Goal: Task Accomplishment & Management: Manage account settings

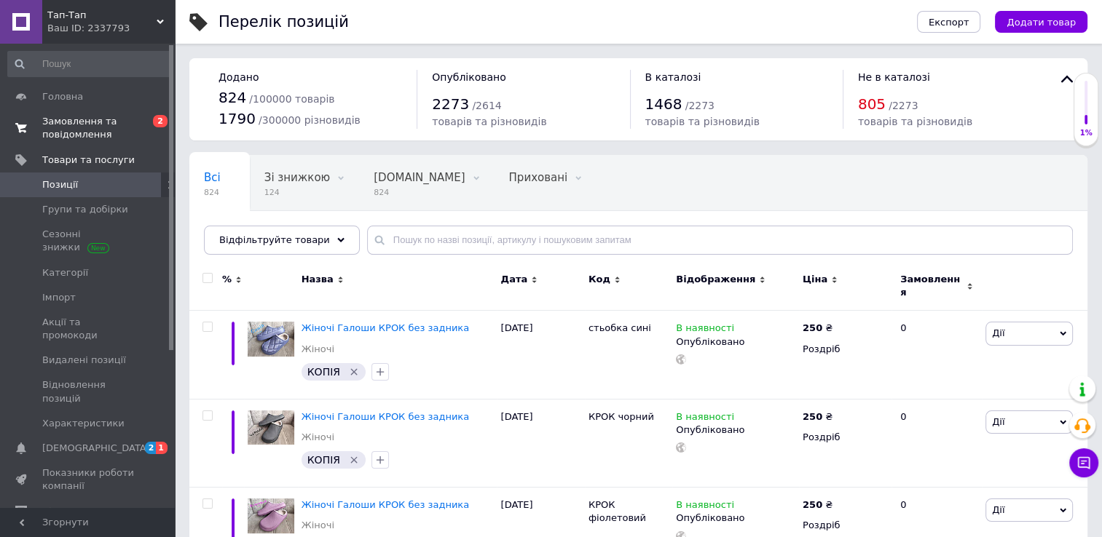
click at [58, 119] on span "Замовлення та повідомлення" at bounding box center [88, 128] width 92 height 26
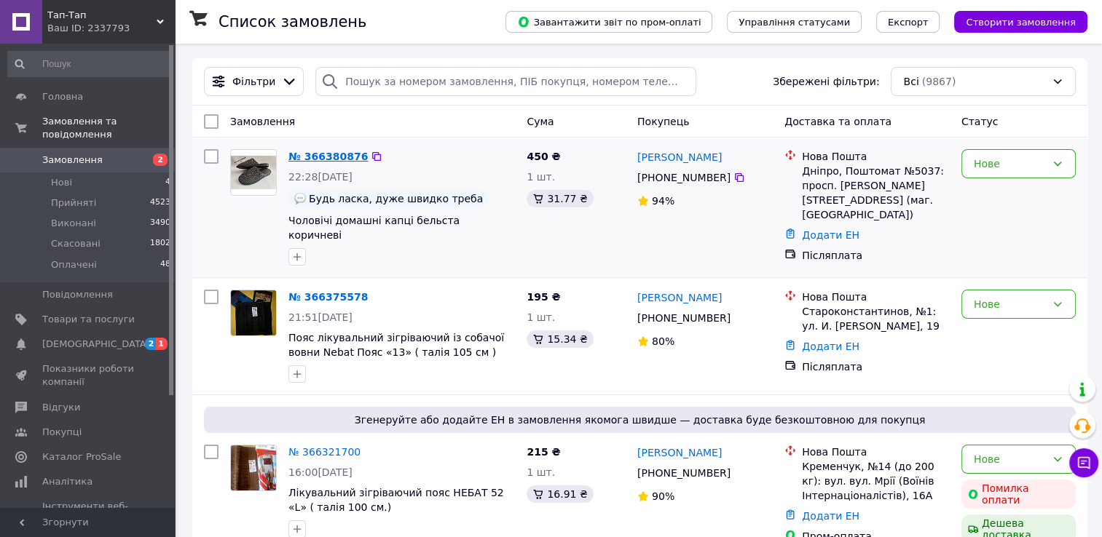
click at [309, 156] on link "№ 366380876" at bounding box center [327, 157] width 79 height 12
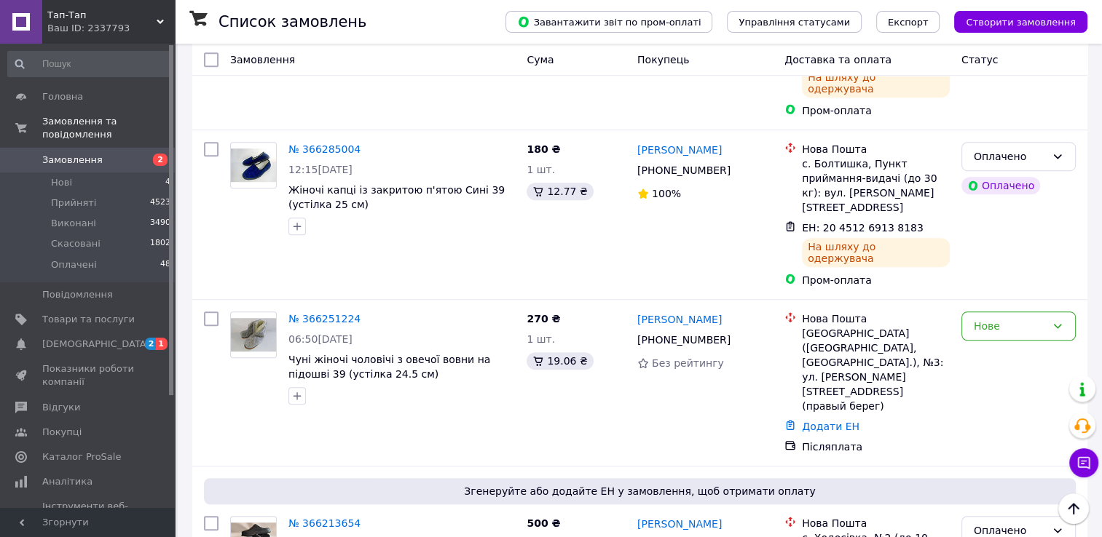
scroll to position [938, 0]
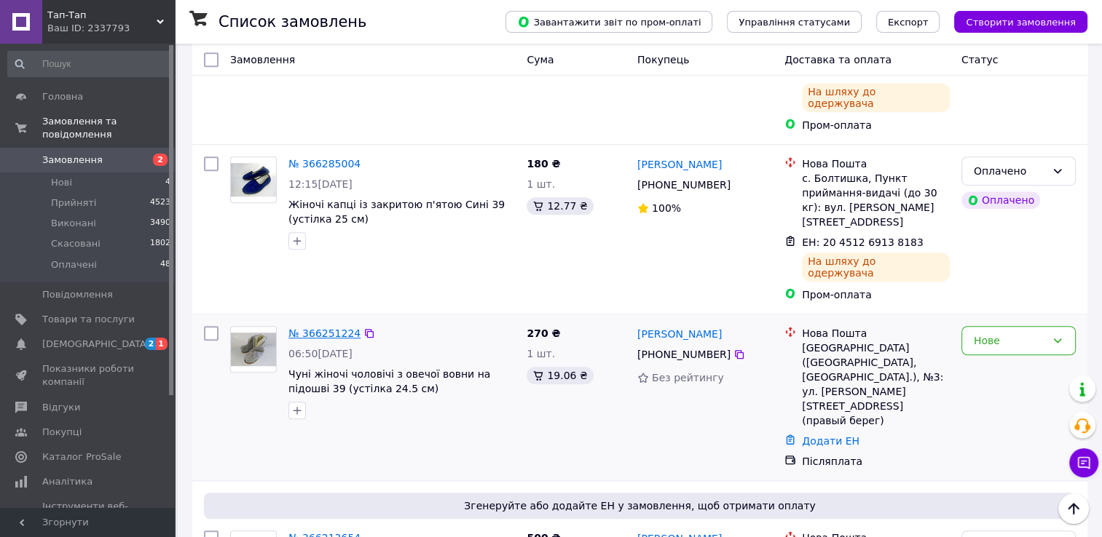
click at [323, 328] on link "№ 366251224" at bounding box center [324, 334] width 72 height 12
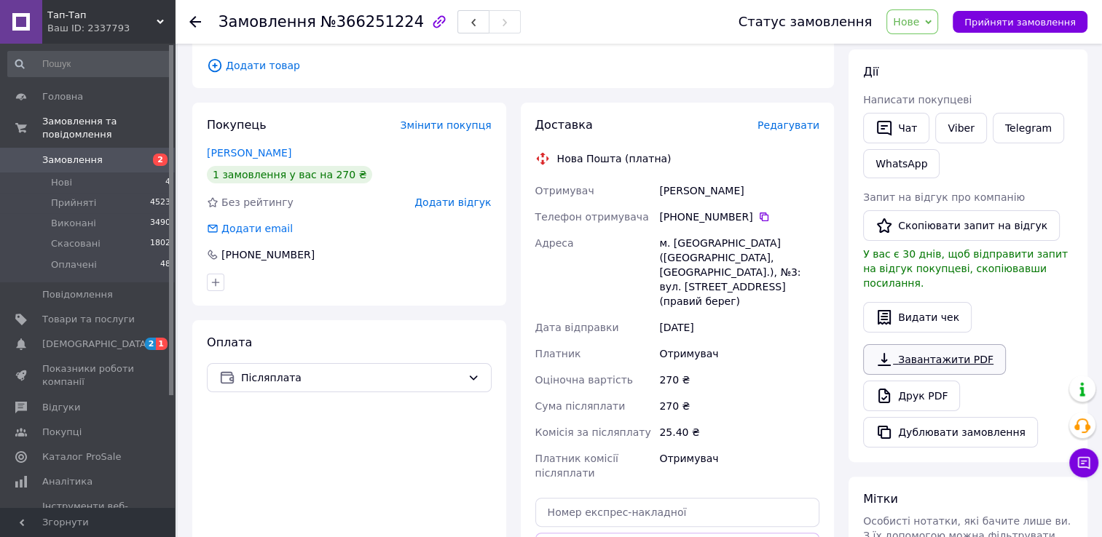
scroll to position [214, 0]
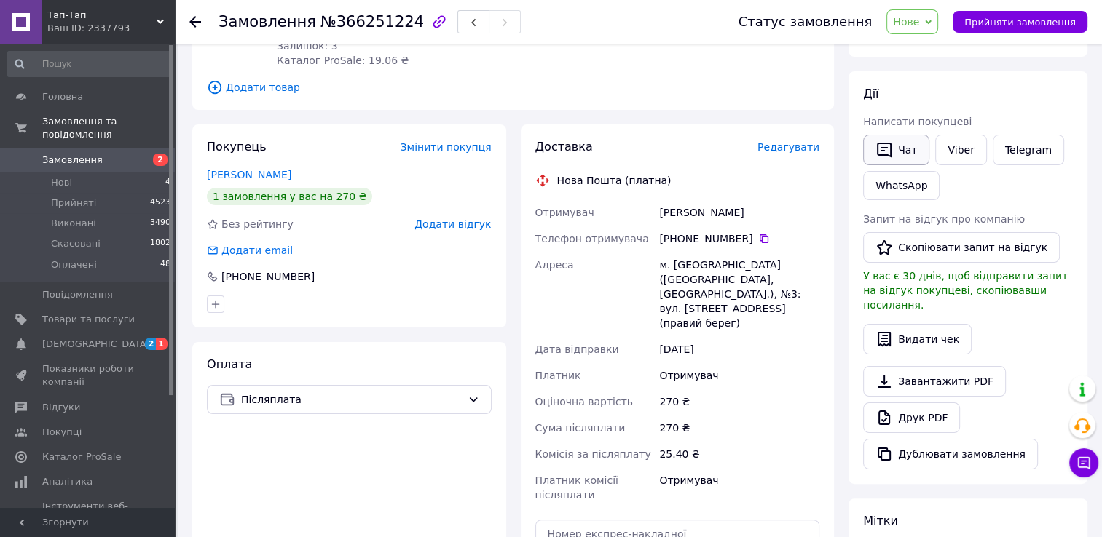
click at [900, 150] on button "Чат" at bounding box center [896, 150] width 66 height 31
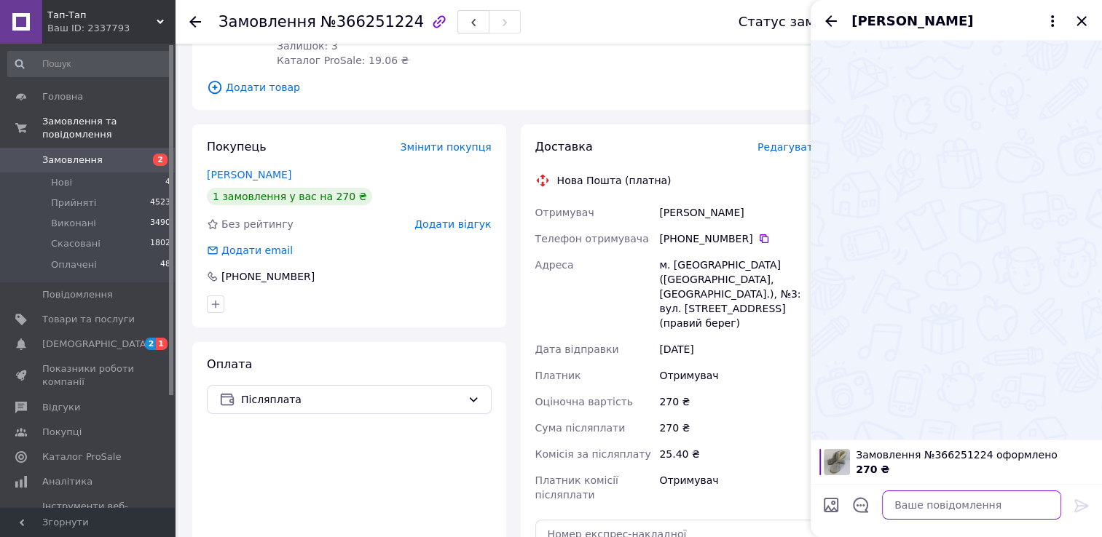
click at [911, 505] on textarea at bounding box center [971, 505] width 179 height 29
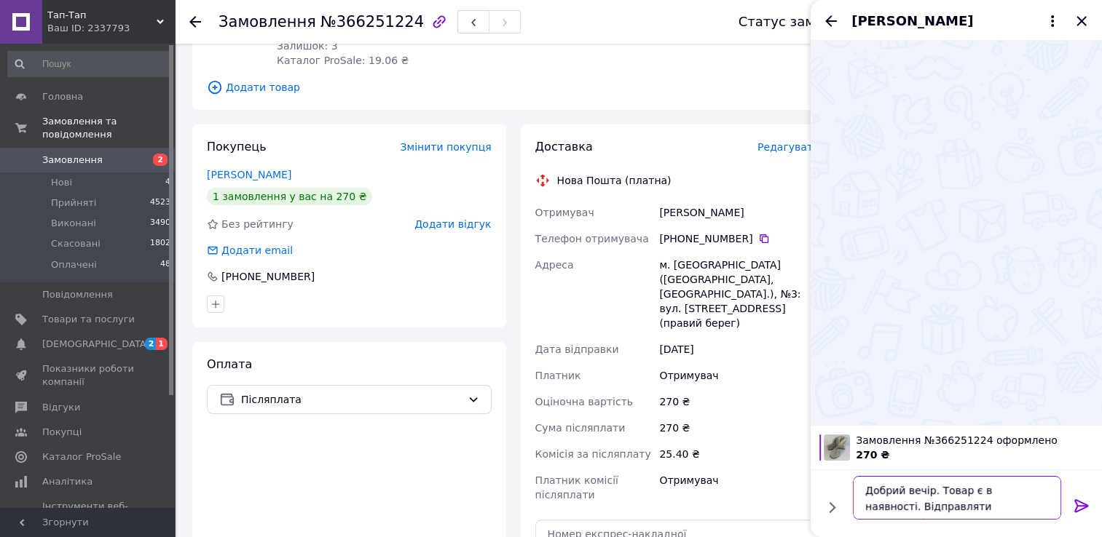
type textarea "Добрий вечір. Товар є в наявності. Відправляти наложкою?"
click at [1075, 502] on icon at bounding box center [1081, 505] width 14 height 13
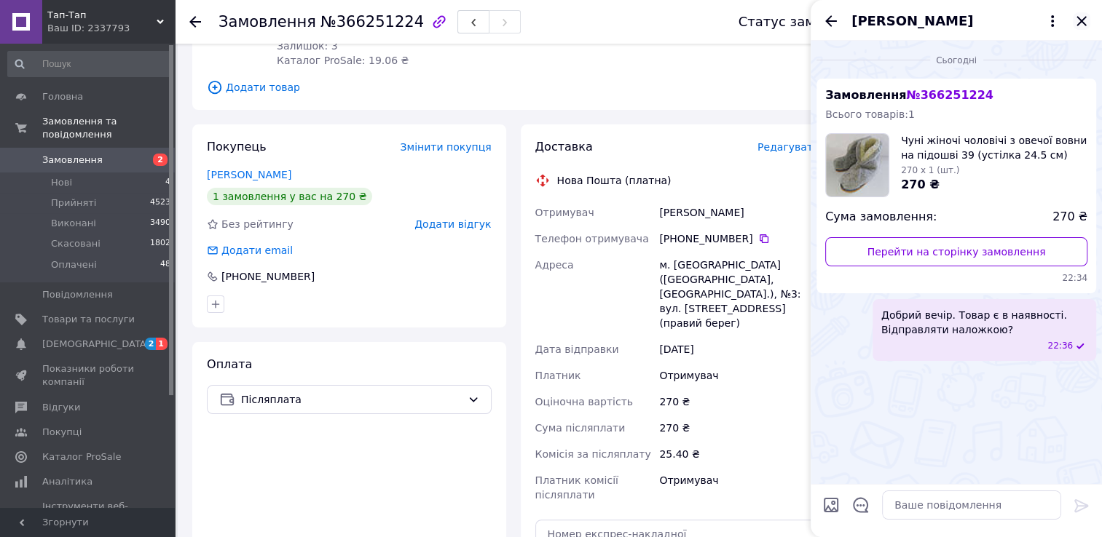
click at [1079, 17] on icon "Закрити" at bounding box center [1081, 20] width 17 height 17
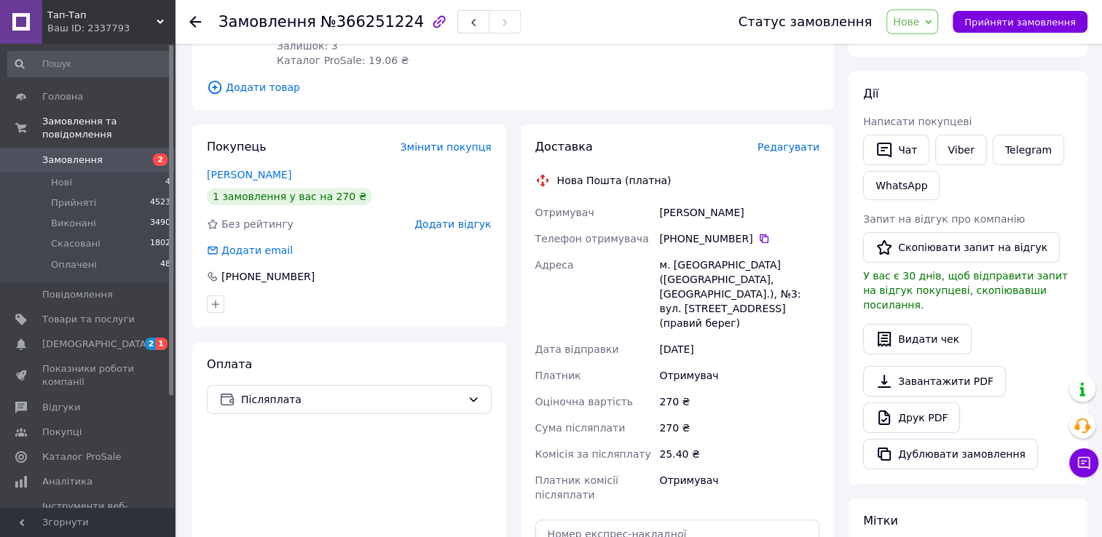
scroll to position [0, 0]
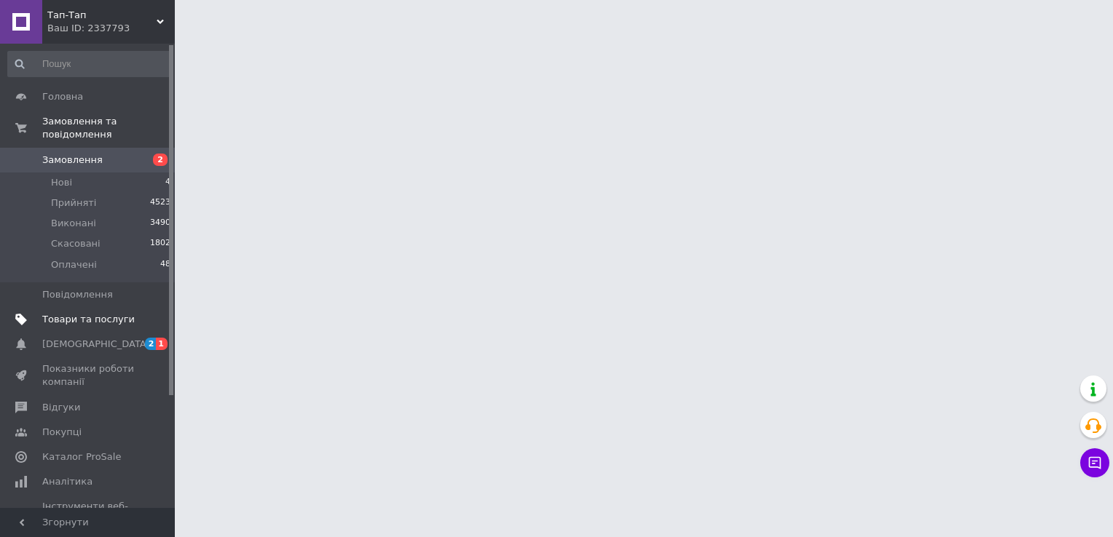
click at [97, 313] on span "Товари та послуги" at bounding box center [88, 319] width 92 height 13
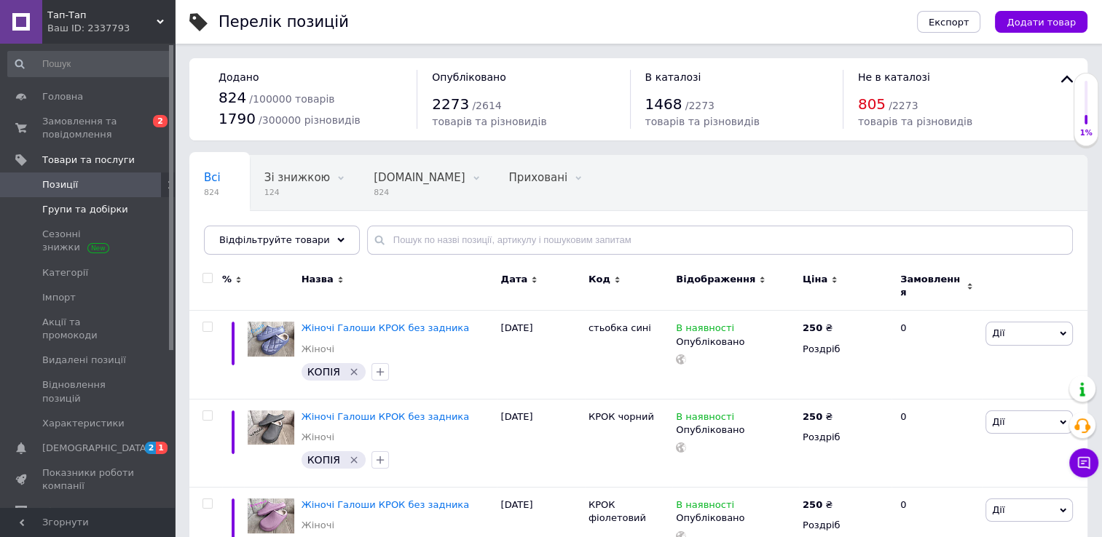
click at [87, 210] on span "Групи та добірки" at bounding box center [85, 209] width 86 height 13
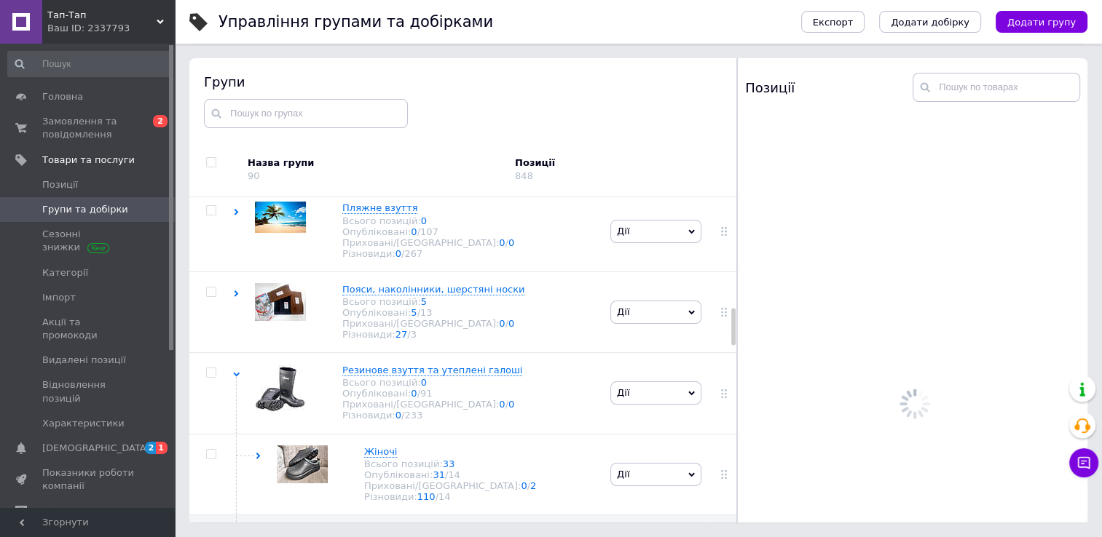
scroll to position [1277, 0]
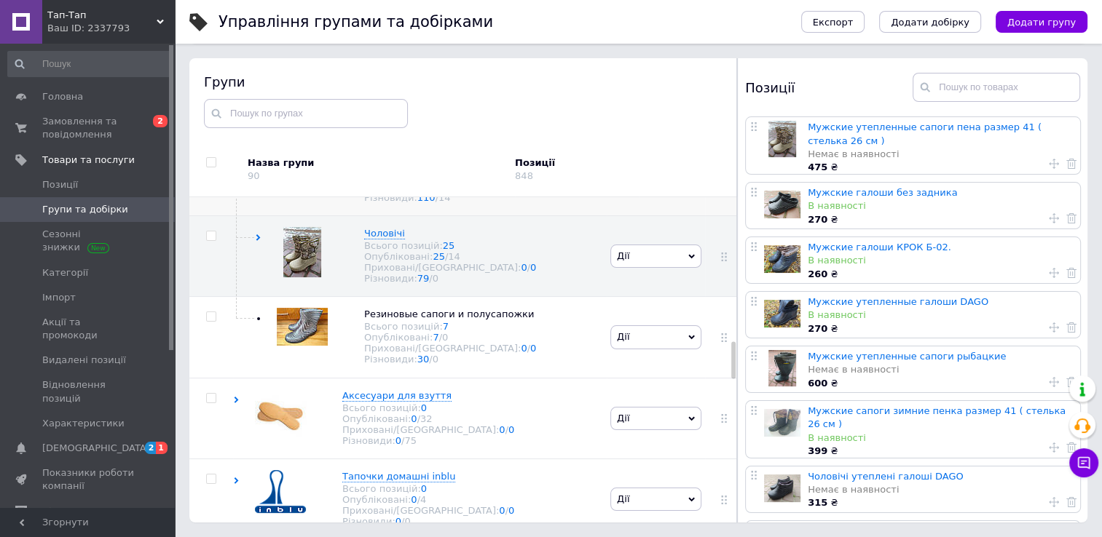
click at [382, 158] on span "Жіночі" at bounding box center [380, 152] width 33 height 11
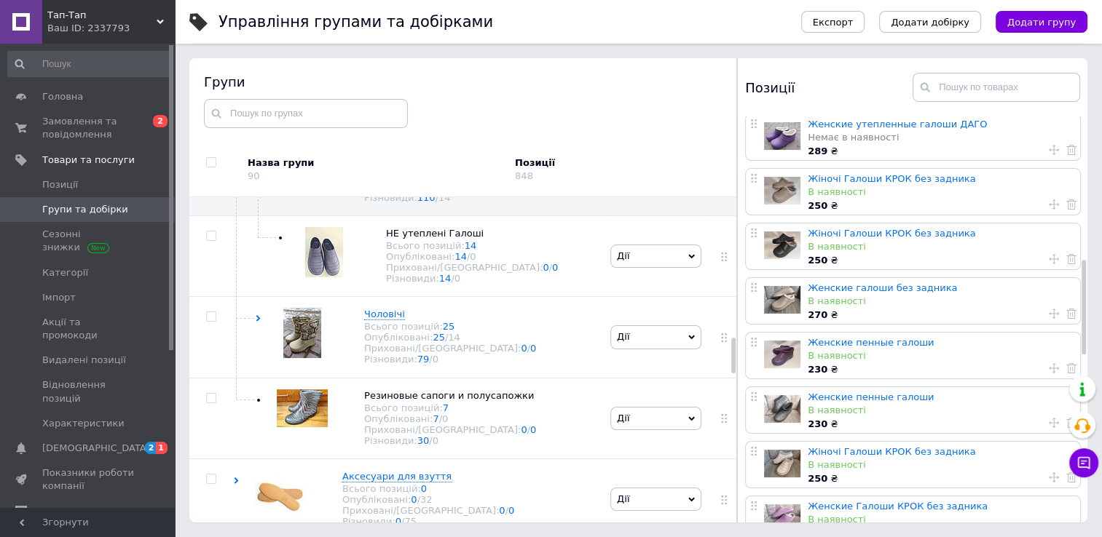
scroll to position [615, 0]
click at [850, 397] on link "Женские пенные галоши" at bounding box center [870, 397] width 126 height 11
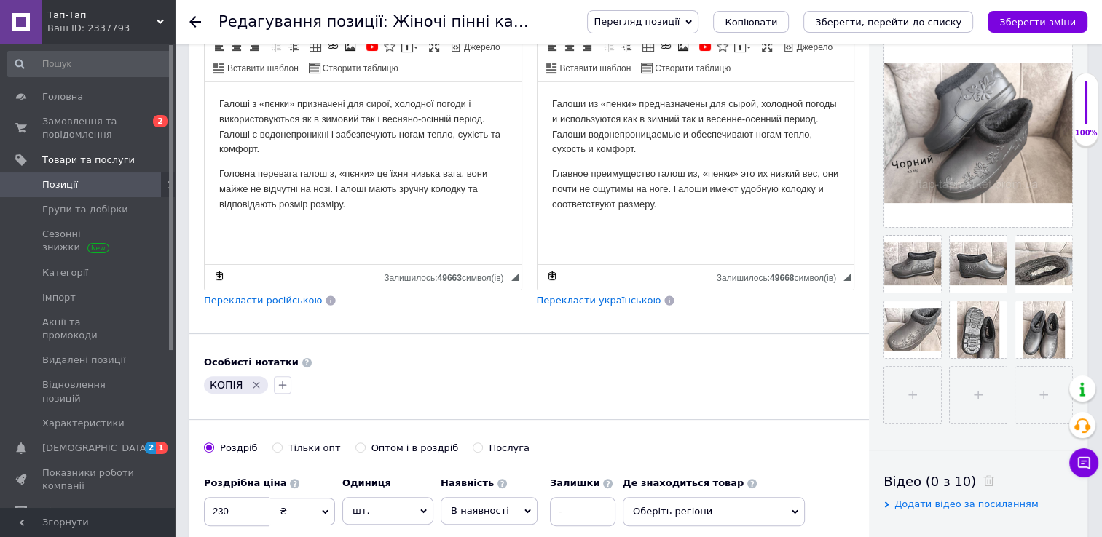
scroll to position [325, 0]
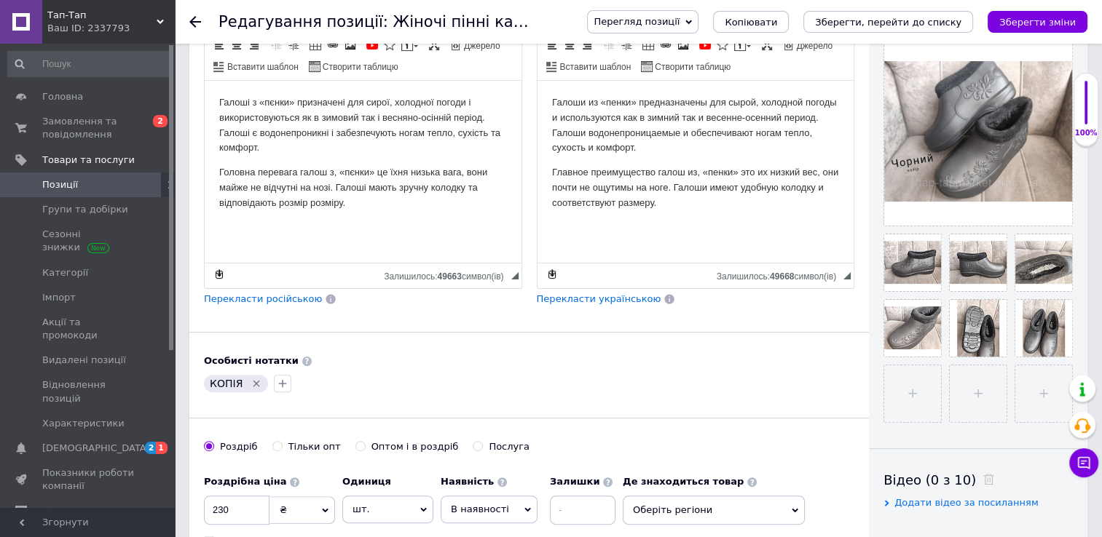
click at [252, 378] on icon "Видалити мітку" at bounding box center [256, 384] width 12 height 12
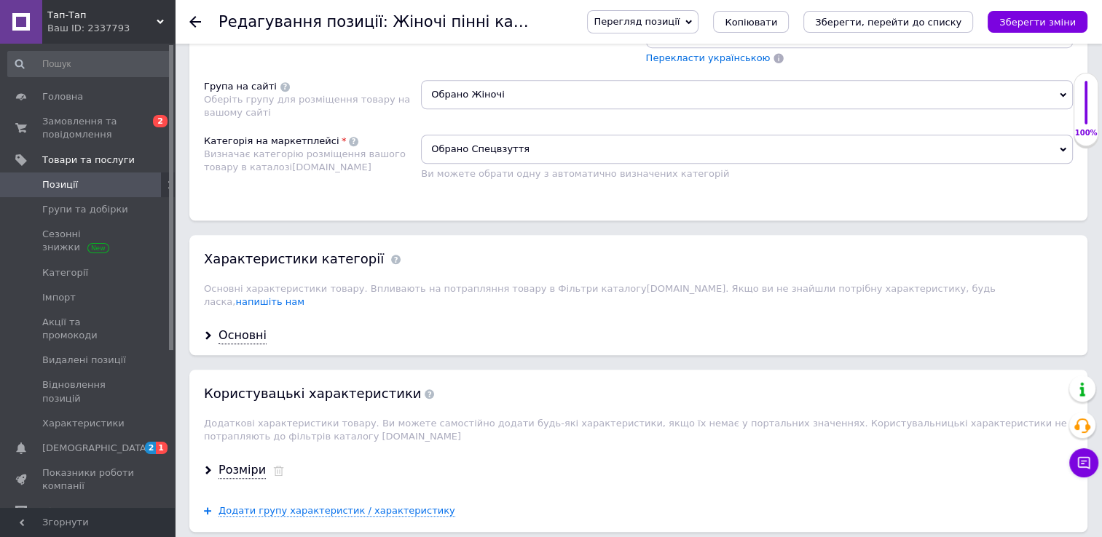
scroll to position [1114, 0]
click at [235, 326] on div "Основні" at bounding box center [242, 334] width 48 height 17
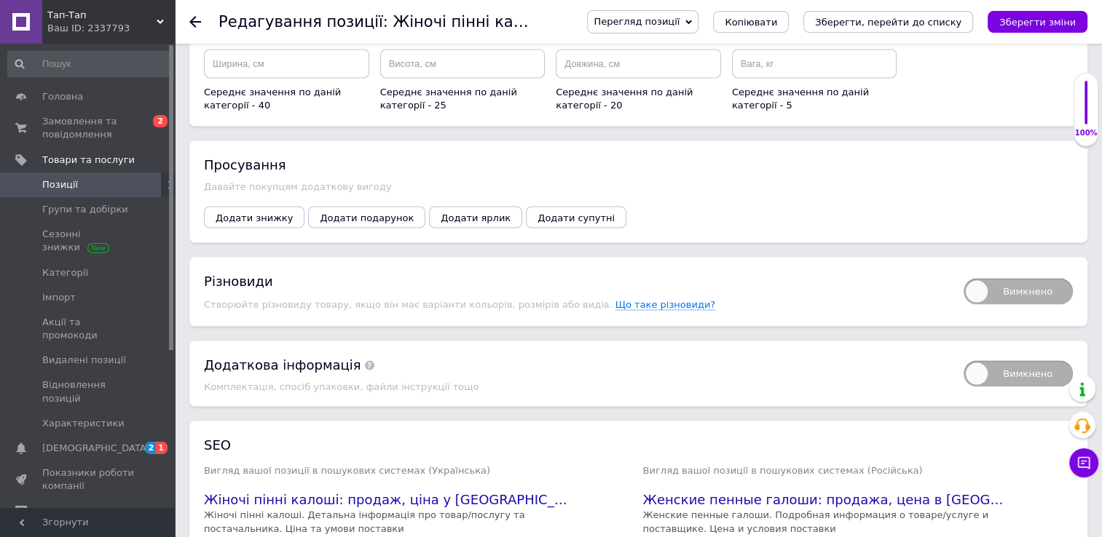
scroll to position [2707, 0]
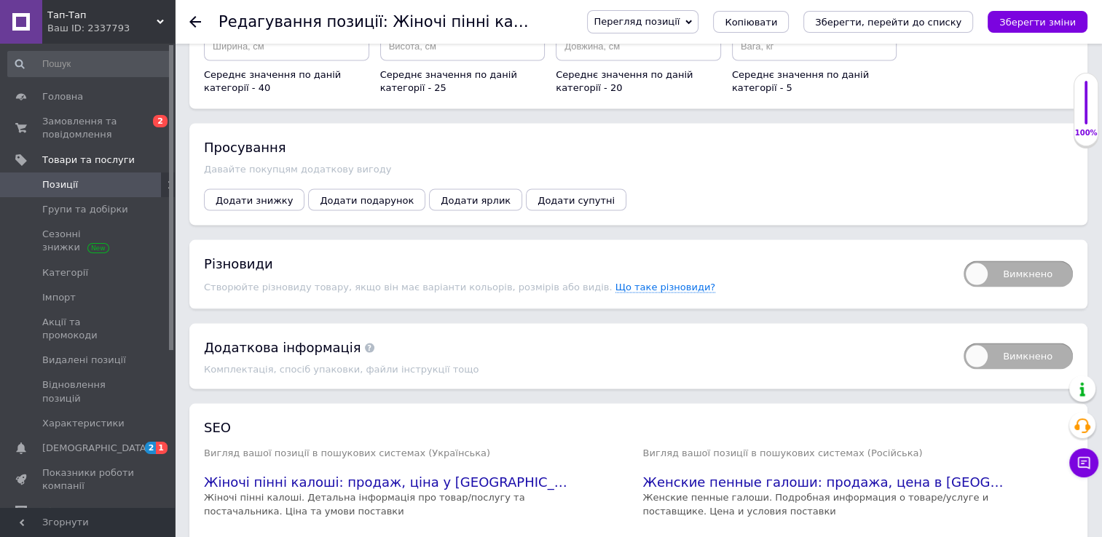
click at [1021, 261] on span "Вимкнено" at bounding box center [1017, 274] width 109 height 26
click at [963, 251] on input "Вимкнено" at bounding box center [958, 255] width 9 height 9
checkbox input "true"
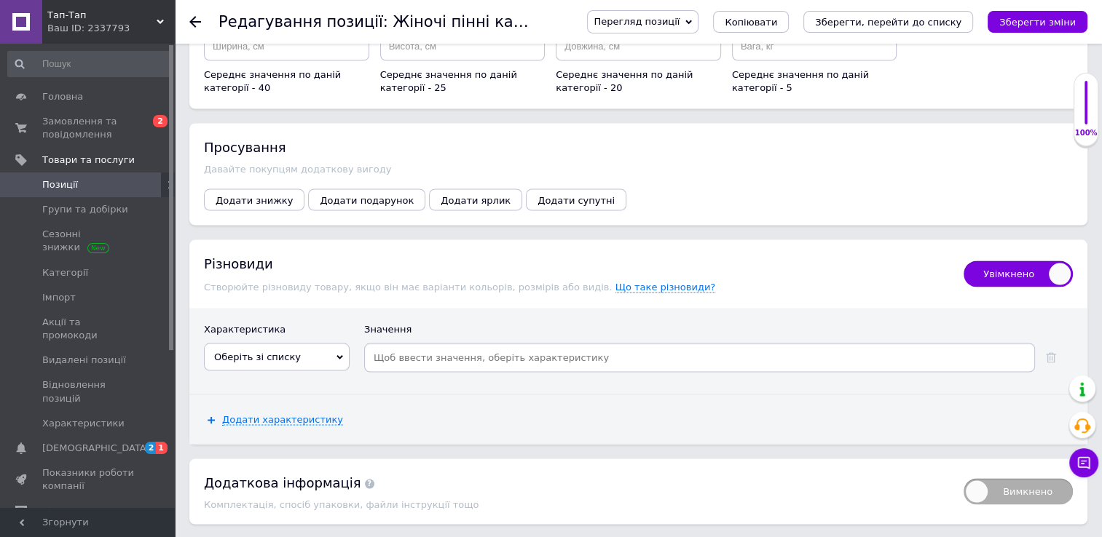
click at [277, 351] on span "Оберіть зі списку" at bounding box center [257, 356] width 87 height 11
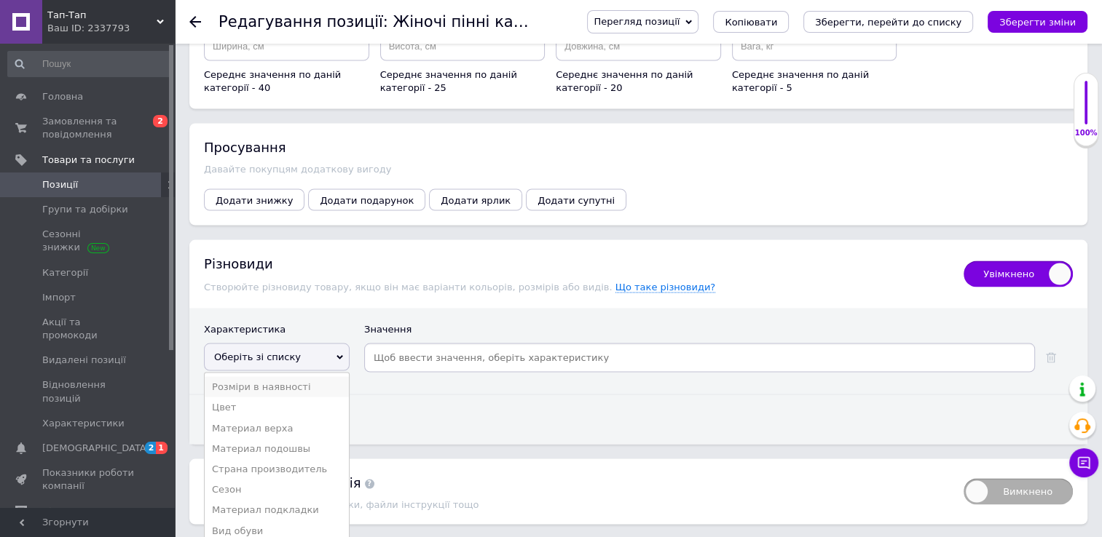
click at [248, 376] on li "Розміри в наявності" at bounding box center [277, 386] width 144 height 20
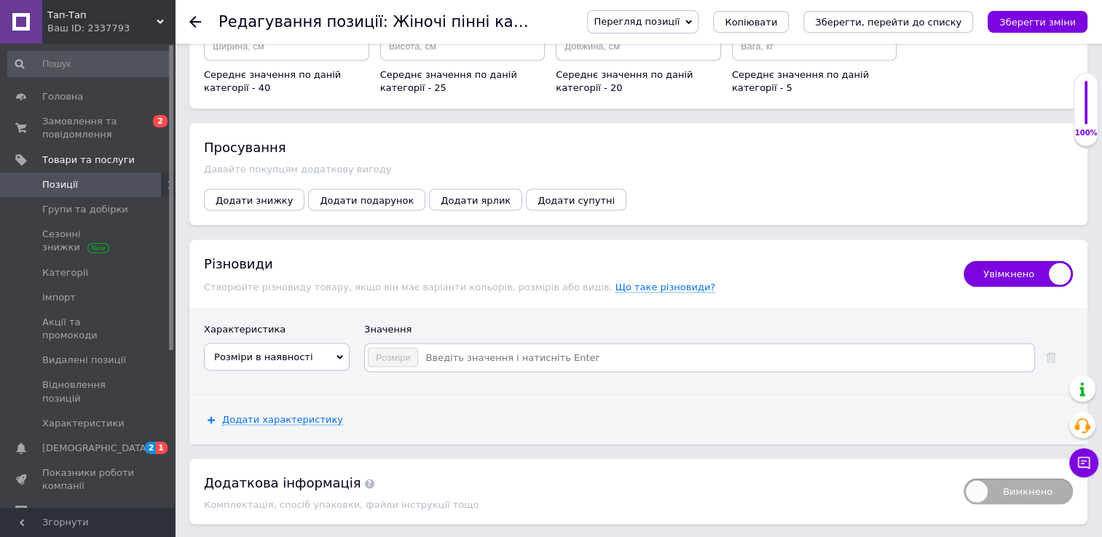
click at [438, 347] on input at bounding box center [725, 358] width 613 height 22
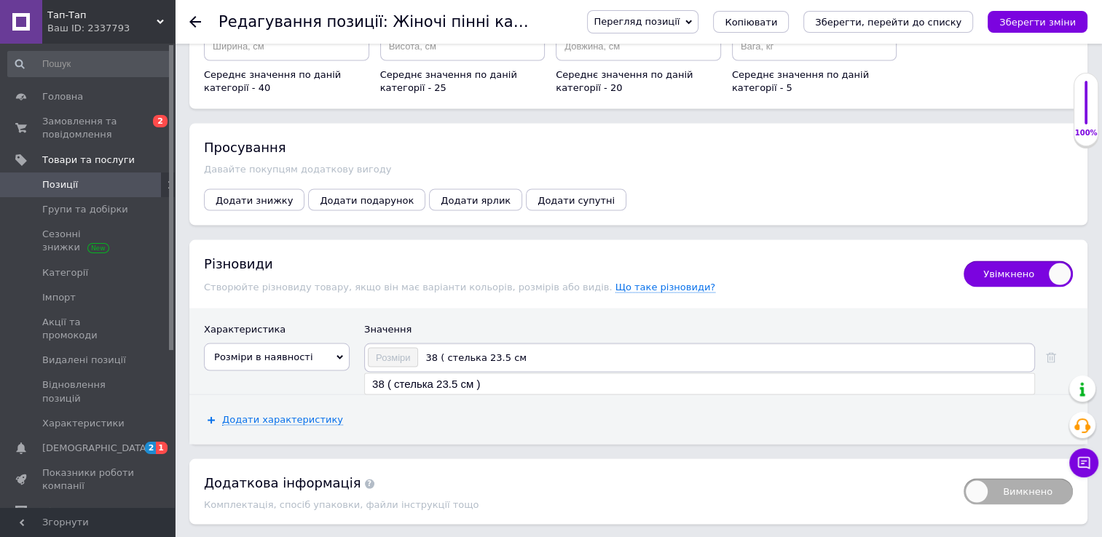
type input "38 ( стелька 23.5 см )"
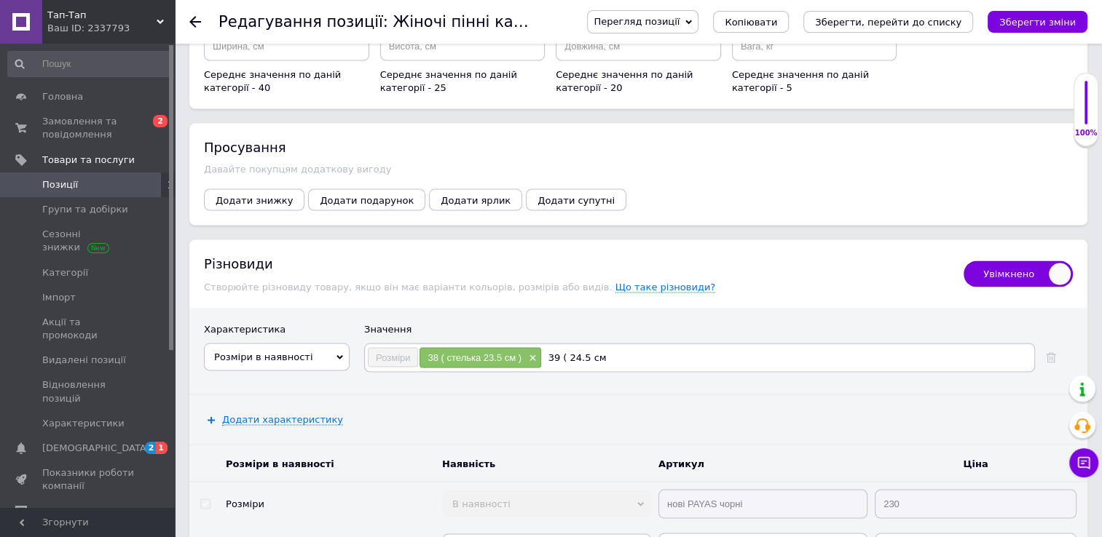
type input "39 ( 24.5 см )"
type input "39 ( стелька 24.5 см )"
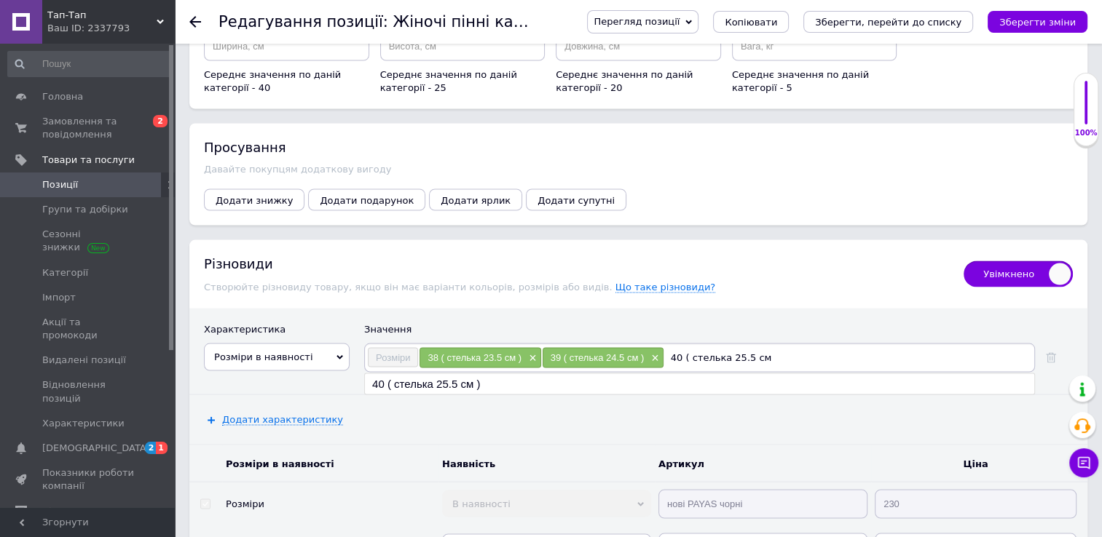
type input "40 ( стелька 25.5 см )"
type input "41 ( стелька 26.5 см )"
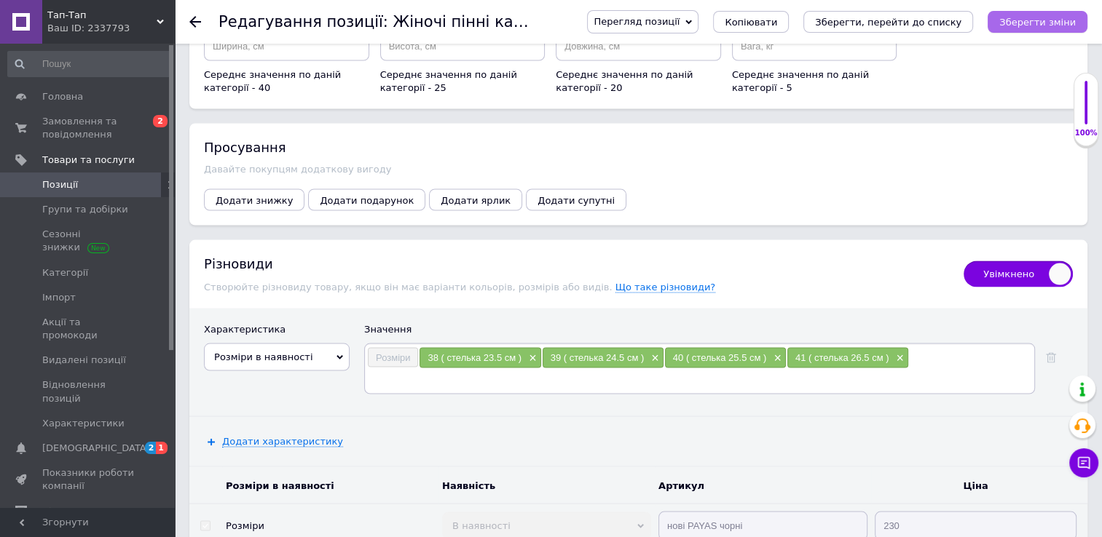
click at [1023, 19] on icon "Зберегти зміни" at bounding box center [1037, 22] width 76 height 11
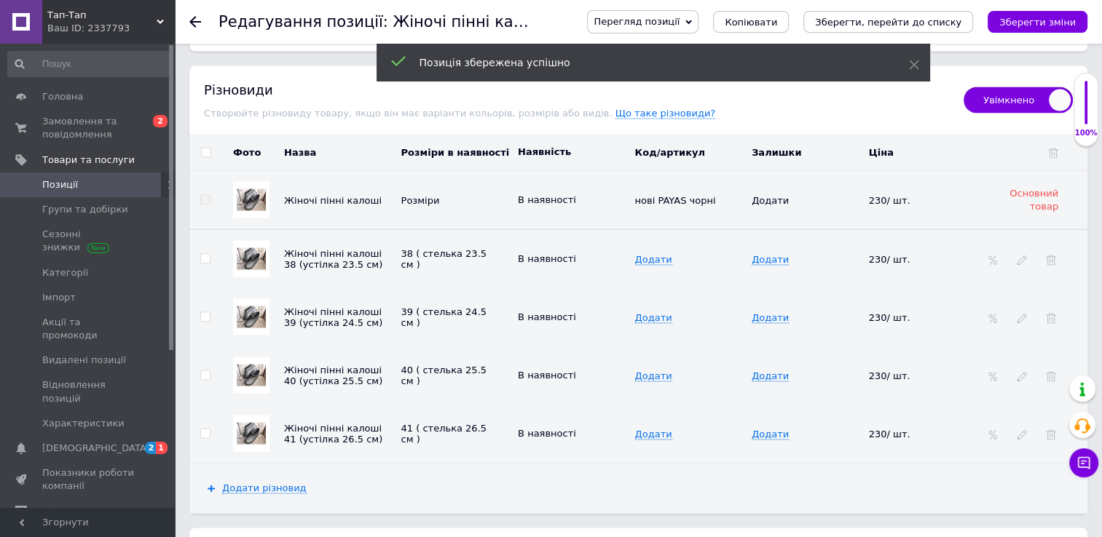
scroll to position [2880, 0]
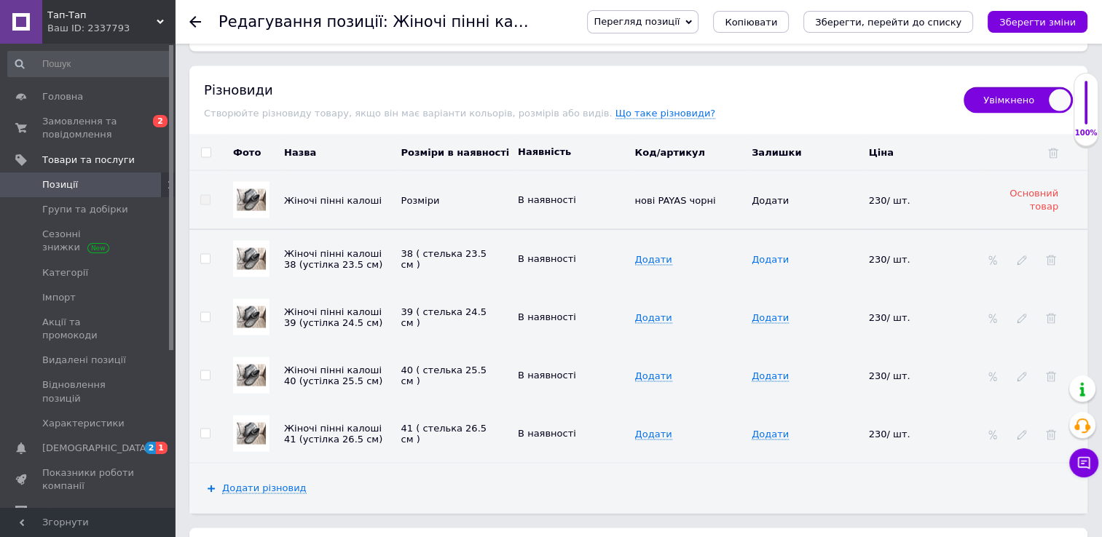
click at [766, 254] on span "Додати" at bounding box center [769, 260] width 37 height 12
click at [766, 248] on input at bounding box center [801, 259] width 108 height 22
type input "2"
click at [766, 312] on span "Додати" at bounding box center [769, 318] width 37 height 12
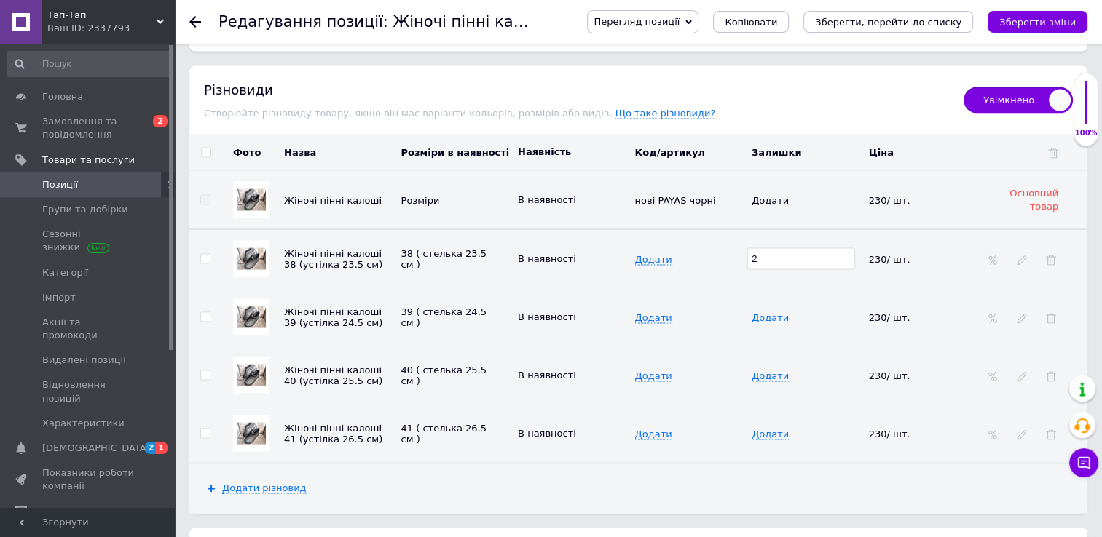
click at [766, 312] on span "Додати" at bounding box center [769, 318] width 37 height 12
click at [766, 307] on input at bounding box center [801, 318] width 108 height 22
type input "2"
click at [764, 371] on span "Додати" at bounding box center [769, 377] width 37 height 12
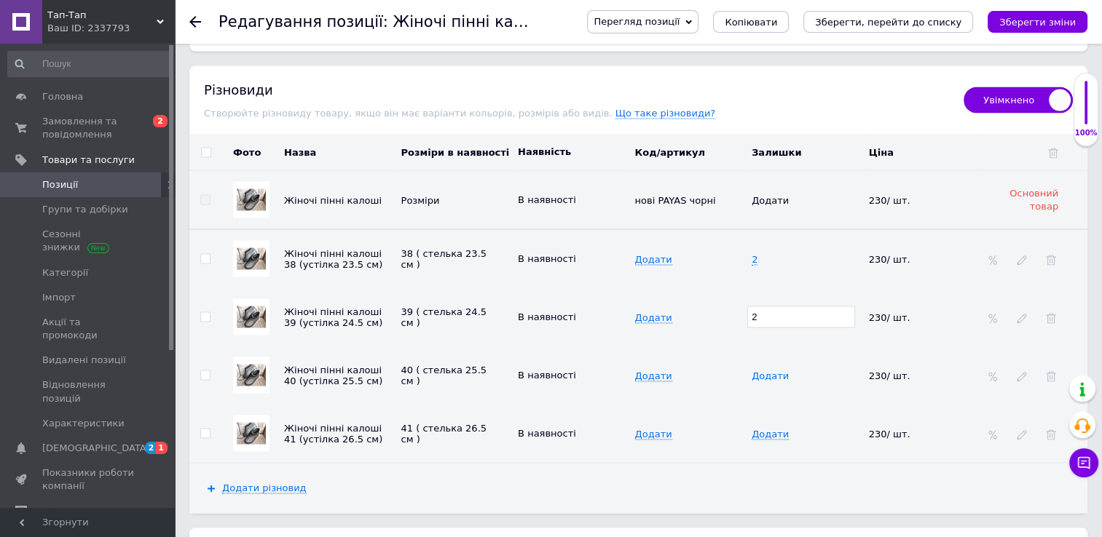
click at [764, 371] on span "Додати" at bounding box center [769, 377] width 37 height 12
click at [764, 365] on input at bounding box center [801, 376] width 108 height 22
type input "2"
click at [765, 429] on span "Додати" at bounding box center [769, 435] width 37 height 12
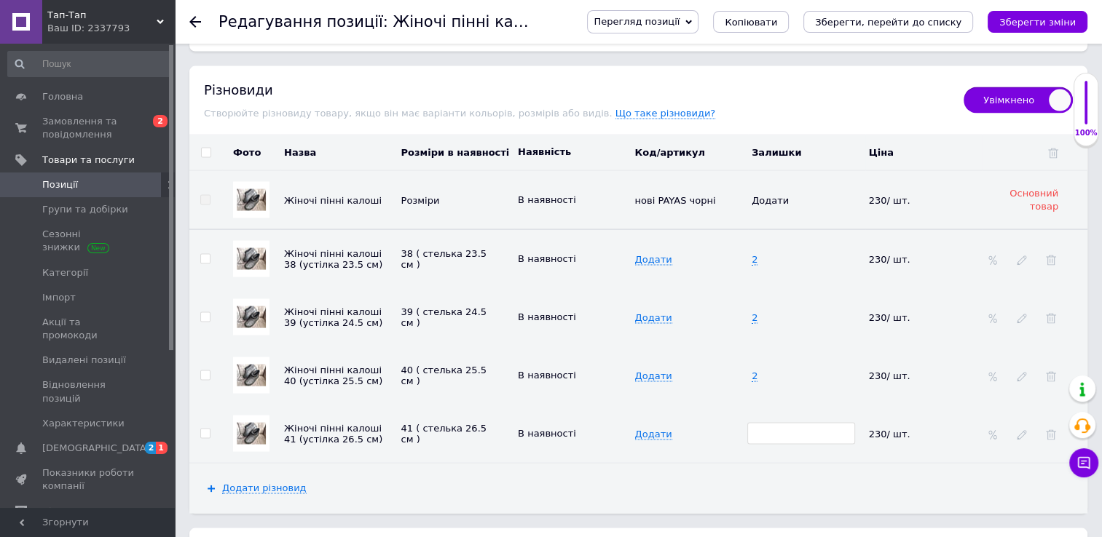
click at [765, 423] on input at bounding box center [801, 434] width 108 height 22
type input "2"
click at [1022, 22] on icon "Зберегти зміни" at bounding box center [1037, 22] width 76 height 11
click at [1027, 28] on button "Зберегти зміни" at bounding box center [1037, 22] width 100 height 22
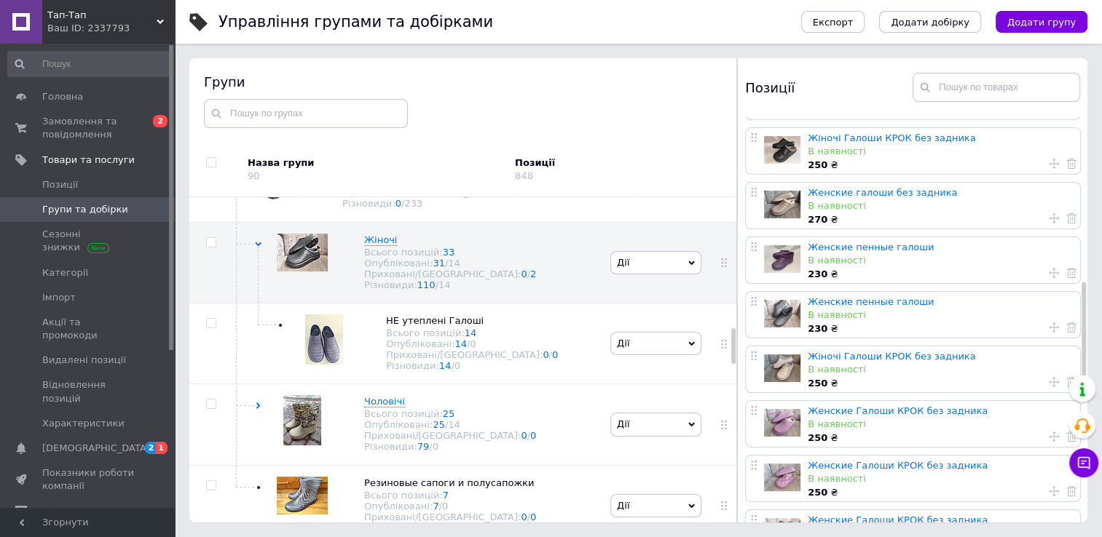
scroll to position [713, 0]
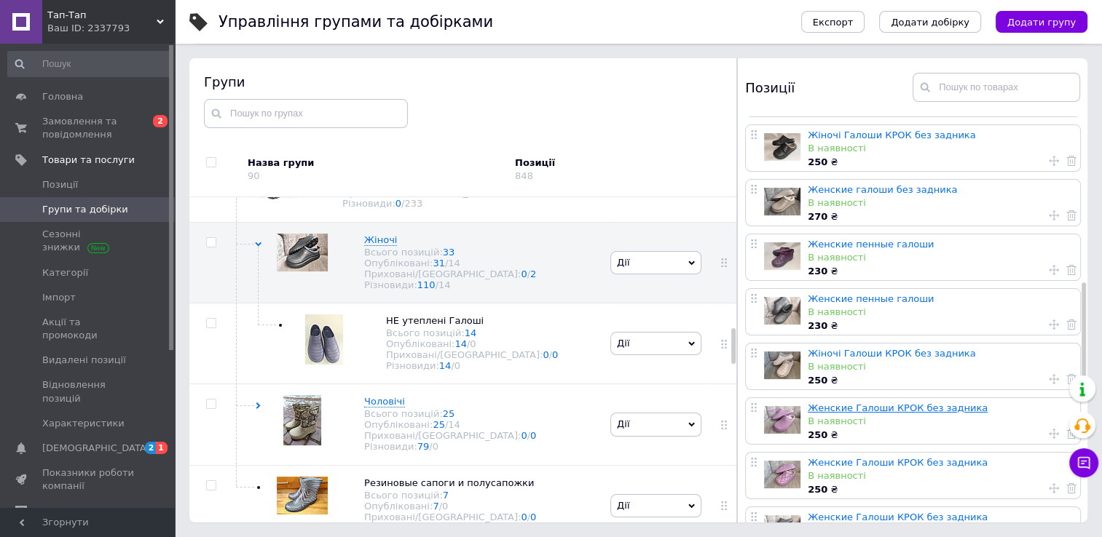
click at [850, 406] on link "Женские Галоши КРОК без задника" at bounding box center [897, 408] width 180 height 11
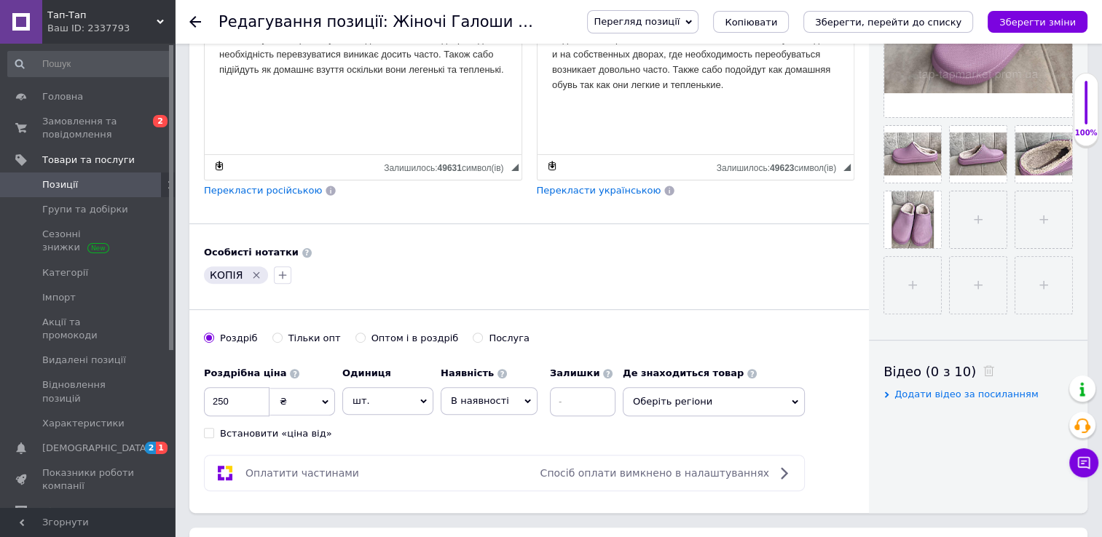
scroll to position [443, 0]
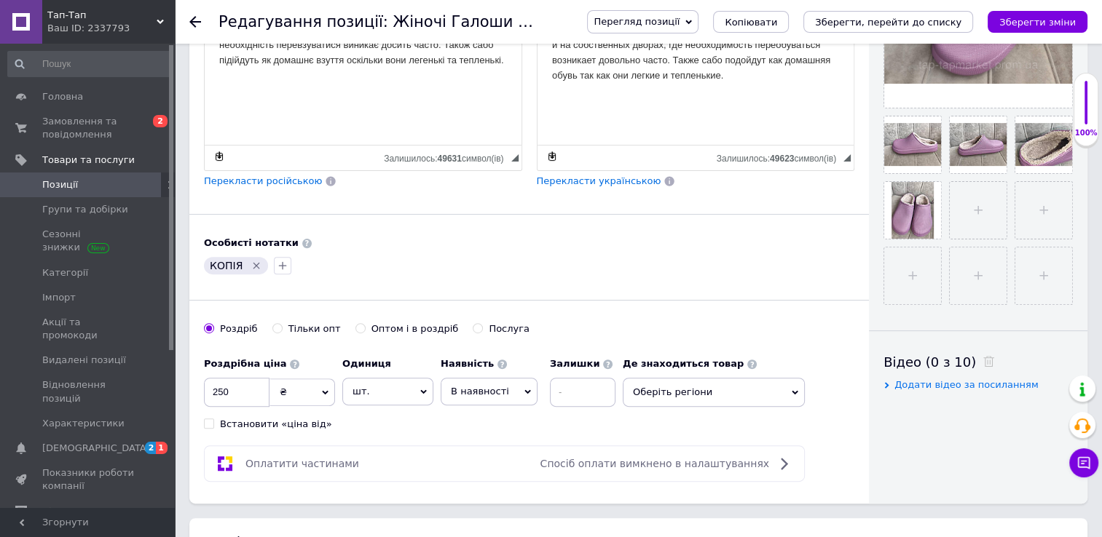
click at [253, 262] on icon "Видалити мітку" at bounding box center [256, 265] width 7 height 7
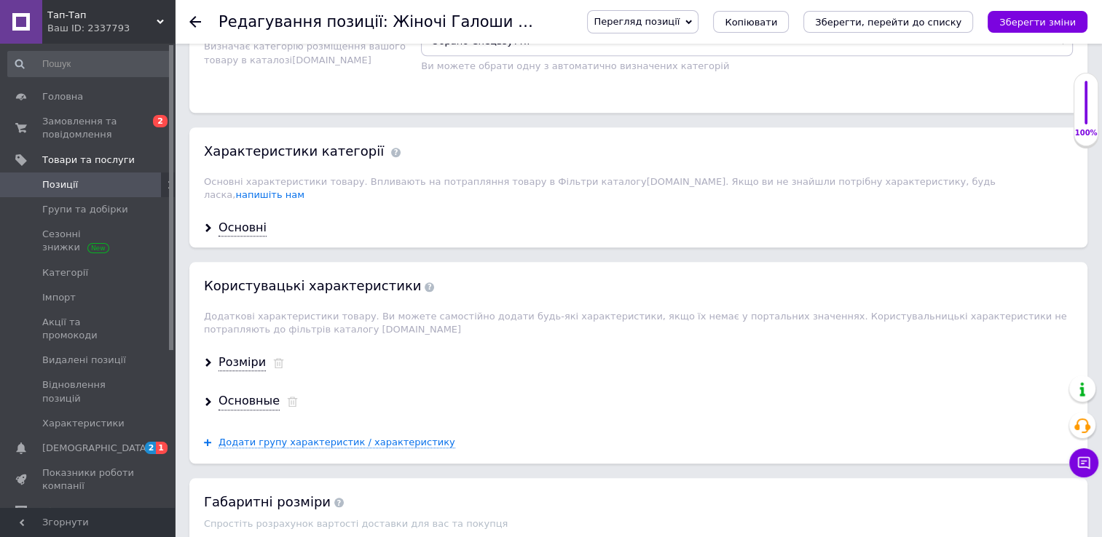
scroll to position [1331, 0]
click at [239, 218] on div "Основні" at bounding box center [242, 226] width 48 height 17
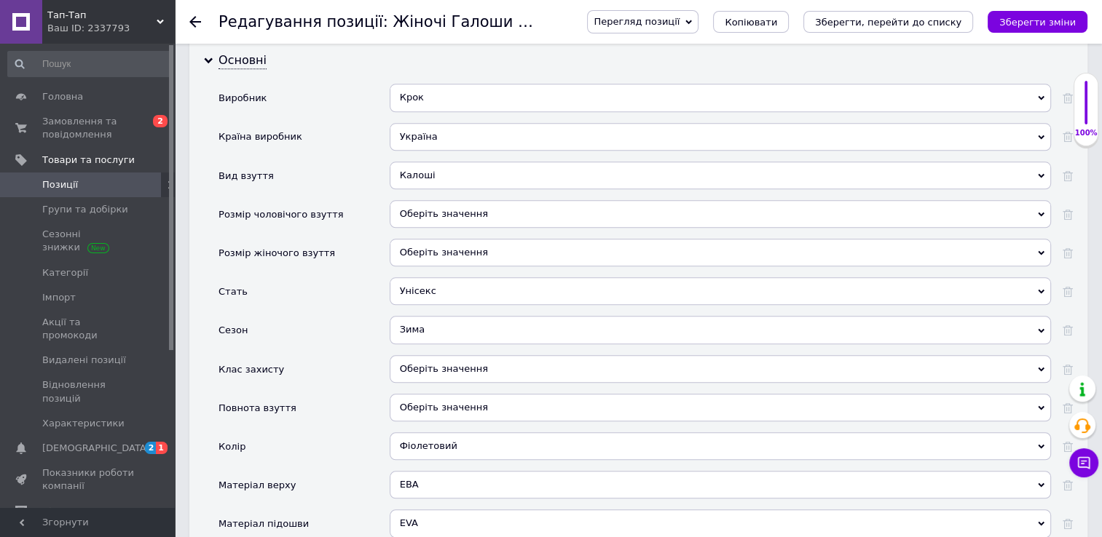
scroll to position [1507, 0]
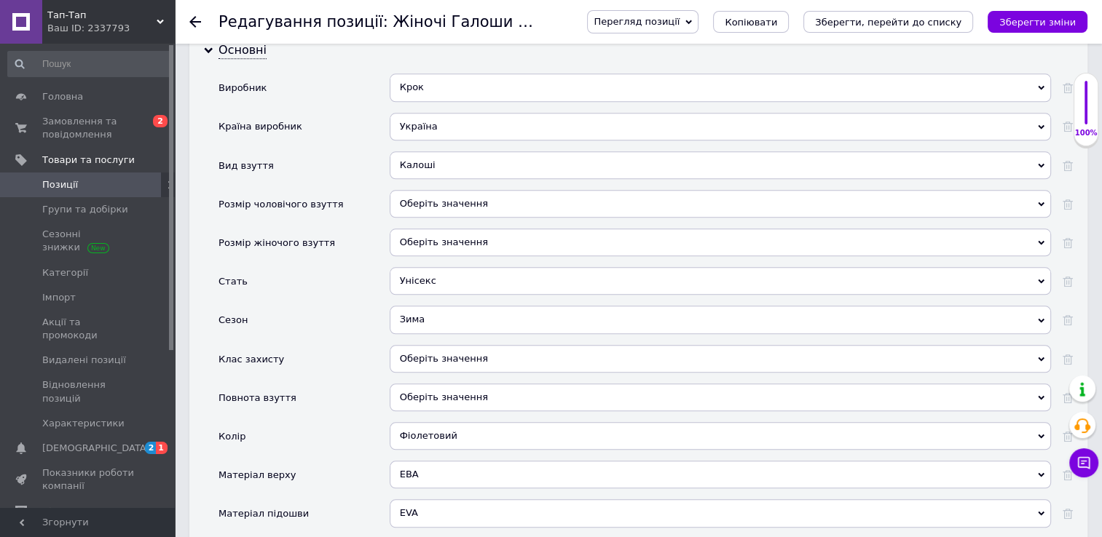
click at [469, 422] on div "Фіолетовий" at bounding box center [720, 436] width 661 height 28
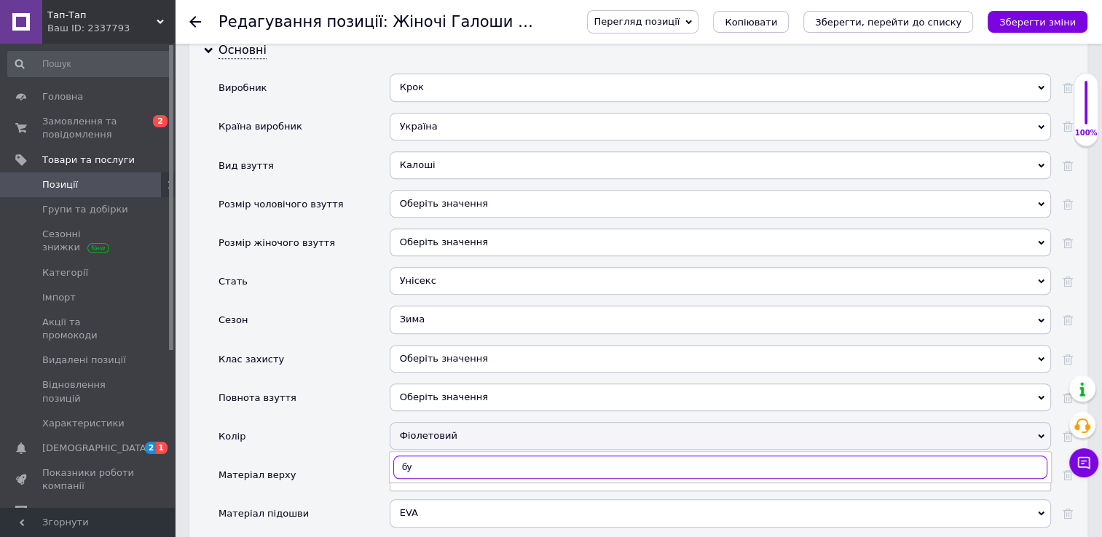
type input "б"
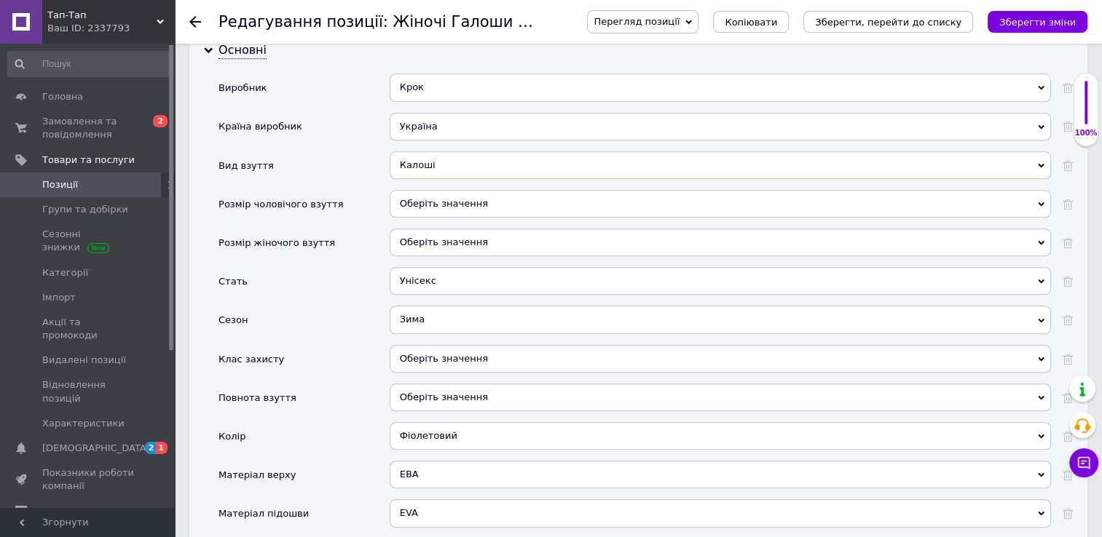
click at [345, 384] on div "Повнота взуття" at bounding box center [303, 403] width 171 height 39
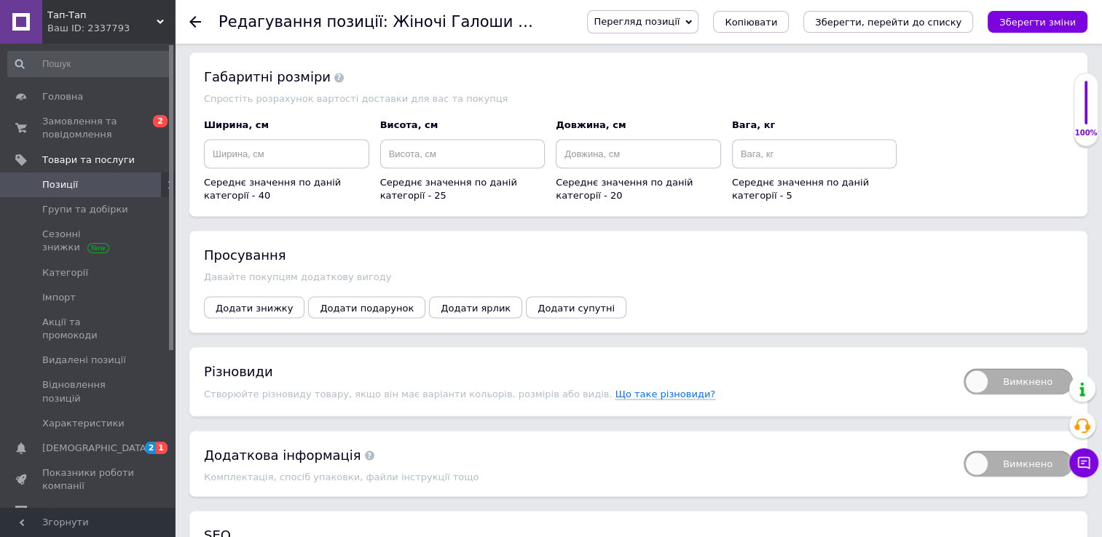
scroll to position [2760, 0]
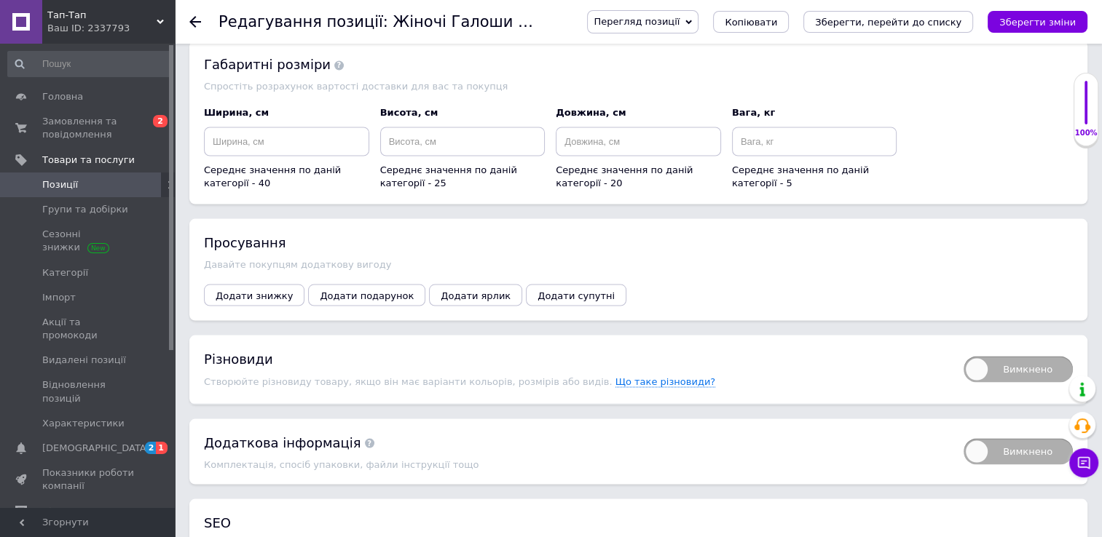
click at [1020, 357] on span "Вимкнено" at bounding box center [1017, 370] width 109 height 26
click at [963, 347] on input "Вимкнено" at bounding box center [958, 351] width 9 height 9
checkbox input "true"
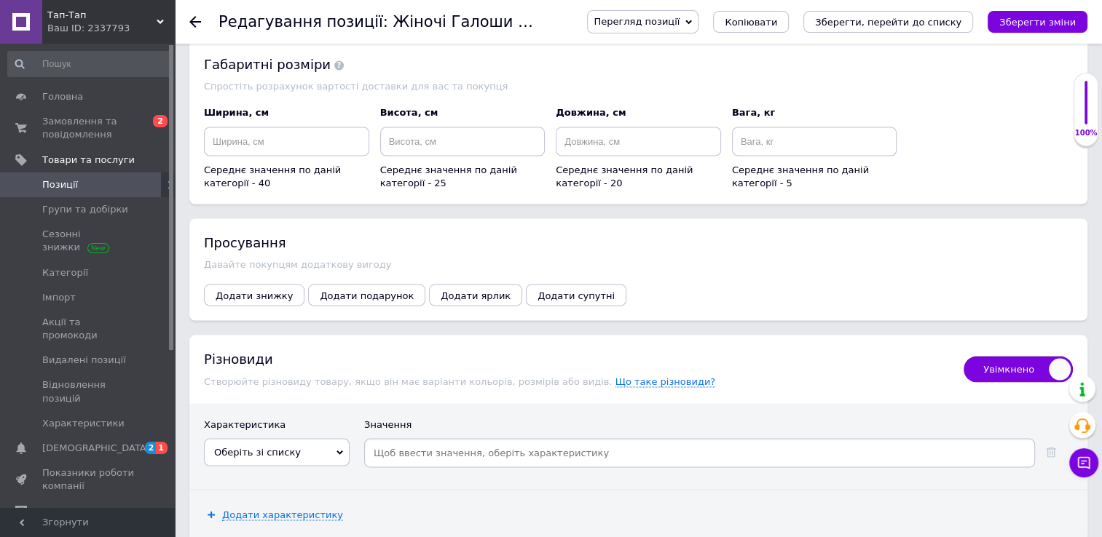
click at [307, 439] on span "Оберіть зі списку" at bounding box center [277, 453] width 146 height 28
click at [264, 473] on li "Розміри в наявності" at bounding box center [277, 483] width 144 height 20
click at [435, 443] on input at bounding box center [723, 454] width 618 height 22
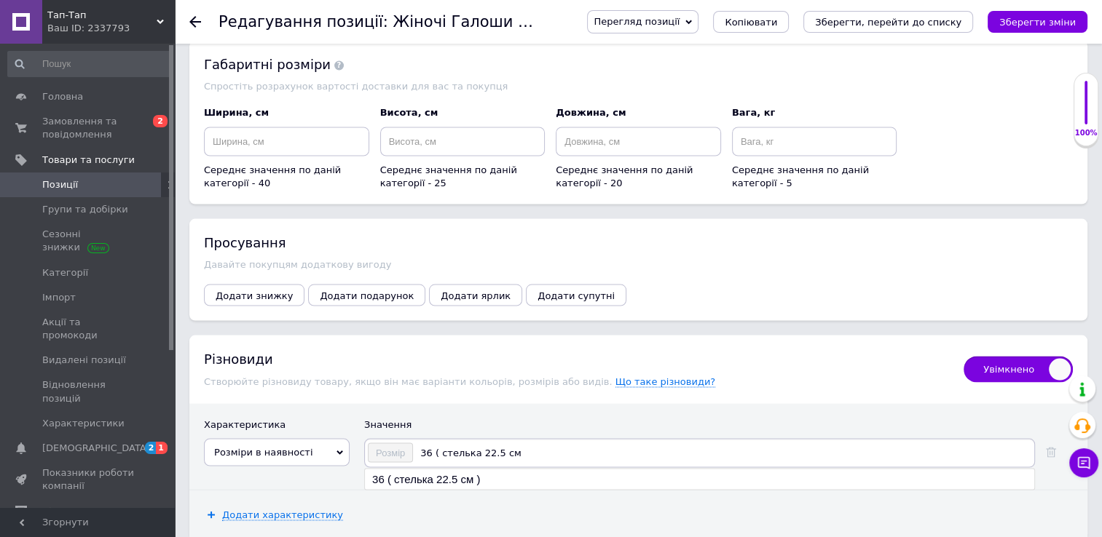
type input "36 ( стелька 22.5 см )"
type input "37 ( стелька 23.5 см )"
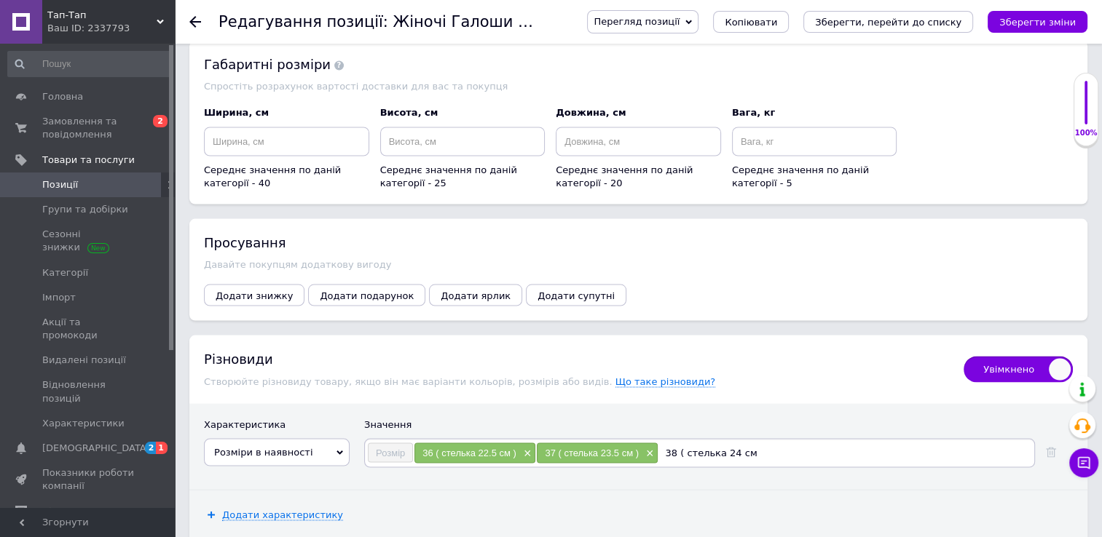
type input "38 ( стелька 24 см )"
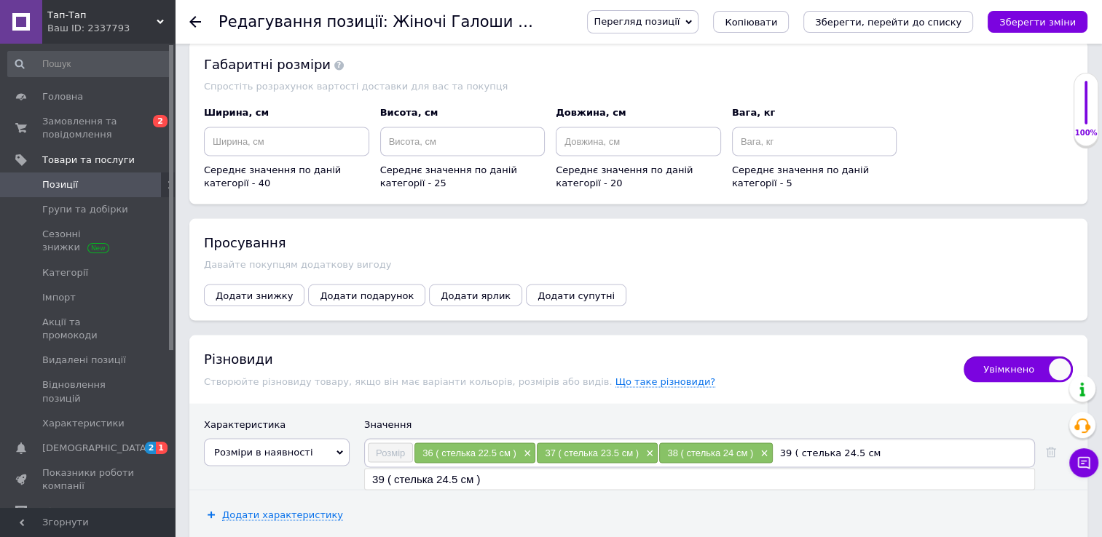
type input "39 ( стелька 24.5 см )"
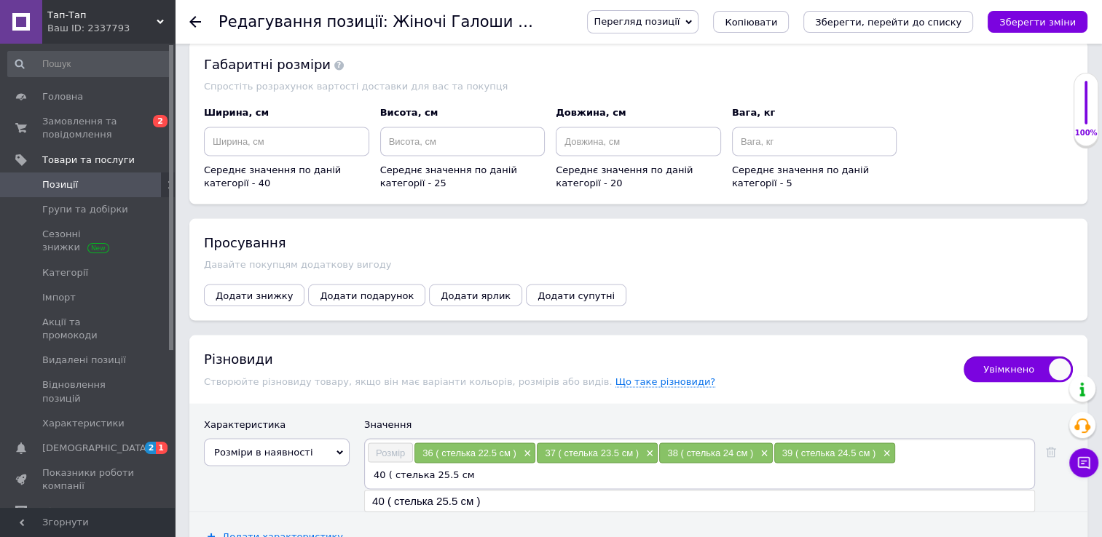
type input "40 ( стелька 25.5 см )"
type input "41 ( стелька 26.5 см )"
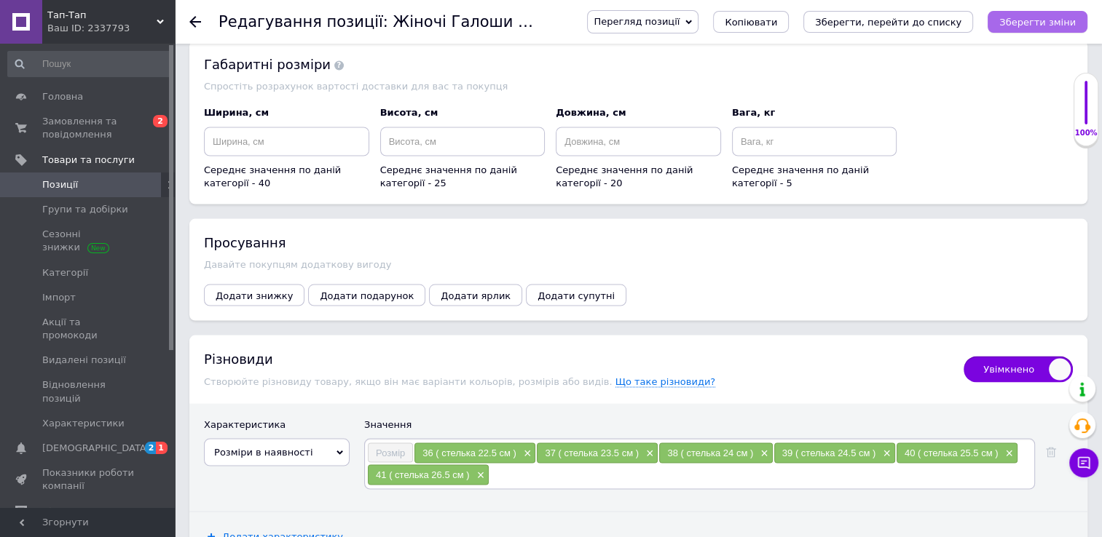
click at [1037, 20] on icon "Зберегти зміни" at bounding box center [1037, 22] width 76 height 11
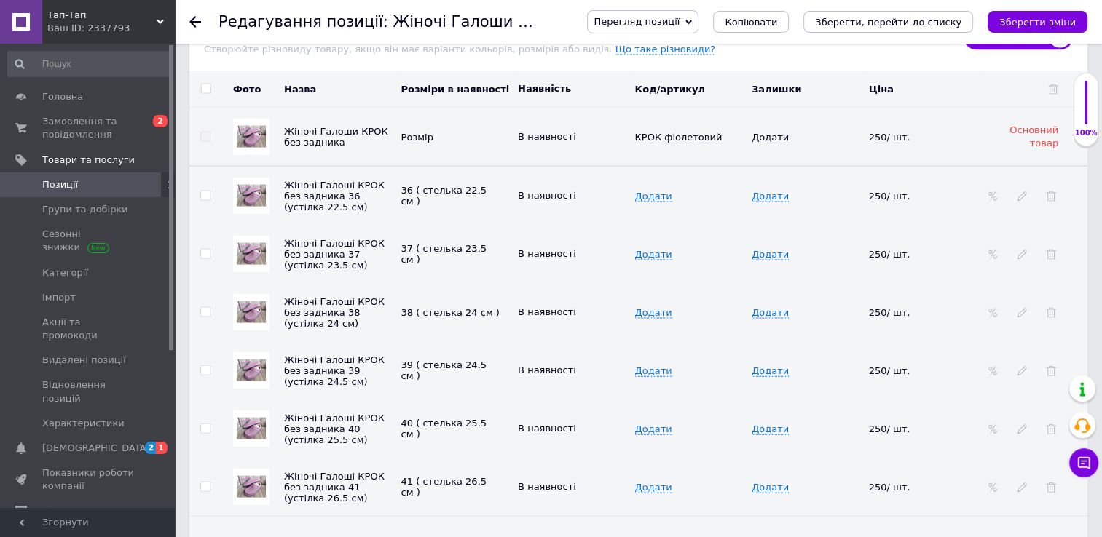
scroll to position [3093, 0]
click at [765, 190] on span "Додати" at bounding box center [769, 196] width 37 height 12
click at [765, 184] on input at bounding box center [801, 195] width 108 height 22
type input "22"
click at [765, 248] on span "Додати" at bounding box center [769, 254] width 37 height 12
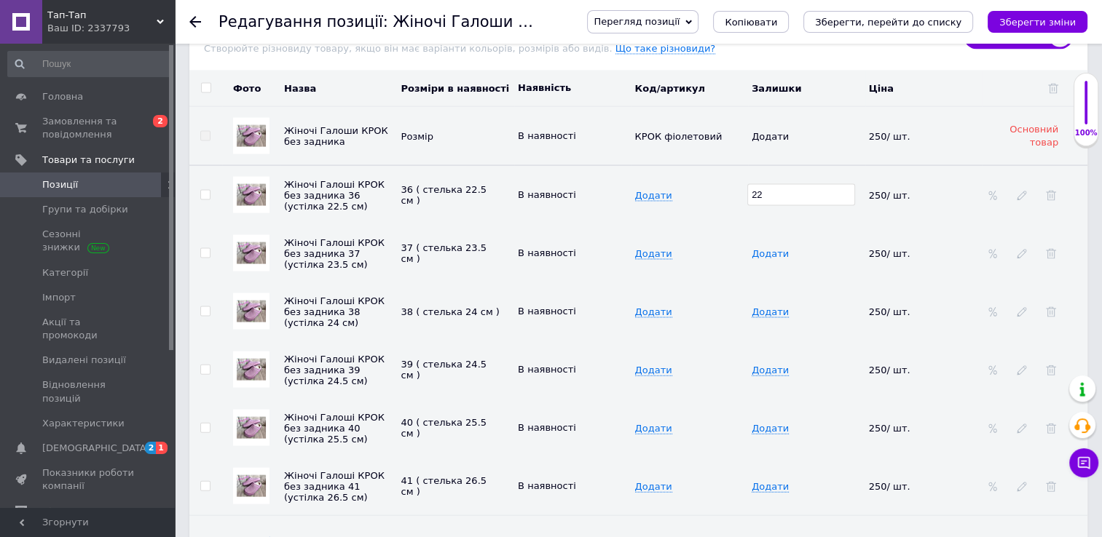
click at [765, 248] on span "Додати" at bounding box center [769, 254] width 37 height 12
click at [765, 242] on input at bounding box center [801, 253] width 108 height 22
type input "2"
click at [765, 170] on td "22" at bounding box center [806, 195] width 117 height 59
click at [761, 170] on td "22" at bounding box center [806, 195] width 117 height 59
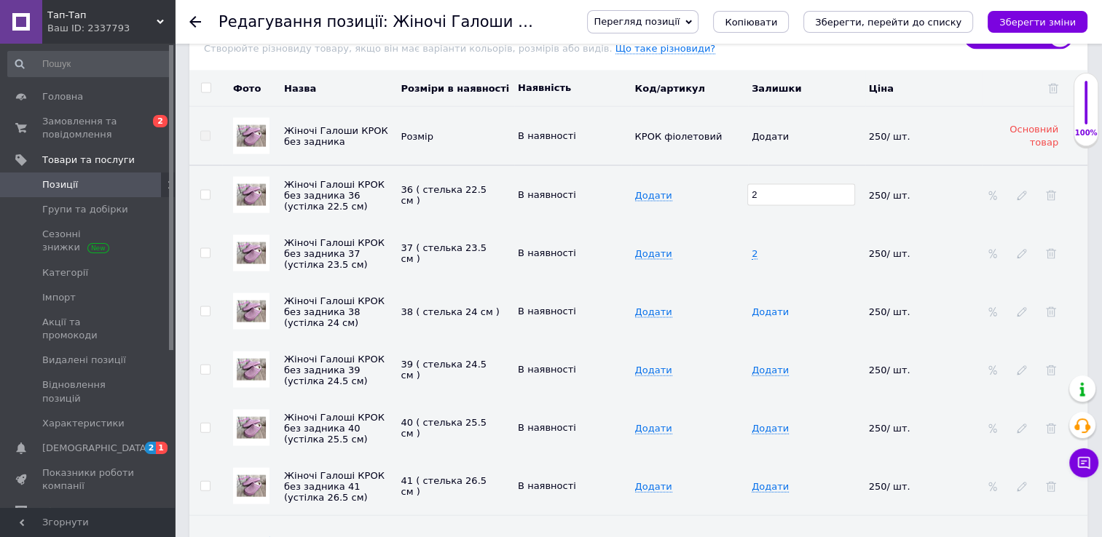
type input "2"
click at [765, 307] on span "Додати" at bounding box center [769, 313] width 37 height 12
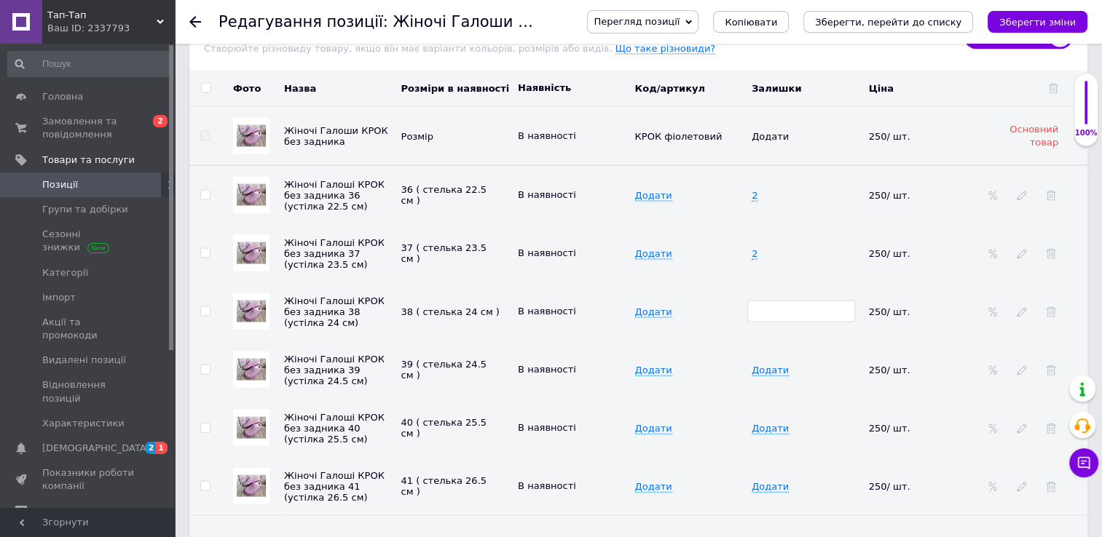
click at [765, 301] on input at bounding box center [801, 312] width 108 height 22
type input "2"
click at [761, 365] on span "Додати" at bounding box center [769, 371] width 37 height 12
type input "2"
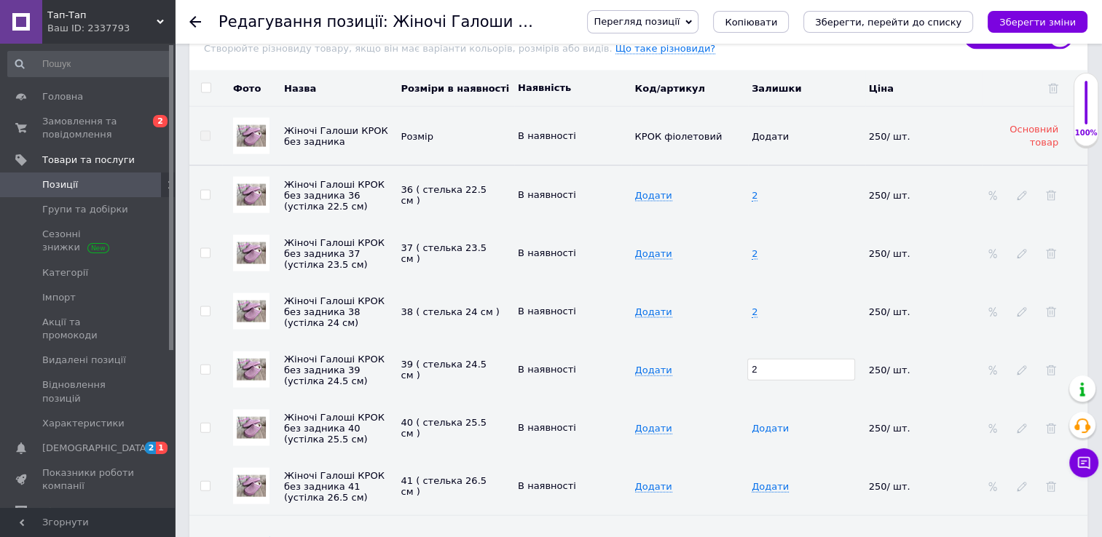
click at [766, 423] on span "Додати" at bounding box center [769, 429] width 37 height 12
type input "2"
click at [765, 481] on span "Додати" at bounding box center [769, 487] width 37 height 12
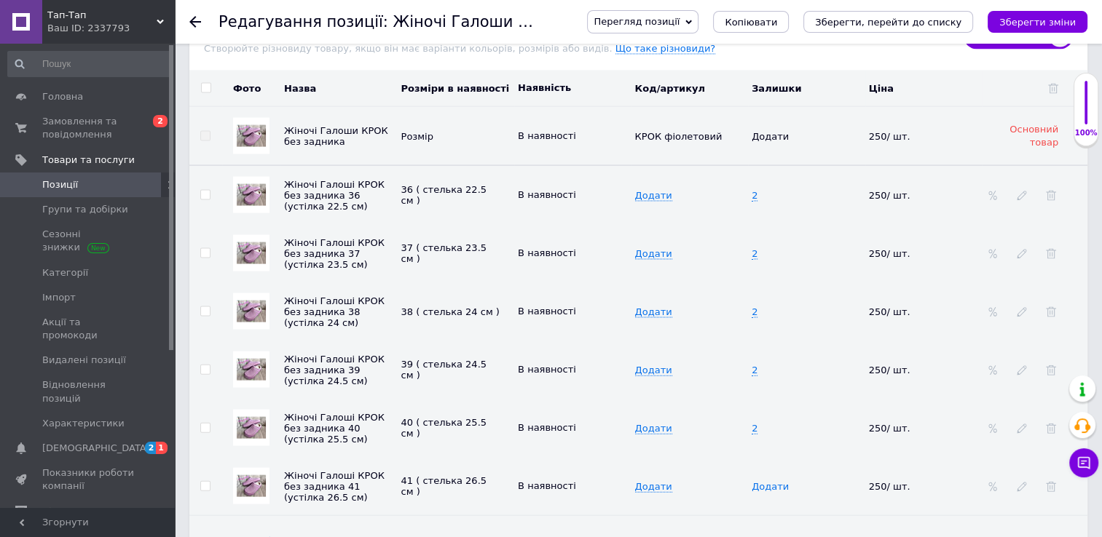
click at [765, 481] on span "Додати" at bounding box center [769, 487] width 37 height 12
type input "2"
click at [1030, 20] on icon "Зберегти зміни" at bounding box center [1037, 22] width 76 height 11
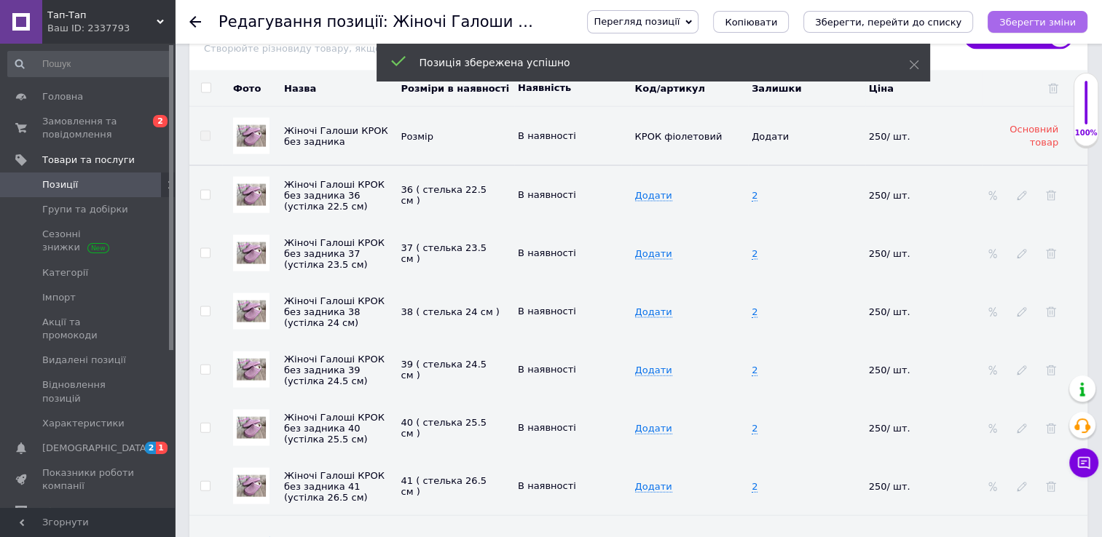
click at [1030, 20] on icon "Зберегти зміни" at bounding box center [1037, 22] width 76 height 11
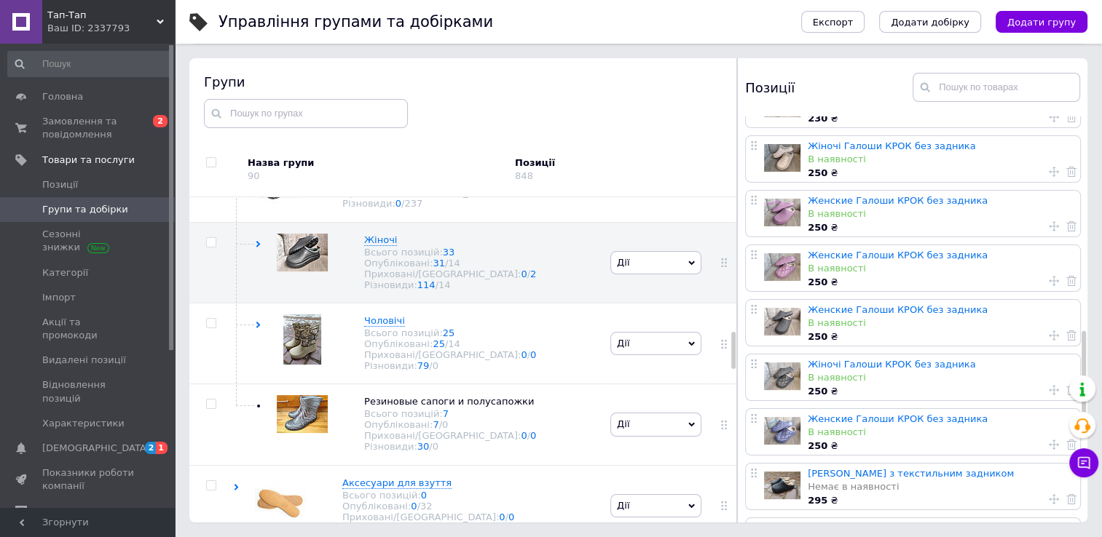
scroll to position [923, 0]
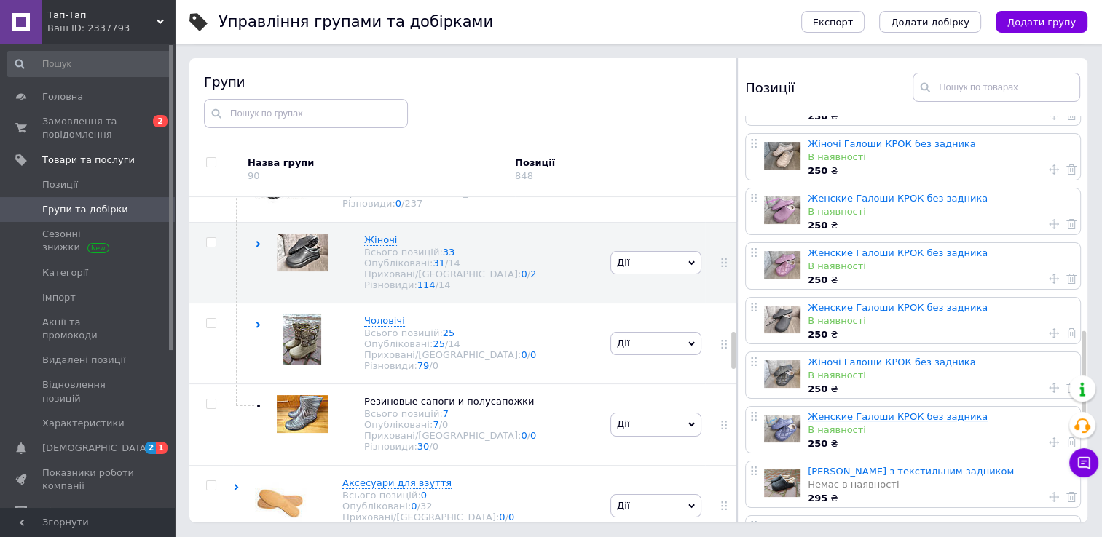
click at [845, 414] on link "Женские Галоши КРОК без задника" at bounding box center [897, 416] width 180 height 11
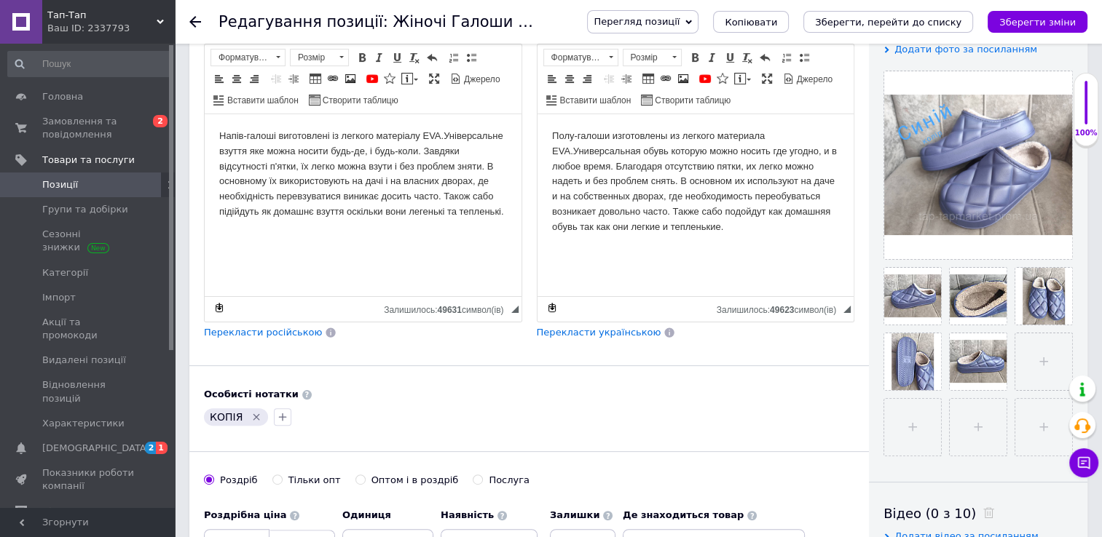
scroll to position [291, 0]
click at [250, 412] on icon "Видалити мітку" at bounding box center [256, 417] width 12 height 12
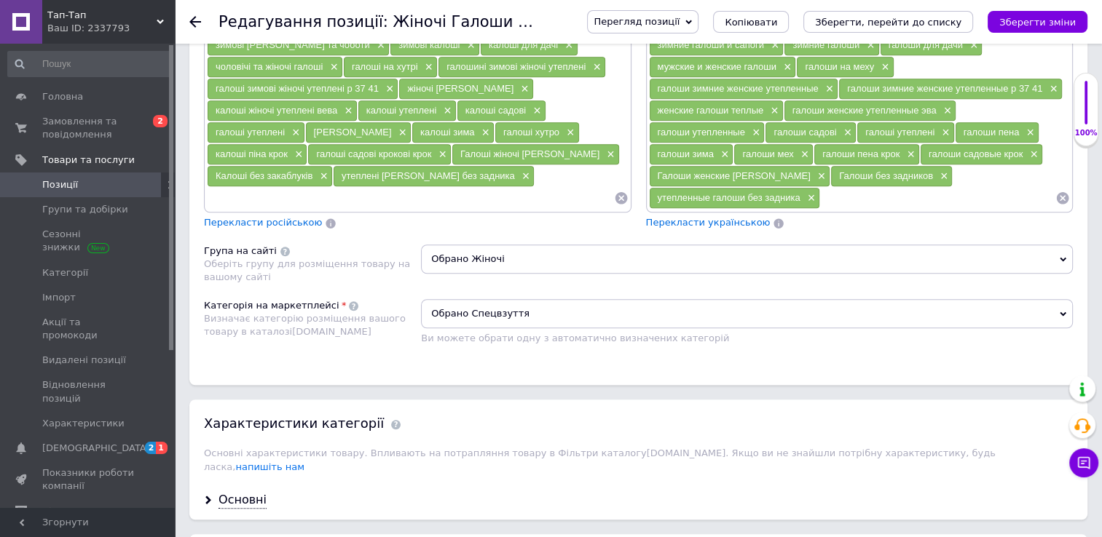
scroll to position [1148, 0]
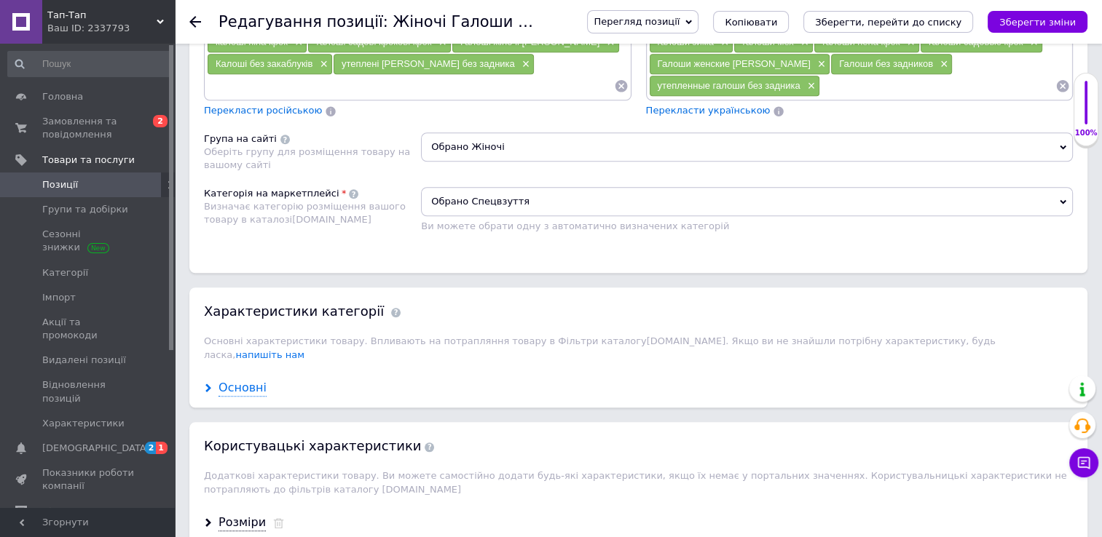
click at [230, 380] on div "Основні" at bounding box center [242, 388] width 48 height 17
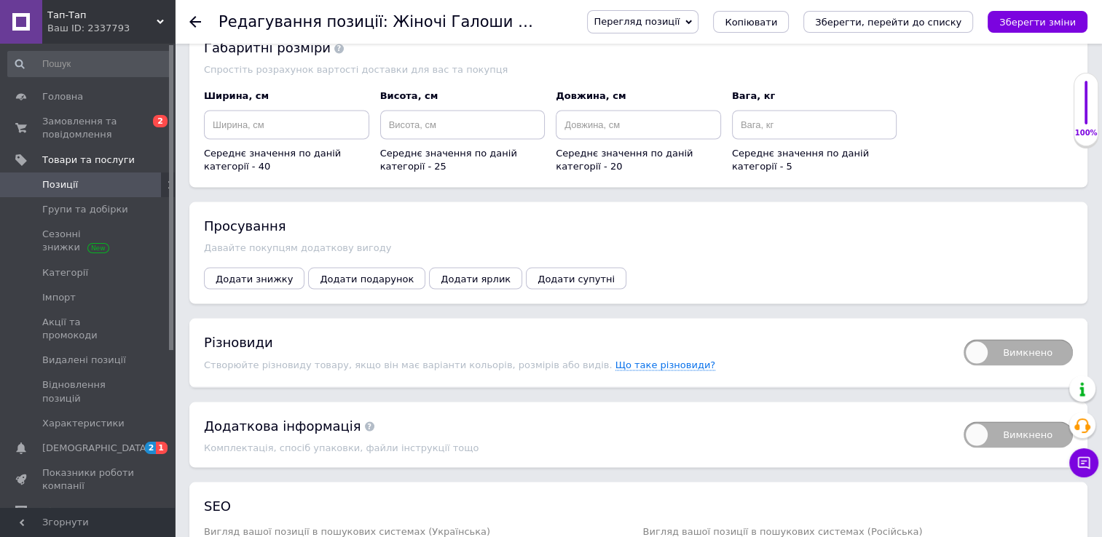
scroll to position [2807, 0]
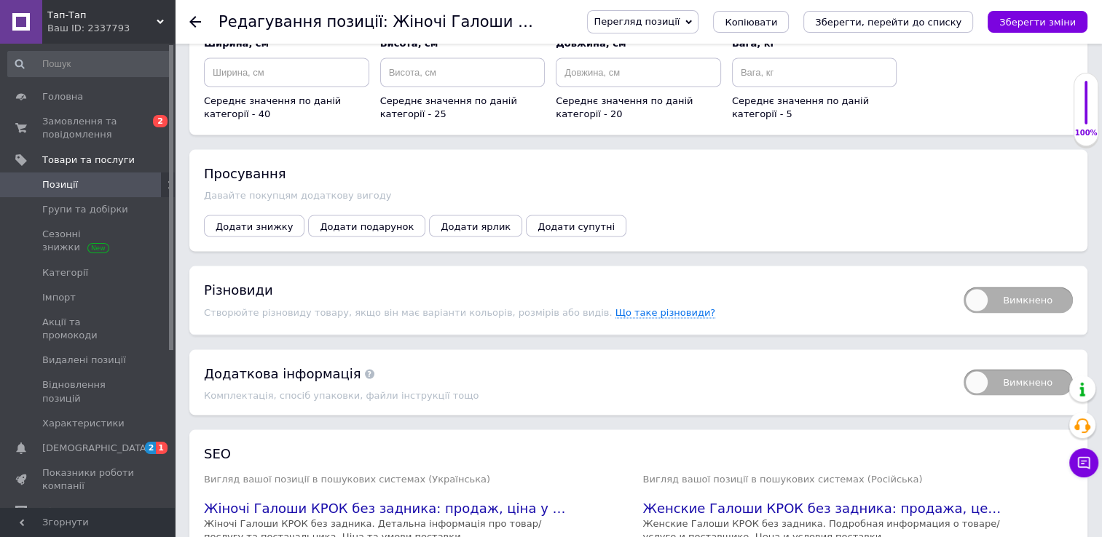
click at [1027, 288] on span "Вимкнено" at bounding box center [1017, 301] width 109 height 26
click at [963, 278] on input "Вимкнено" at bounding box center [958, 282] width 9 height 9
checkbox input "true"
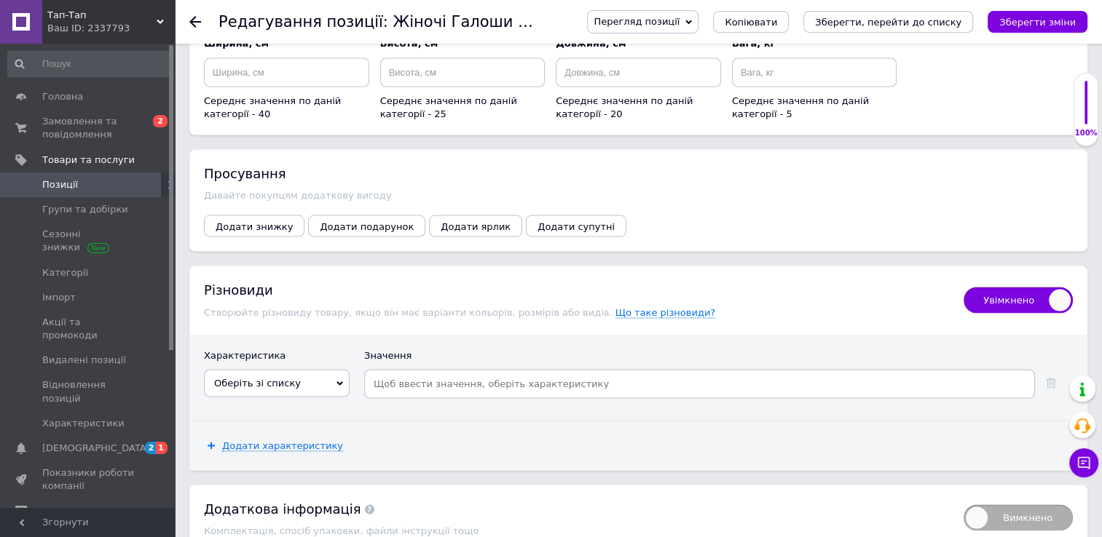
click at [327, 370] on span "Оберіть зі списку" at bounding box center [277, 384] width 146 height 28
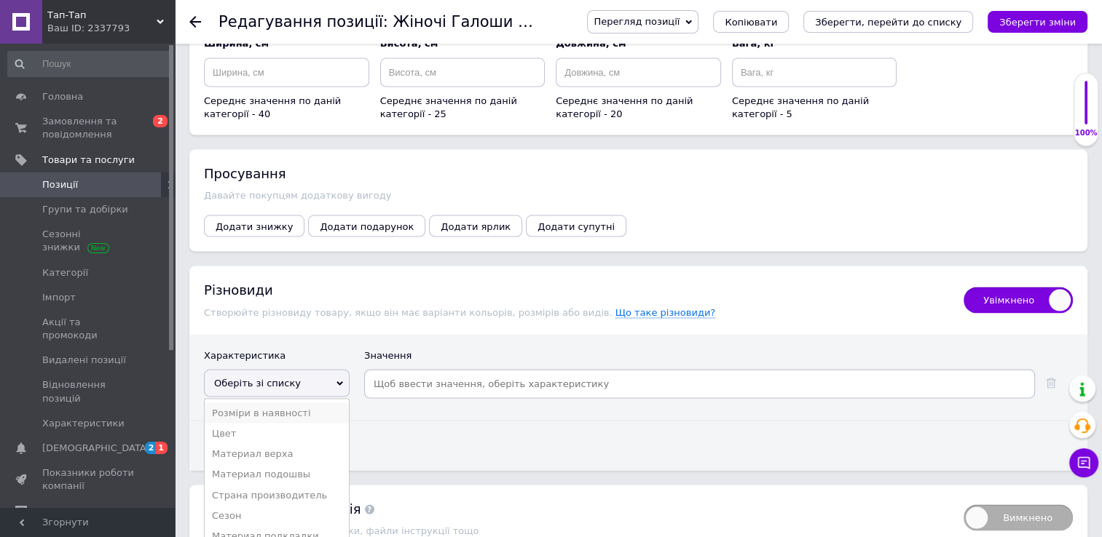
click at [283, 403] on li "Розміри в наявності" at bounding box center [277, 413] width 144 height 20
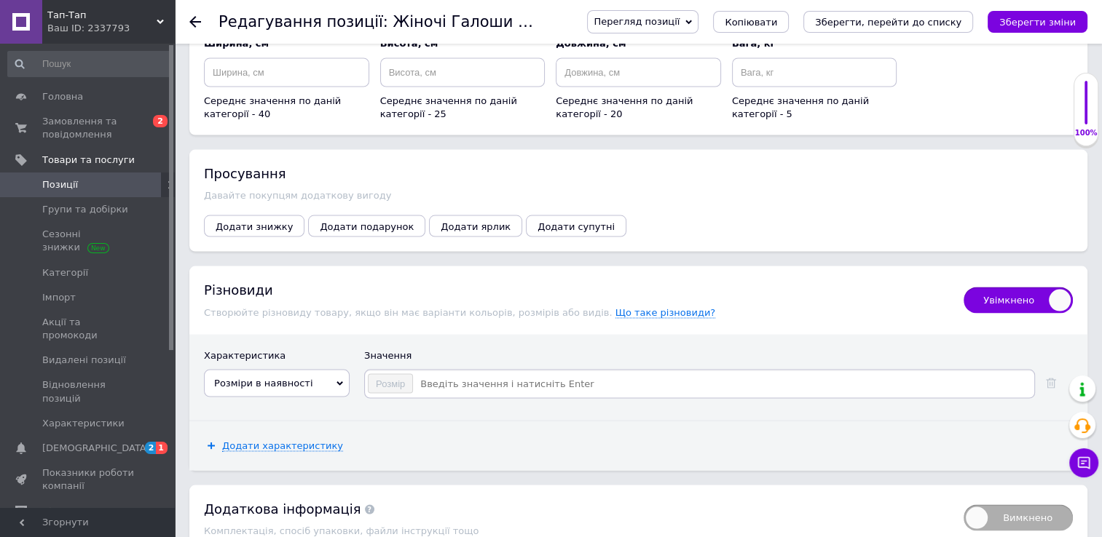
click at [424, 374] on input at bounding box center [723, 385] width 618 height 22
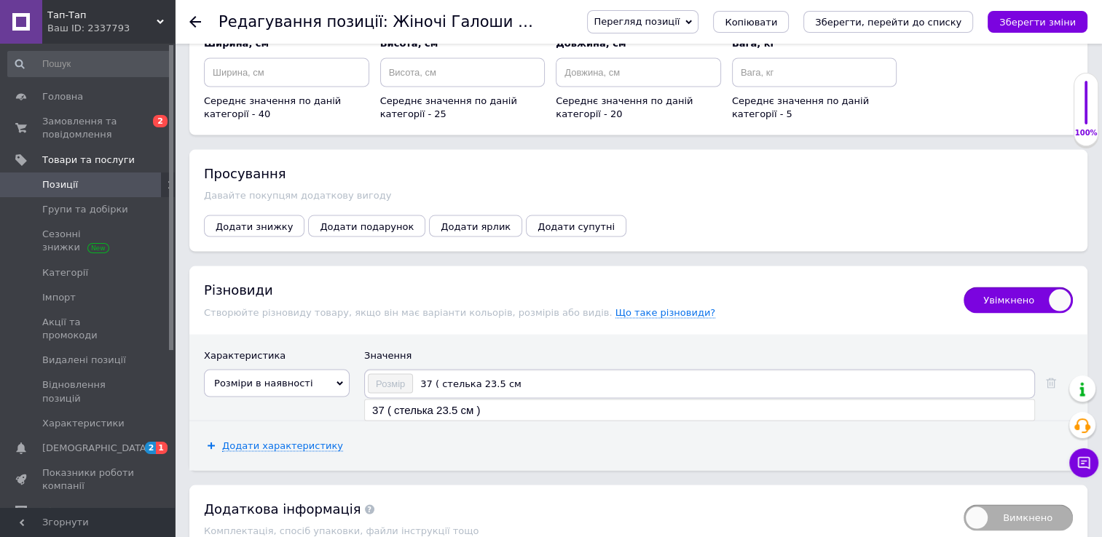
type input "37 ( стелька 23.5 см )"
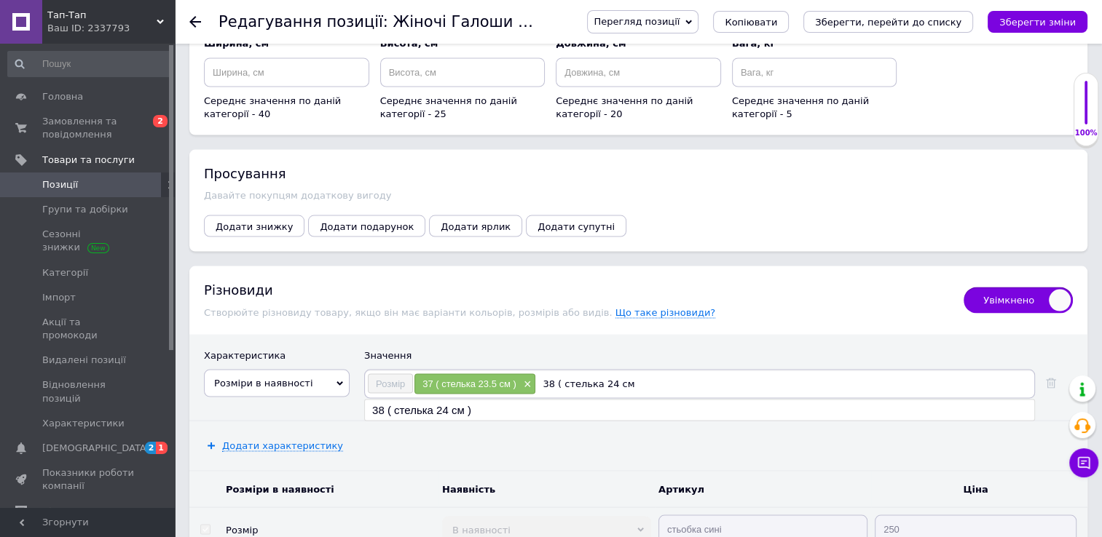
type input "38 ( стелька 24 см )"
type input "39 ( стелька 24.5 см )"
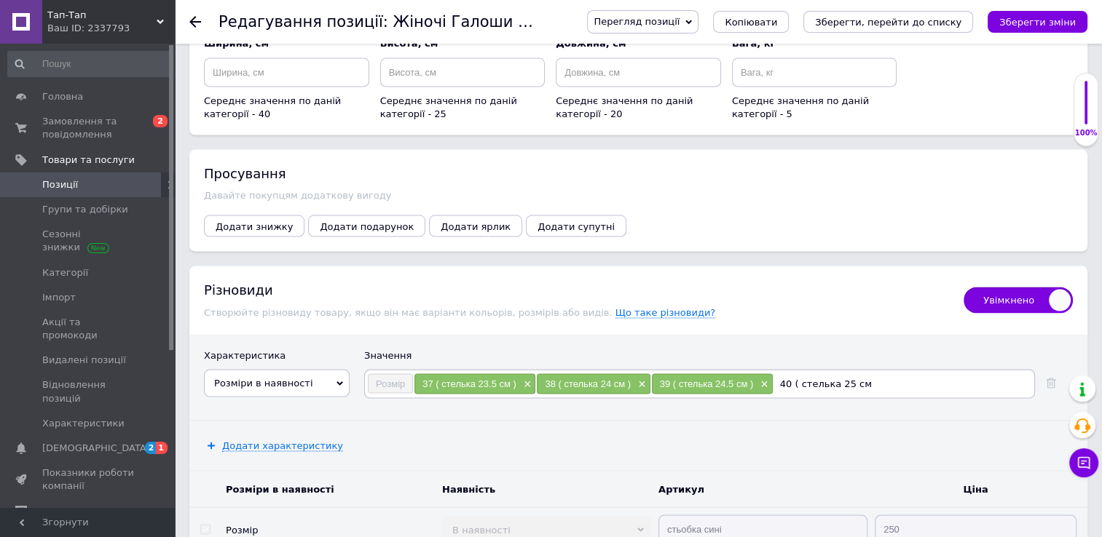
type input "40 ( стелька 25 см )"
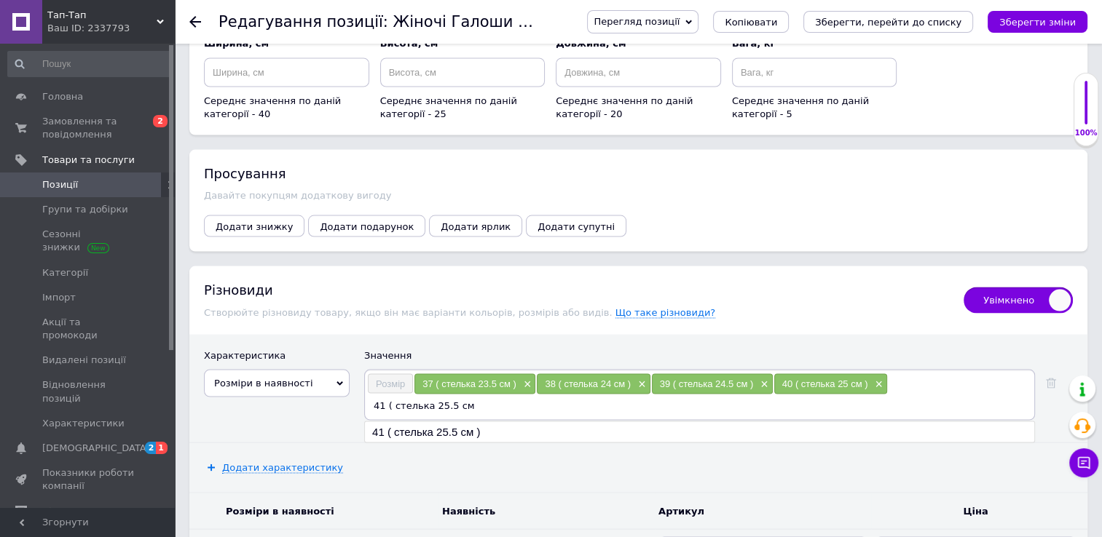
type input "41 ( стелька 25.5 см )"
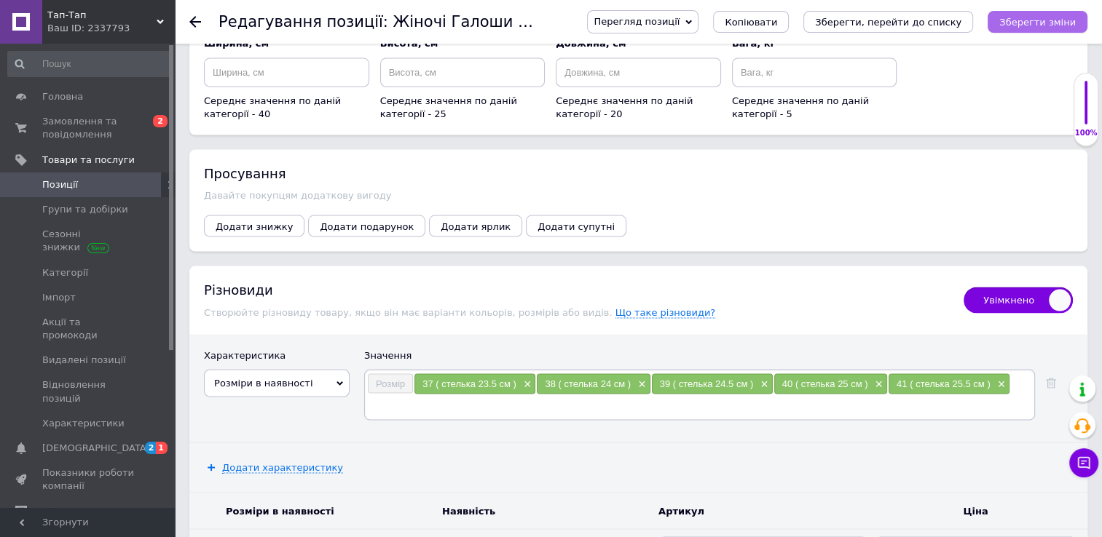
click at [1037, 19] on icon "Зберегти зміни" at bounding box center [1037, 22] width 76 height 11
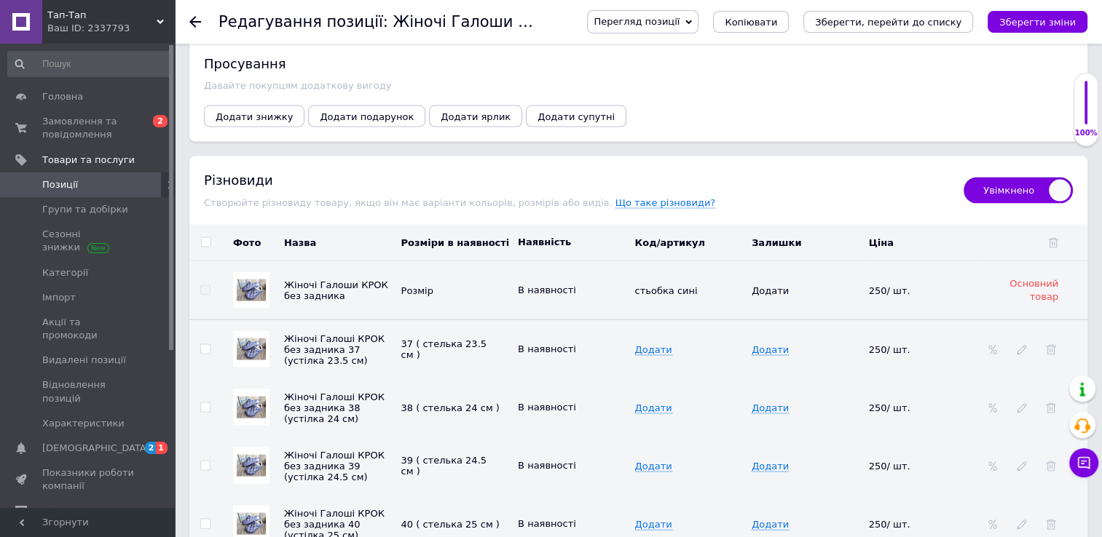
scroll to position [2961, 0]
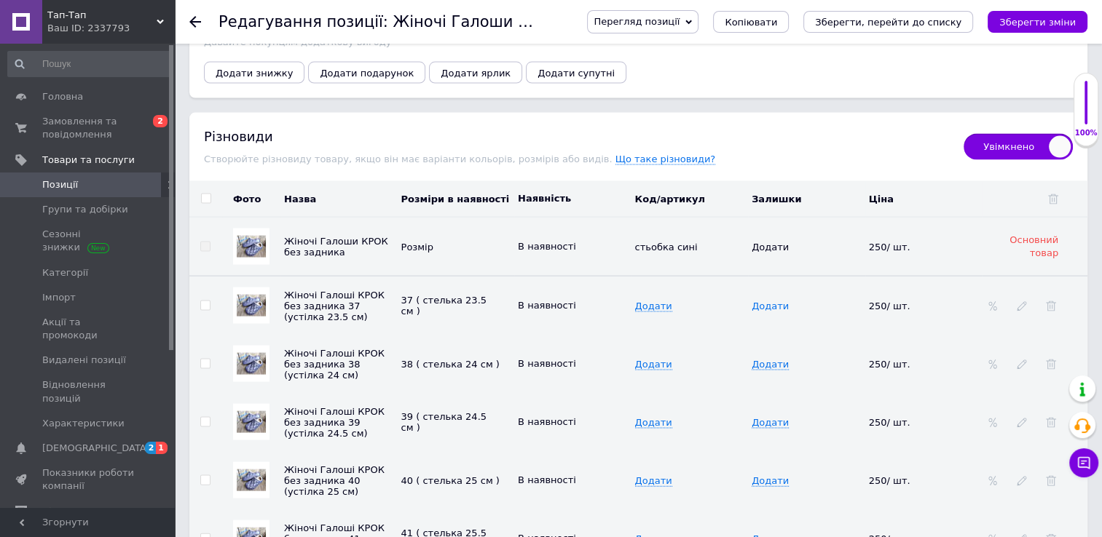
click at [762, 301] on span "Додати" at bounding box center [769, 307] width 37 height 12
click at [762, 295] on input at bounding box center [801, 306] width 108 height 22
type input "1"
click at [767, 359] on span "Додати" at bounding box center [769, 365] width 37 height 12
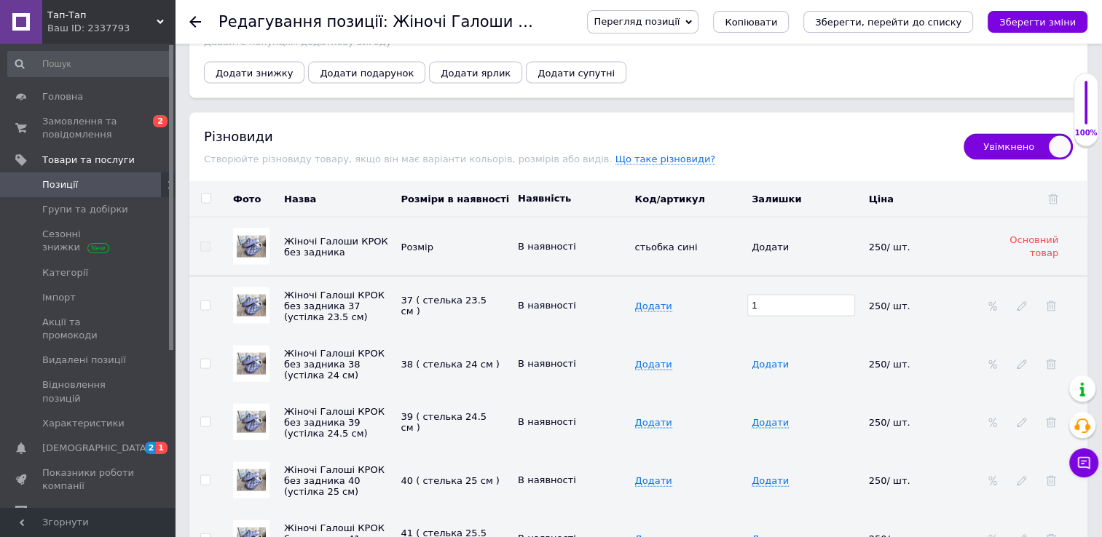
click at [767, 359] on span "Додати" at bounding box center [769, 365] width 37 height 12
type input "1"
click at [770, 417] on span "Додати" at bounding box center [769, 423] width 37 height 12
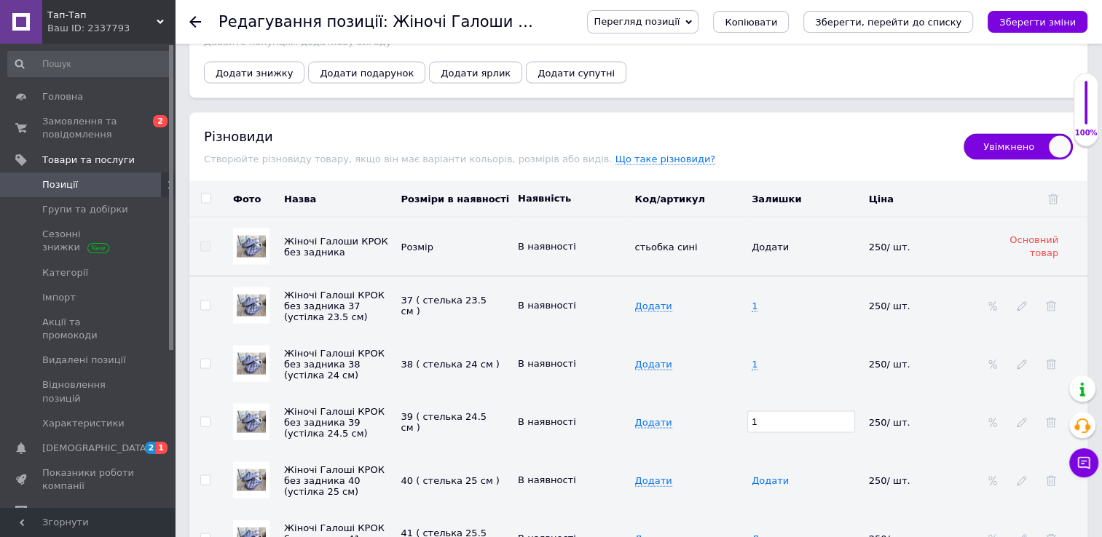
type input "1"
click at [768, 475] on span "Додати" at bounding box center [769, 481] width 37 height 12
click at [768, 470] on input at bounding box center [801, 481] width 108 height 22
type input "1"
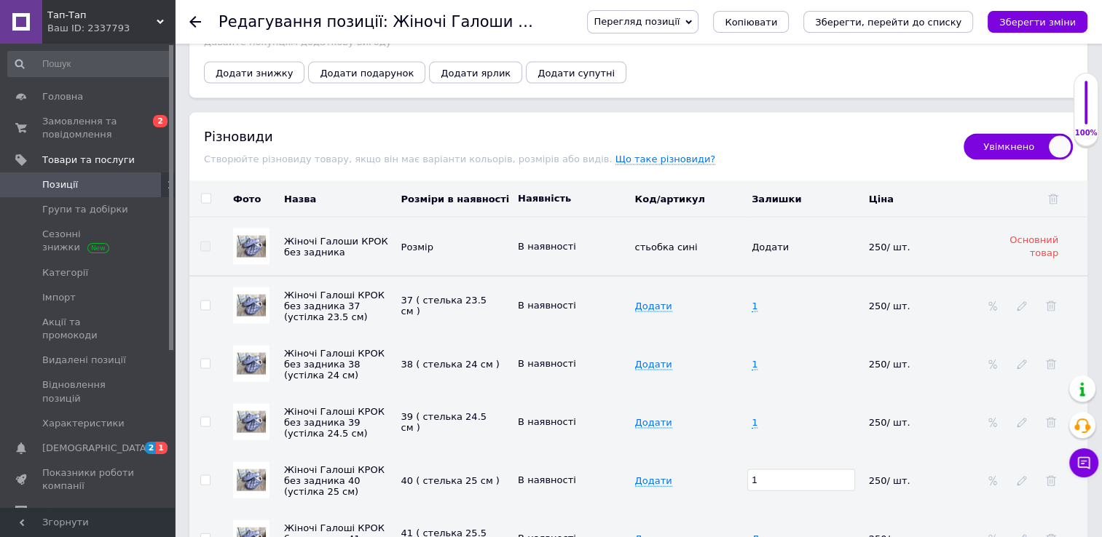
click at [775, 534] on span "Додати" at bounding box center [769, 540] width 37 height 12
click at [760, 534] on span "Додати" at bounding box center [769, 540] width 37 height 12
type input "1"
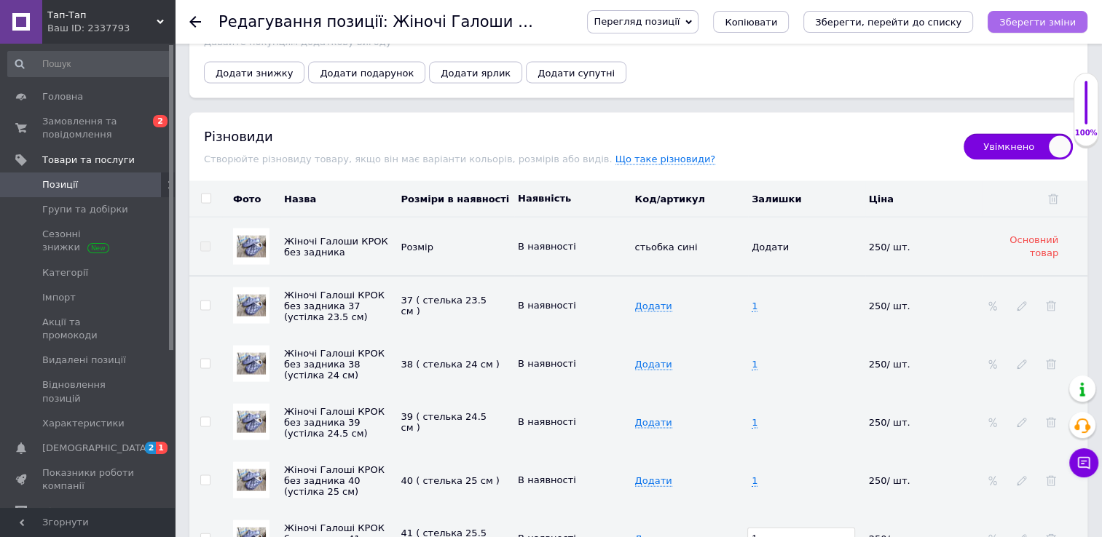
click at [1020, 17] on icon "Зберегти зміни" at bounding box center [1037, 22] width 76 height 11
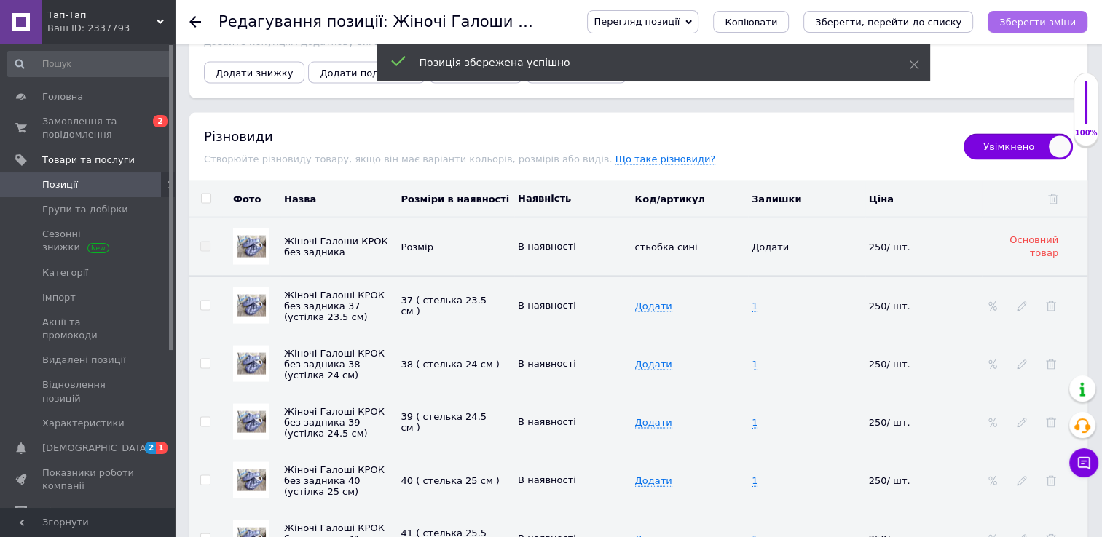
click at [1020, 17] on icon "Зберегти зміни" at bounding box center [1037, 22] width 76 height 11
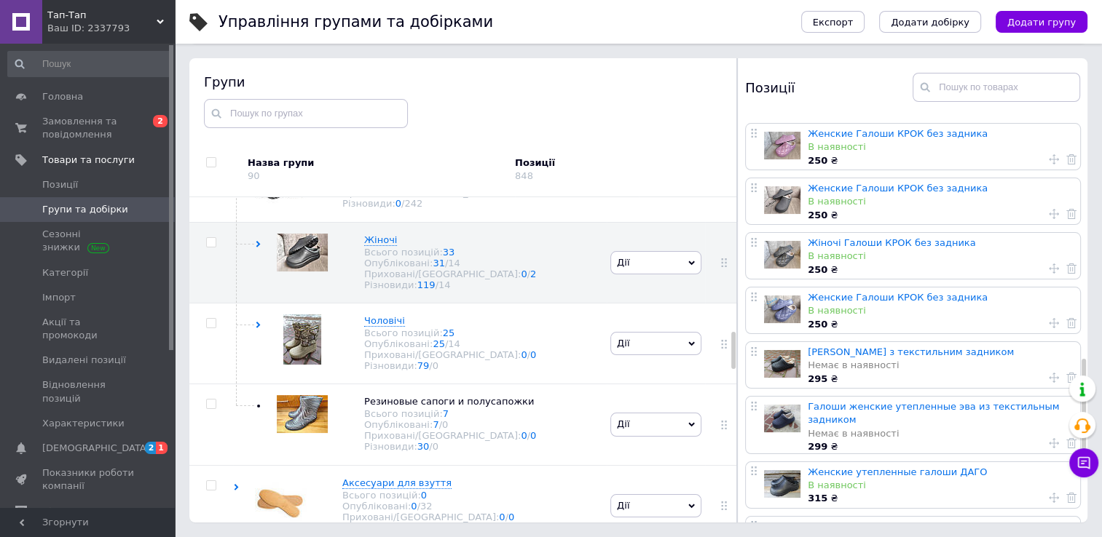
scroll to position [1039, 0]
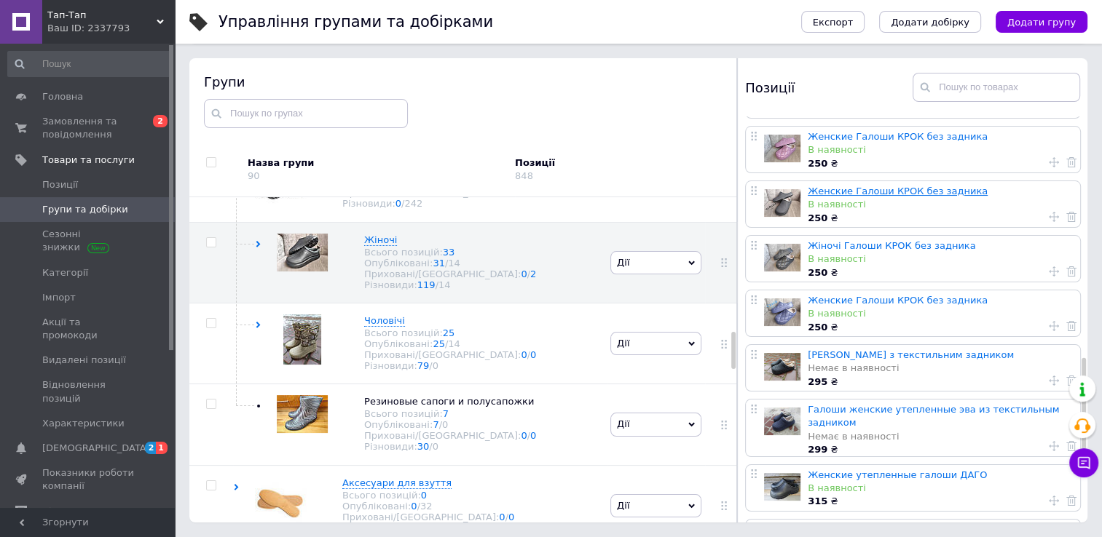
click at [845, 191] on link "Женские Галоши КРОК без задника" at bounding box center [897, 191] width 180 height 11
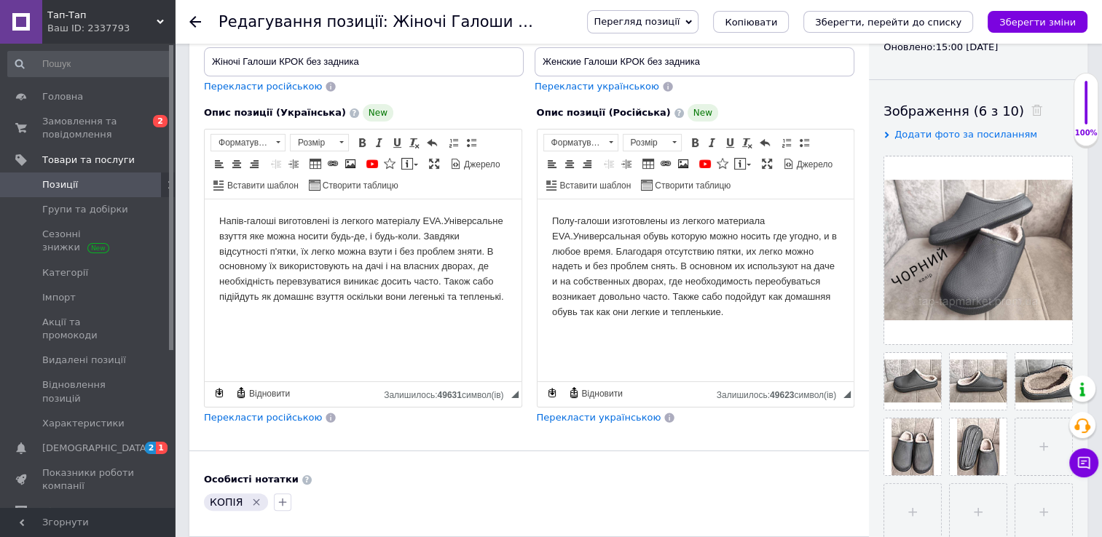
scroll to position [323, 0]
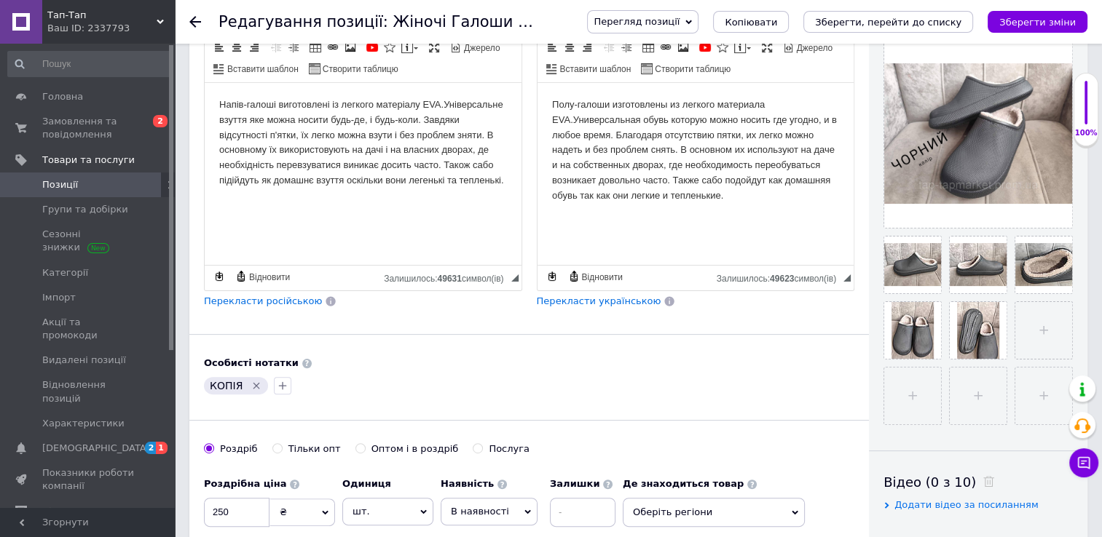
click at [250, 382] on icon "Видалити мітку" at bounding box center [256, 386] width 12 height 12
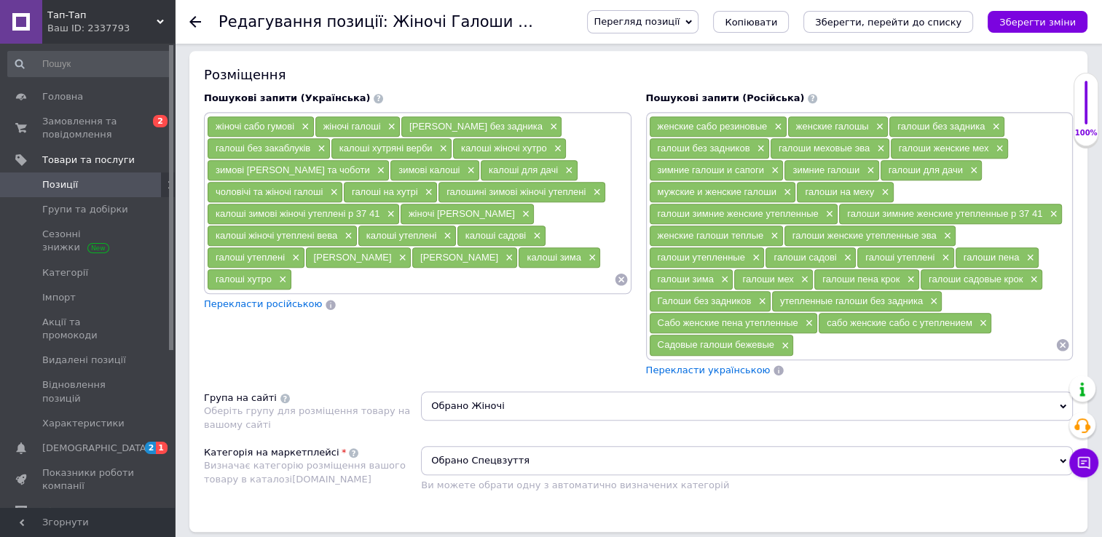
scroll to position [858, 0]
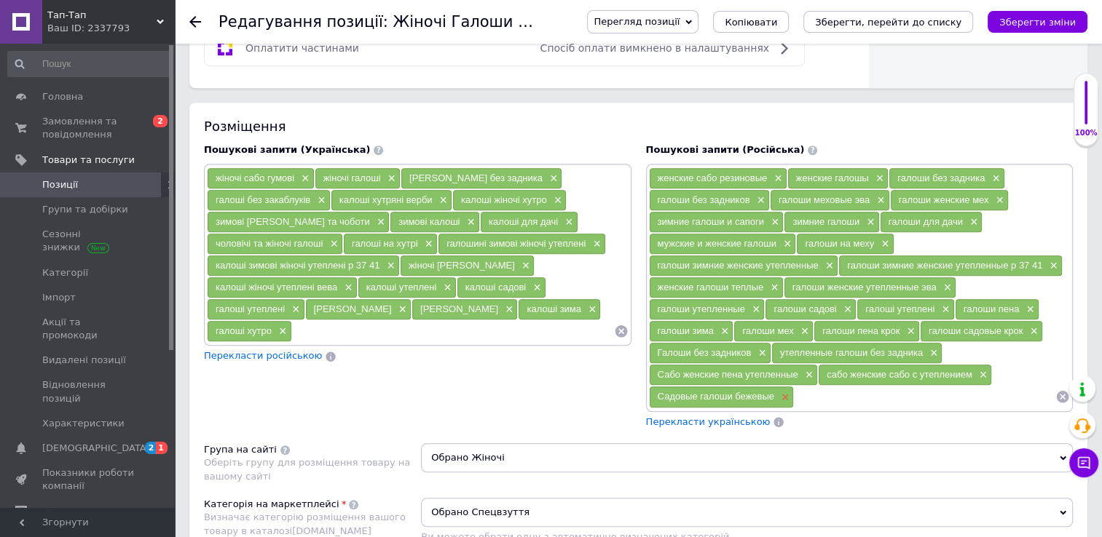
click at [784, 392] on span "×" at bounding box center [784, 398] width 12 height 12
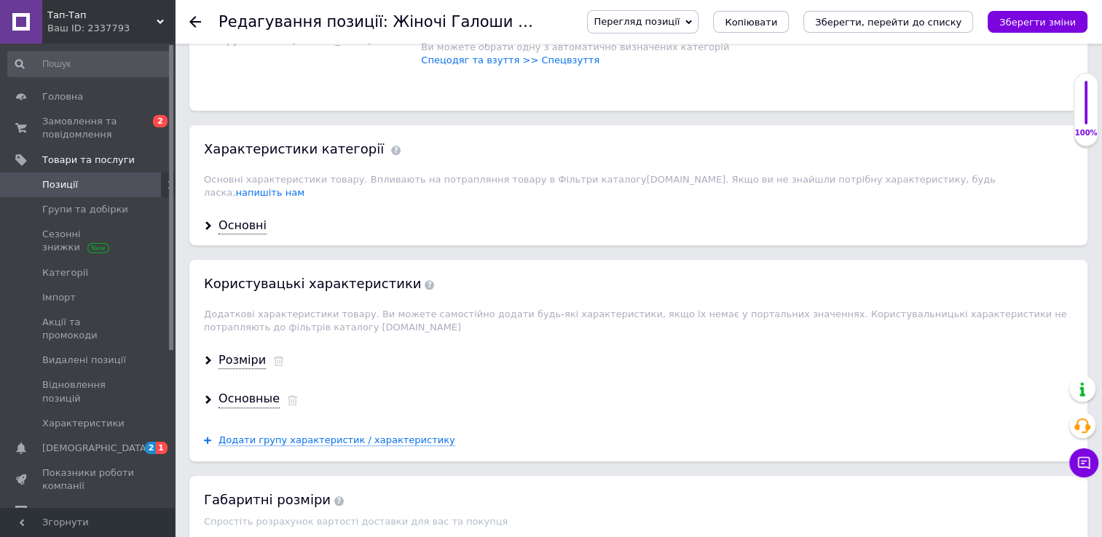
scroll to position [1346, 0]
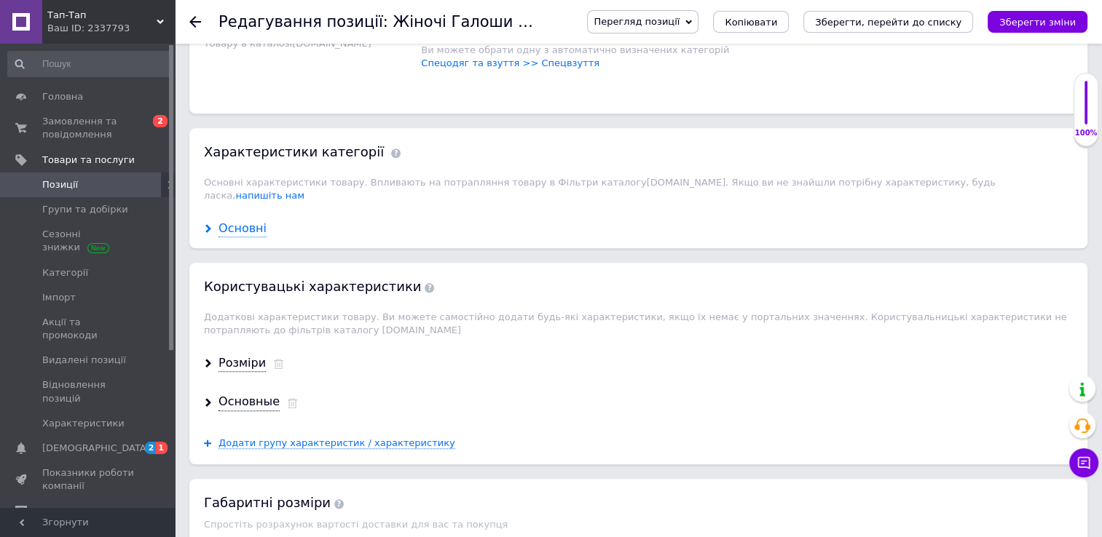
click at [236, 221] on div "Основні" at bounding box center [242, 229] width 48 height 17
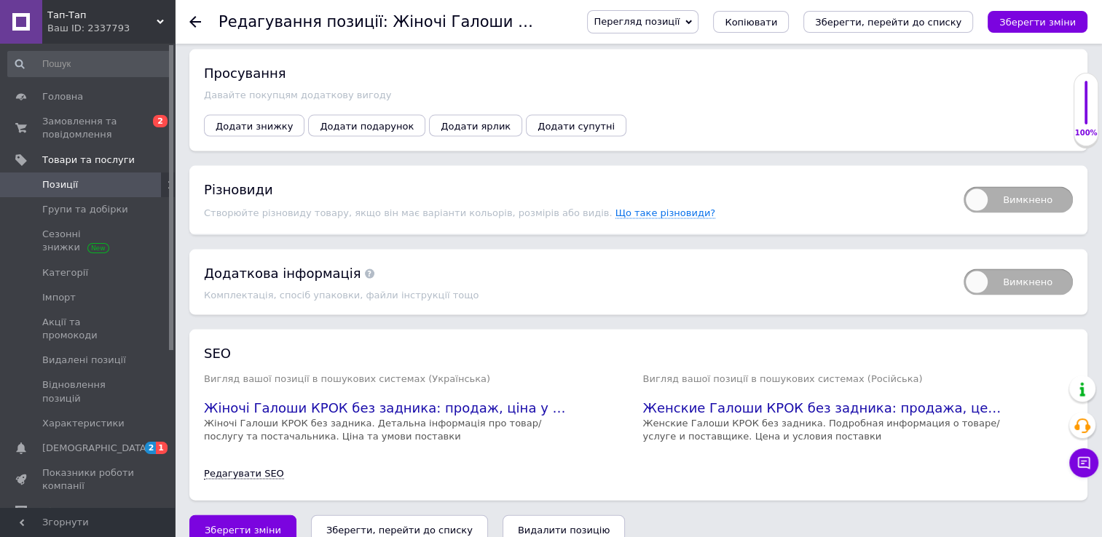
scroll to position [2872, 0]
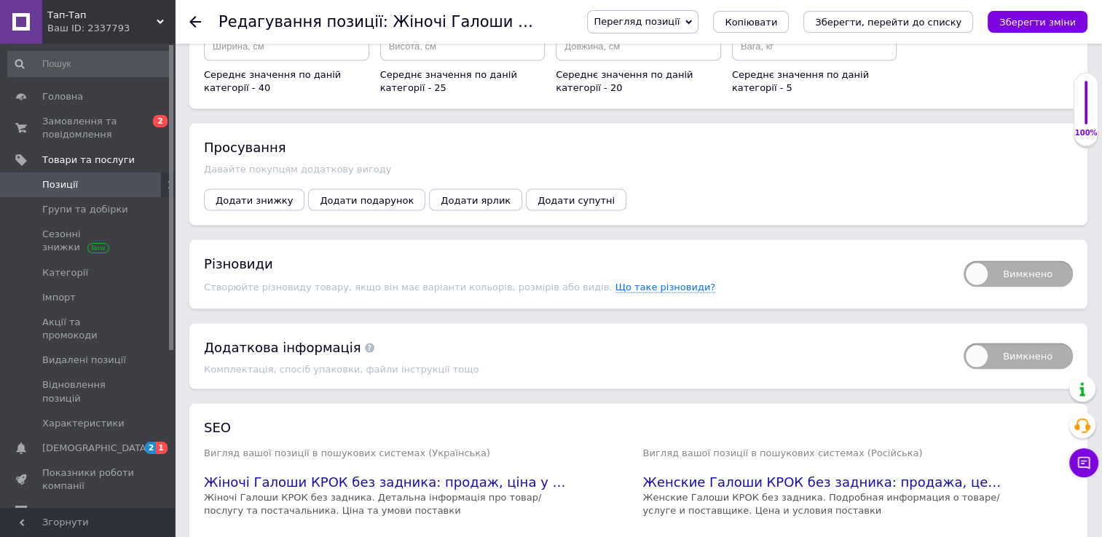
click at [1025, 261] on span "Вимкнено" at bounding box center [1017, 274] width 109 height 26
click at [963, 252] on input "Вимкнено" at bounding box center [958, 256] width 9 height 9
checkbox input "true"
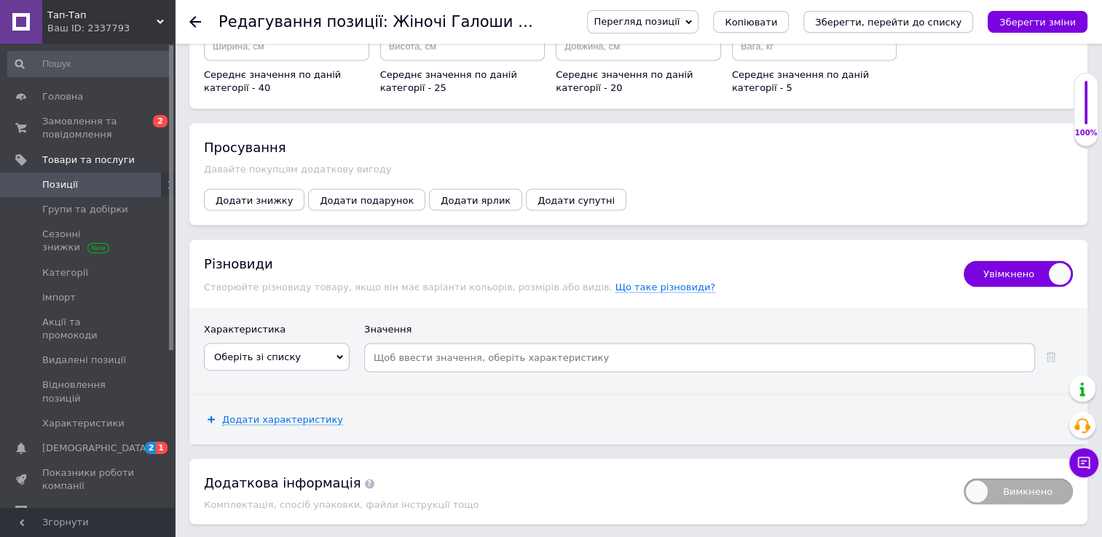
click at [292, 344] on span "Оберіть зі списку" at bounding box center [277, 358] width 146 height 28
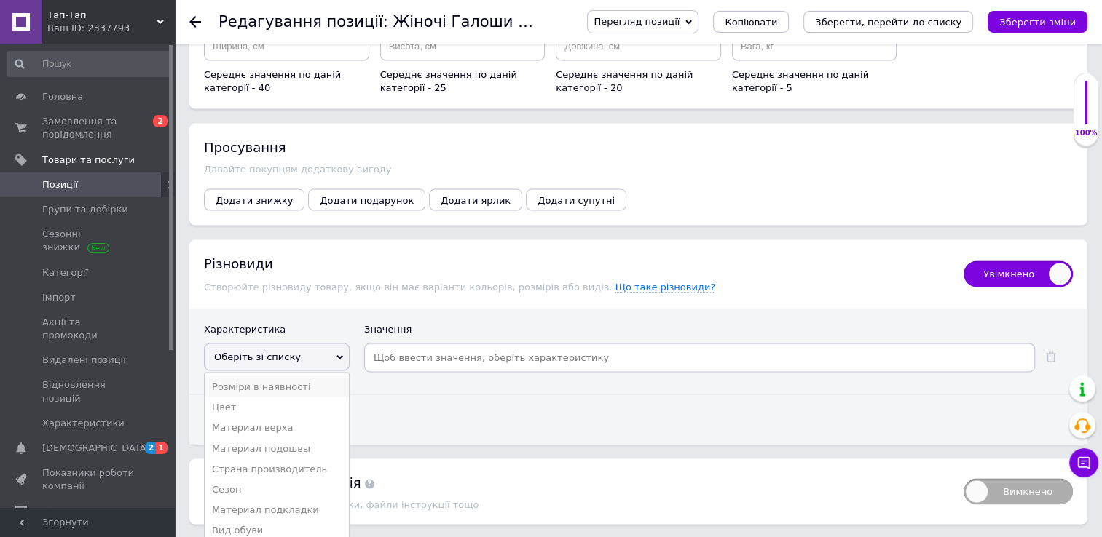
click at [262, 377] on li "Розміри в наявності" at bounding box center [277, 387] width 144 height 20
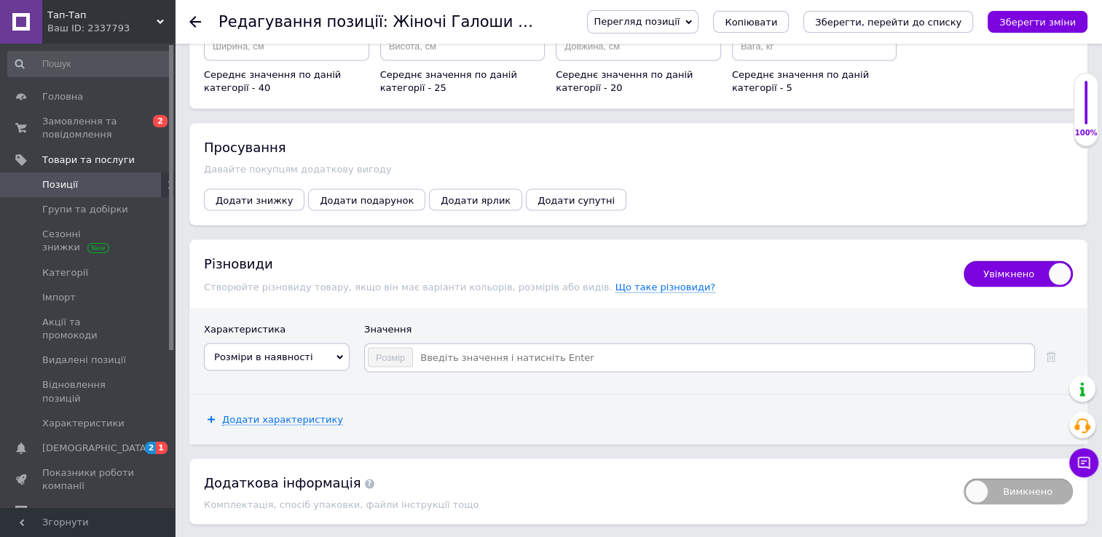
click at [436, 347] on input at bounding box center [723, 358] width 618 height 22
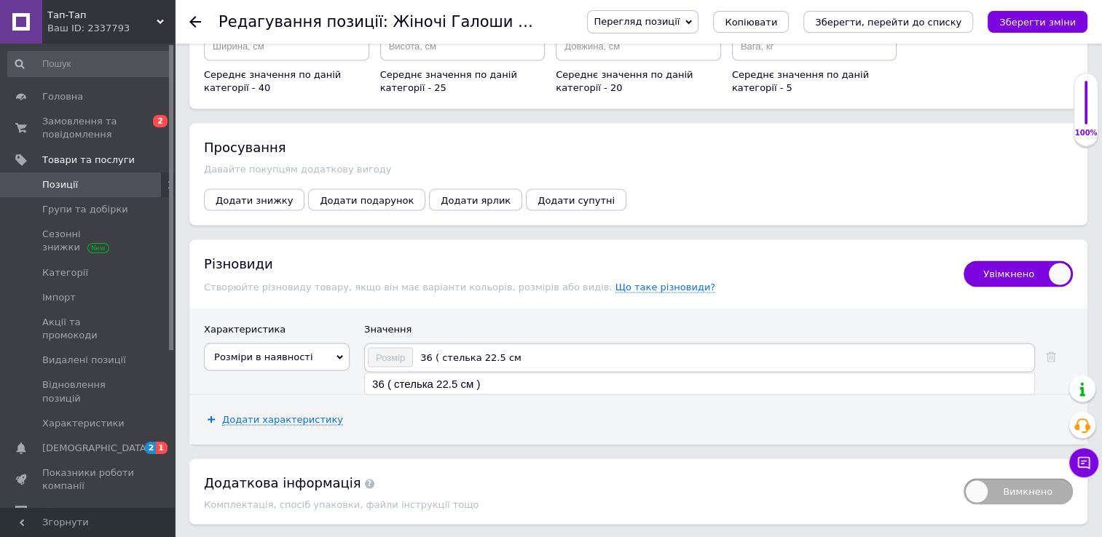
type input "36 ( стелька 22.5 см )"
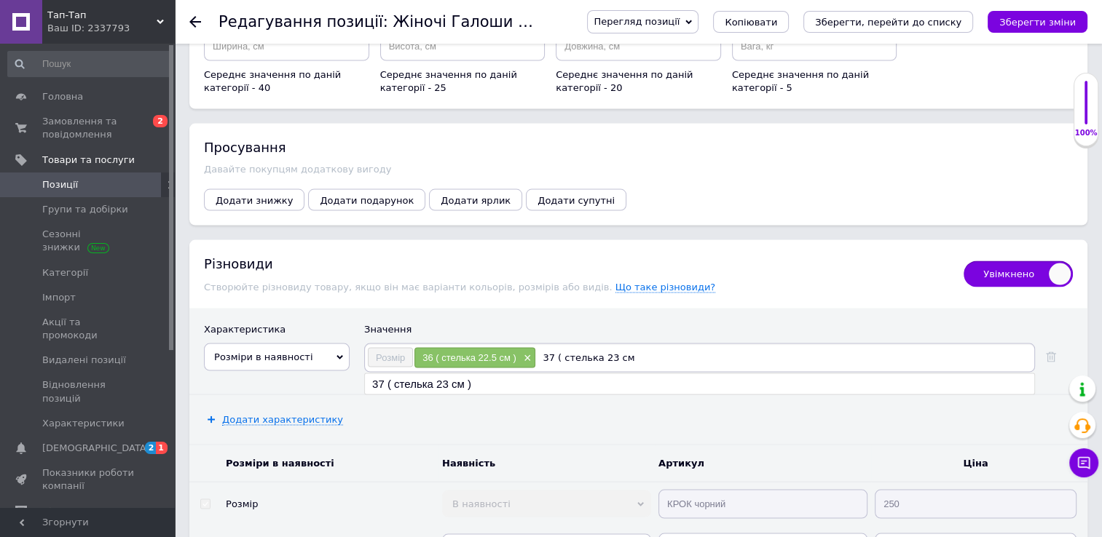
type input "37 ( стелька 23 см )"
type input "38 ( стелька 24 см )"
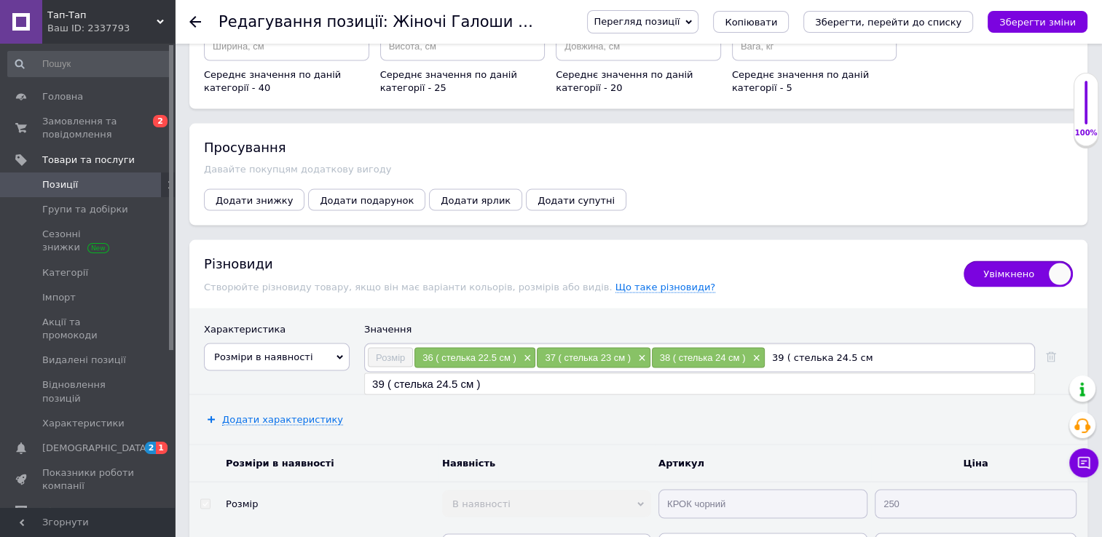
type input "39 ( стелька 24.5 см )"
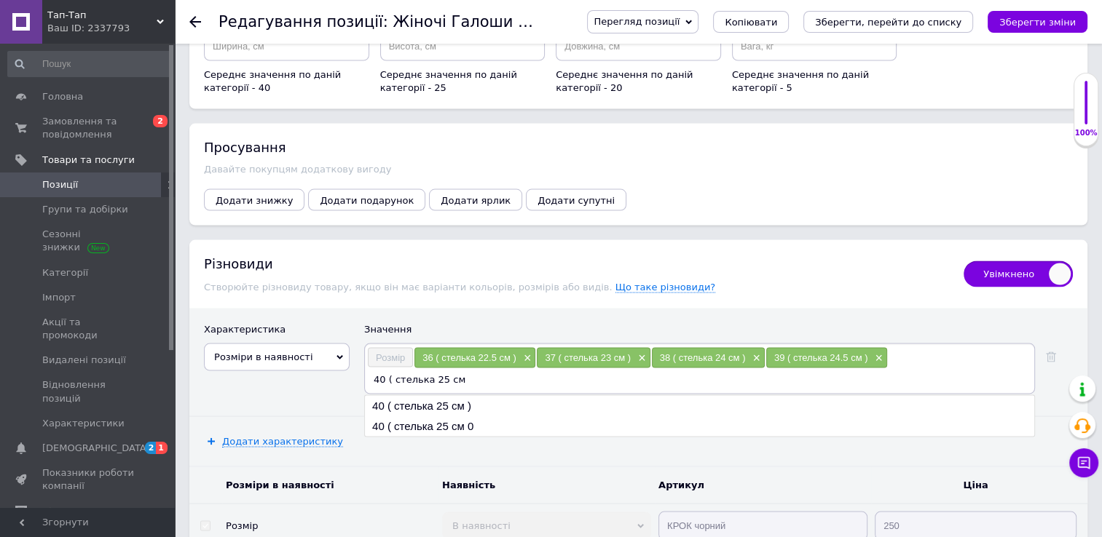
type input "40 ( стелька 25 см )"
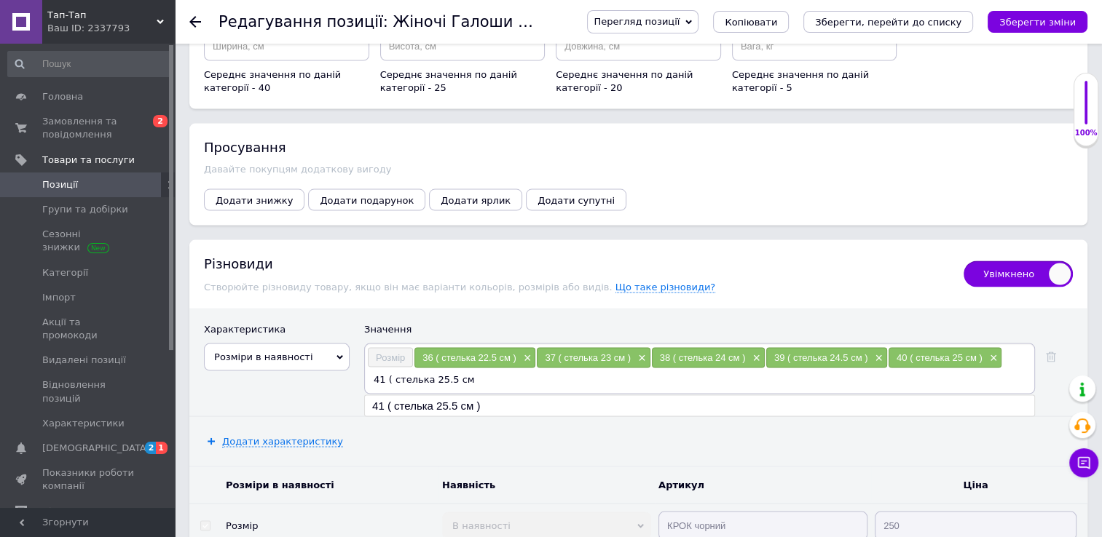
type input "41 ( стелька 25.5 см )"
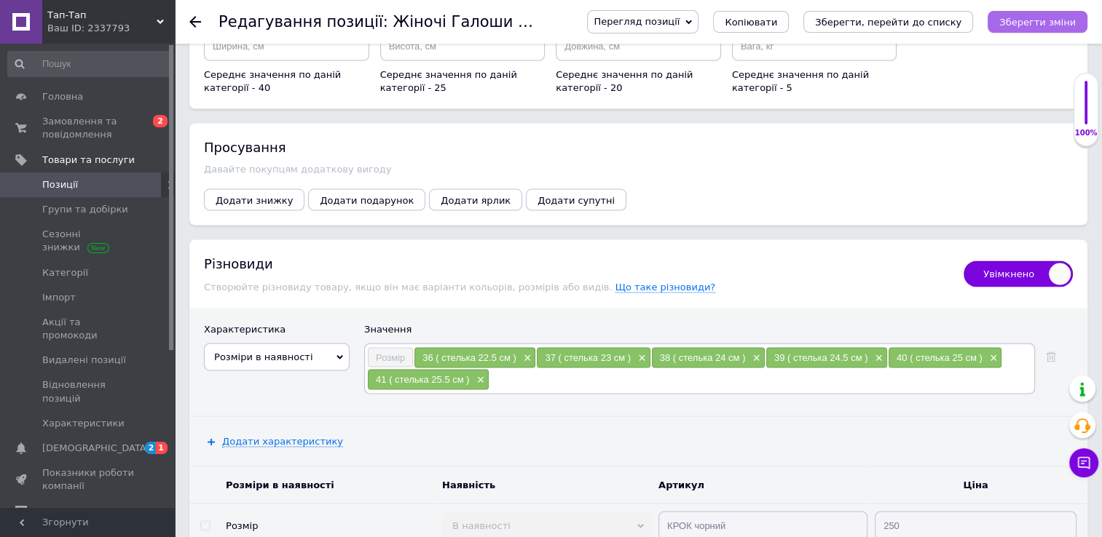
click at [1043, 17] on icon "Зберегти зміни" at bounding box center [1037, 22] width 76 height 11
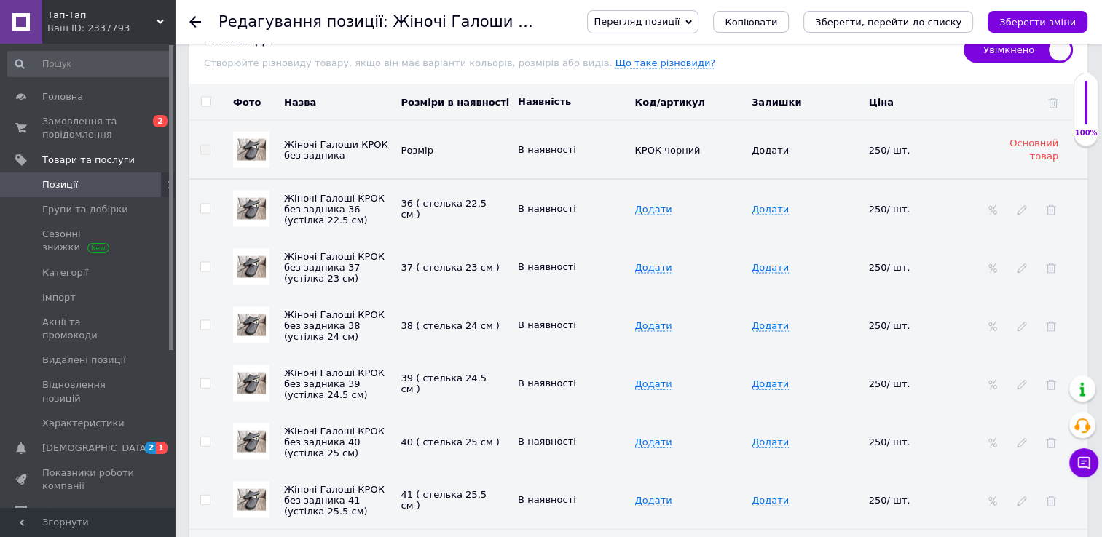
scroll to position [3100, 0]
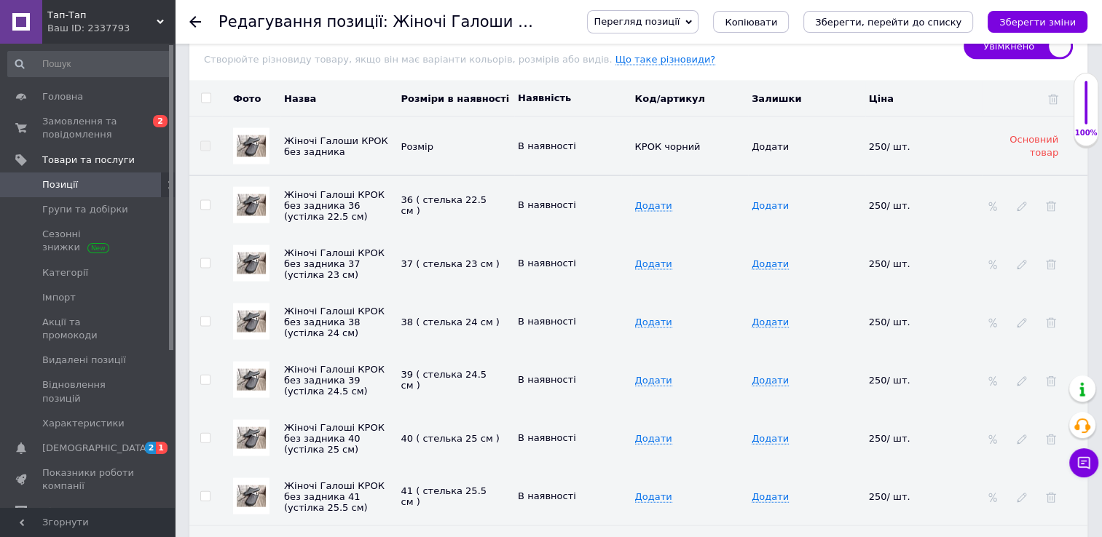
click at [760, 200] on span "Додати" at bounding box center [769, 206] width 37 height 12
click at [760, 194] on input at bounding box center [801, 205] width 108 height 22
type input "2"
click at [760, 258] on span "Додати" at bounding box center [769, 264] width 37 height 12
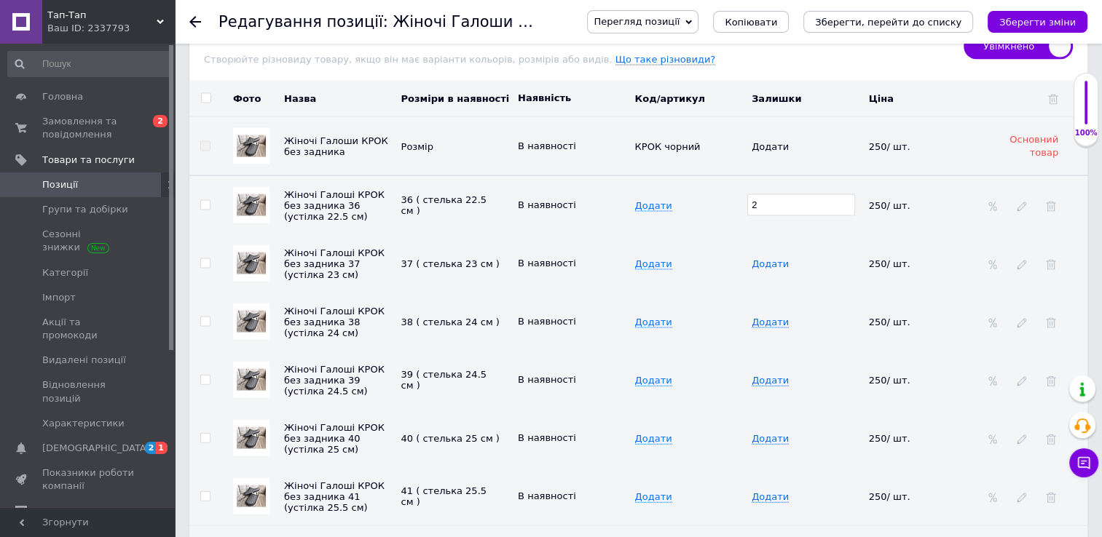
click at [760, 258] on span "Додати" at bounding box center [769, 264] width 37 height 12
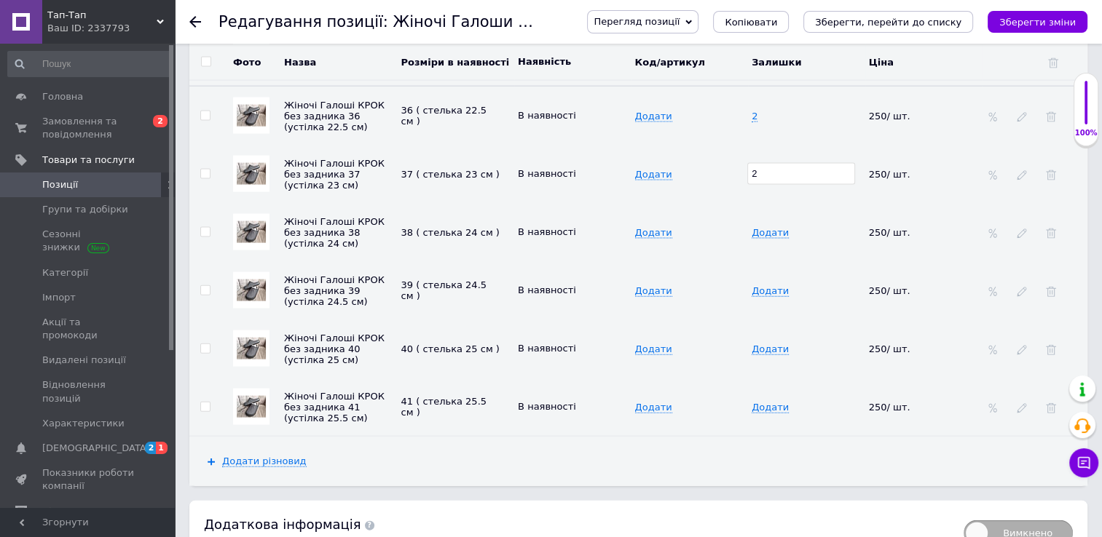
scroll to position [3234, 0]
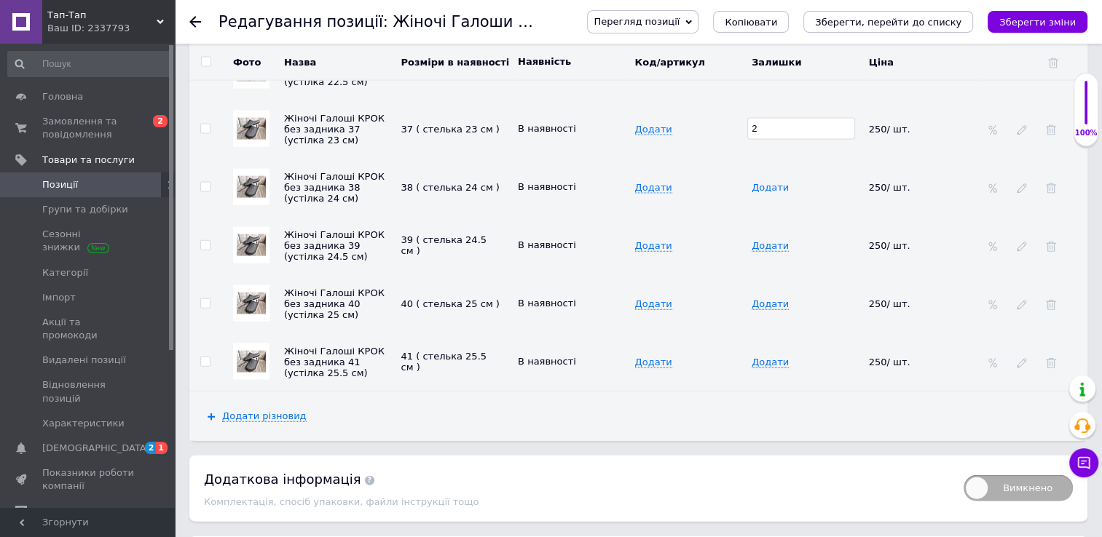
type input "2"
click at [760, 182] on span "Додати" at bounding box center [769, 188] width 37 height 12
type input "2"
click at [759, 240] on span "Додати" at bounding box center [769, 246] width 37 height 12
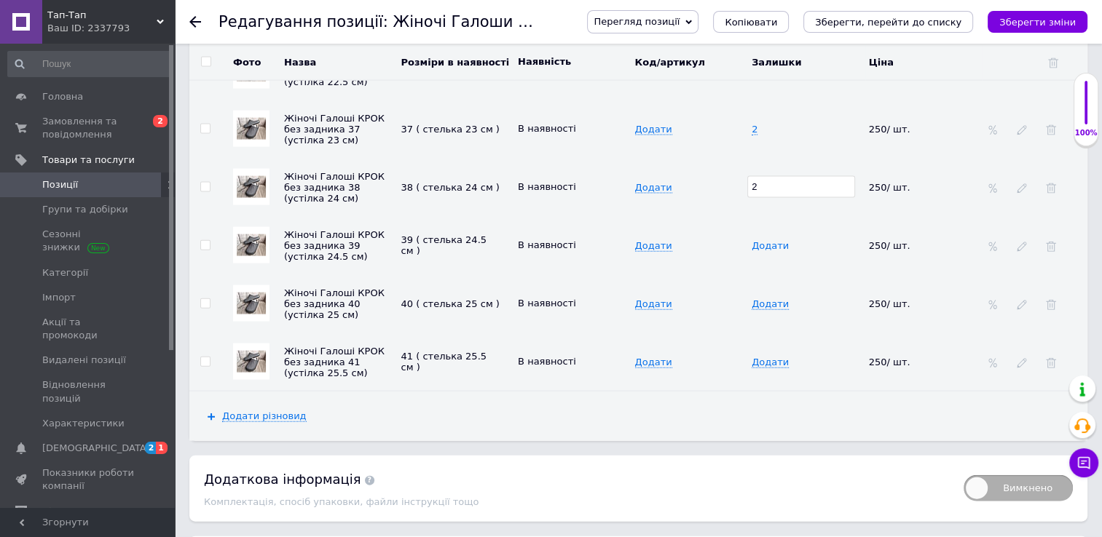
click at [759, 240] on span "Додати" at bounding box center [769, 246] width 37 height 12
click at [759, 234] on input at bounding box center [801, 245] width 108 height 22
type input "2"
click at [767, 299] on span "Додати" at bounding box center [769, 305] width 37 height 12
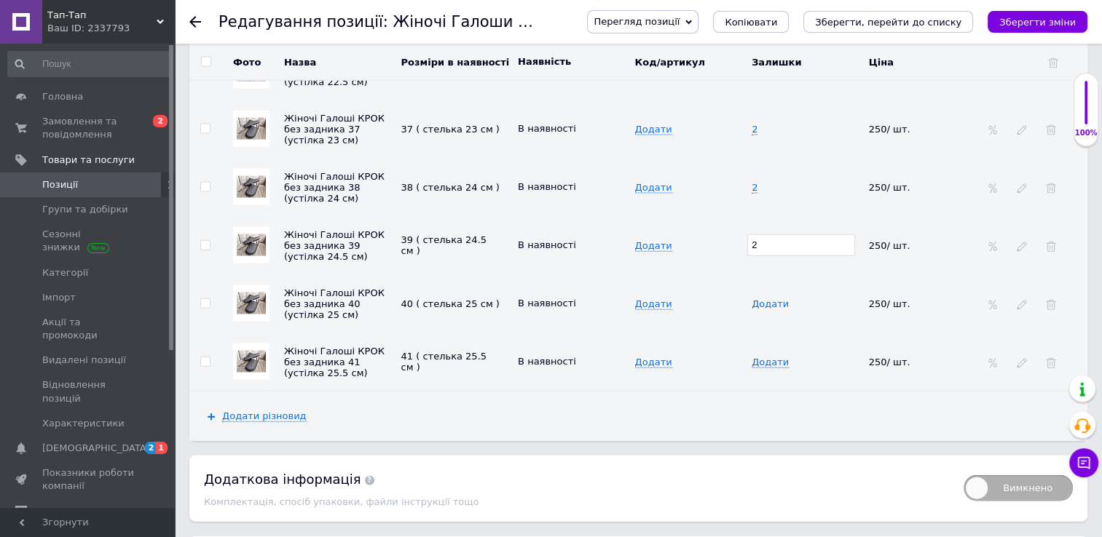
click at [767, 299] on span "Додати" at bounding box center [769, 305] width 37 height 12
type input "2"
click at [760, 357] on span "Додати" at bounding box center [769, 363] width 37 height 12
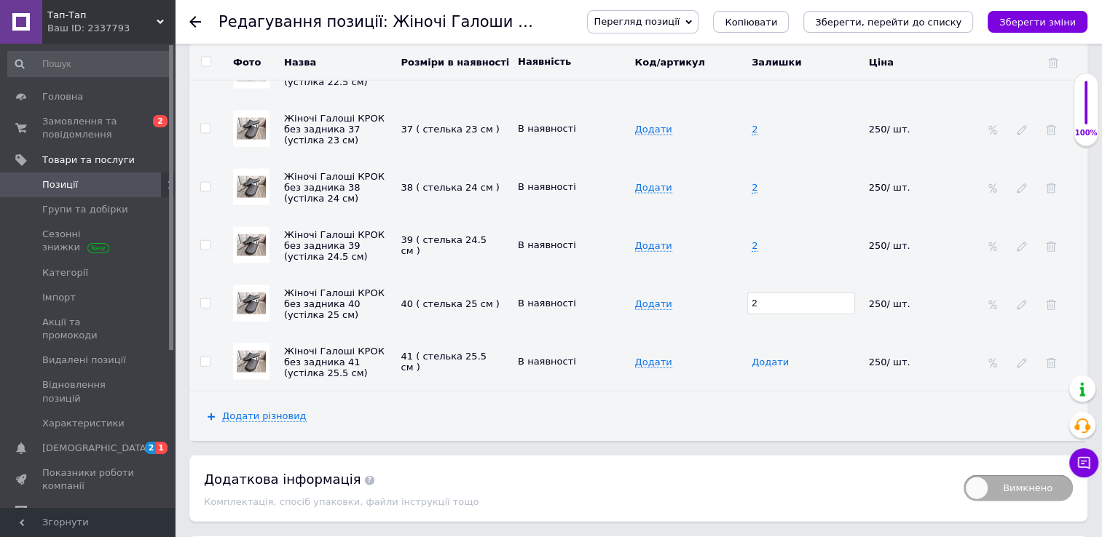
click at [760, 357] on span "Додати" at bounding box center [769, 363] width 37 height 12
click at [760, 351] on input at bounding box center [801, 362] width 108 height 22
type input "2"
click at [1024, 23] on icon "Зберегти зміни" at bounding box center [1037, 22] width 76 height 11
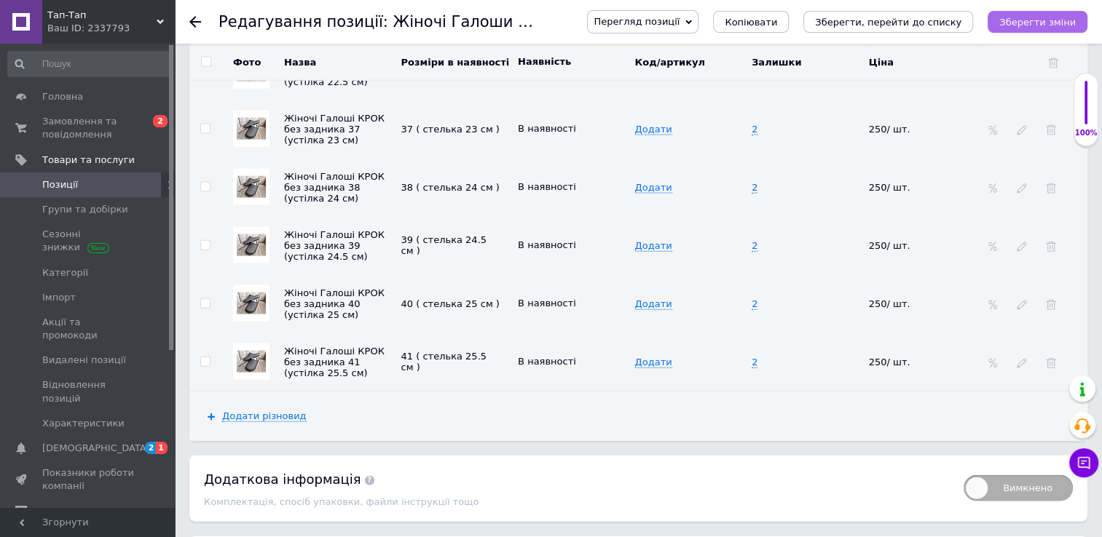
click at [1024, 23] on icon "Зберегти зміни" at bounding box center [1037, 22] width 76 height 11
click at [1054, 23] on icon "Зберегти зміни" at bounding box center [1037, 22] width 76 height 11
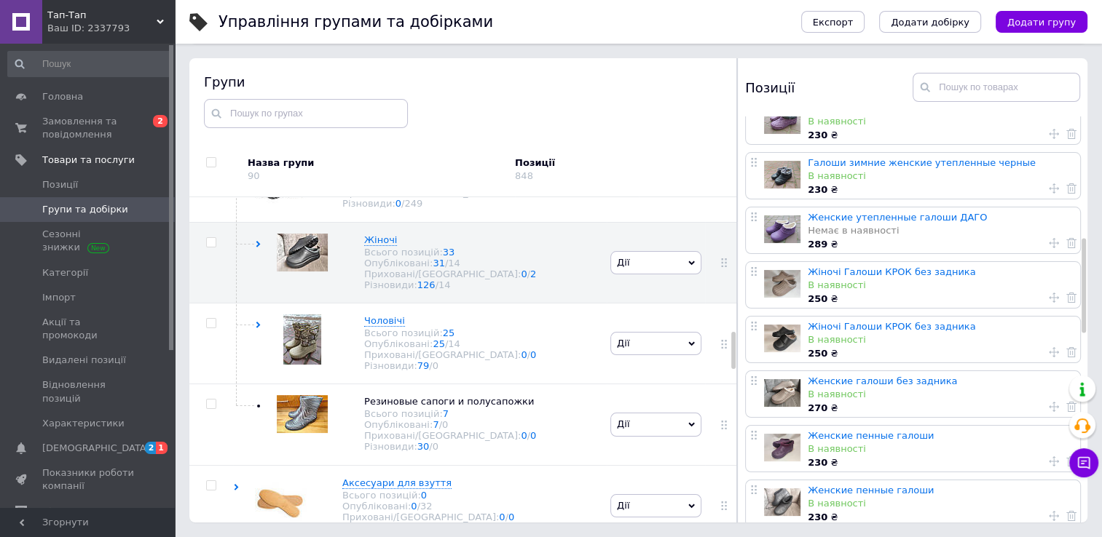
scroll to position [523, 0]
click at [848, 376] on link "Женские галоши без задника" at bounding box center [881, 379] width 149 height 11
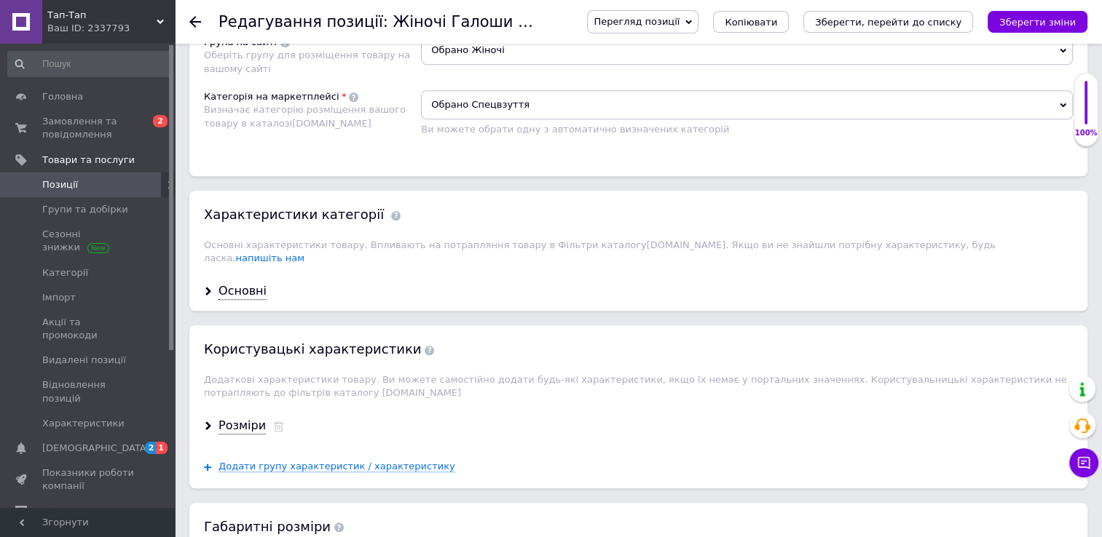
scroll to position [1304, 0]
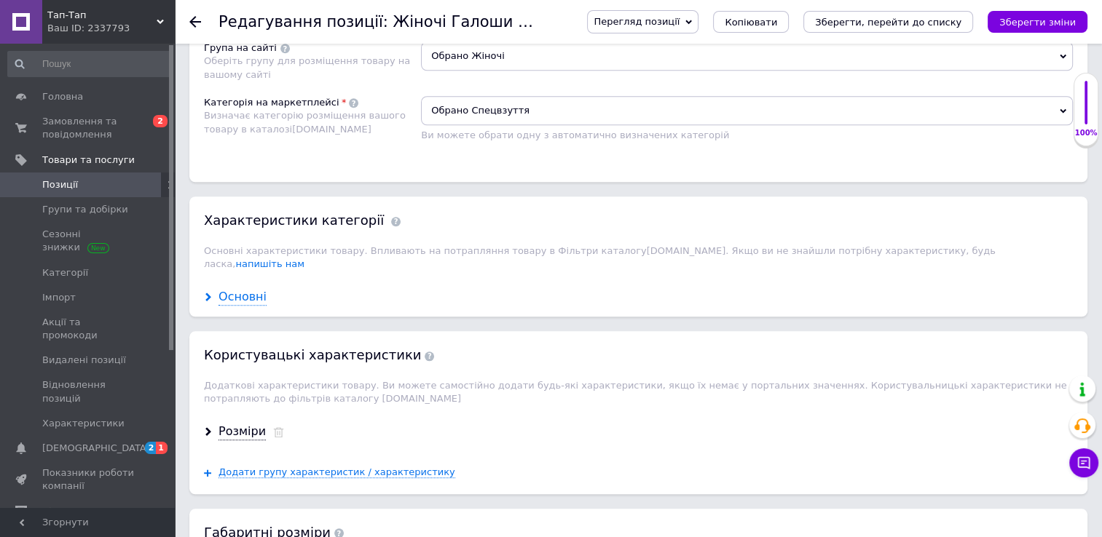
click at [250, 289] on div "Основні" at bounding box center [242, 297] width 48 height 17
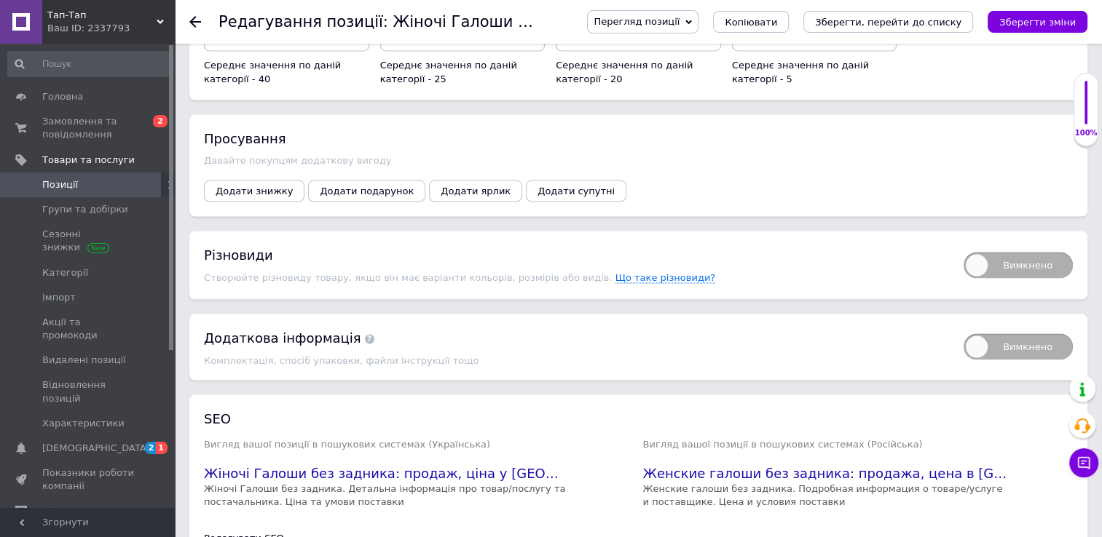
scroll to position [2869, 0]
click at [1022, 253] on span "Вимкнено" at bounding box center [1017, 266] width 109 height 26
click at [963, 243] on input "Вимкнено" at bounding box center [958, 247] width 9 height 9
checkbox input "true"
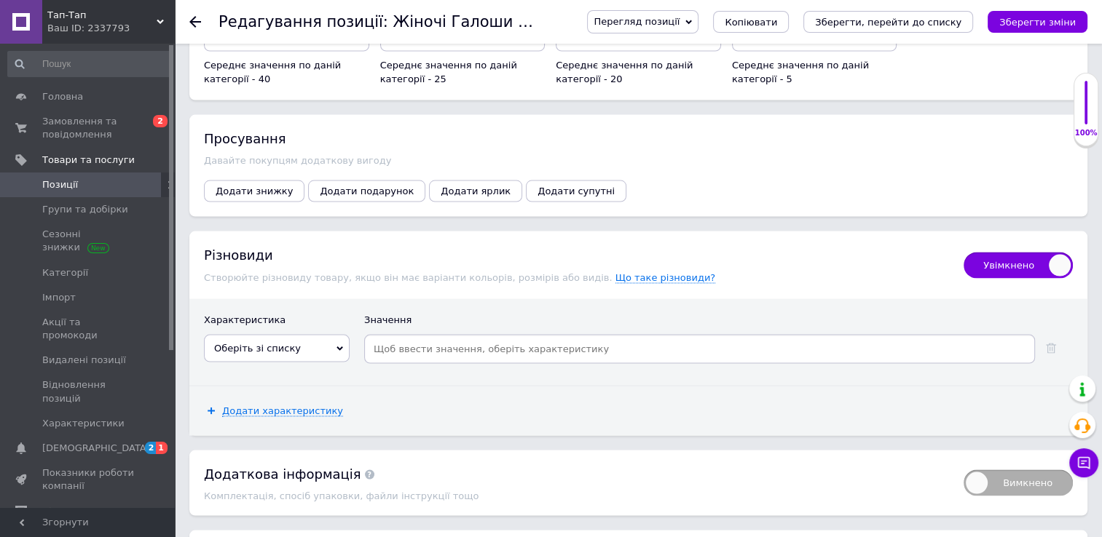
click at [296, 335] on span "Оберіть зі списку" at bounding box center [277, 349] width 146 height 28
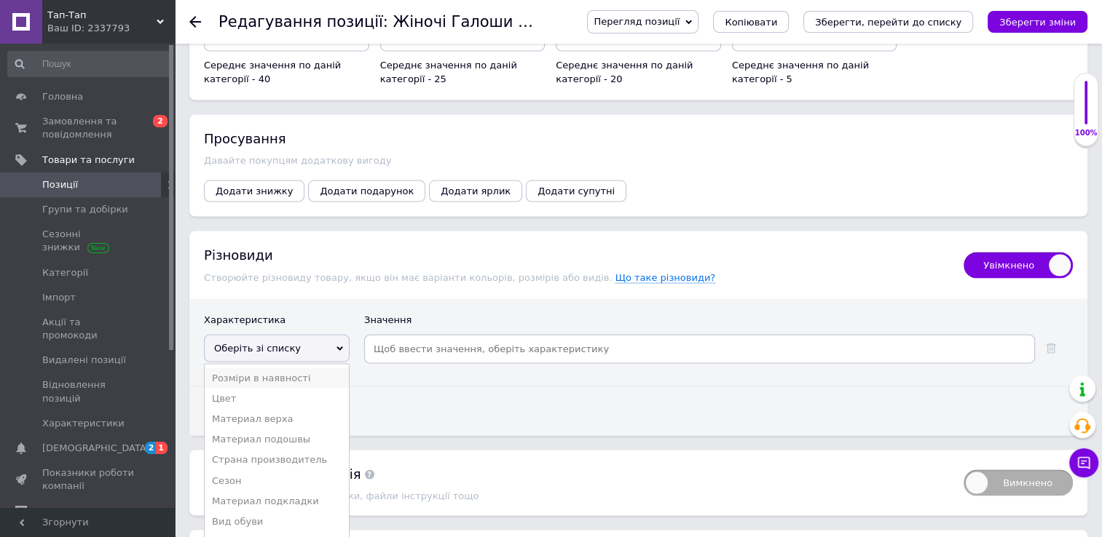
click at [261, 368] on li "Розміри в наявності" at bounding box center [277, 378] width 144 height 20
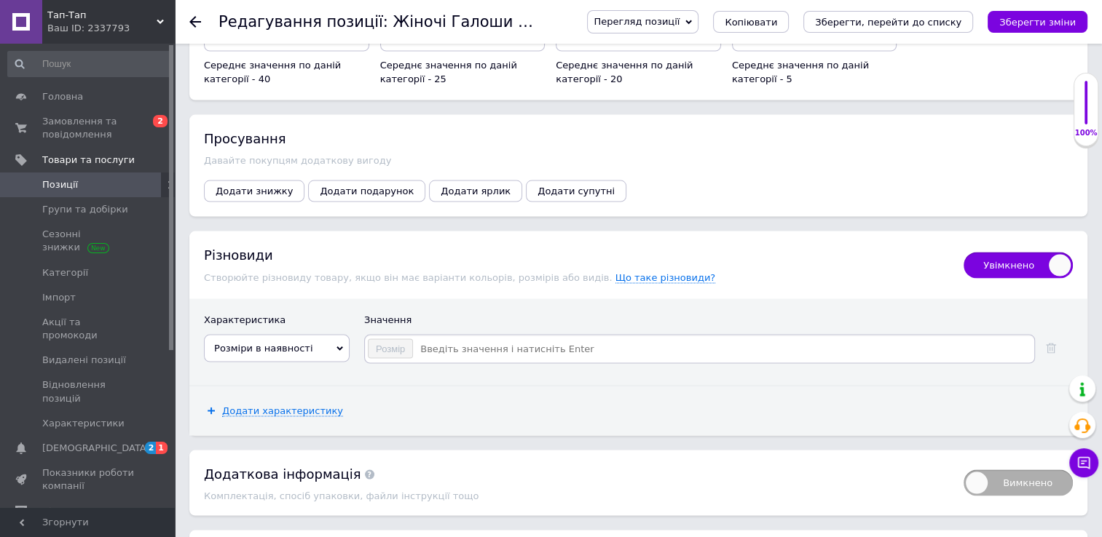
click at [421, 339] on input at bounding box center [723, 350] width 618 height 22
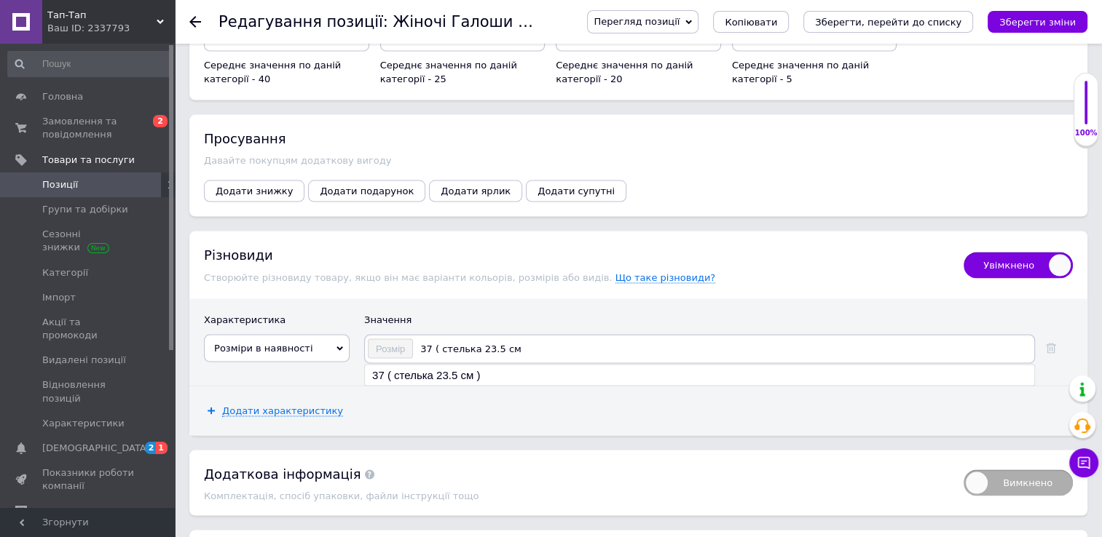
type input "37 ( стелька 23.5 см )"
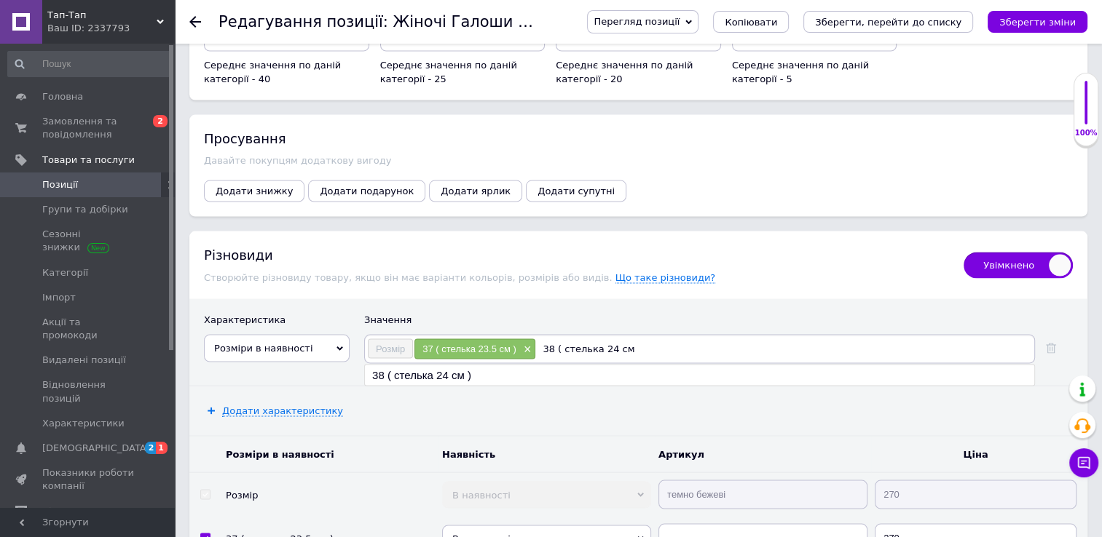
type input "38 ( стелька 24 см )"
type input "39 ( стелька 25 см )"
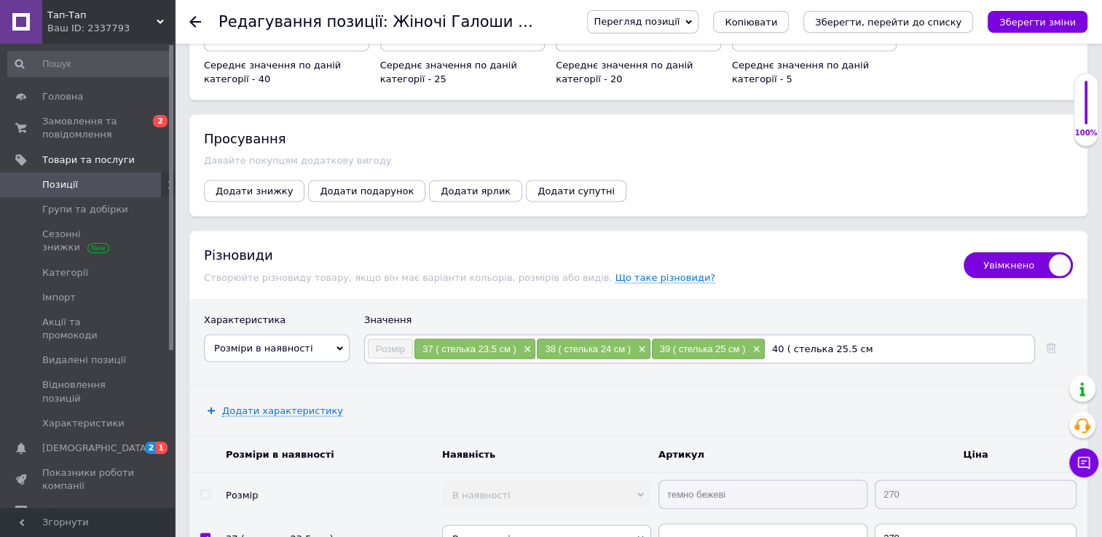
type input "40 ( стелька 25.5 см )"
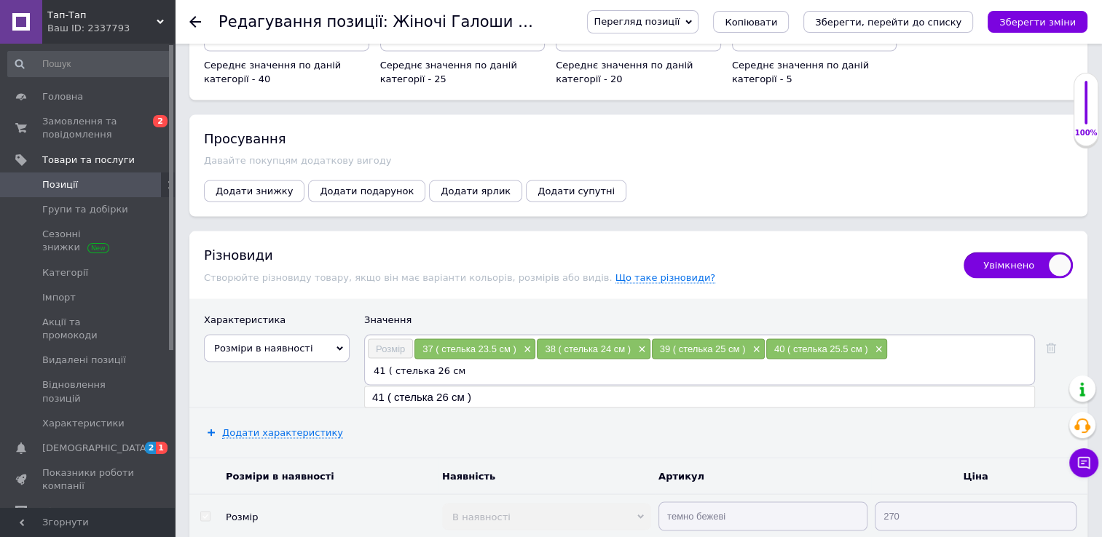
type input "41 ( стелька 26 см )"
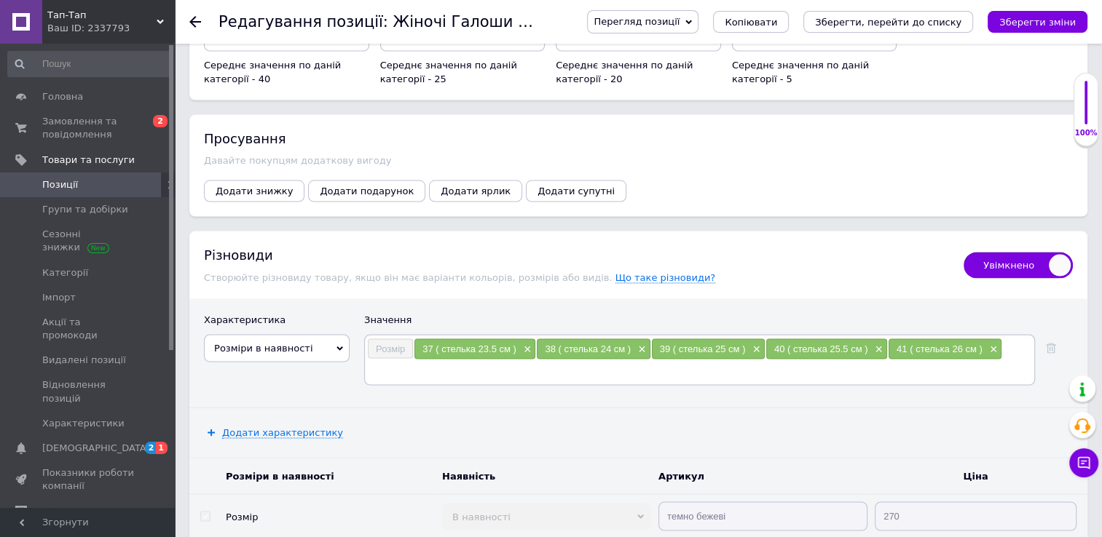
click at [1028, 7] on div "Перегляд позиції Зберегти та переглянути на сайті Зберегти та переглянути на ма…" at bounding box center [822, 22] width 529 height 44
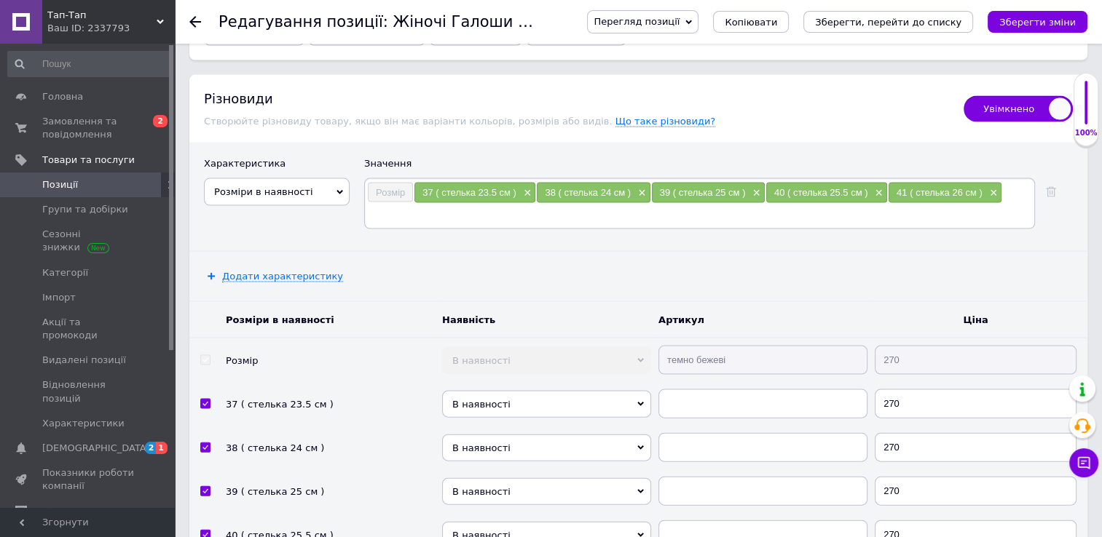
scroll to position [3001, 0]
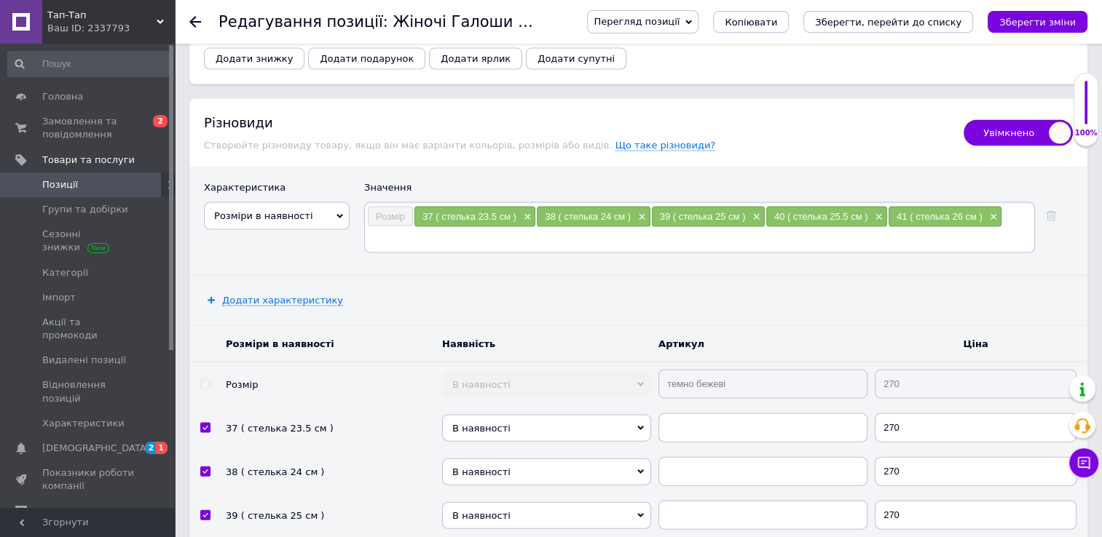
click at [1035, 9] on div "Перегляд позиції Зберегти та переглянути на сайті Зберегти та переглянути на ма…" at bounding box center [822, 22] width 529 height 44
click at [1036, 17] on icon "Зберегти зміни" at bounding box center [1037, 22] width 76 height 11
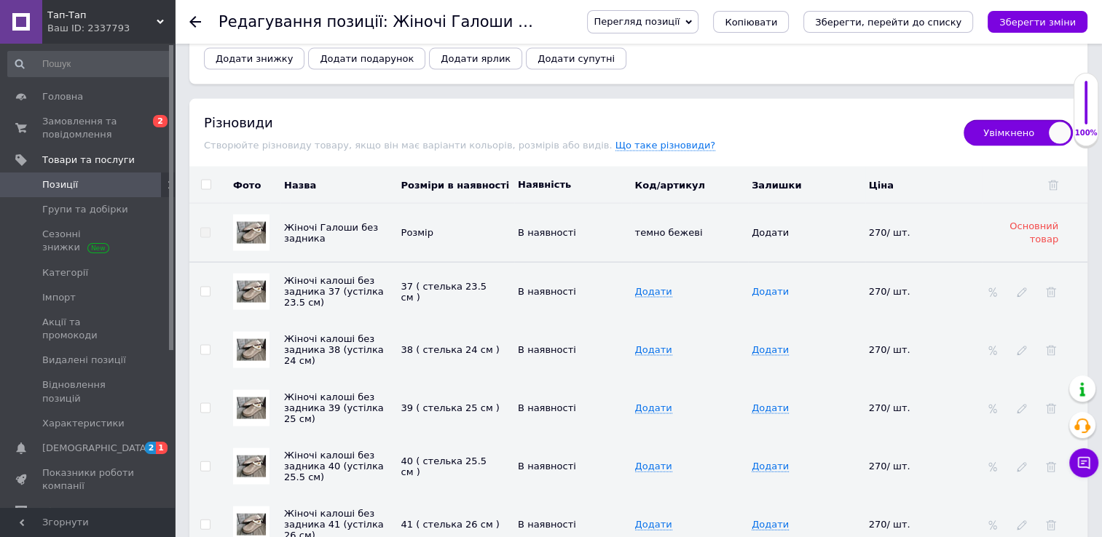
click at [763, 286] on span "Додати" at bounding box center [769, 292] width 37 height 12
click at [763, 281] on input at bounding box center [801, 292] width 108 height 22
type input "1"
click at [767, 344] on span "Додати" at bounding box center [769, 350] width 37 height 12
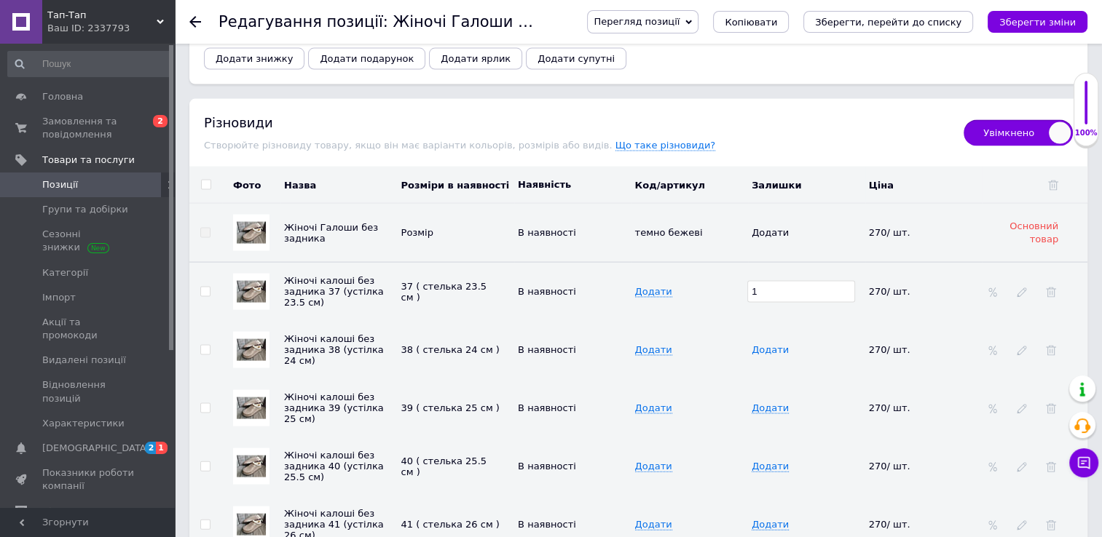
click at [767, 344] on span "Додати" at bounding box center [769, 350] width 37 height 12
click at [767, 339] on input at bounding box center [801, 350] width 108 height 22
type input "2"
click at [770, 403] on span "Додати" at bounding box center [769, 409] width 37 height 12
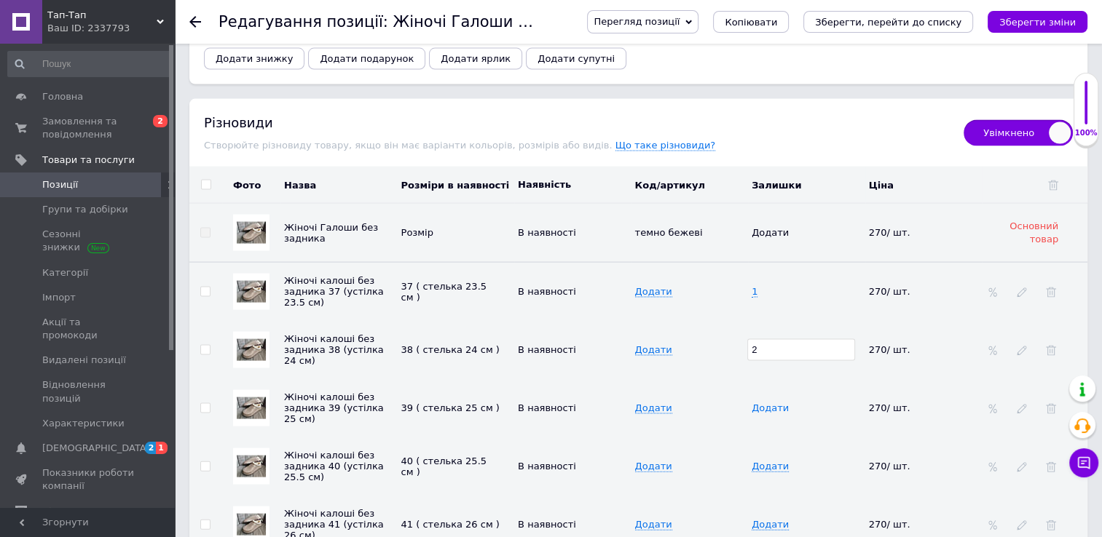
click at [770, 403] on span "Додати" at bounding box center [769, 409] width 37 height 12
click at [770, 398] on input at bounding box center [801, 409] width 108 height 22
type input "2"
click at [764, 461] on span "Додати" at bounding box center [769, 467] width 37 height 12
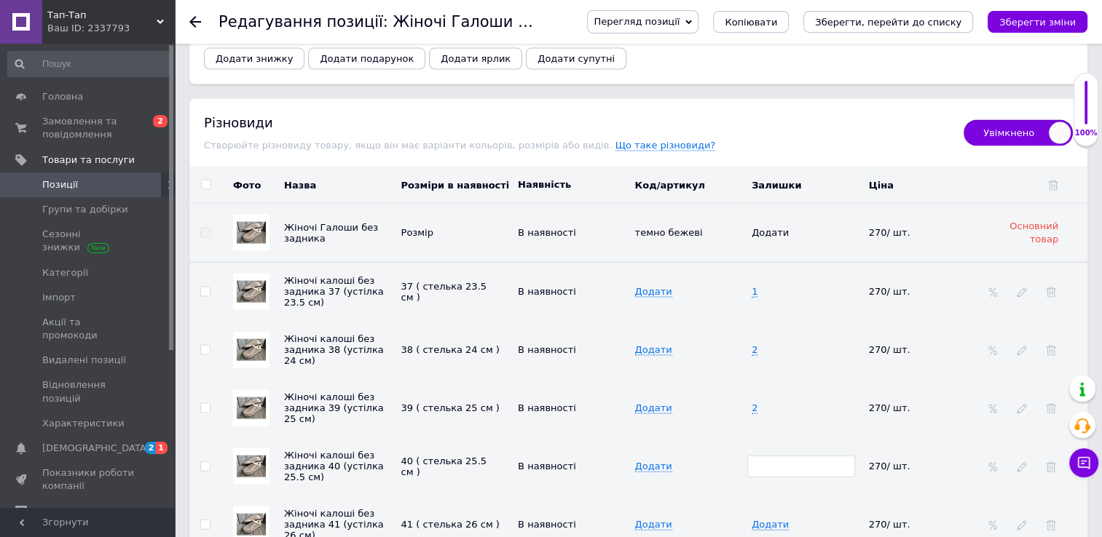
click at [764, 456] on input at bounding box center [801, 467] width 108 height 22
type input "2"
click at [767, 519] on span "Додати" at bounding box center [769, 525] width 37 height 12
click at [767, 514] on input at bounding box center [801, 525] width 108 height 22
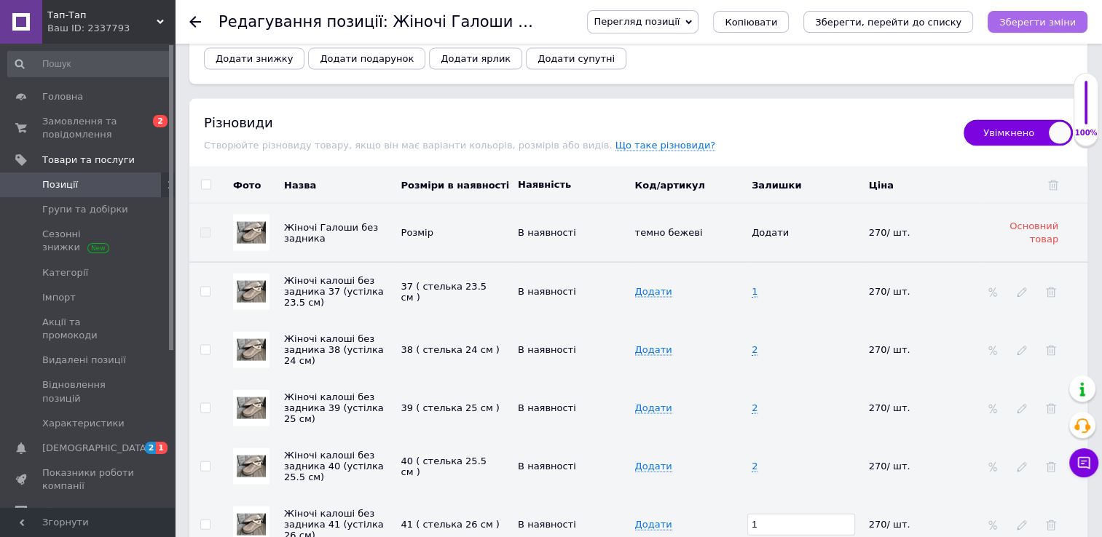
type input "1"
click at [1037, 23] on icon "Зберегти зміни" at bounding box center [1037, 22] width 76 height 11
click at [1022, 22] on icon "Зберегти зміни" at bounding box center [1037, 22] width 76 height 11
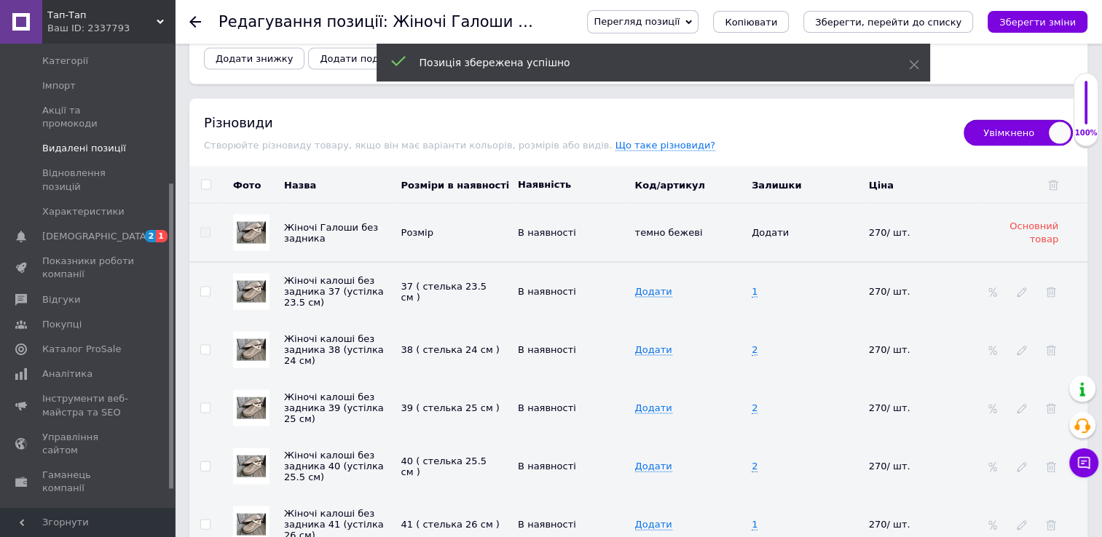
scroll to position [239, 0]
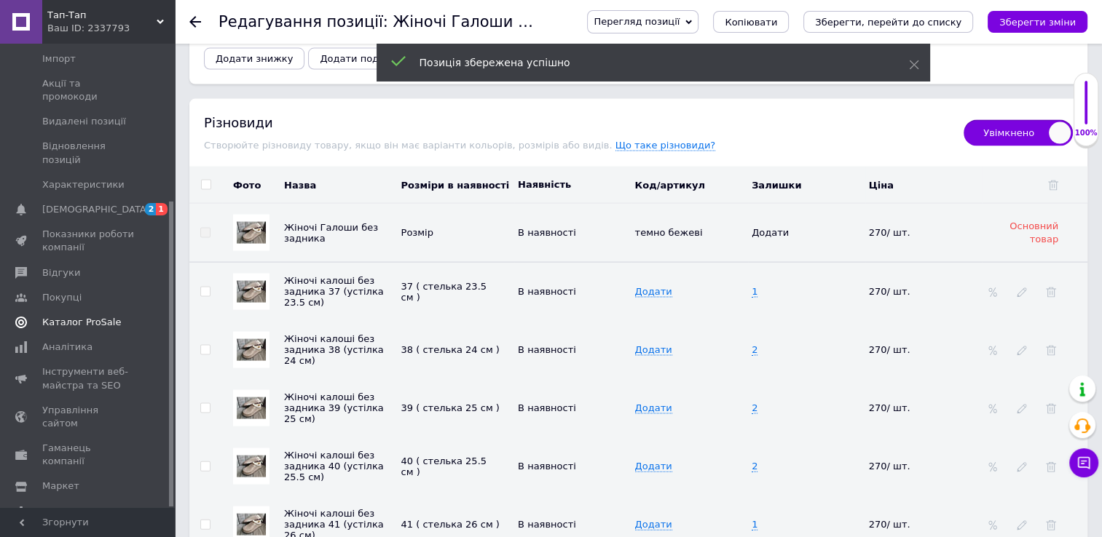
click at [61, 316] on span "Каталог ProSale" at bounding box center [81, 322] width 79 height 13
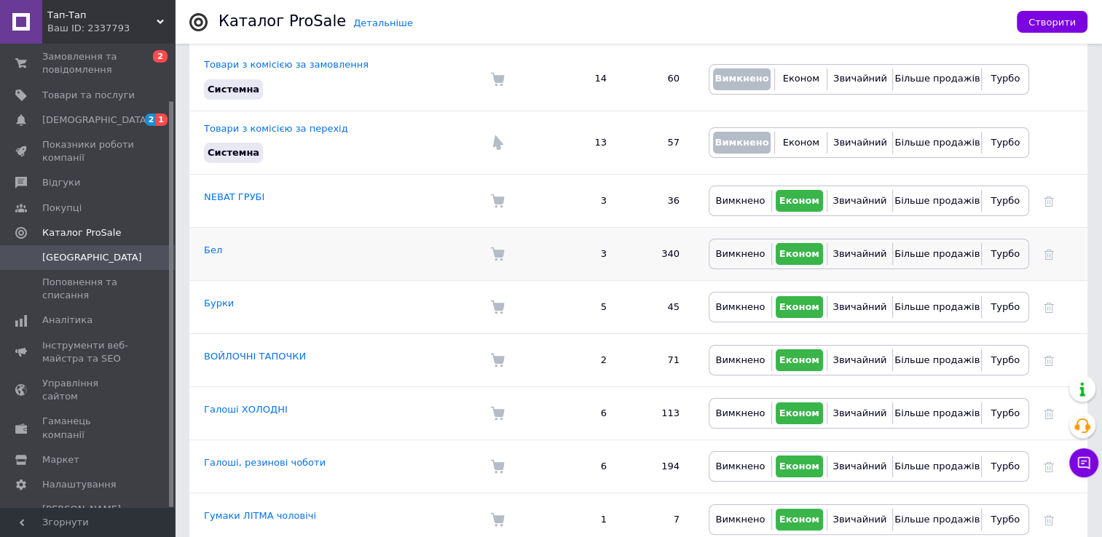
scroll to position [182, 0]
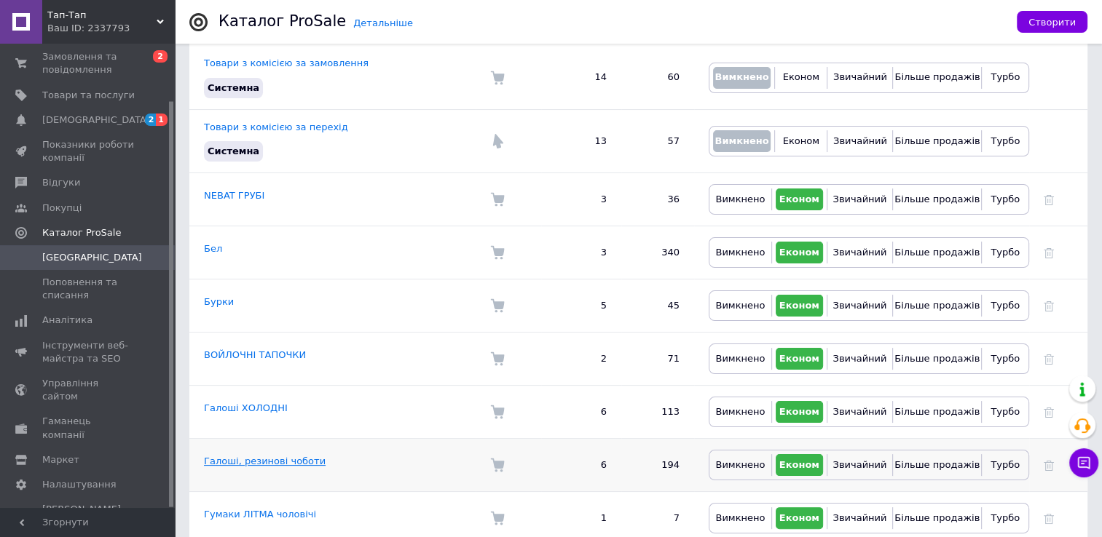
click at [274, 456] on link "Галоші, резинові чоботи" at bounding box center [265, 461] width 122 height 11
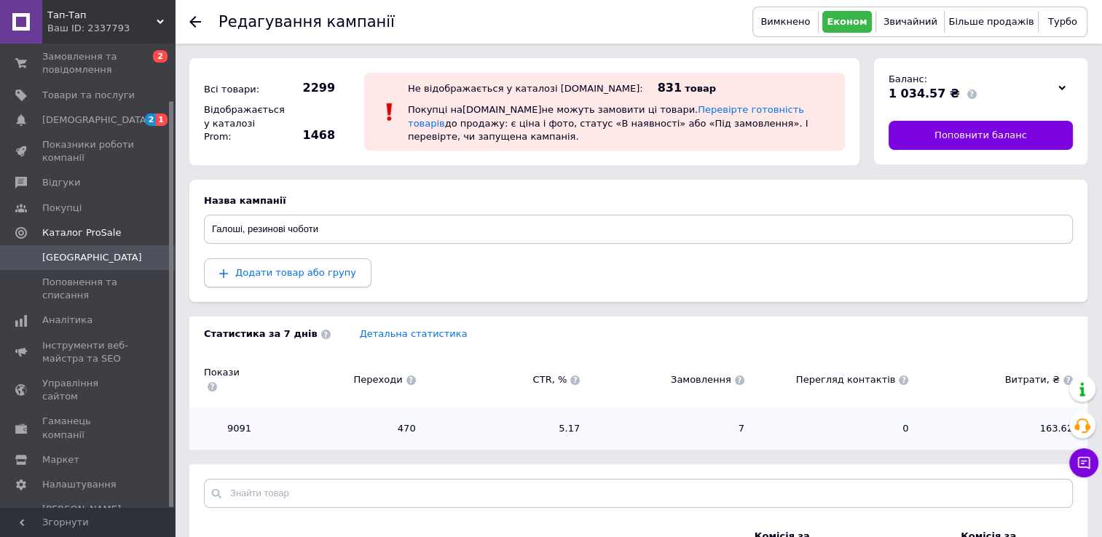
click at [268, 275] on span "Додати товар або групу" at bounding box center [295, 272] width 121 height 11
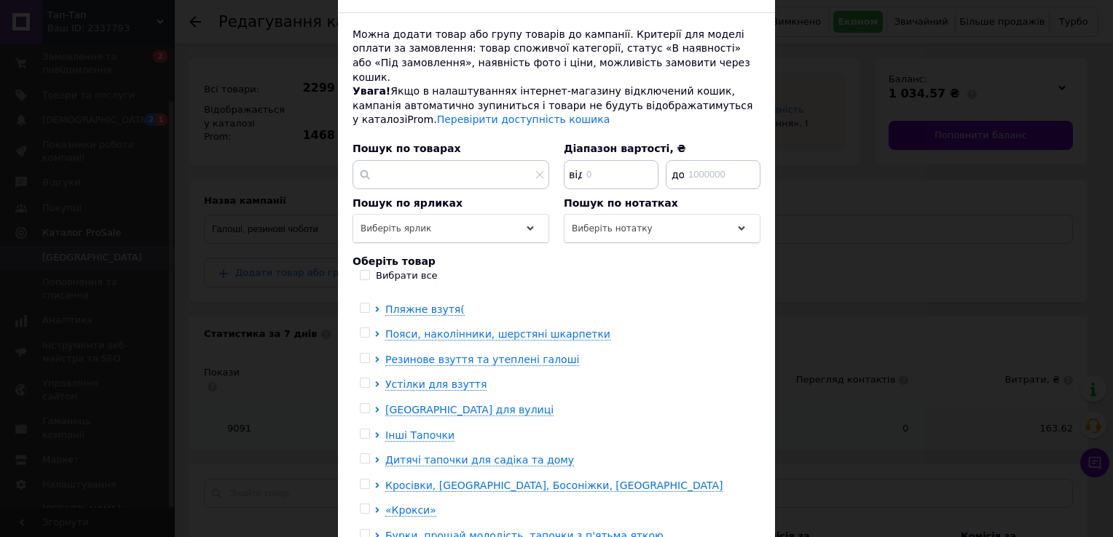
scroll to position [58, 0]
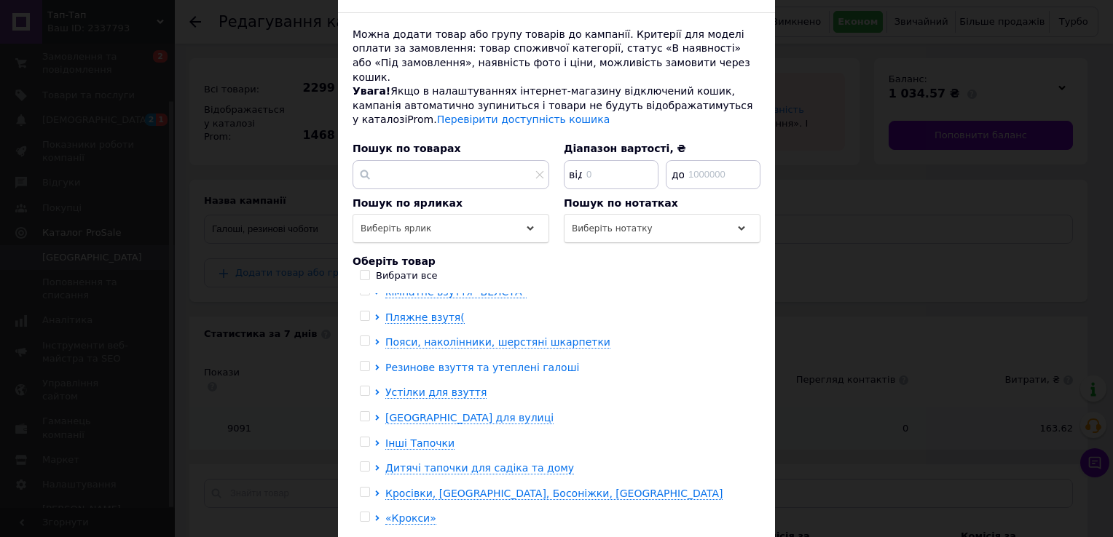
click at [439, 362] on span "Резинове взуття та утеплені галоші" at bounding box center [482, 368] width 194 height 12
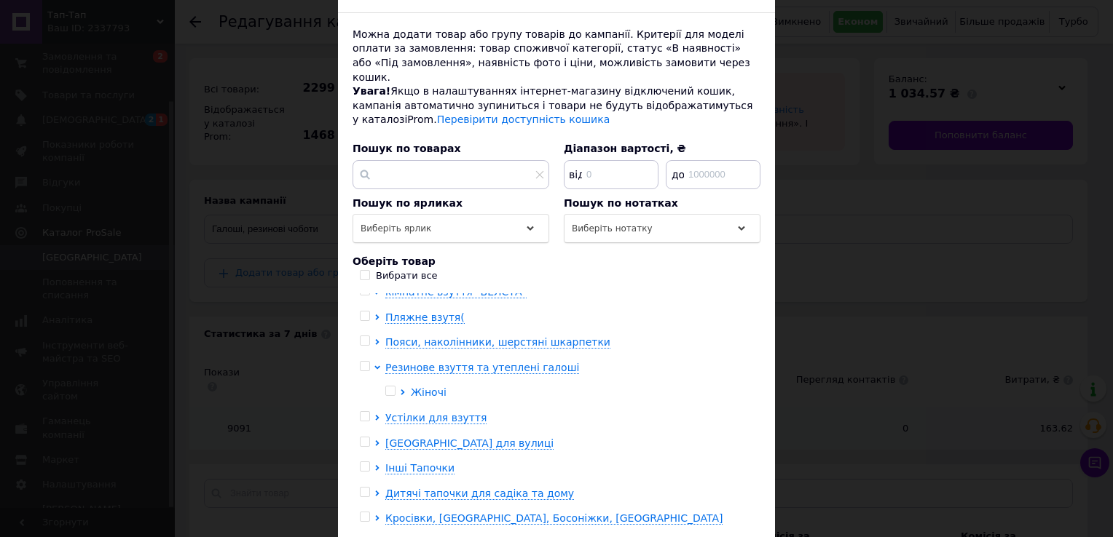
click at [414, 387] on span "Жіночі" at bounding box center [429, 393] width 36 height 12
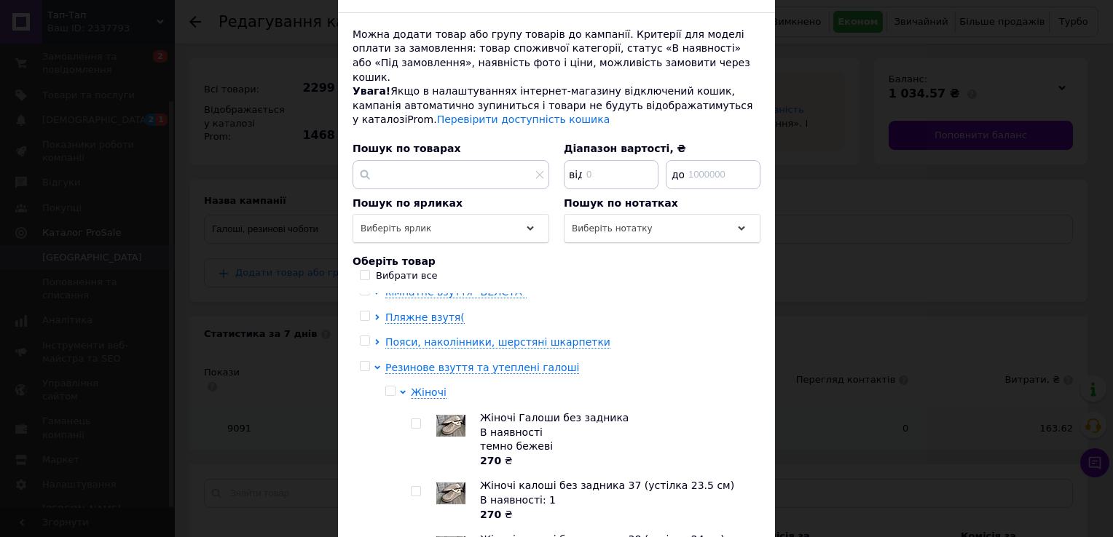
click at [413, 419] on input "checkbox" at bounding box center [415, 423] width 9 height 9
checkbox input "true"
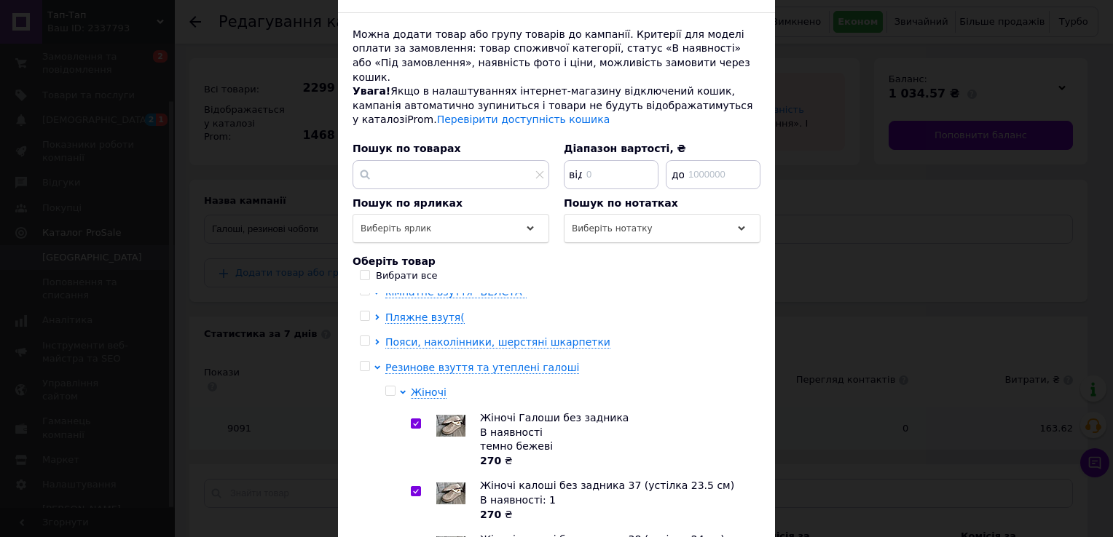
checkbox input "true"
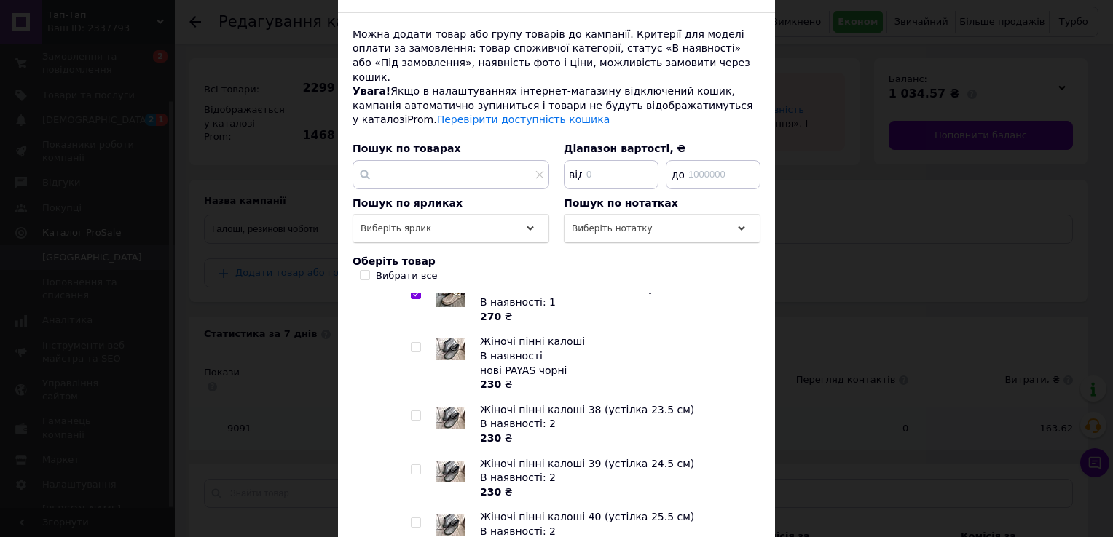
scroll to position [469, 0]
click at [411, 345] on input "checkbox" at bounding box center [415, 349] width 9 height 9
checkbox input "true"
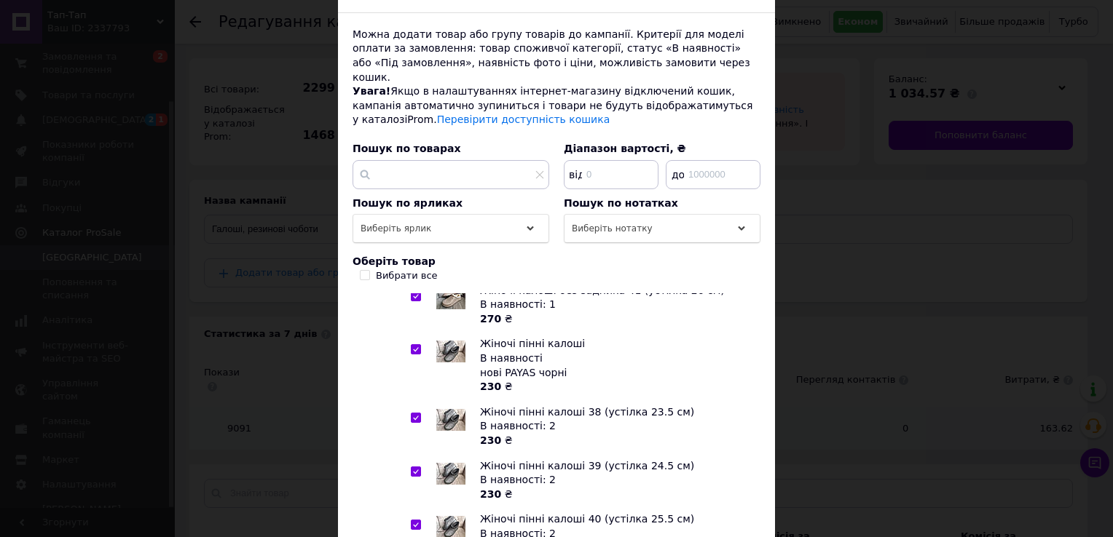
checkbox input "true"
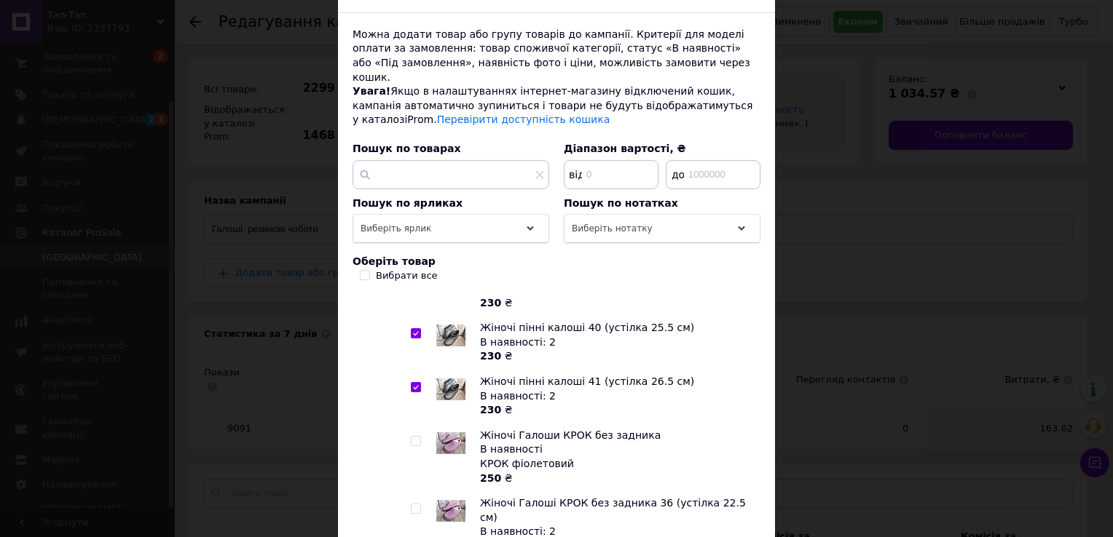
scroll to position [666, 0]
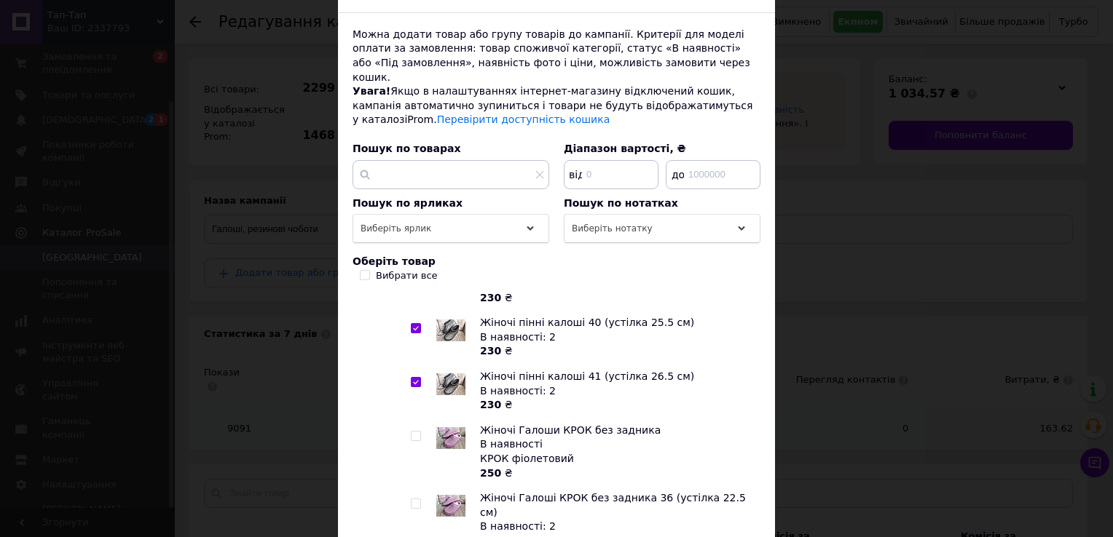
click at [412, 432] on input "checkbox" at bounding box center [415, 436] width 9 height 9
checkbox input "true"
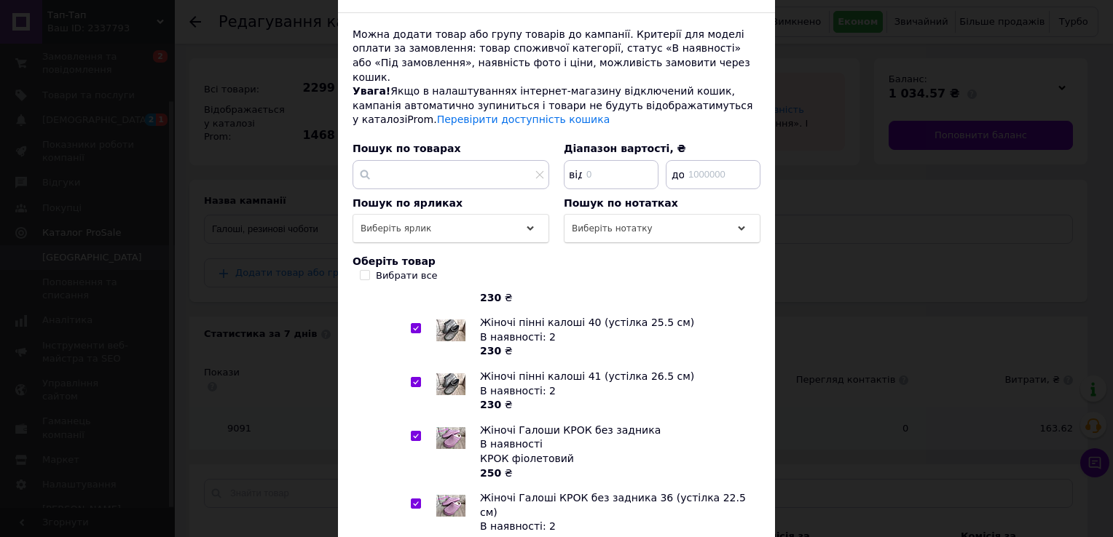
checkbox input "true"
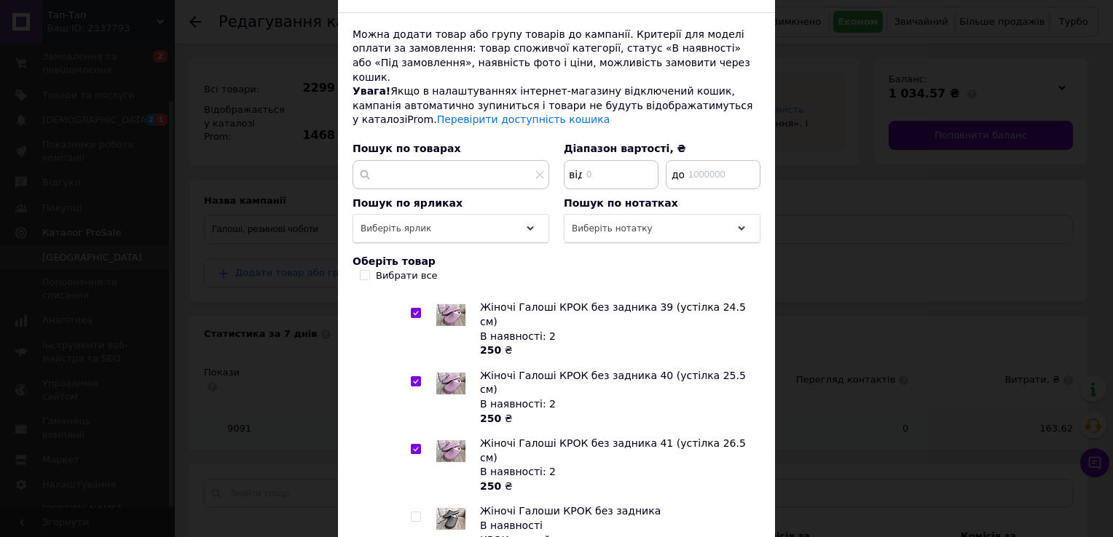
scroll to position [1062, 0]
click at [414, 511] on input "checkbox" at bounding box center [415, 515] width 9 height 9
checkbox input "true"
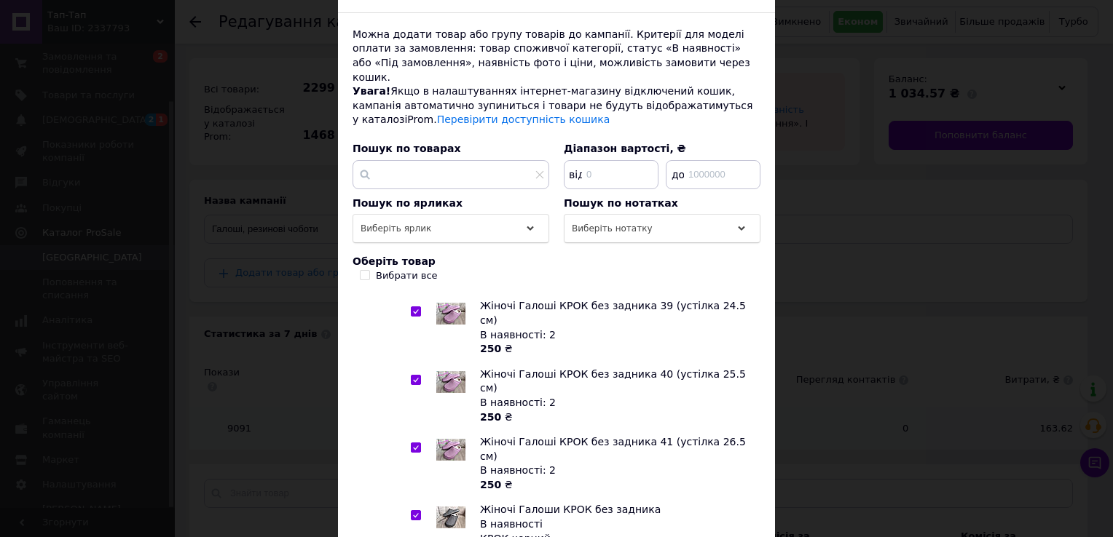
checkbox input "true"
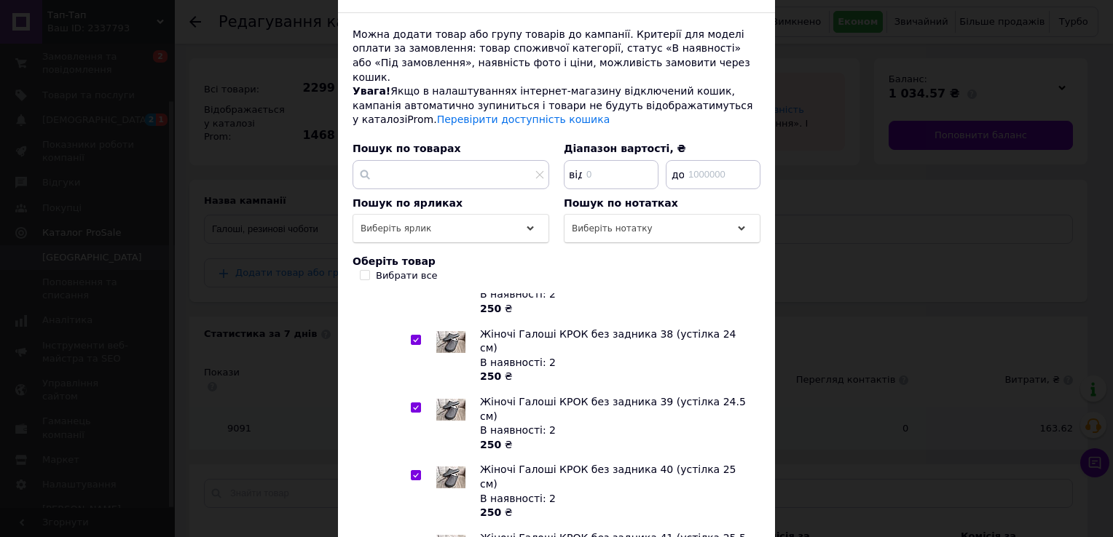
scroll to position [1443, 0]
checkbox input "true"
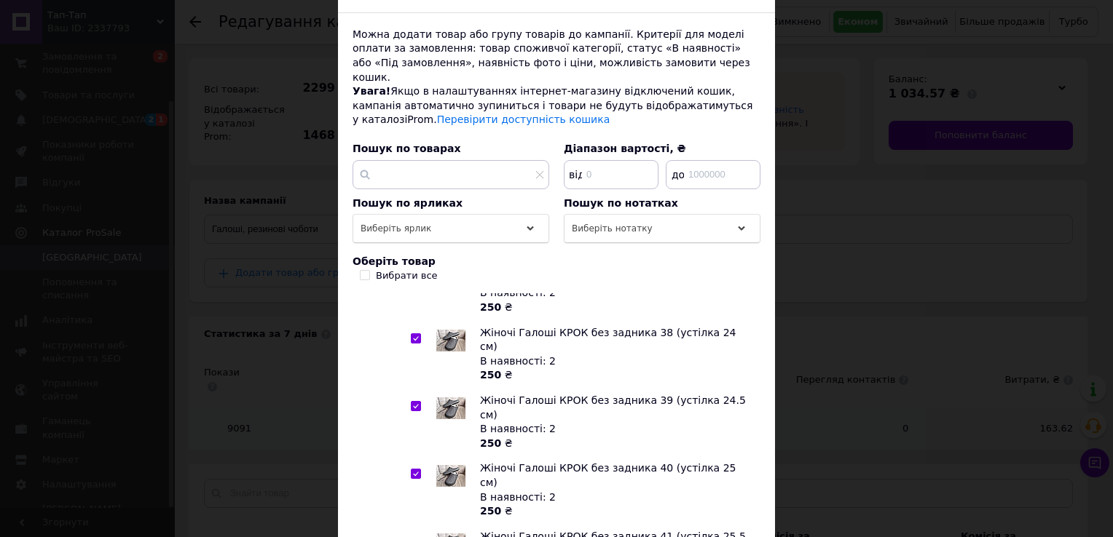
checkbox input "true"
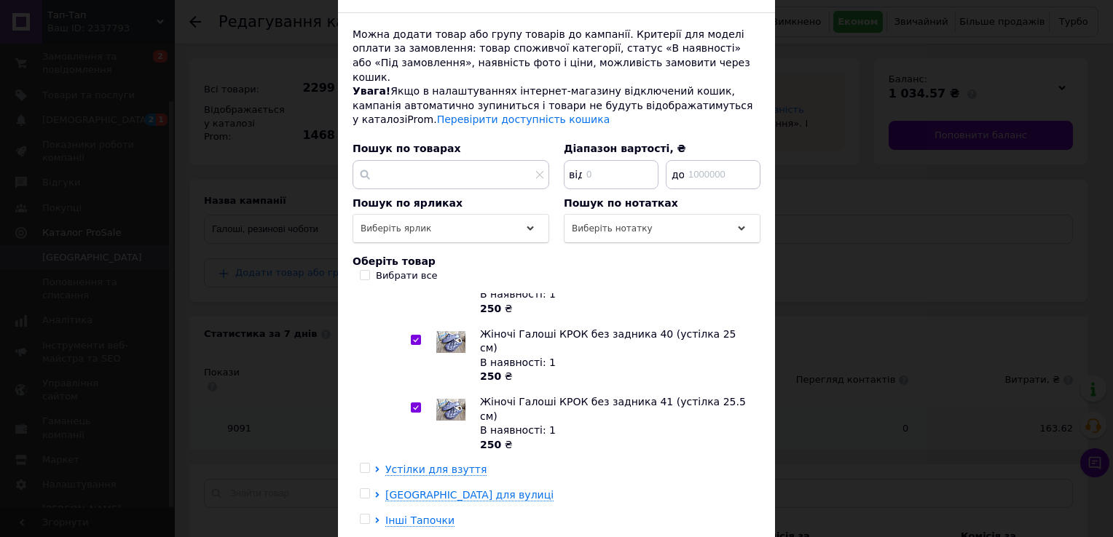
scroll to position [210, 0]
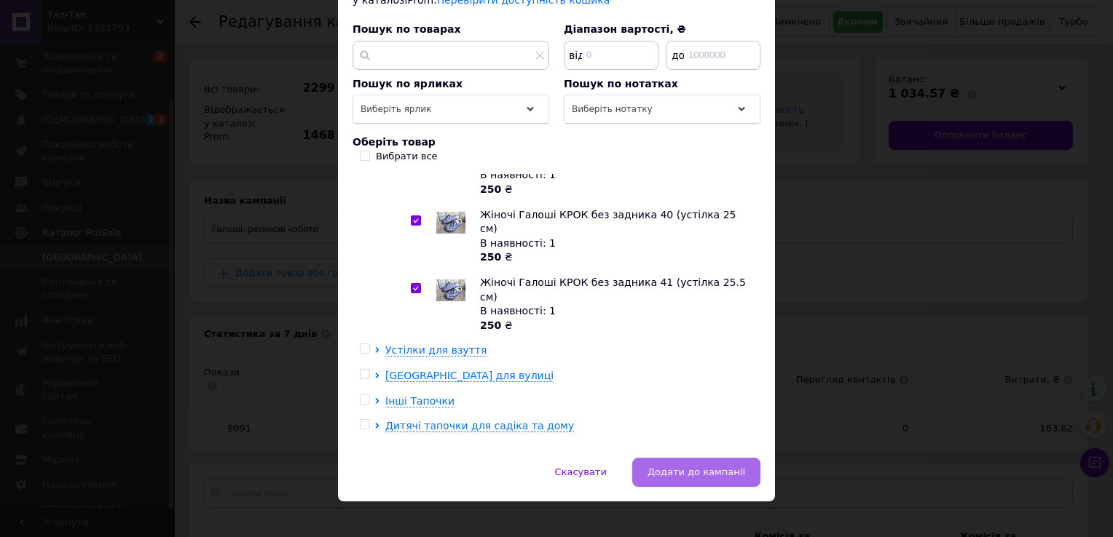
click at [706, 467] on span "Додати до кампанії" at bounding box center [696, 472] width 98 height 11
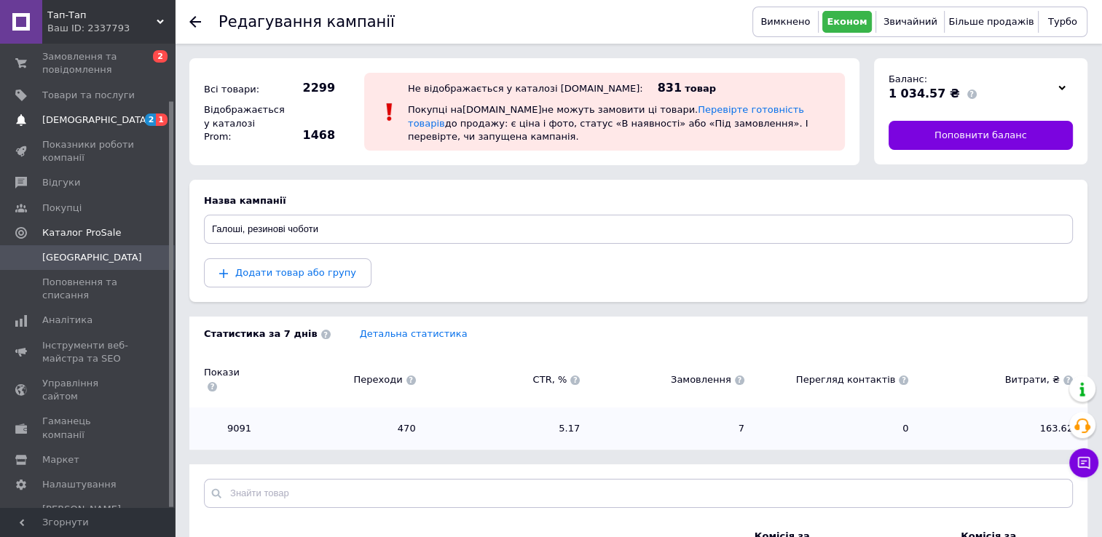
click at [73, 120] on span "[DEMOGRAPHIC_DATA]" at bounding box center [96, 120] width 108 height 13
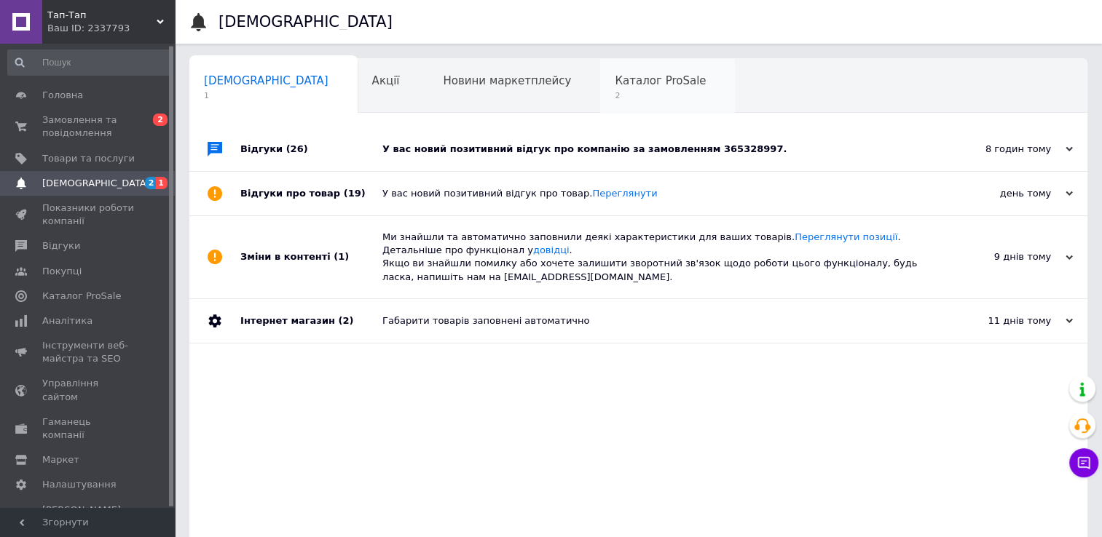
click at [615, 82] on span "Каталог ProSale" at bounding box center [660, 80] width 91 height 13
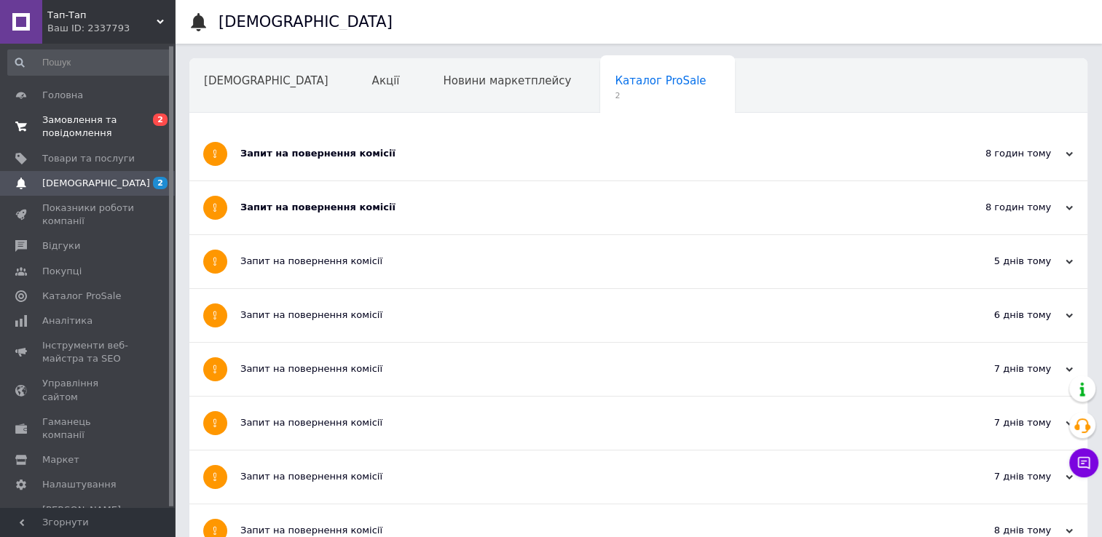
click at [69, 136] on span "Замовлення та повідомлення" at bounding box center [88, 127] width 92 height 26
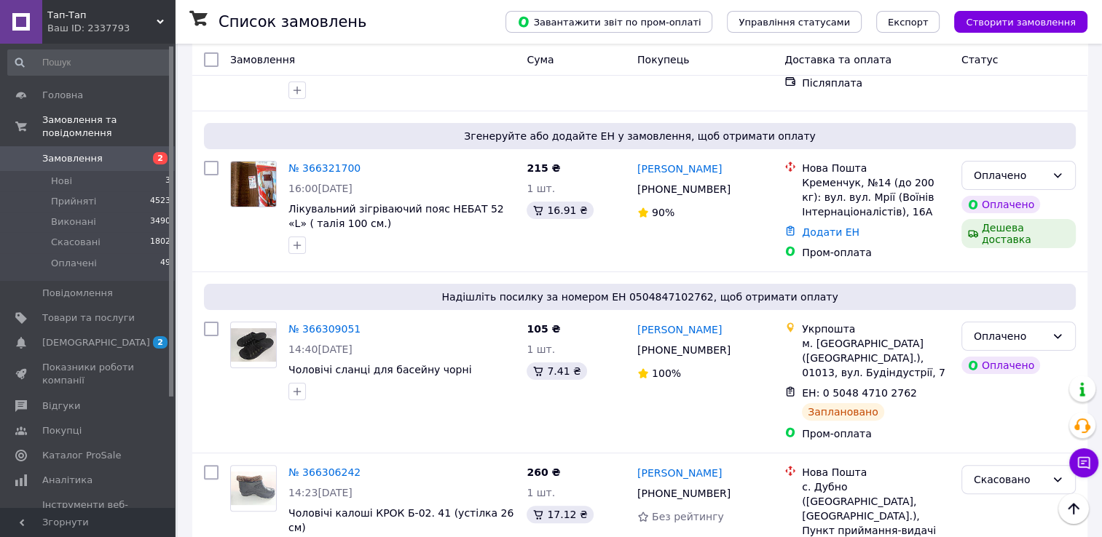
scroll to position [283, 0]
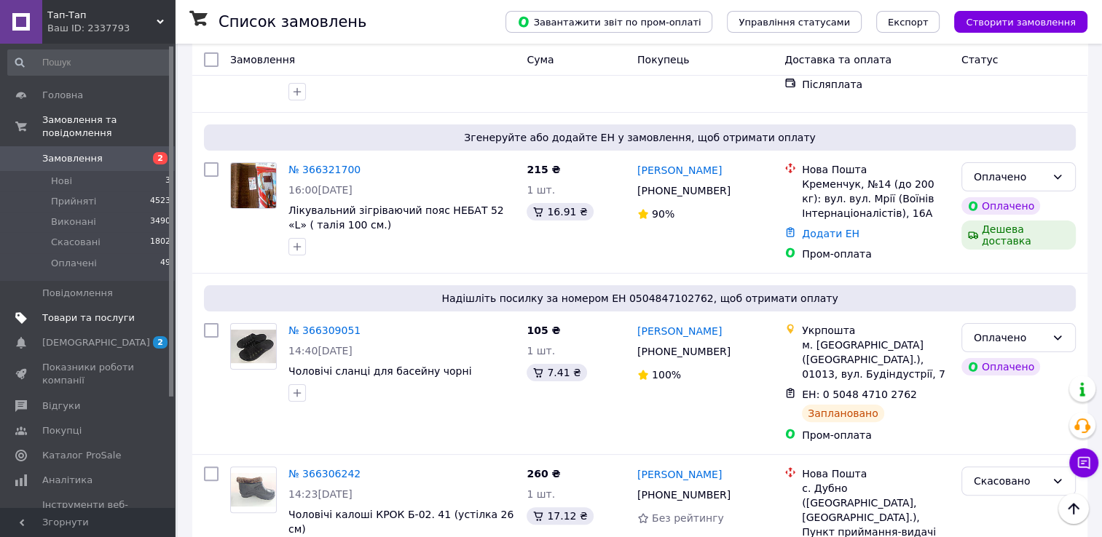
click at [79, 311] on link "Товари та послуги" at bounding box center [89, 318] width 179 height 25
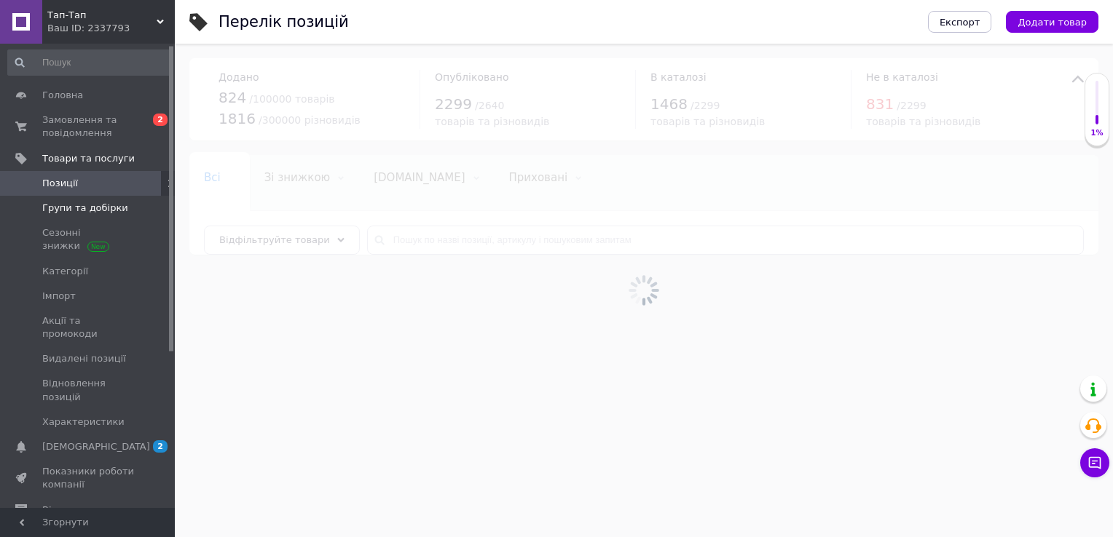
click at [90, 205] on span "Групи та добірки" at bounding box center [85, 208] width 86 height 13
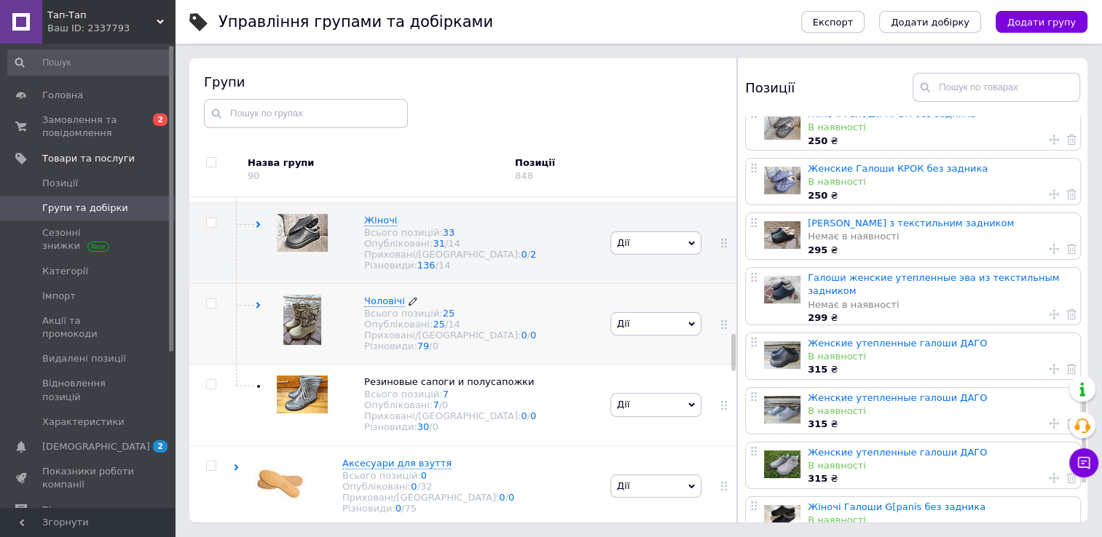
scroll to position [1210, 0]
click at [384, 306] on span "Чоловічі" at bounding box center [384, 300] width 41 height 11
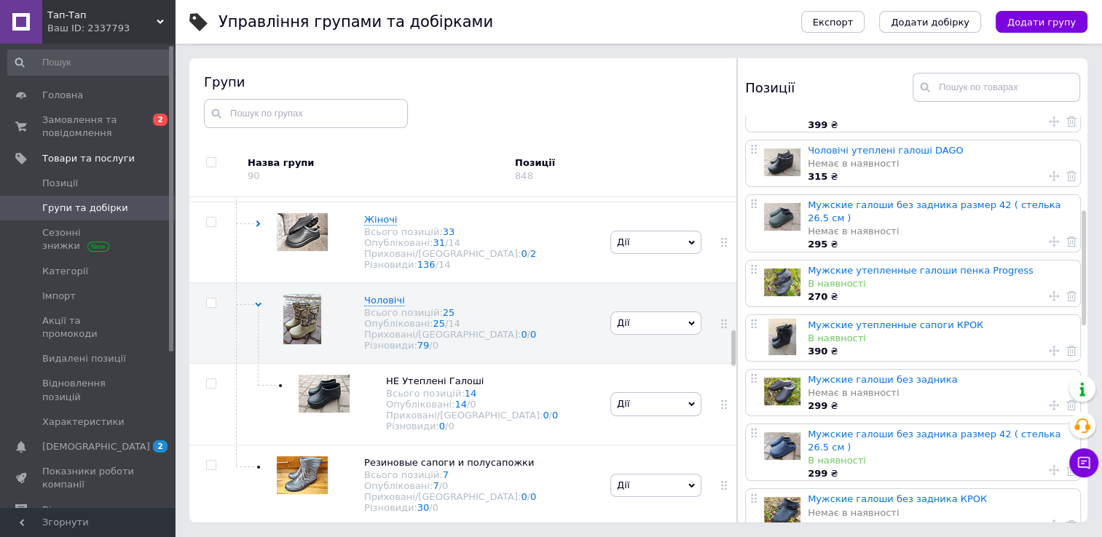
scroll to position [328, 0]
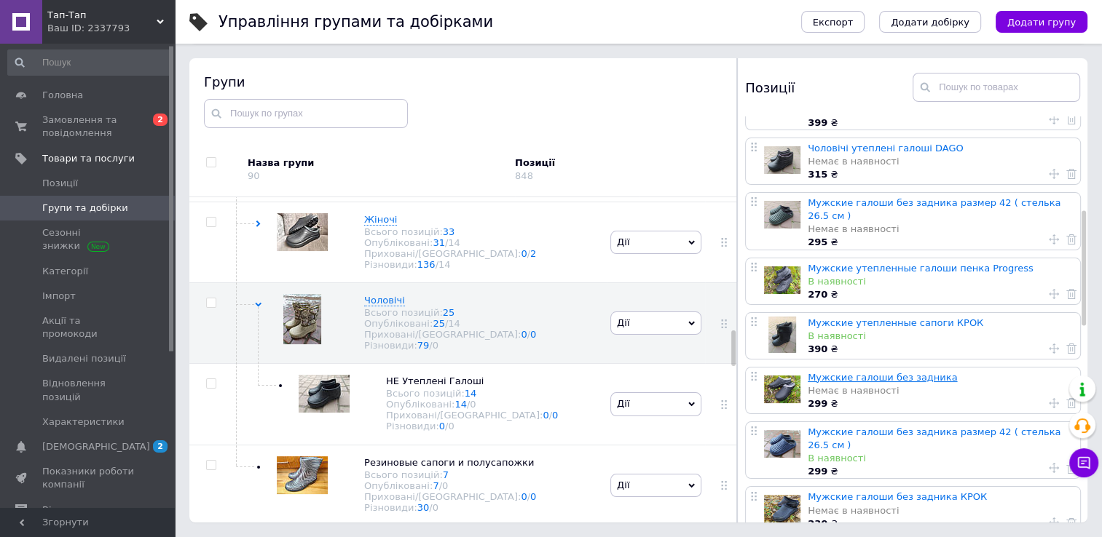
click at [837, 372] on link "Мужские галоши без задника" at bounding box center [881, 377] width 149 height 11
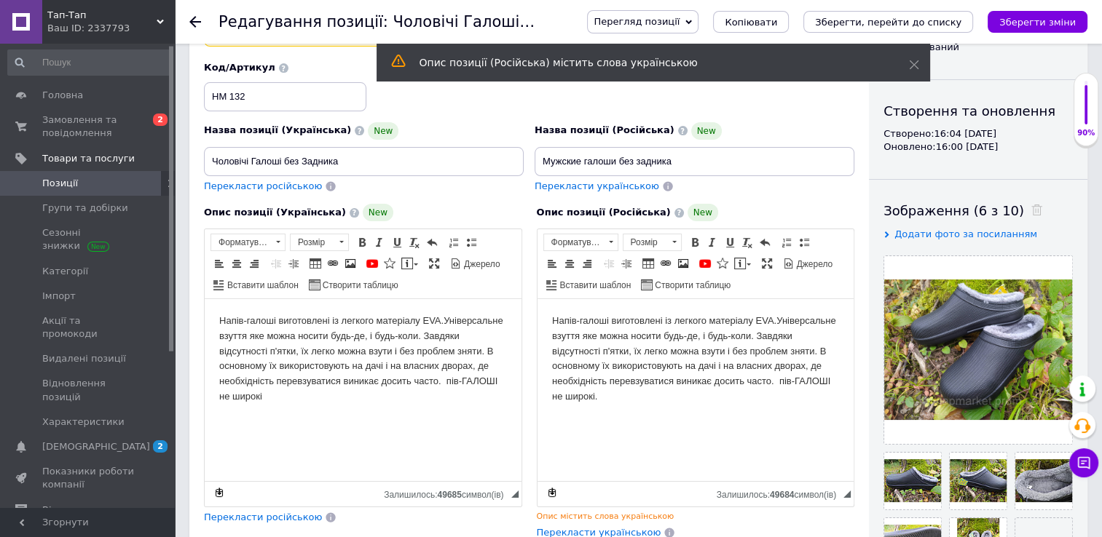
scroll to position [93, 0]
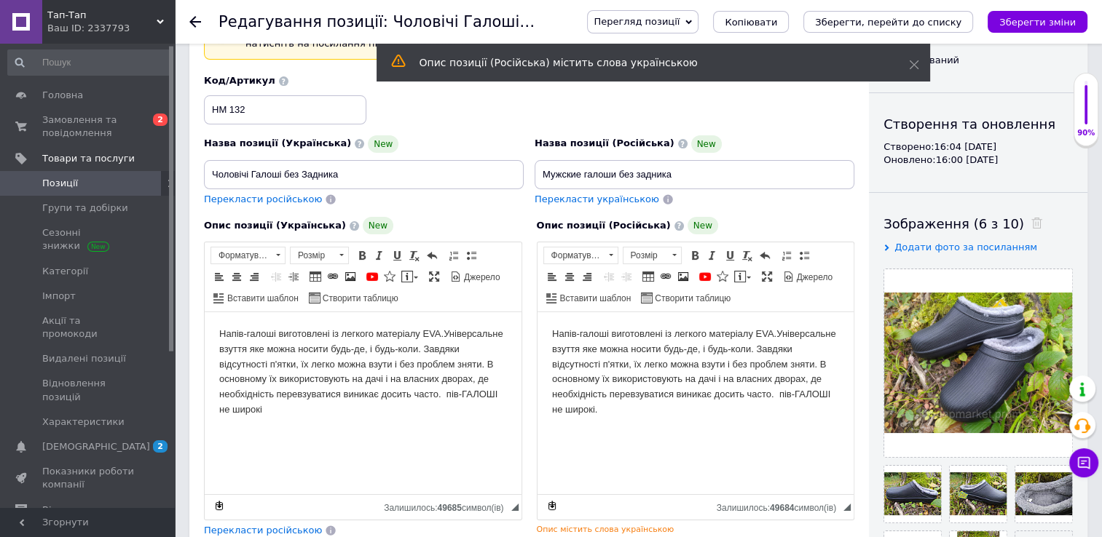
click at [608, 411] on body "Напів-галоші виготовлені із легкого матеріалу EVA.Універсальне взуття яке можна…" at bounding box center [695, 372] width 288 height 91
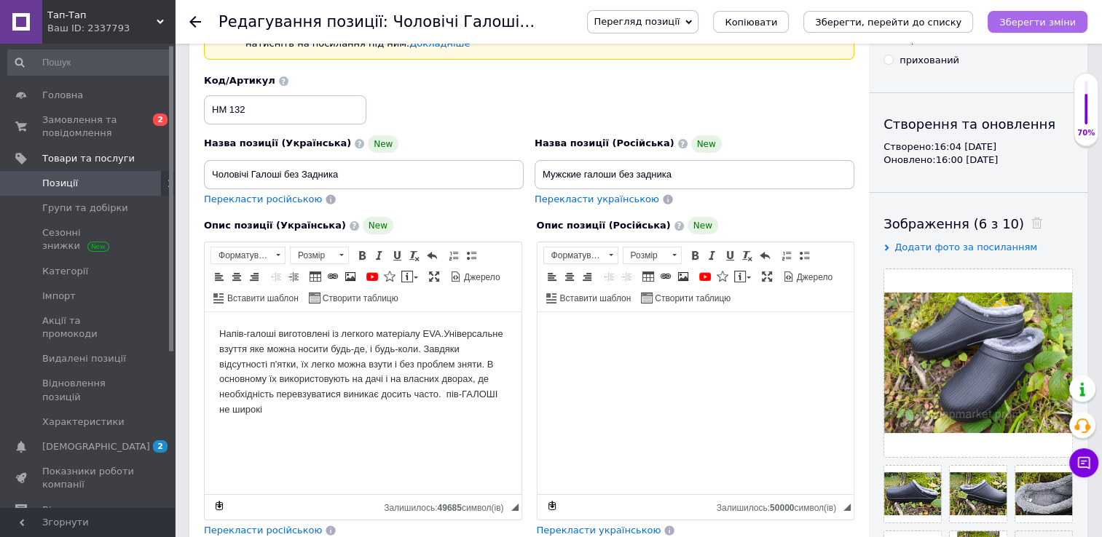
click at [1048, 17] on icon "Зберегти зміни" at bounding box center [1037, 22] width 76 height 11
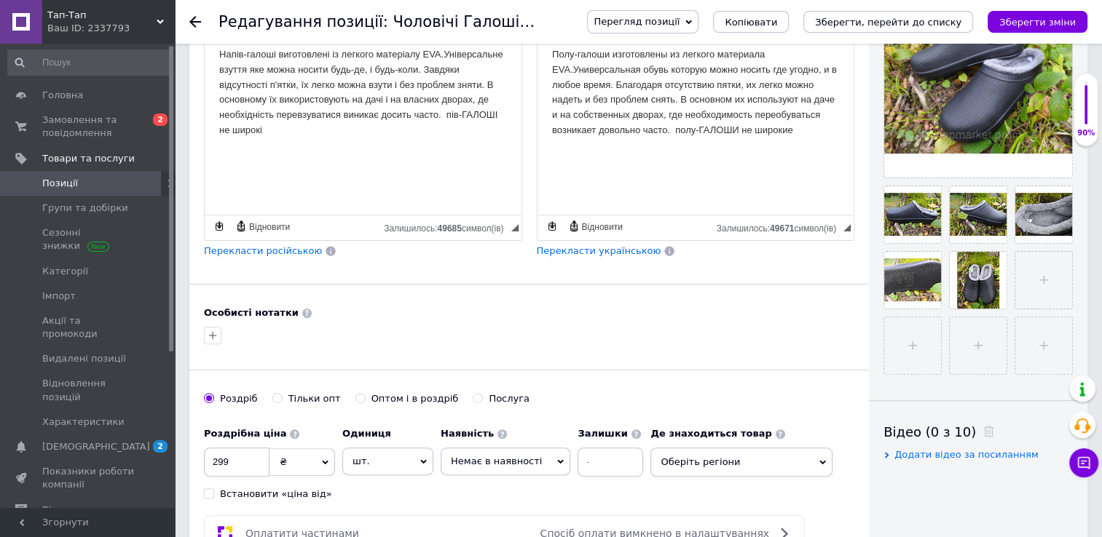
scroll to position [373, 0]
click at [533, 454] on span "Немає в наявності" at bounding box center [506, 462] width 130 height 28
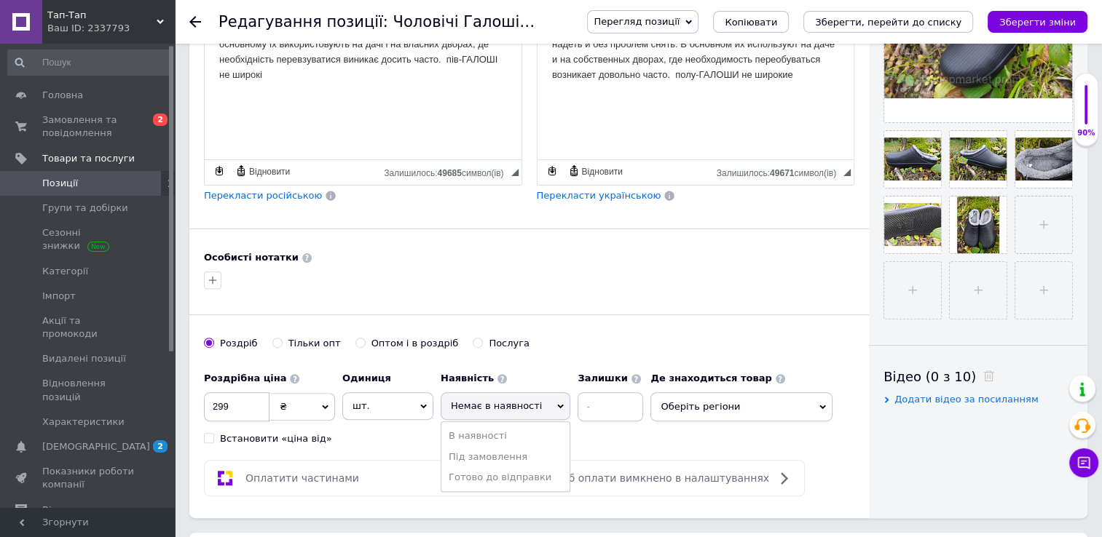
scroll to position [433, 0]
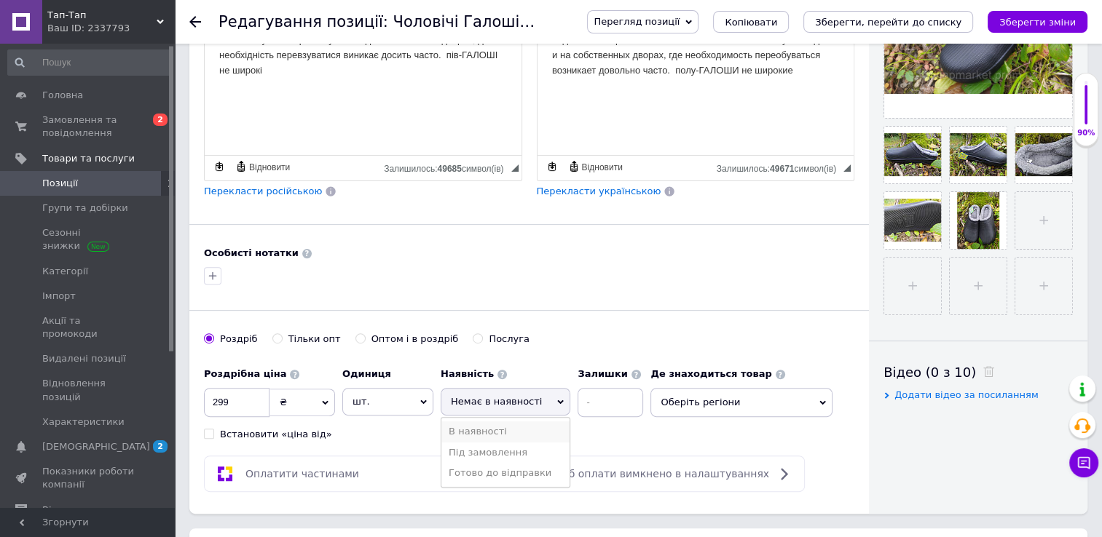
click at [474, 430] on li "В наявності" at bounding box center [505, 432] width 128 height 20
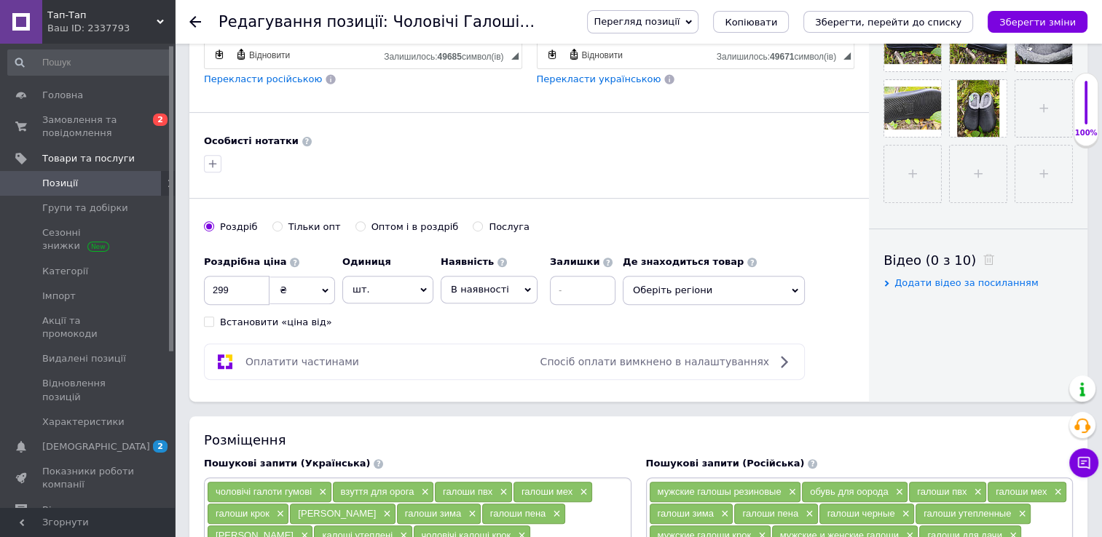
scroll to position [553, 0]
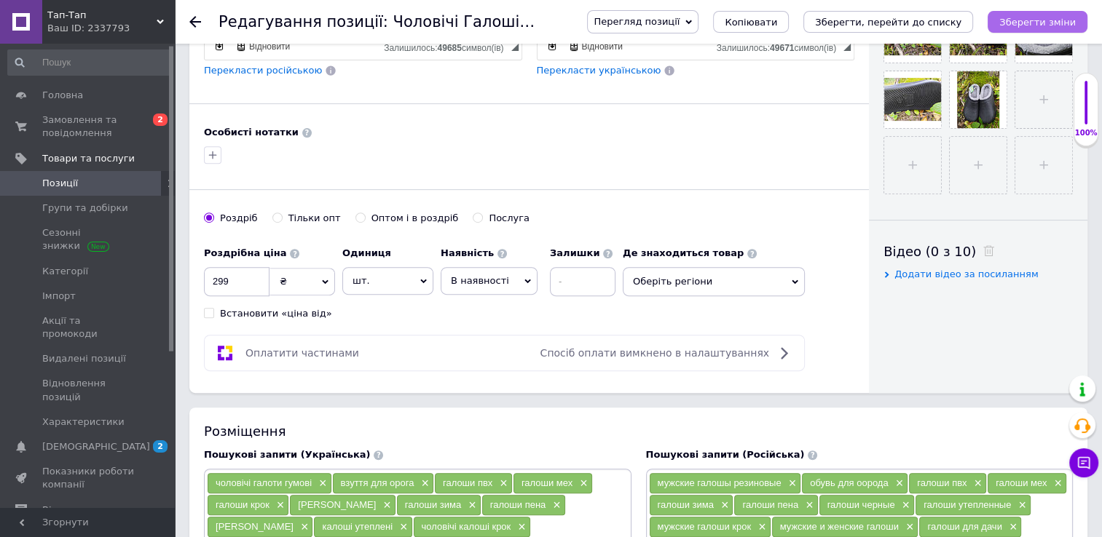
click at [1029, 19] on icon "Зберегти зміни" at bounding box center [1037, 22] width 76 height 11
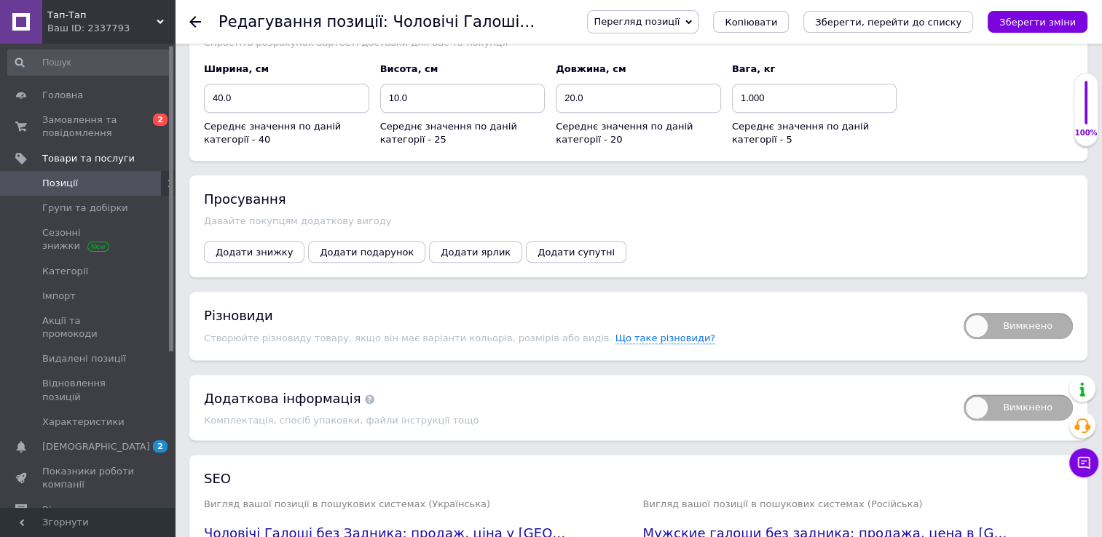
scroll to position [1714, 0]
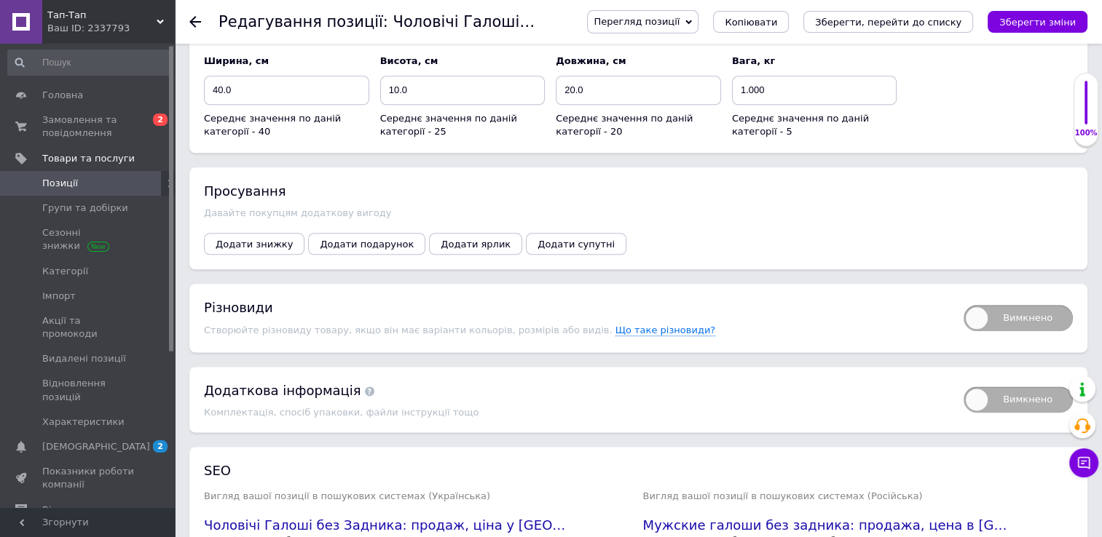
click at [1019, 305] on span "Вимкнено" at bounding box center [1017, 318] width 109 height 26
click at [963, 296] on input "Вимкнено" at bounding box center [958, 300] width 9 height 9
checkbox input "true"
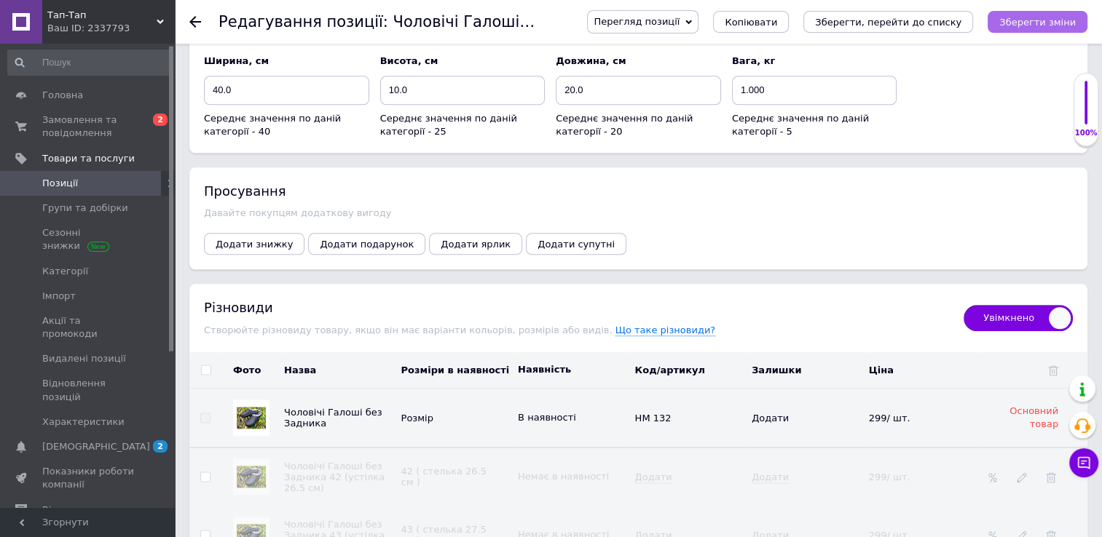
click at [1021, 17] on icon "Зберегти зміни" at bounding box center [1037, 22] width 76 height 11
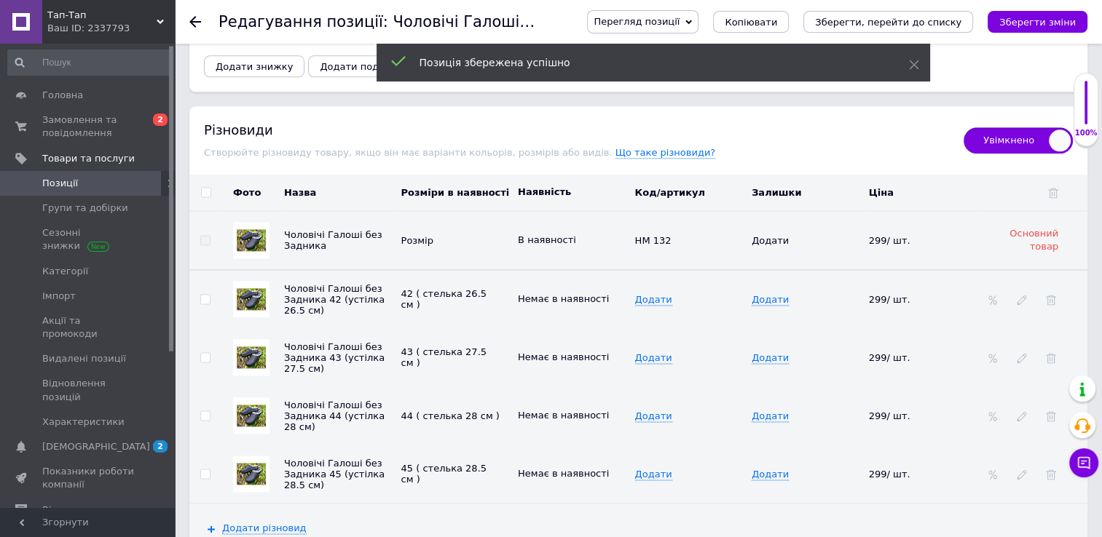
scroll to position [1919, 0]
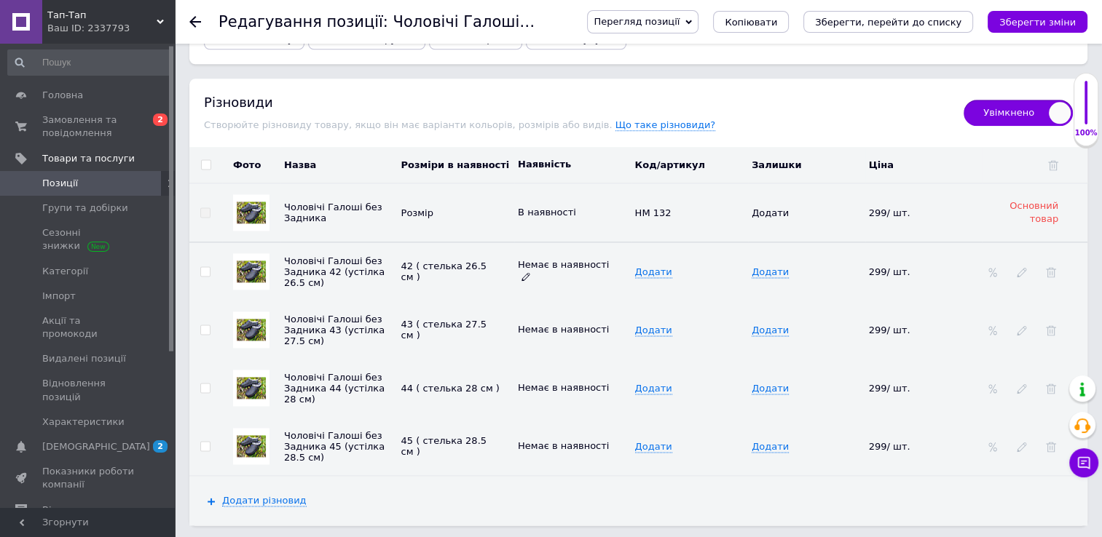
click at [530, 272] on icon at bounding box center [525, 276] width 9 height 9
click at [552, 302] on li "В наявності" at bounding box center [569, 312] width 115 height 20
click at [530, 331] on icon at bounding box center [525, 335] width 9 height 9
click at [556, 360] on li "В наявності" at bounding box center [569, 370] width 115 height 20
click at [530, 389] on icon at bounding box center [525, 393] width 9 height 9
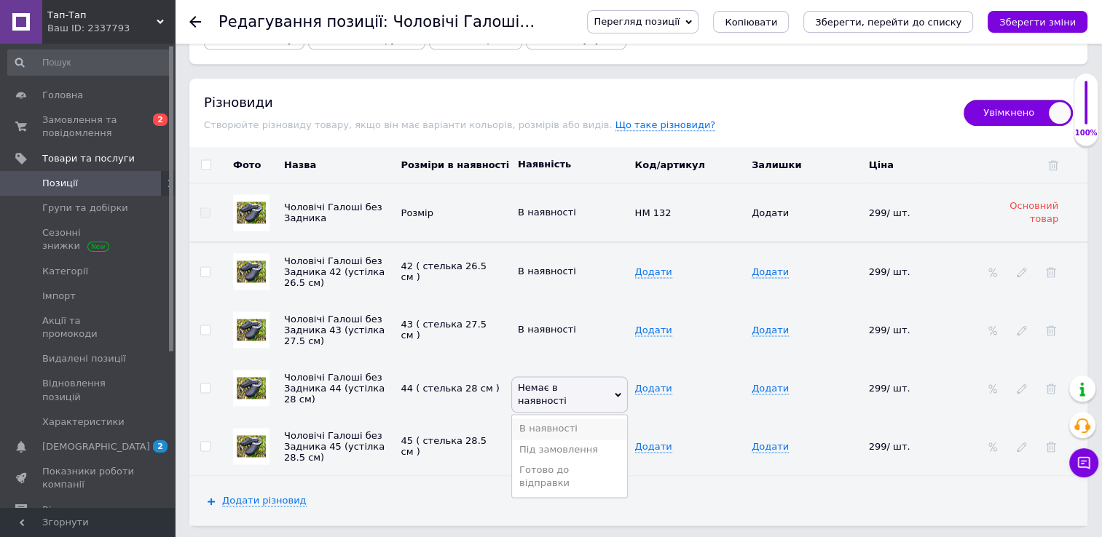
click at [550, 419] on li "В наявності" at bounding box center [569, 429] width 115 height 20
click at [530, 447] on icon at bounding box center [525, 451] width 9 height 9
click at [553, 477] on li "В наявності" at bounding box center [569, 487] width 115 height 20
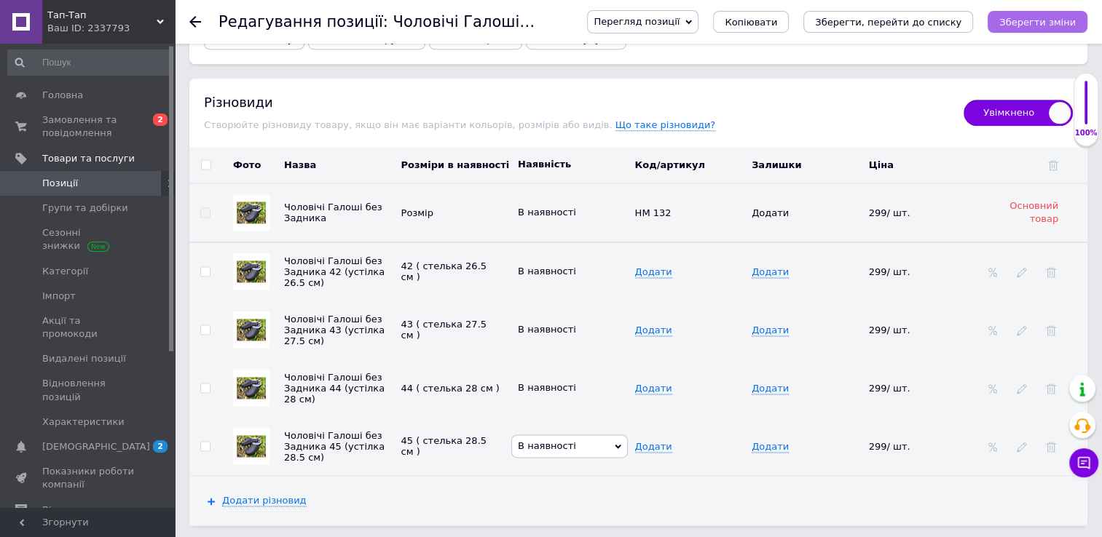
click at [1030, 20] on icon "Зберегти зміни" at bounding box center [1037, 22] width 76 height 11
click at [764, 266] on span "Додати" at bounding box center [769, 272] width 37 height 12
click at [764, 261] on input at bounding box center [801, 272] width 108 height 22
type input "1"
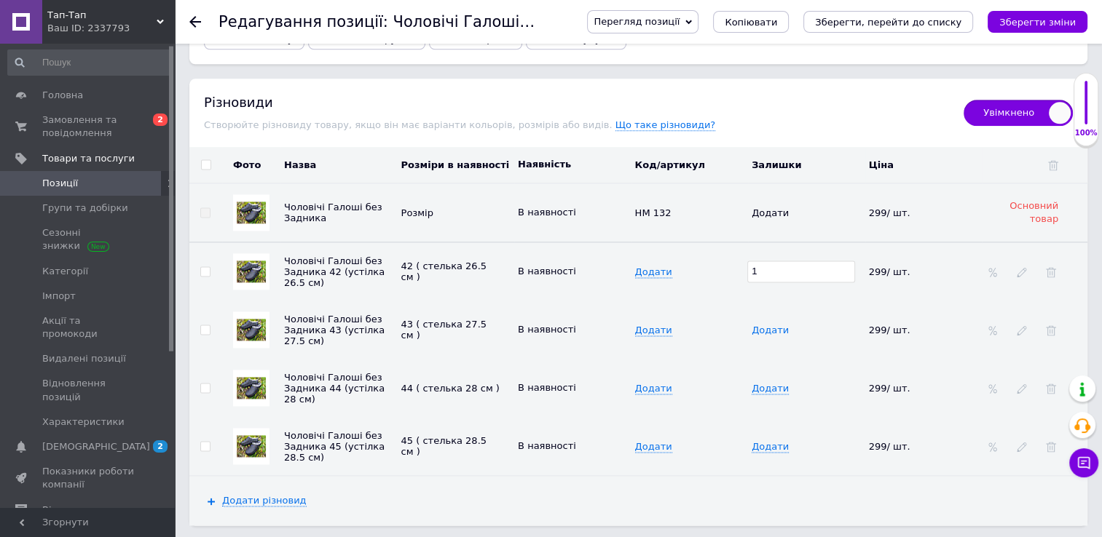
click at [758, 325] on span "Додати" at bounding box center [769, 331] width 37 height 12
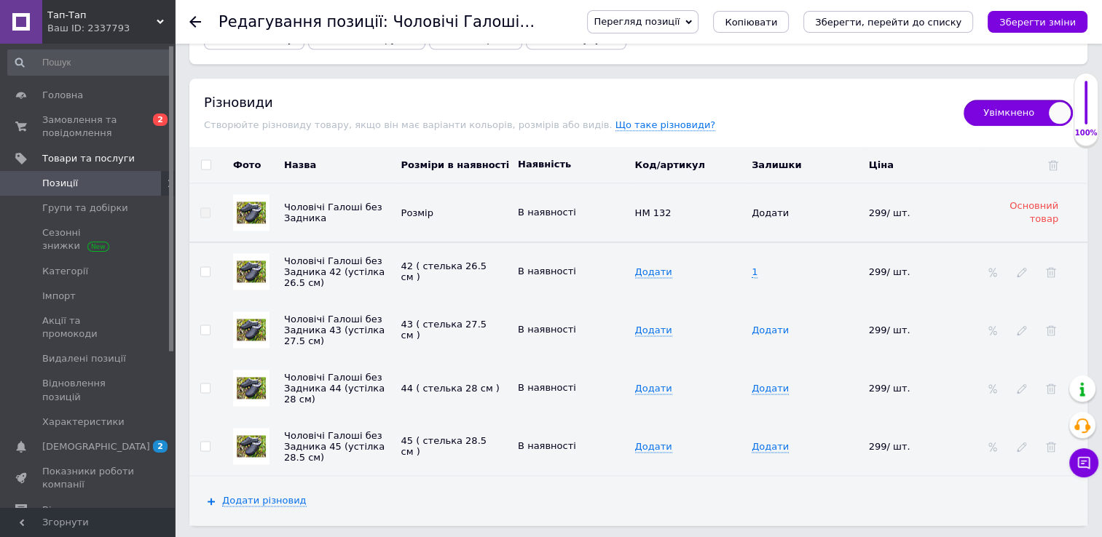
click at [758, 325] on span "Додати" at bounding box center [769, 331] width 37 height 12
click at [758, 319] on input at bounding box center [801, 330] width 108 height 22
type input "1"
click at [765, 383] on span "Додати" at bounding box center [769, 389] width 37 height 12
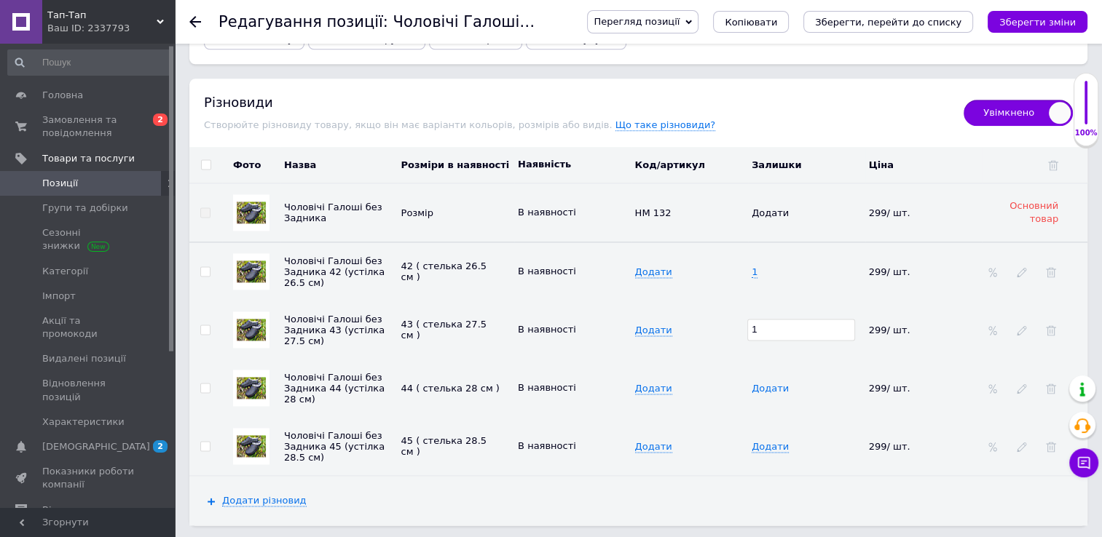
click at [765, 383] on span "Додати" at bounding box center [769, 389] width 37 height 12
click at [765, 377] on input at bounding box center [801, 388] width 108 height 22
type input "2"
click at [763, 441] on span "Додати" at bounding box center [769, 447] width 37 height 12
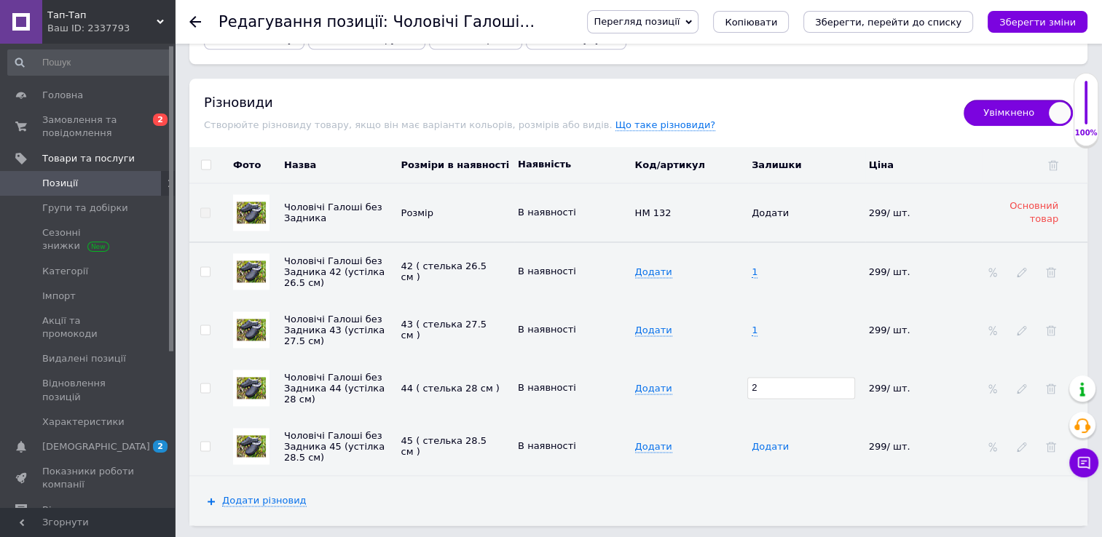
click at [763, 441] on span "Додати" at bounding box center [769, 447] width 37 height 12
type input "1"
click at [1016, 17] on icon "Зберегти зміни" at bounding box center [1037, 22] width 76 height 11
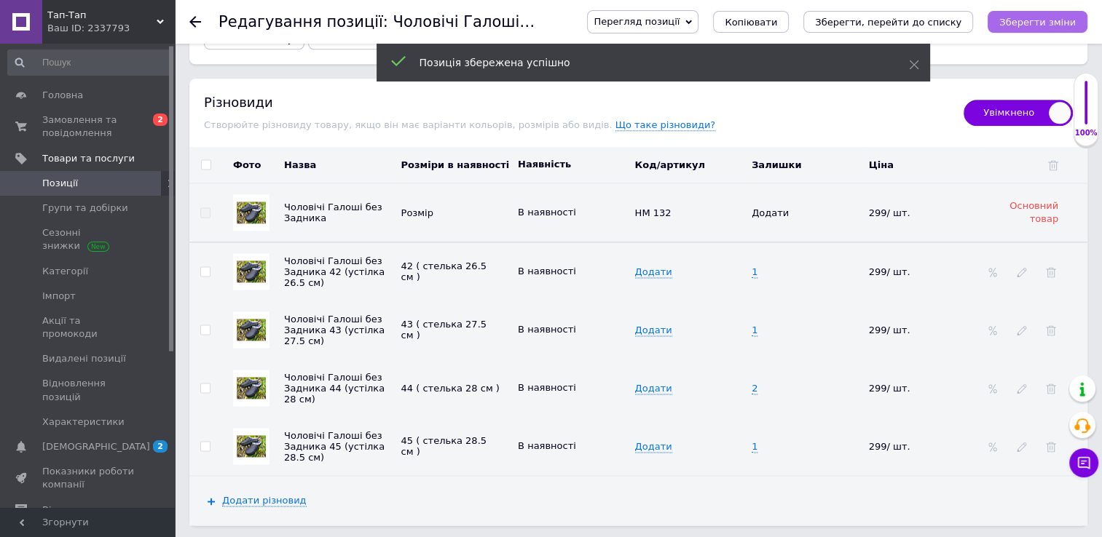
click at [1016, 17] on icon "Зберегти зміни" at bounding box center [1037, 22] width 76 height 11
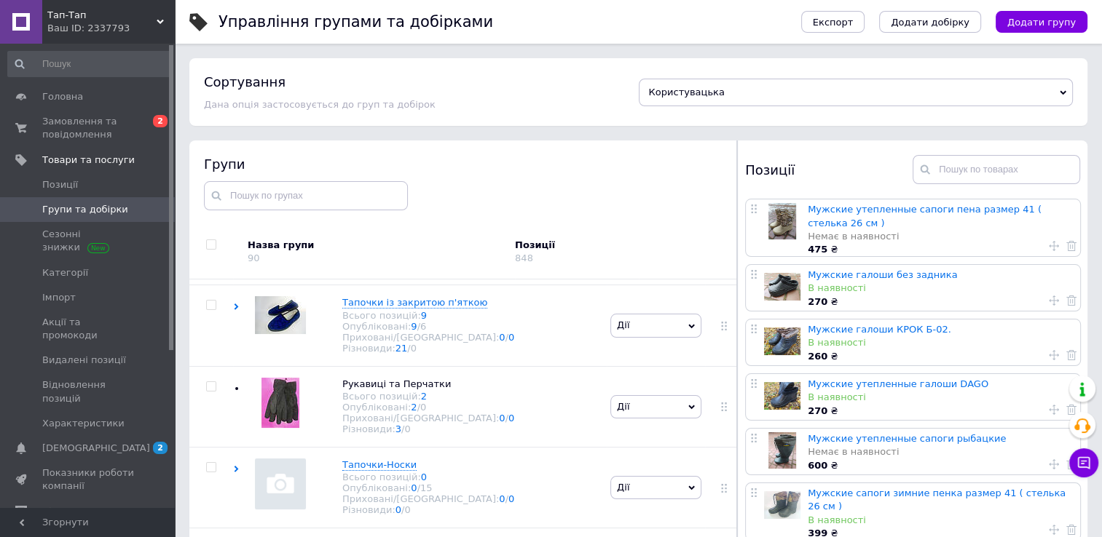
scroll to position [82, 0]
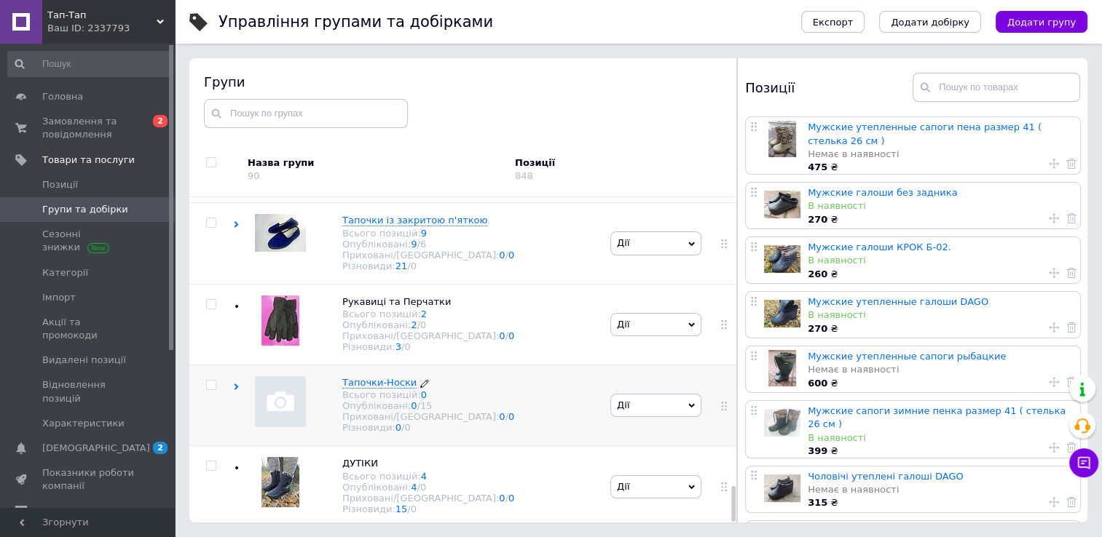
click at [364, 377] on span "Тапочки-Носки" at bounding box center [379, 382] width 74 height 11
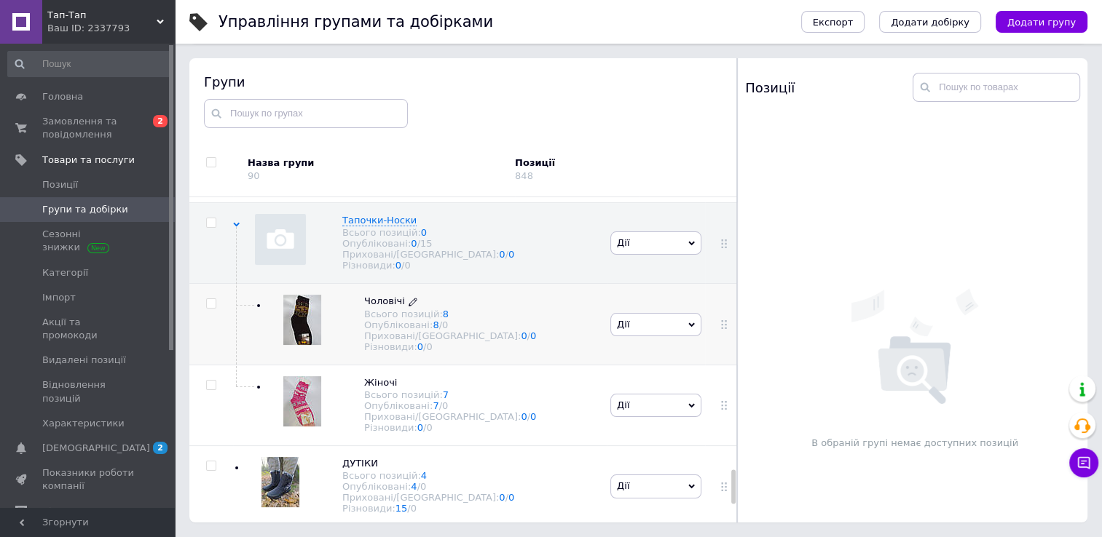
click at [373, 307] on span "Чоловічі" at bounding box center [384, 301] width 41 height 11
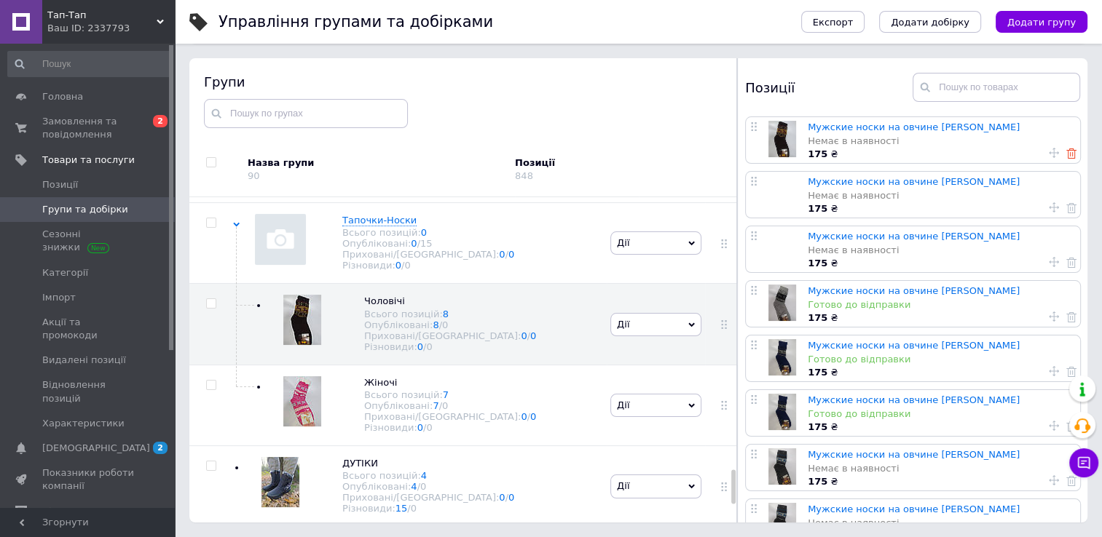
click at [1067, 149] on use at bounding box center [1071, 154] width 10 height 10
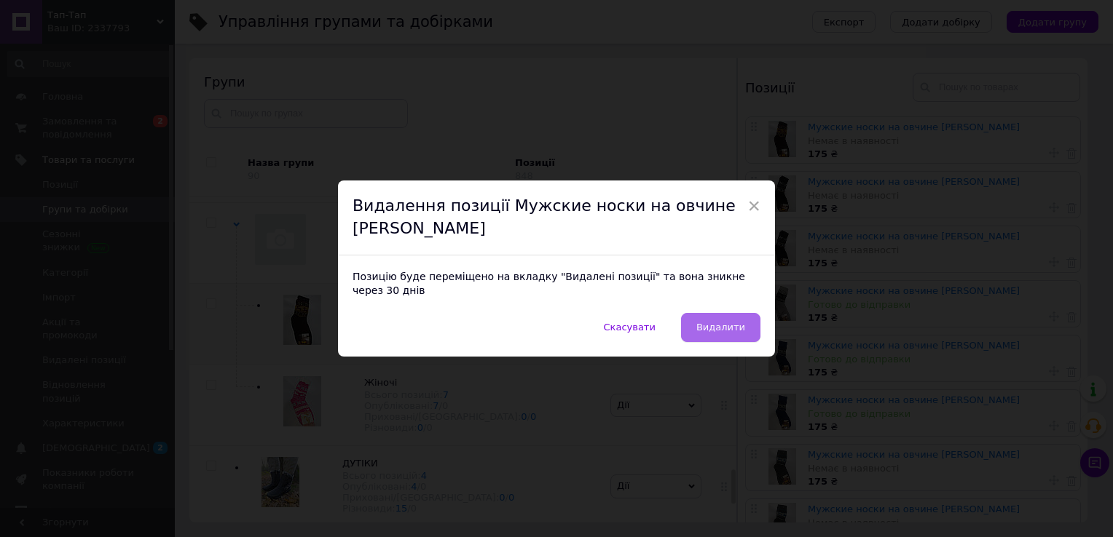
click at [728, 322] on span "Видалити" at bounding box center [720, 327] width 49 height 11
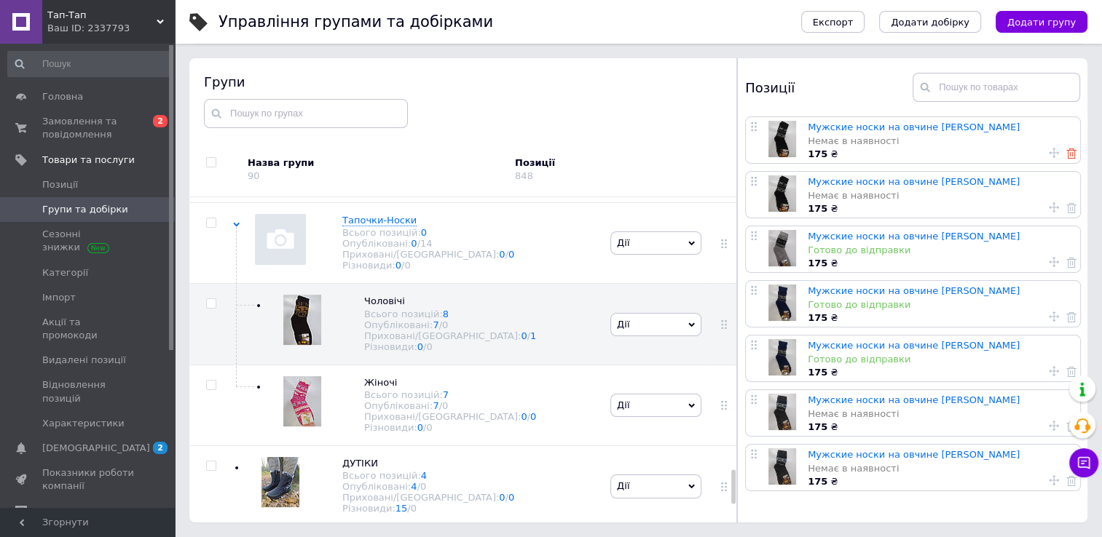
click at [1066, 155] on icon at bounding box center [1071, 154] width 10 height 10
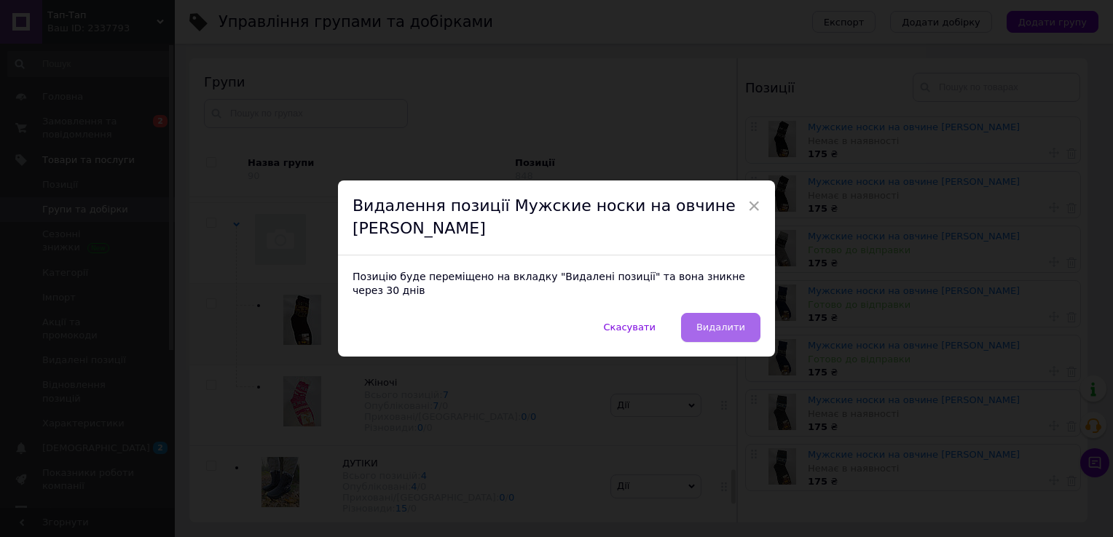
click at [716, 322] on span "Видалити" at bounding box center [720, 327] width 49 height 11
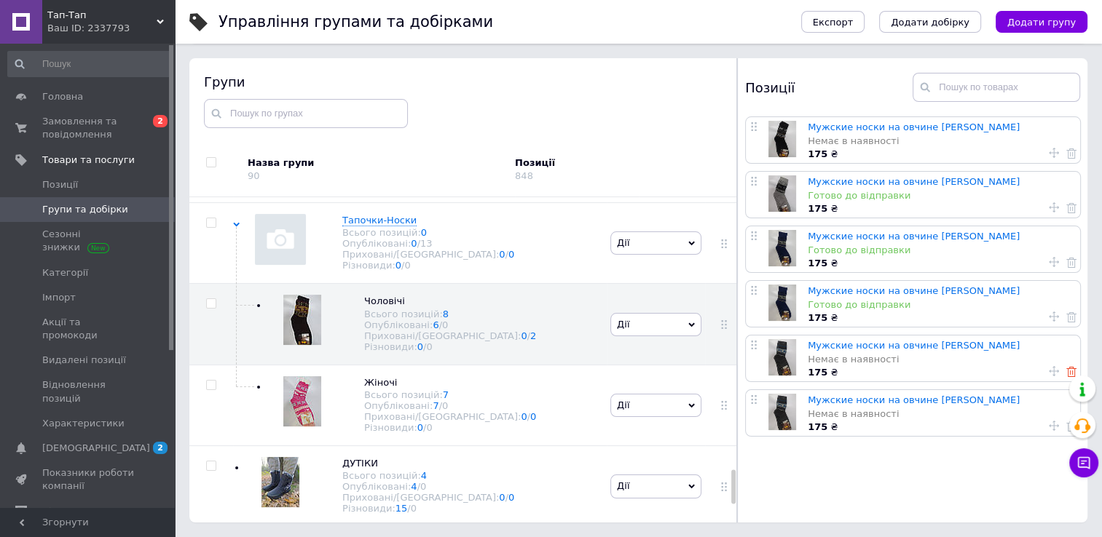
click at [1066, 376] on icon at bounding box center [1071, 372] width 10 height 10
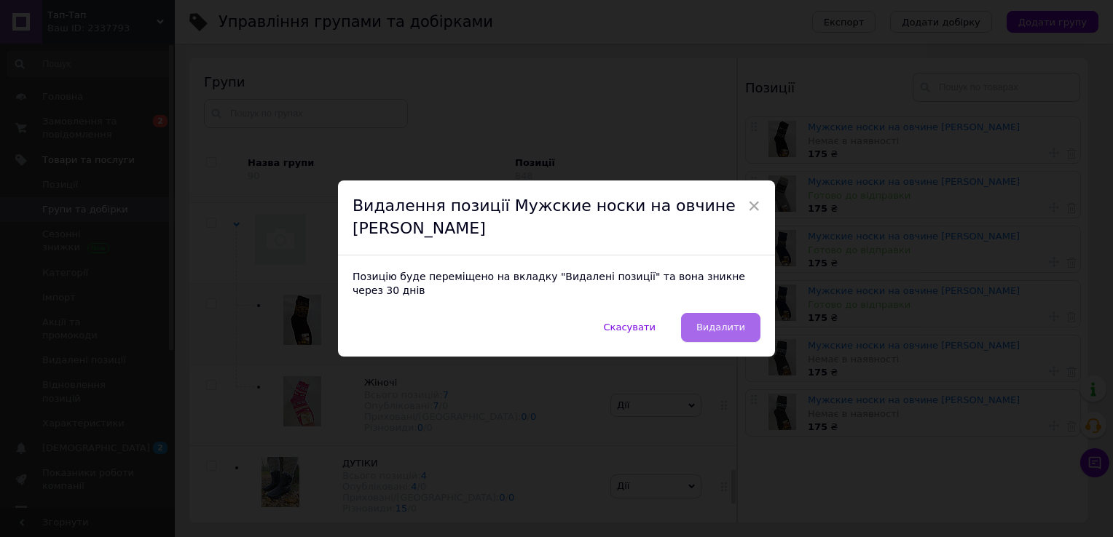
click at [714, 322] on span "Видалити" at bounding box center [720, 327] width 49 height 11
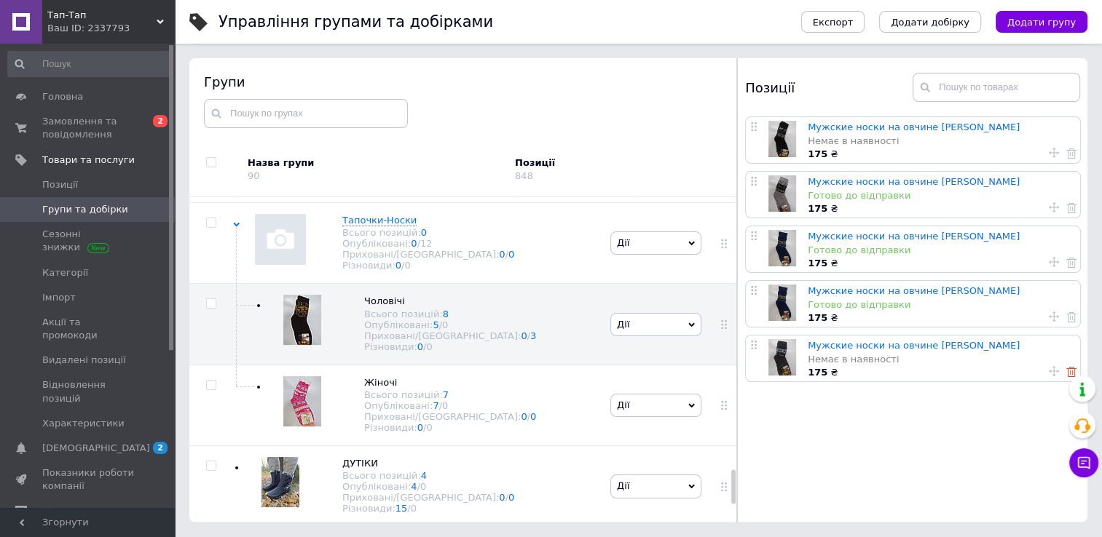
click at [1066, 371] on use at bounding box center [1071, 372] width 10 height 10
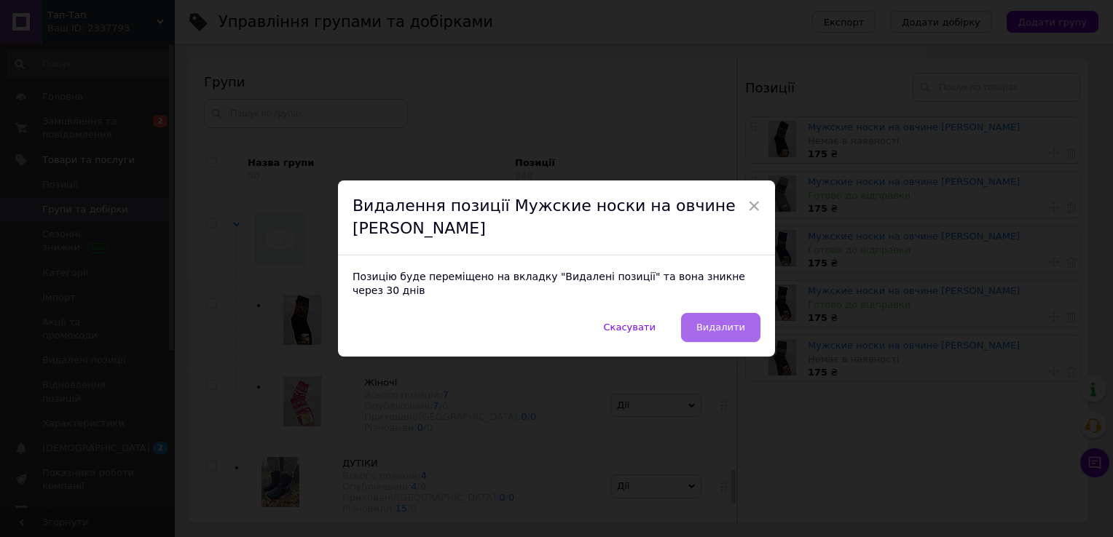
click at [724, 322] on span "Видалити" at bounding box center [720, 327] width 49 height 11
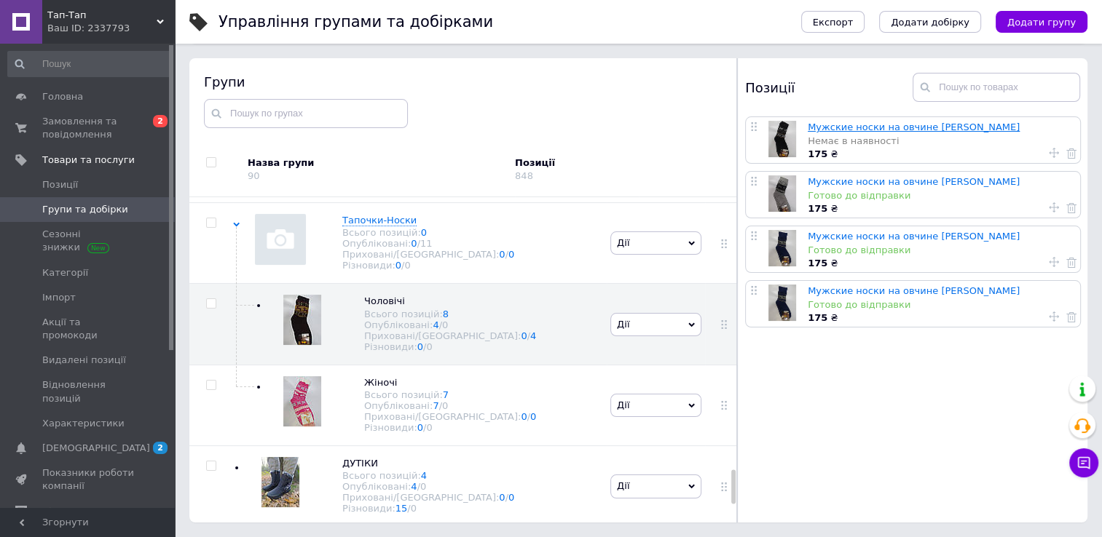
click at [818, 122] on link "Мужские носки на овчине [PERSON_NAME]" at bounding box center [913, 127] width 212 height 11
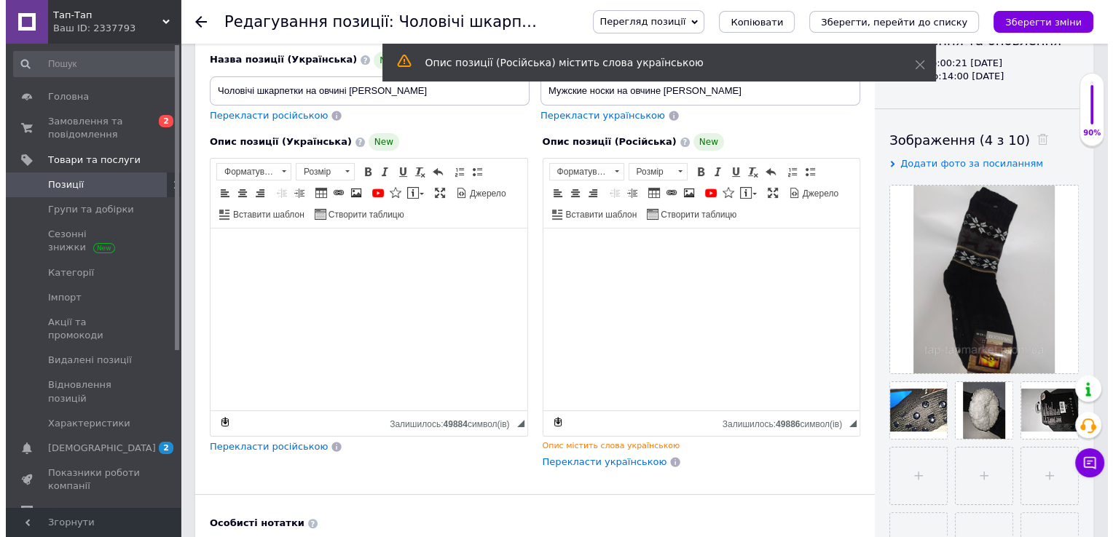
scroll to position [178, 0]
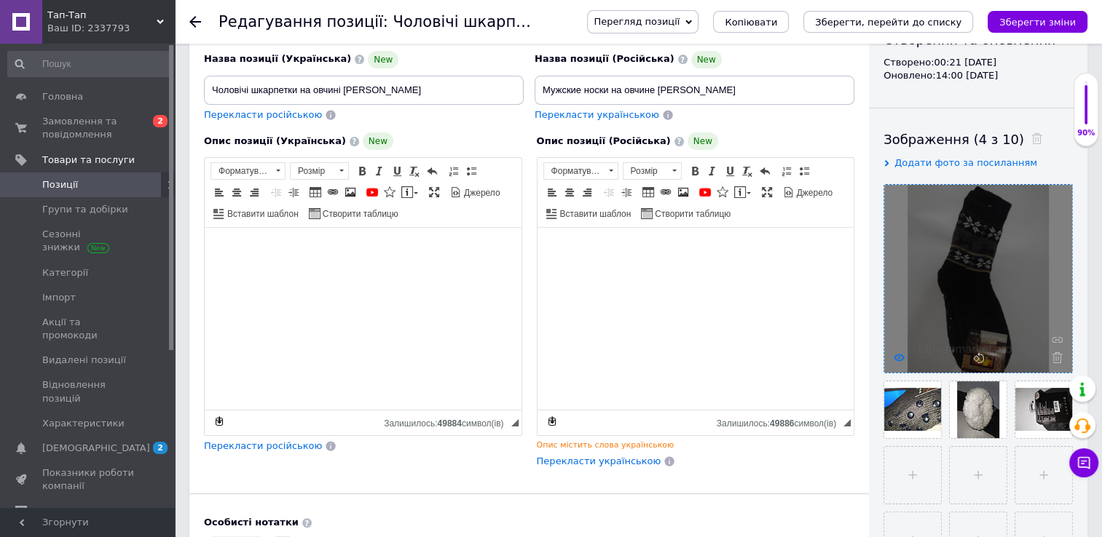
click at [896, 355] on icon at bounding box center [898, 357] width 11 height 11
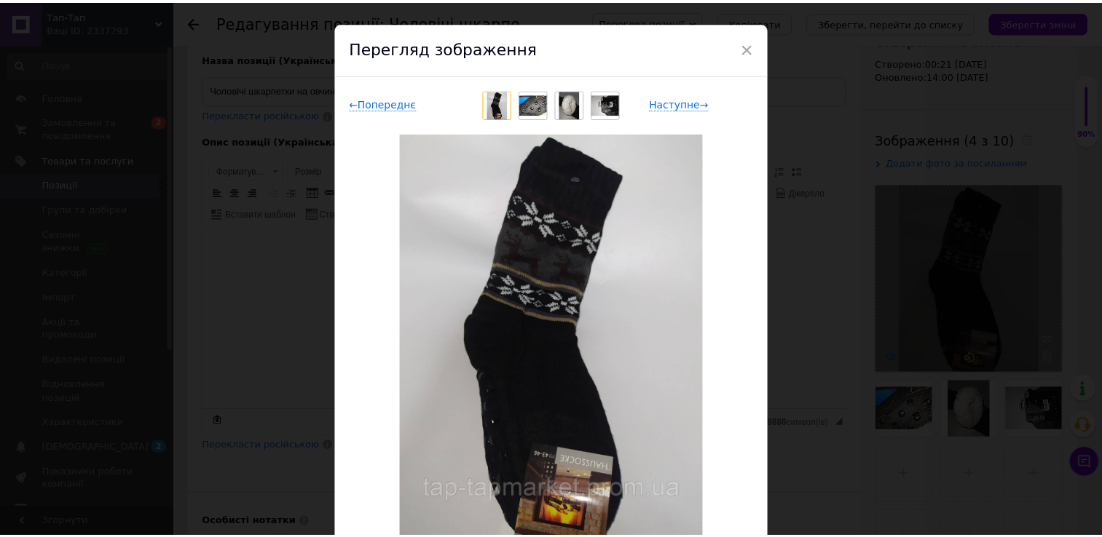
scroll to position [10, 0]
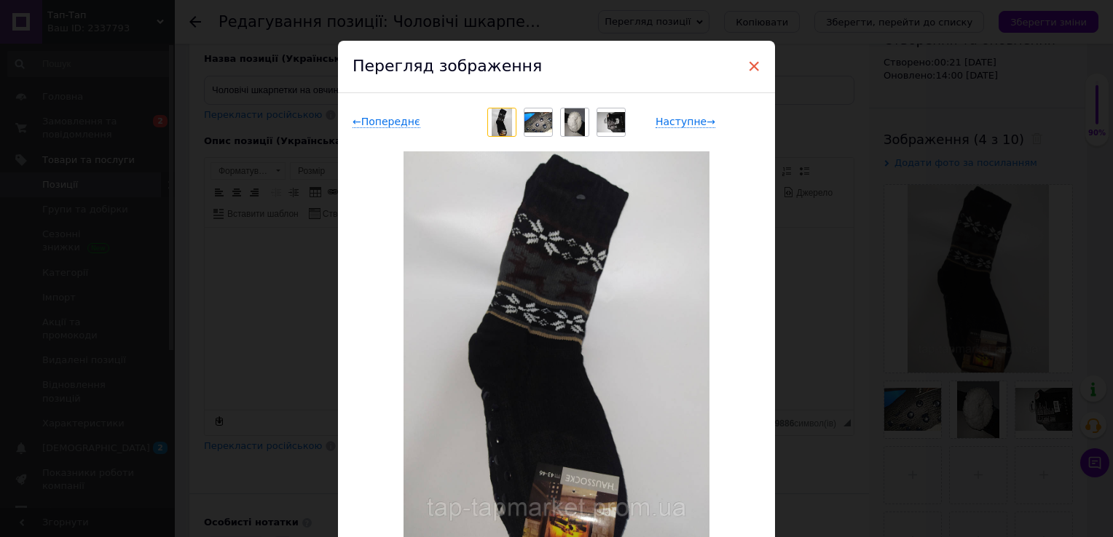
click at [751, 61] on span "×" at bounding box center [753, 66] width 13 height 25
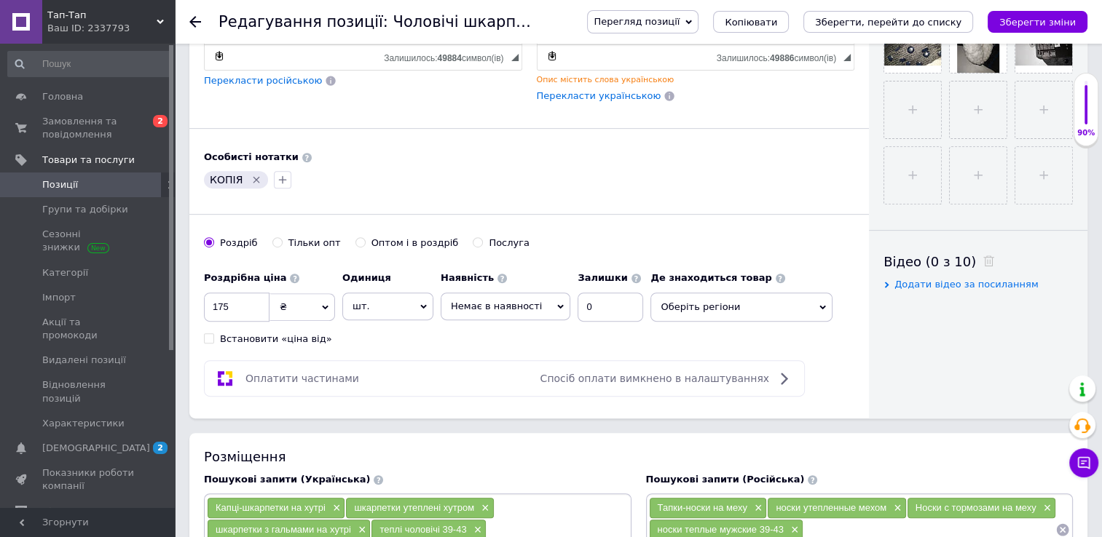
scroll to position [450, 0]
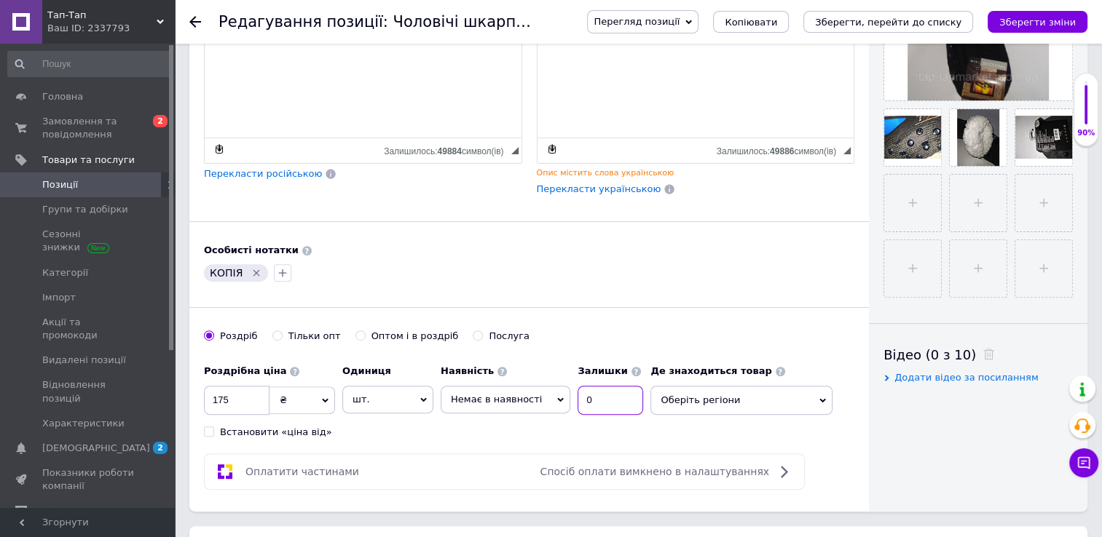
click at [591, 395] on input "0" at bounding box center [610, 400] width 66 height 29
click at [256, 268] on icon "Видалити мітку" at bounding box center [256, 273] width 12 height 12
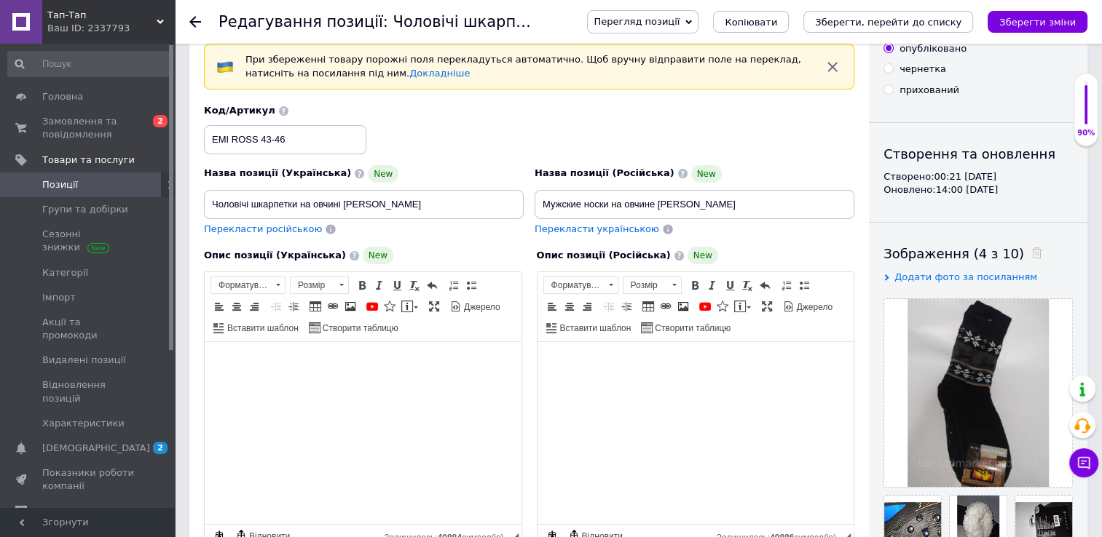
scroll to position [63, 0]
click at [411, 204] on input "Чоловічі шкарпетки на овчині [PERSON_NAME]" at bounding box center [364, 205] width 320 height 29
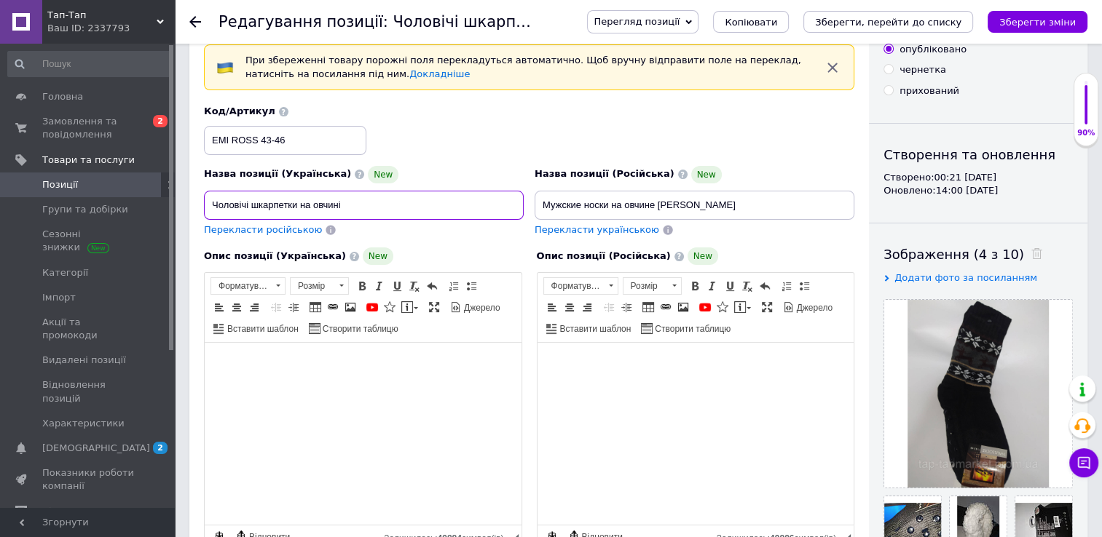
type input "Чоловічі шкарпетки на овчині"
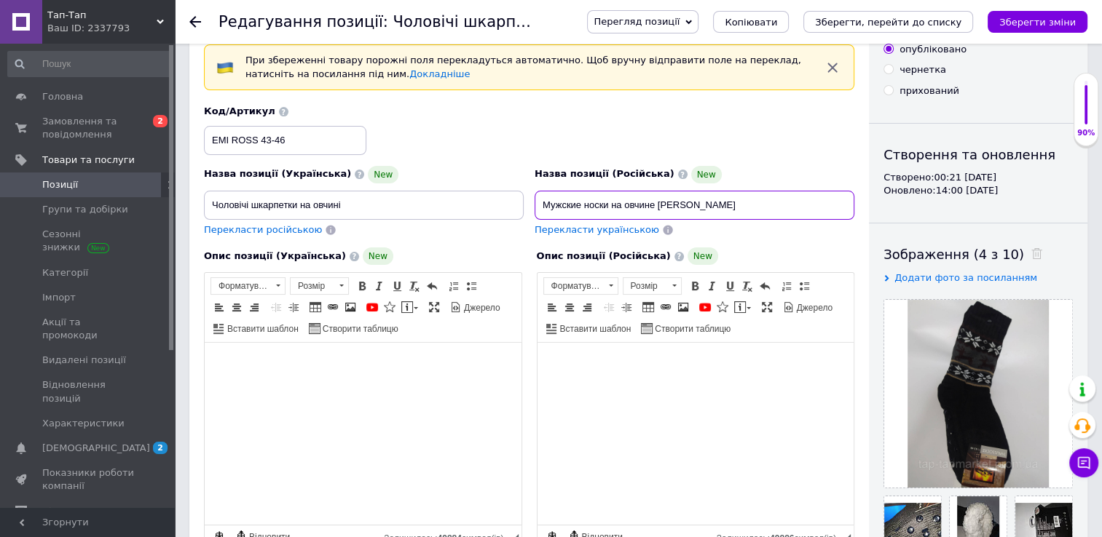
click at [709, 202] on input "Мужские носки на овчине [PERSON_NAME]" at bounding box center [694, 205] width 320 height 29
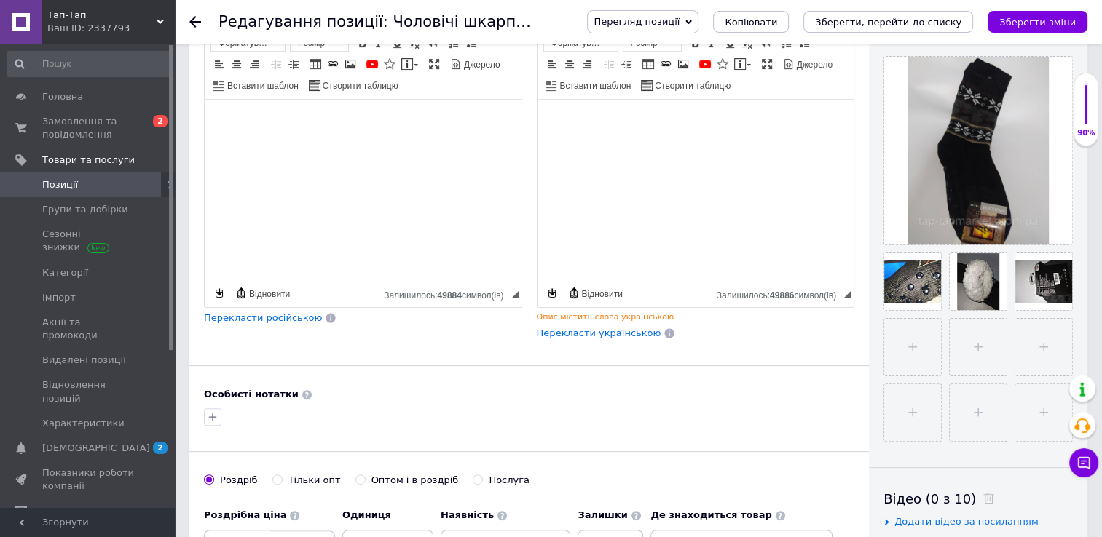
scroll to position [306, 0]
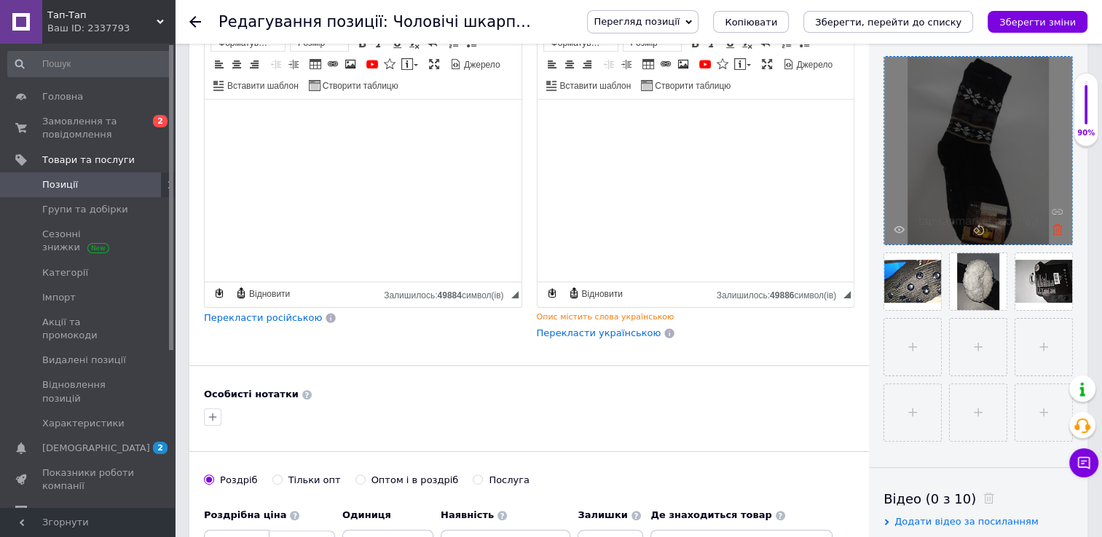
type input "Мужские носки на овчине"
click at [1053, 229] on use at bounding box center [1056, 229] width 11 height 11
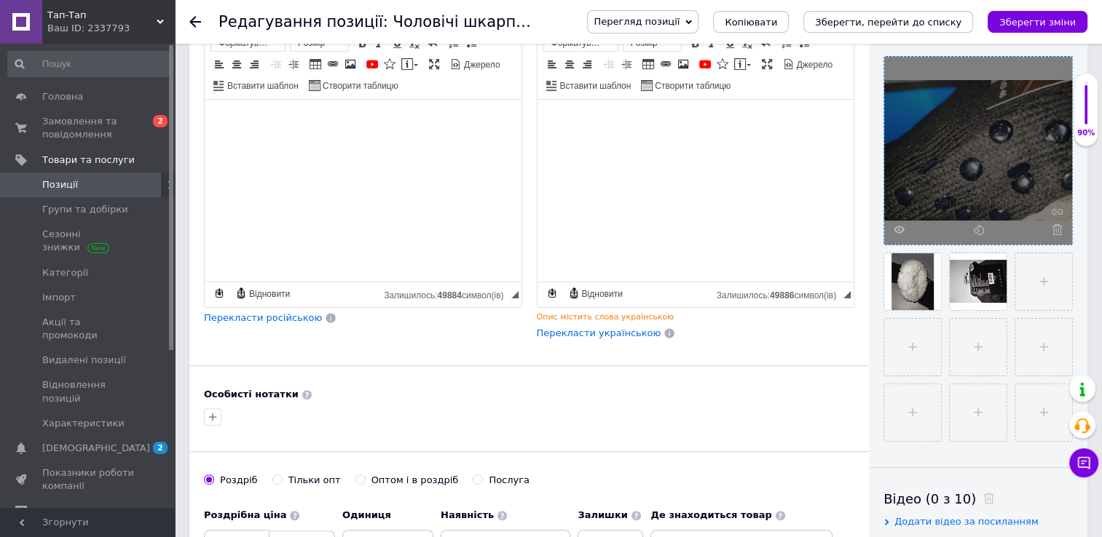
click at [1053, 229] on use at bounding box center [1056, 229] width 11 height 11
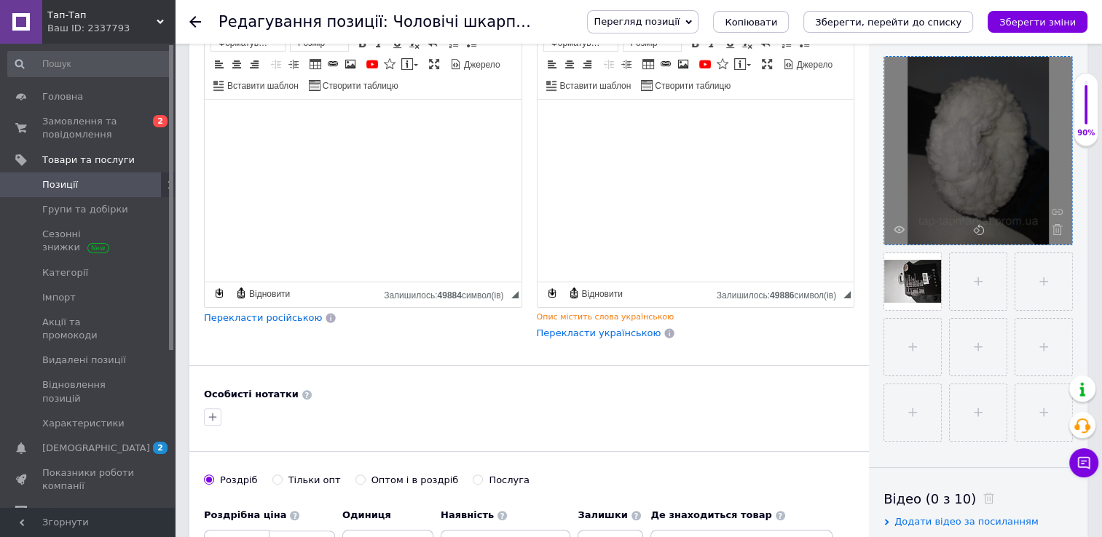
click at [1053, 229] on use at bounding box center [1056, 229] width 11 height 11
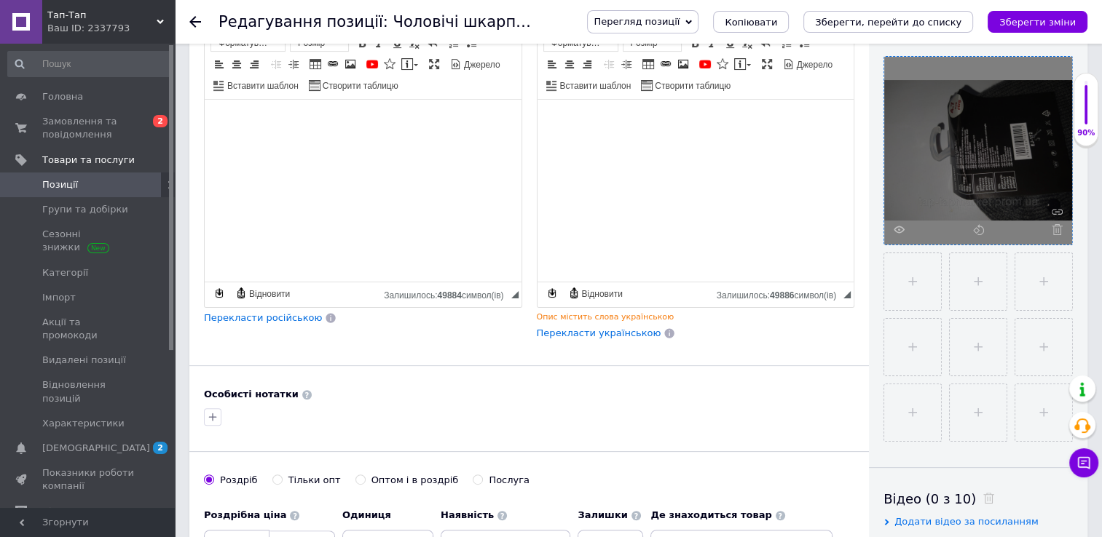
click at [1053, 229] on use at bounding box center [1056, 229] width 11 height 11
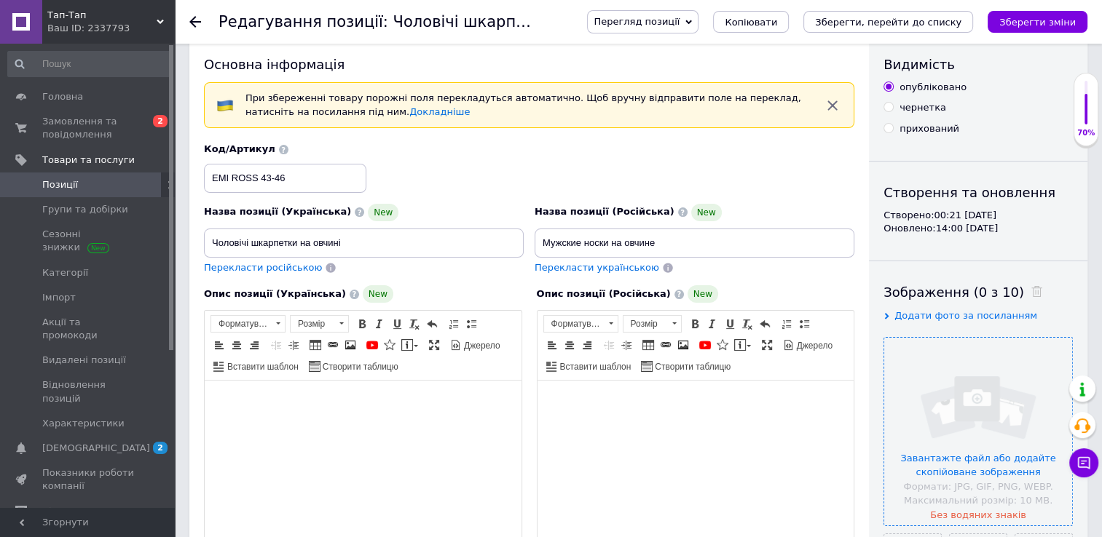
scroll to position [25, 0]
click at [304, 181] on input "EMI ROSS 43-46" at bounding box center [285, 177] width 162 height 29
type input "E"
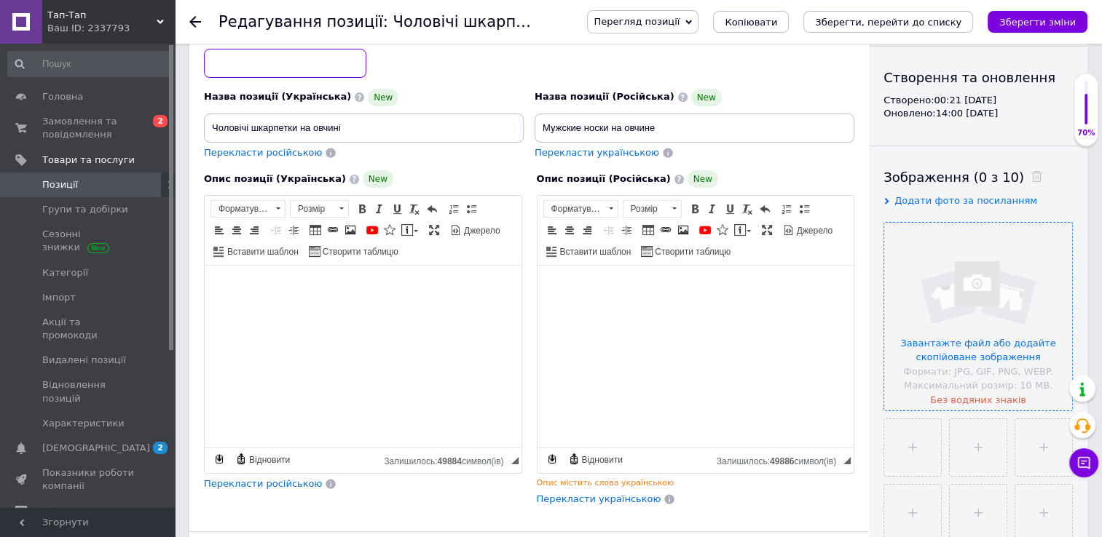
scroll to position [146, 0]
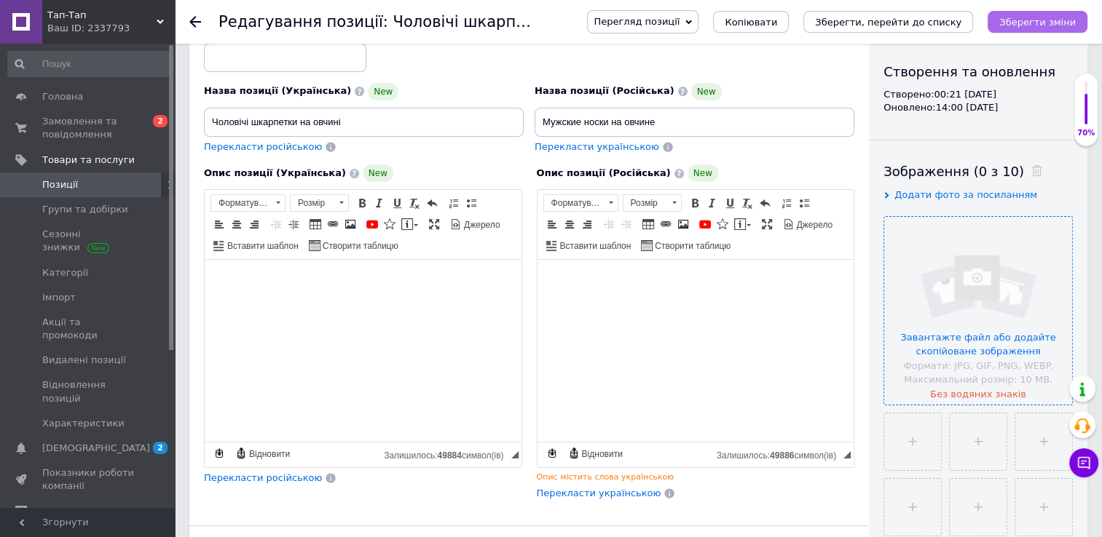
click at [1032, 21] on icon "Зберегти зміни" at bounding box center [1037, 22] width 76 height 11
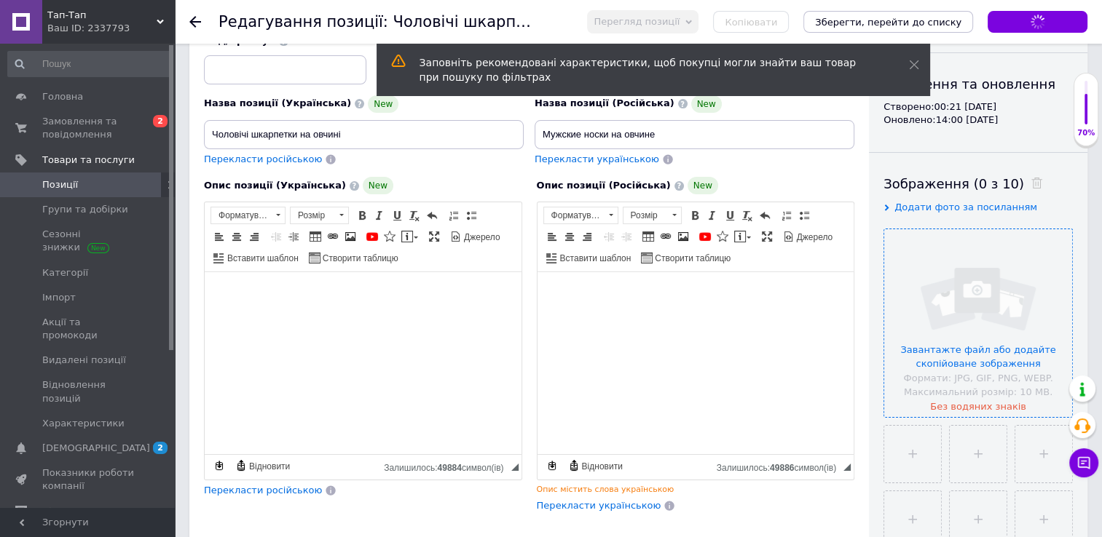
type input "Чоловічі шкарпетки на овчині"
type input "Мужские носки на овчине"
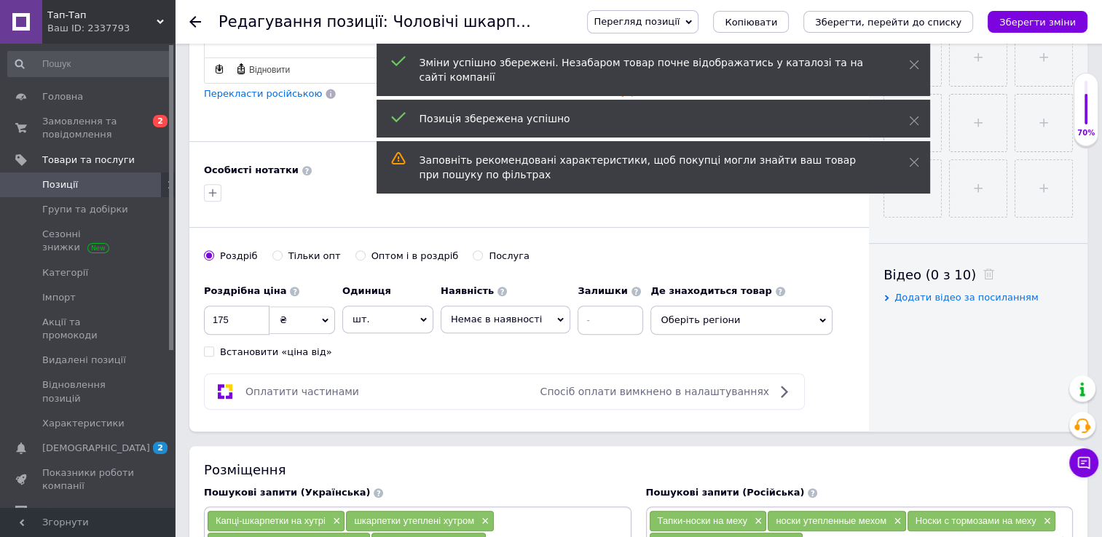
scroll to position [553, 0]
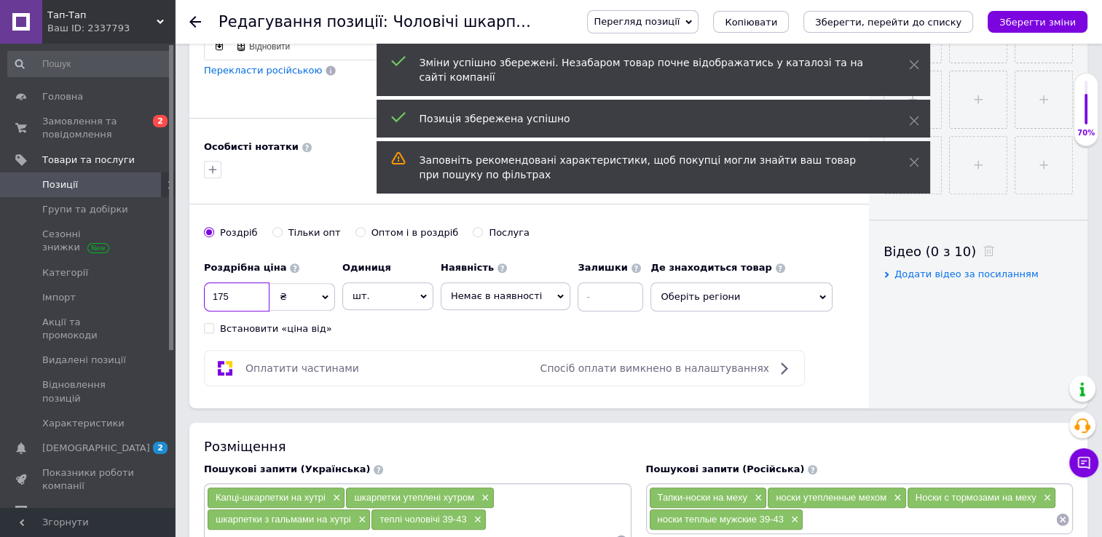
click at [243, 302] on input "175" at bounding box center [237, 297] width 66 height 29
type input "1"
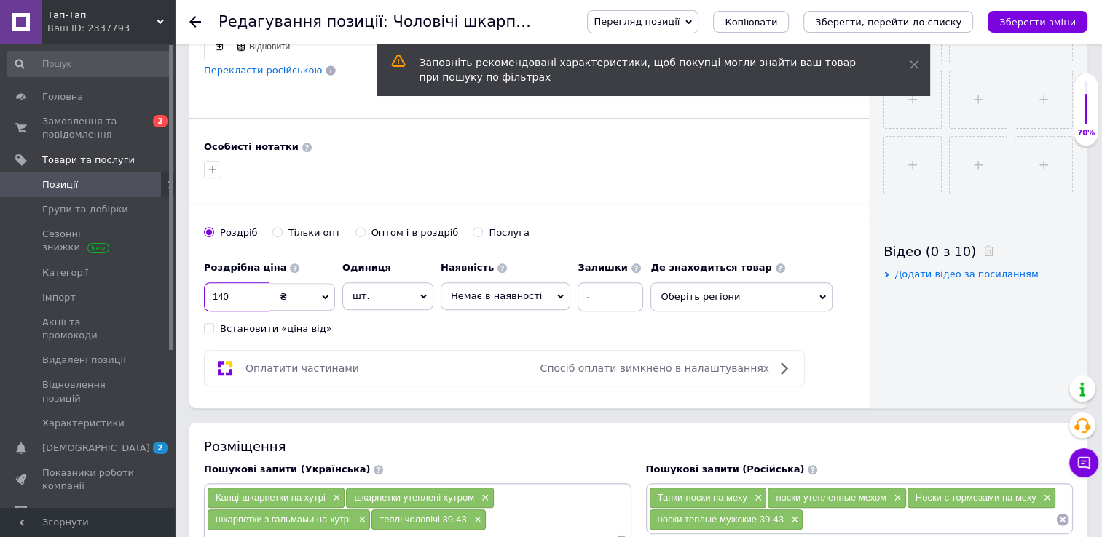
type input "140"
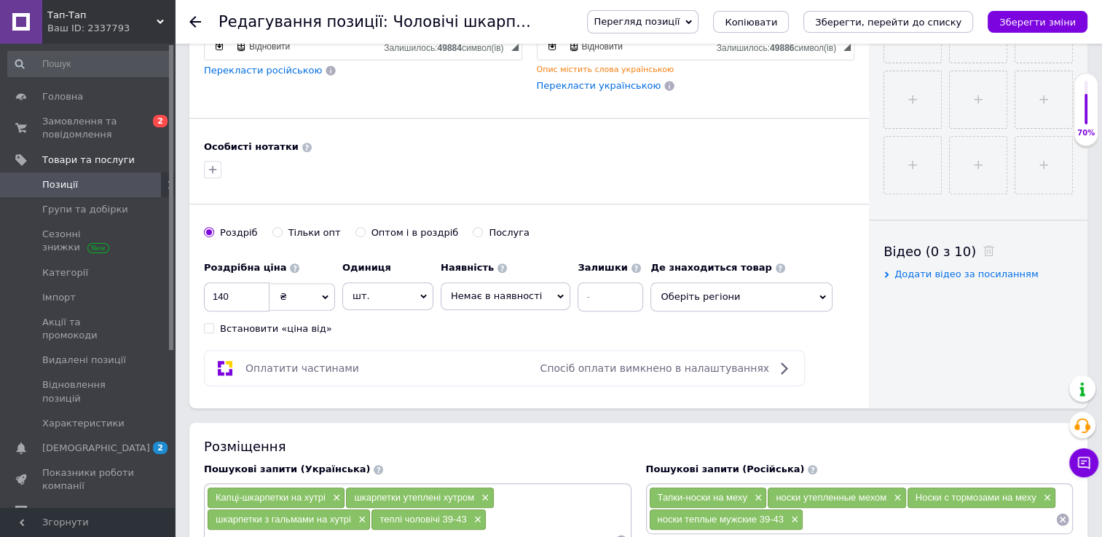
click at [539, 295] on span "Немає в наявності" at bounding box center [506, 297] width 130 height 28
click at [481, 322] on li "В наявності" at bounding box center [505, 326] width 128 height 20
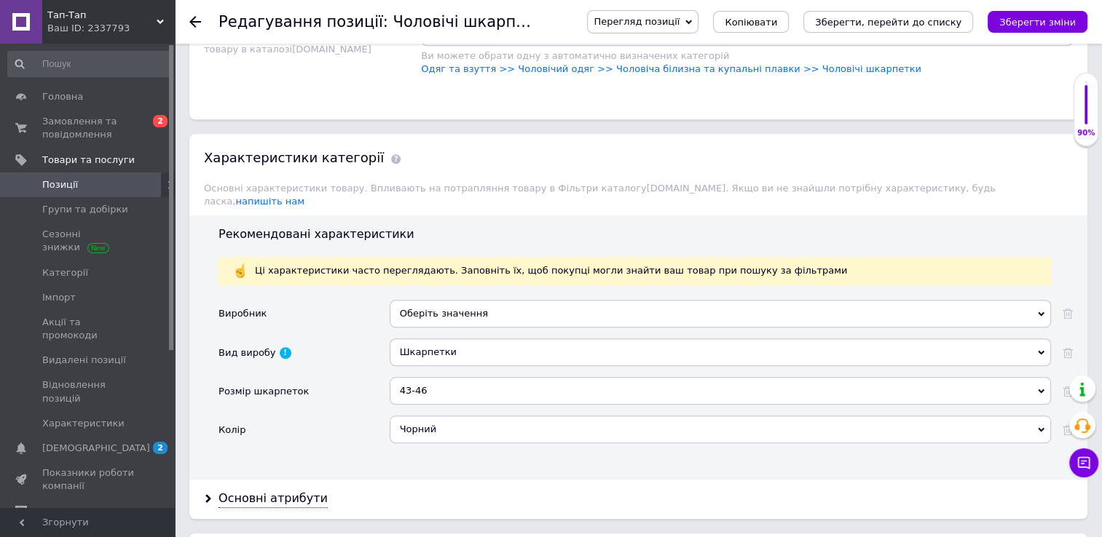
scroll to position [1183, 0]
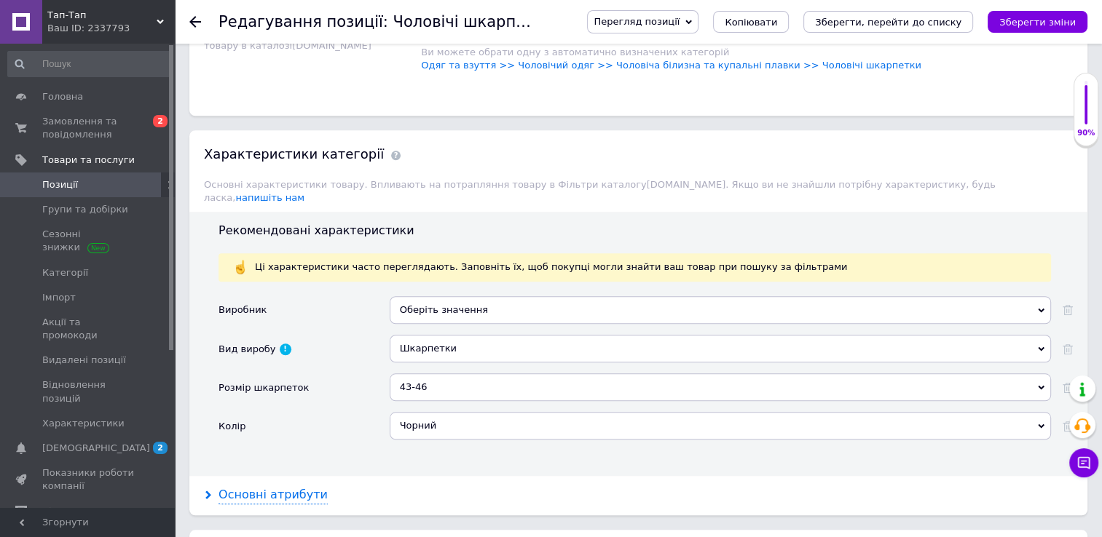
click at [253, 487] on div "Основні атрибути" at bounding box center [272, 495] width 109 height 17
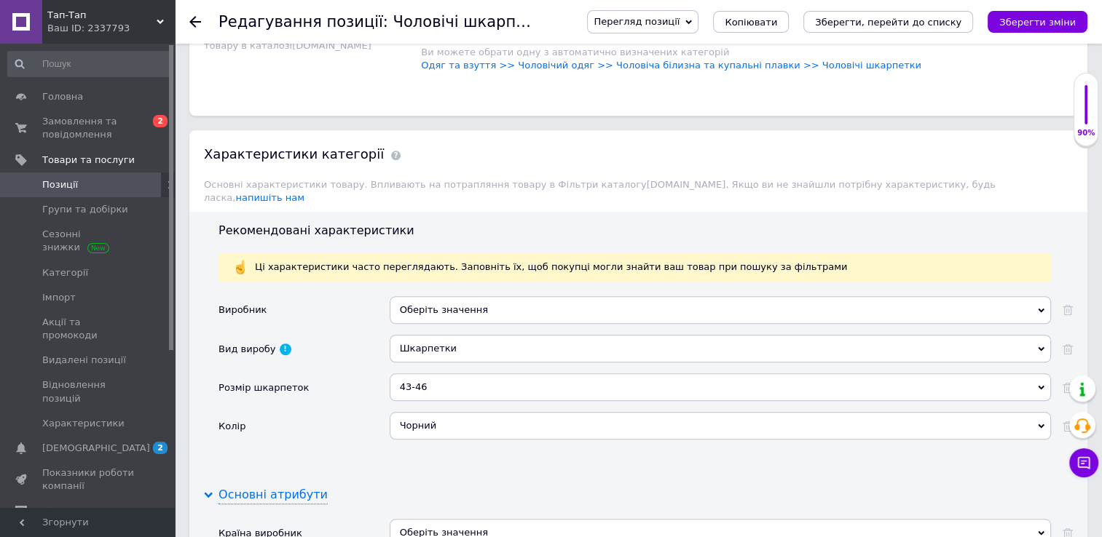
scroll to position [1253, 0]
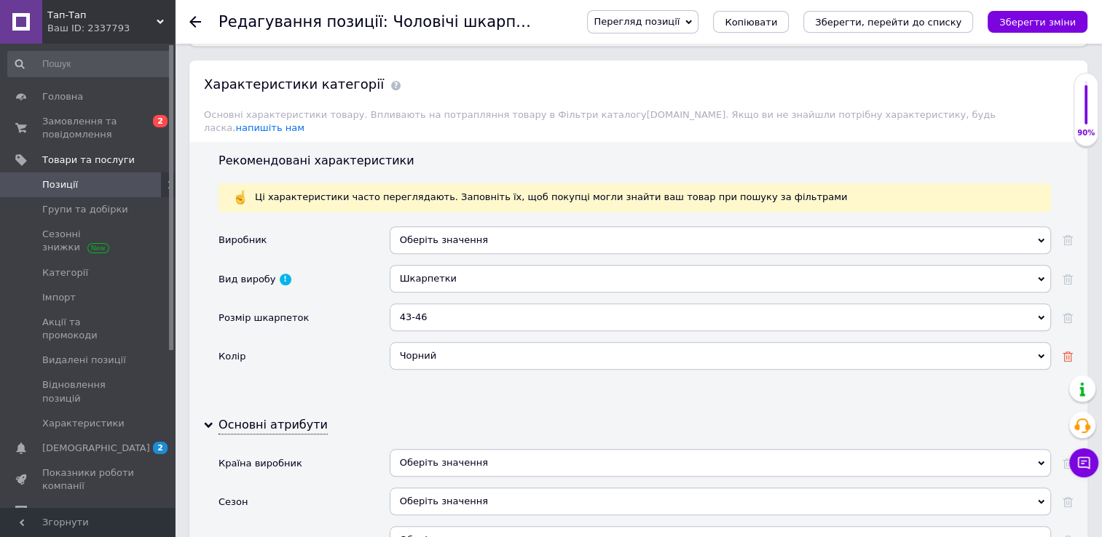
click at [1066, 352] on icon at bounding box center [1067, 357] width 10 height 10
click at [1064, 313] on icon at bounding box center [1067, 318] width 10 height 10
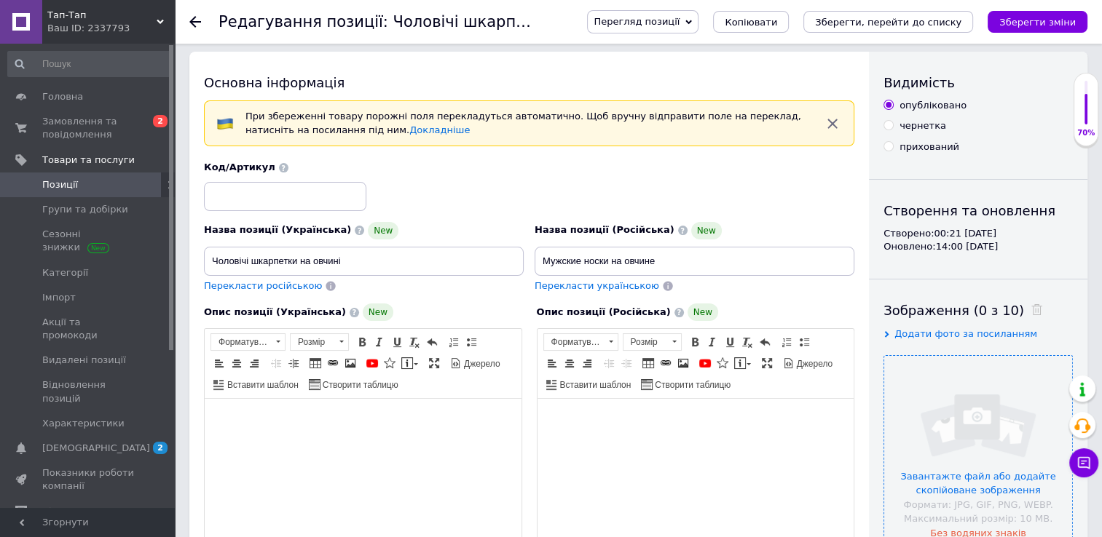
scroll to position [0, 0]
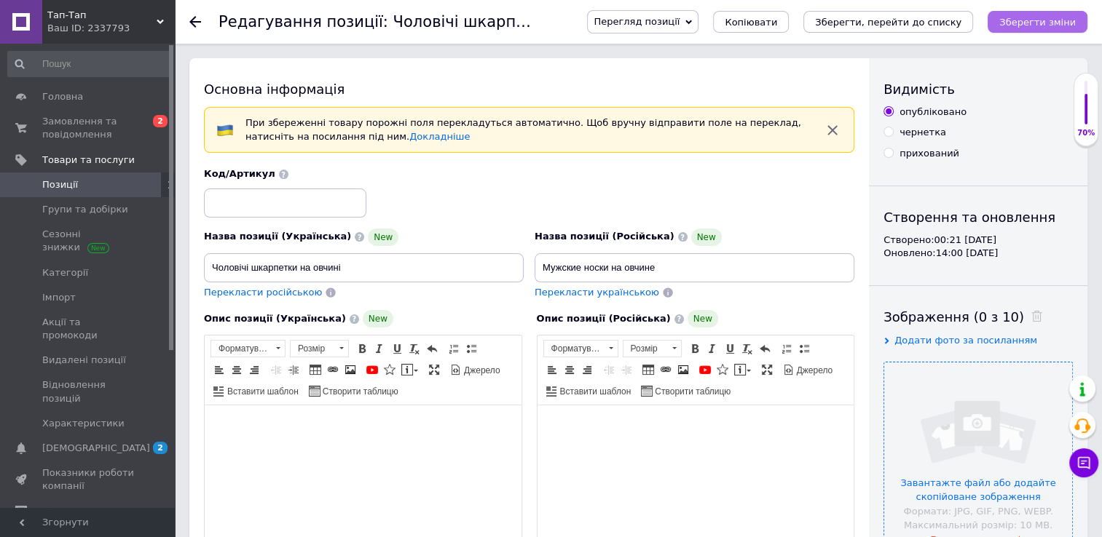
click at [1038, 20] on icon "Зберегти зміни" at bounding box center [1037, 22] width 76 height 11
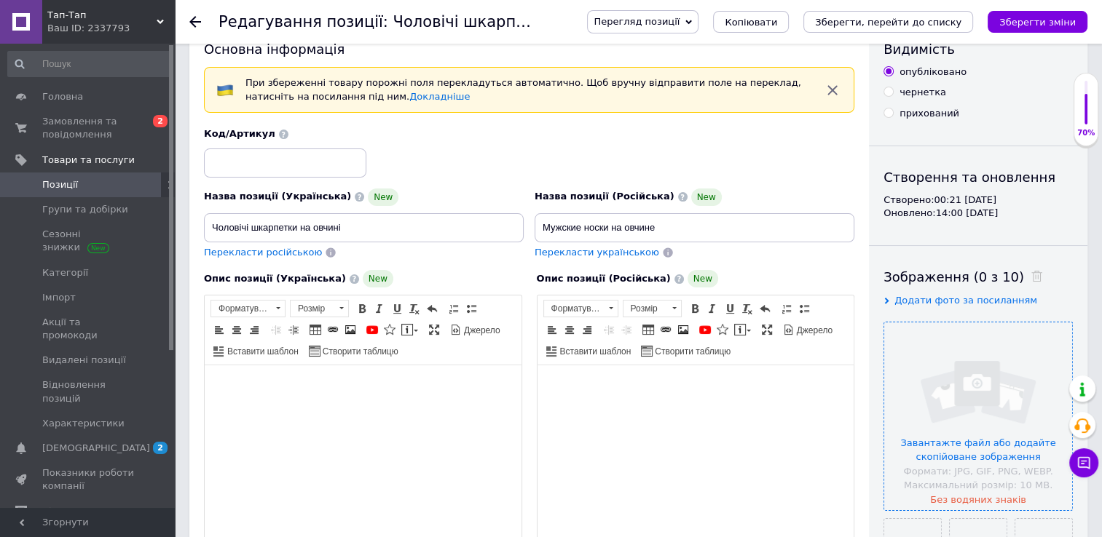
scroll to position [38, 0]
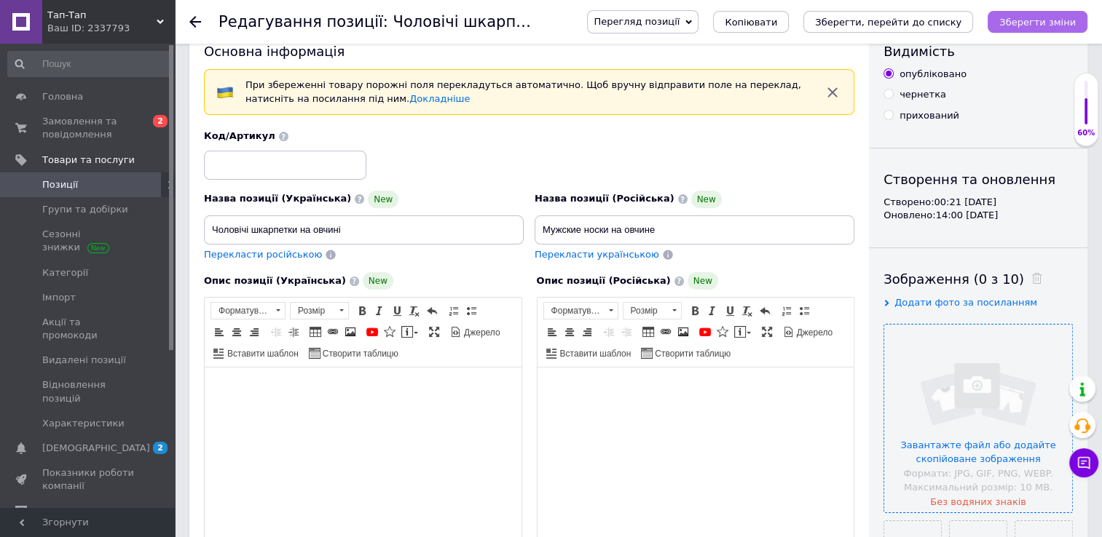
click at [1020, 25] on icon "Зберегти зміни" at bounding box center [1037, 22] width 76 height 11
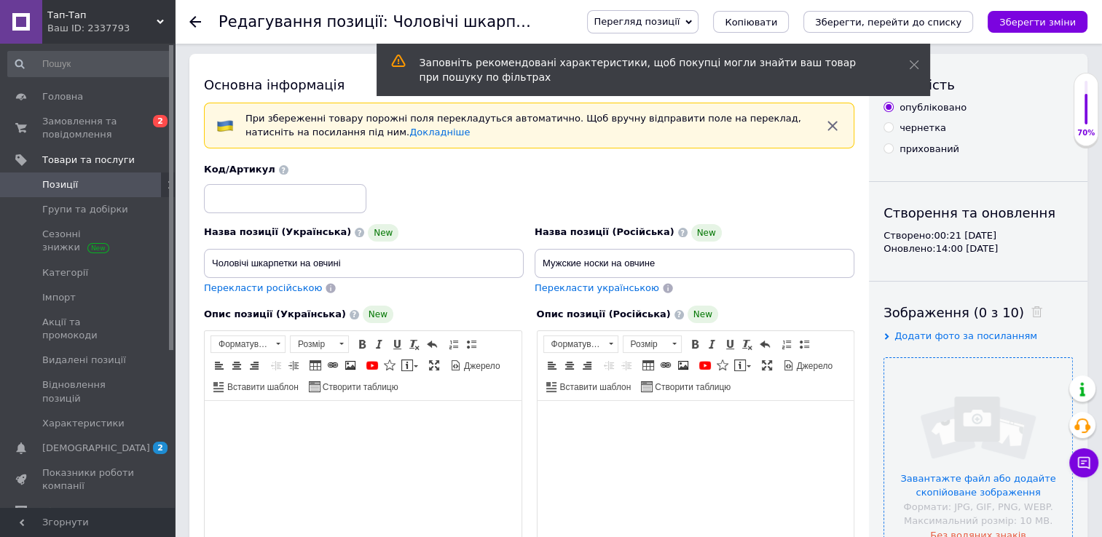
scroll to position [0, 0]
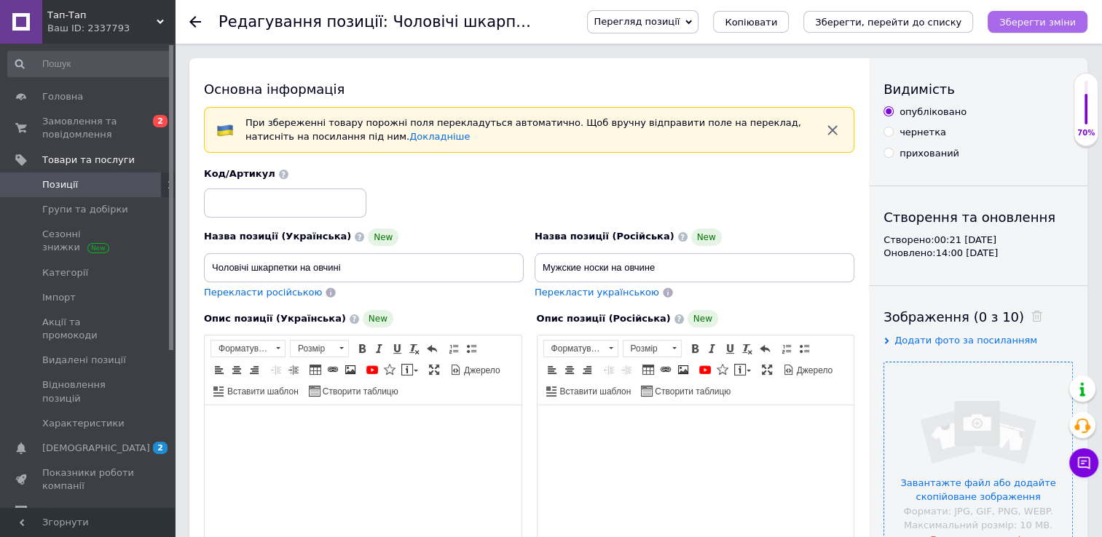
click at [1025, 23] on icon "Зберегти зміни" at bounding box center [1037, 22] width 76 height 11
click at [1022, 17] on icon "Зберегти зміни" at bounding box center [1037, 22] width 76 height 11
click at [1034, 18] on icon "Зберегти зміни" at bounding box center [1037, 22] width 76 height 11
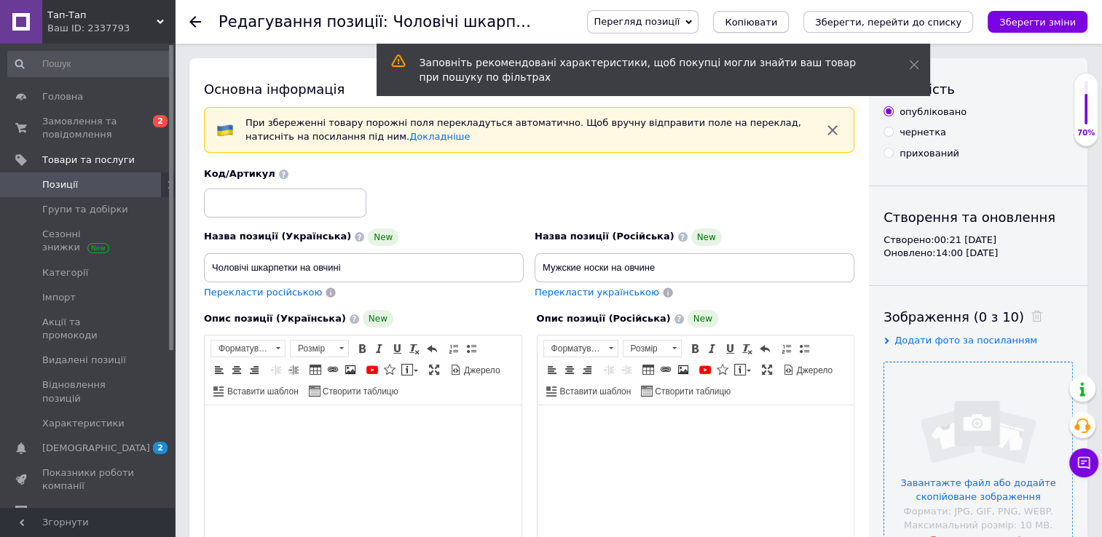
click at [777, 20] on span "Копіювати" at bounding box center [750, 22] width 52 height 11
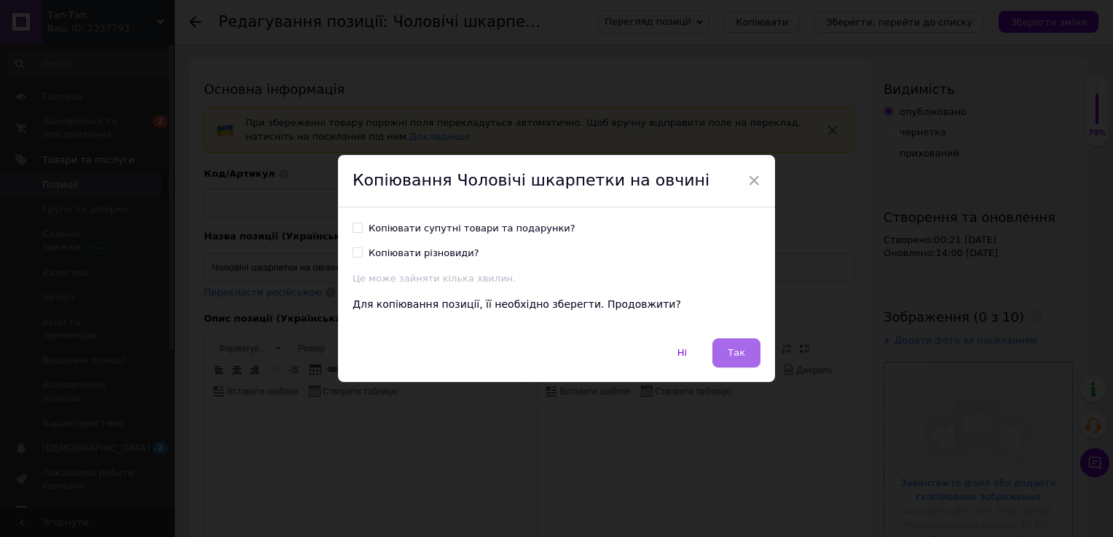
click at [735, 347] on span "Так" at bounding box center [735, 352] width 17 height 11
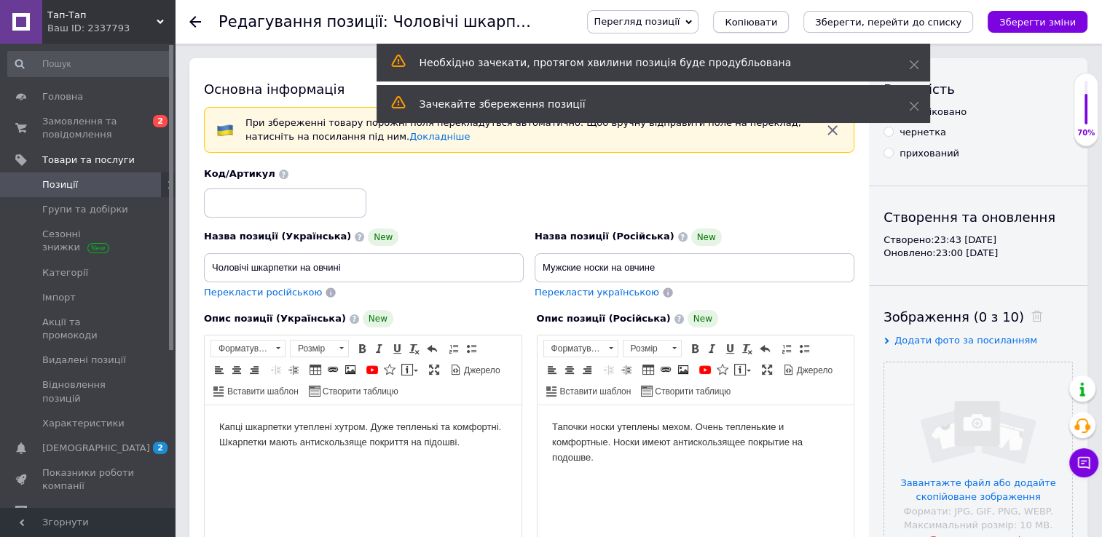
click at [777, 23] on span "Копіювати" at bounding box center [750, 22] width 52 height 11
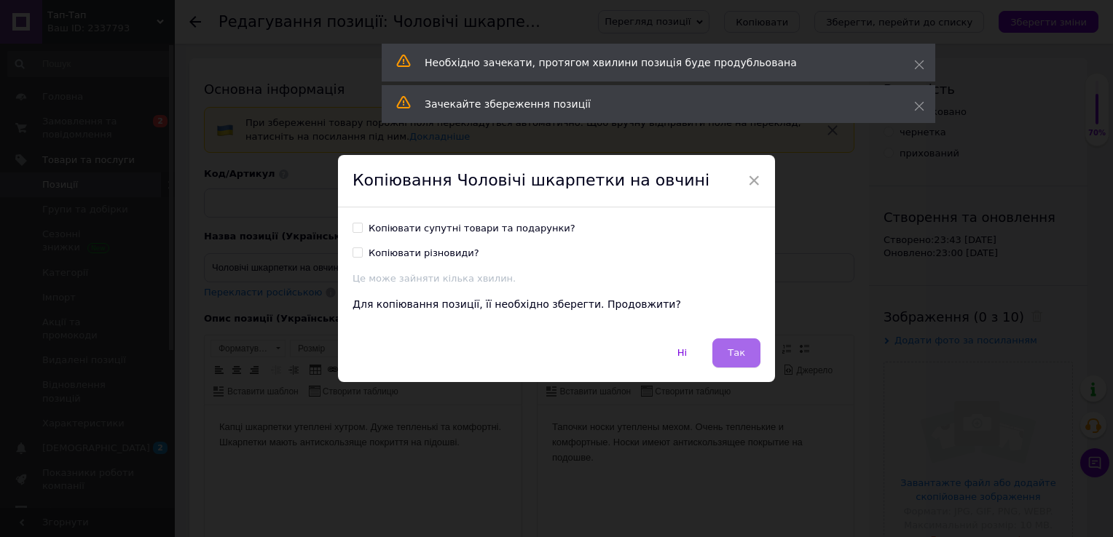
click at [742, 355] on span "Так" at bounding box center [735, 352] width 17 height 11
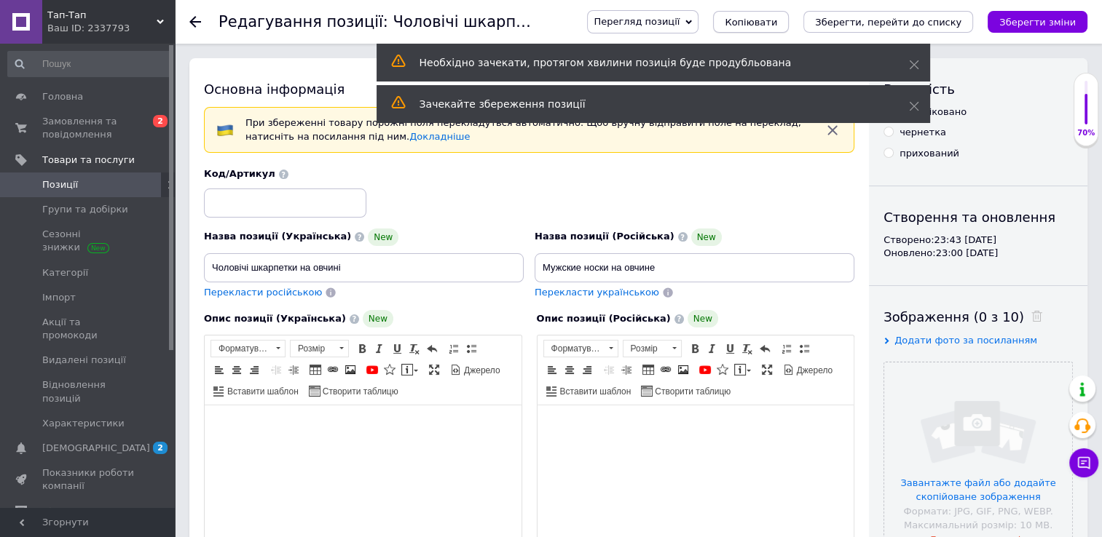
click at [777, 20] on span "Копіювати" at bounding box center [750, 22] width 52 height 11
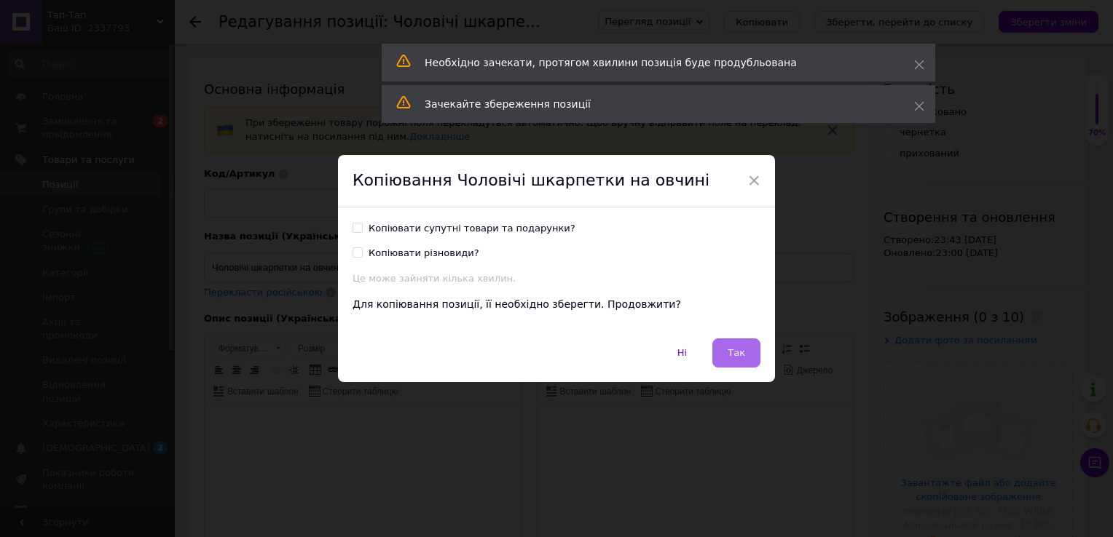
click at [732, 348] on span "Так" at bounding box center [735, 352] width 17 height 11
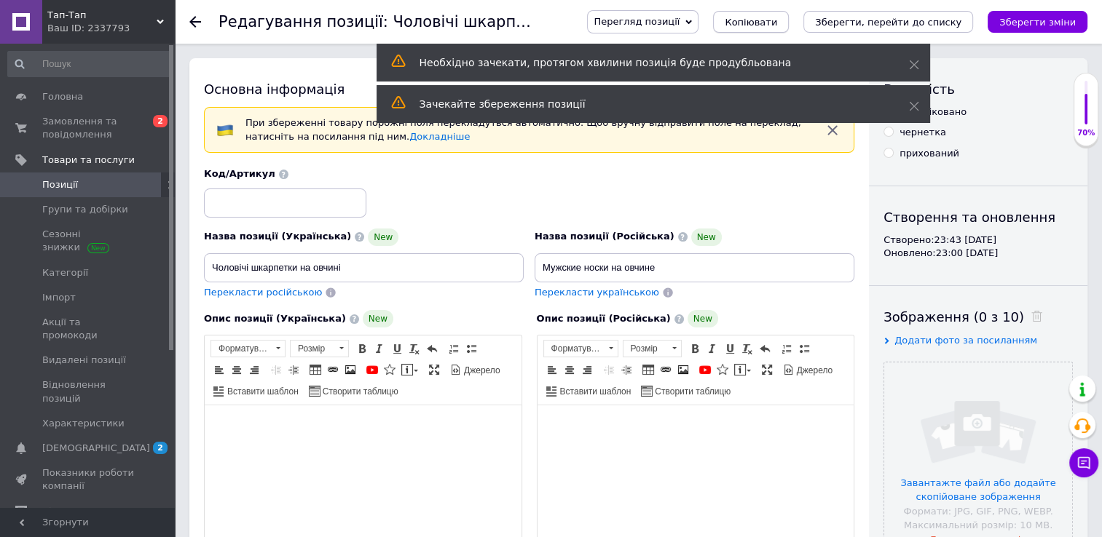
click at [777, 19] on span "Копіювати" at bounding box center [750, 22] width 52 height 11
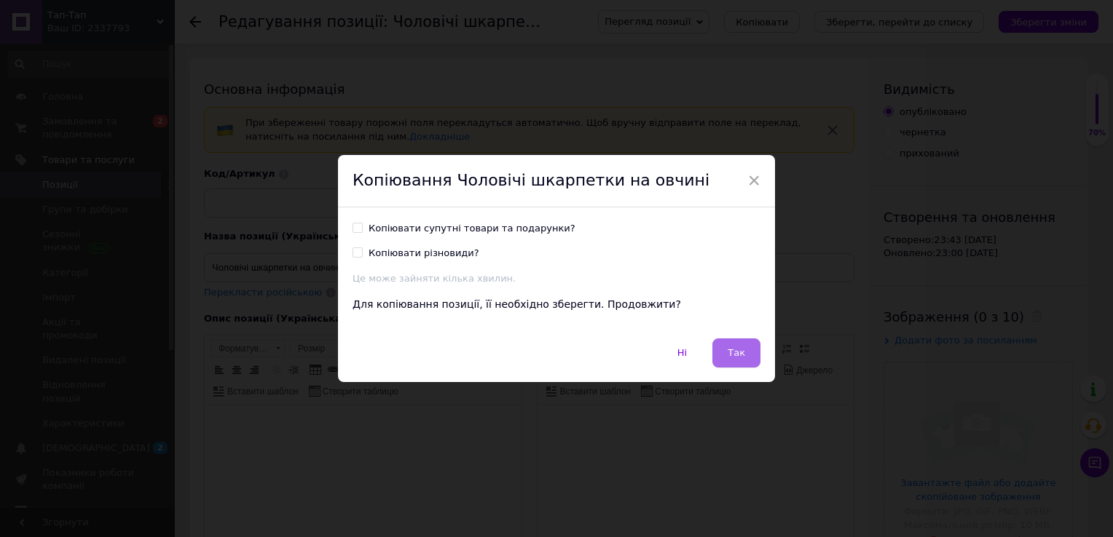
click at [730, 356] on span "Так" at bounding box center [735, 352] width 17 height 11
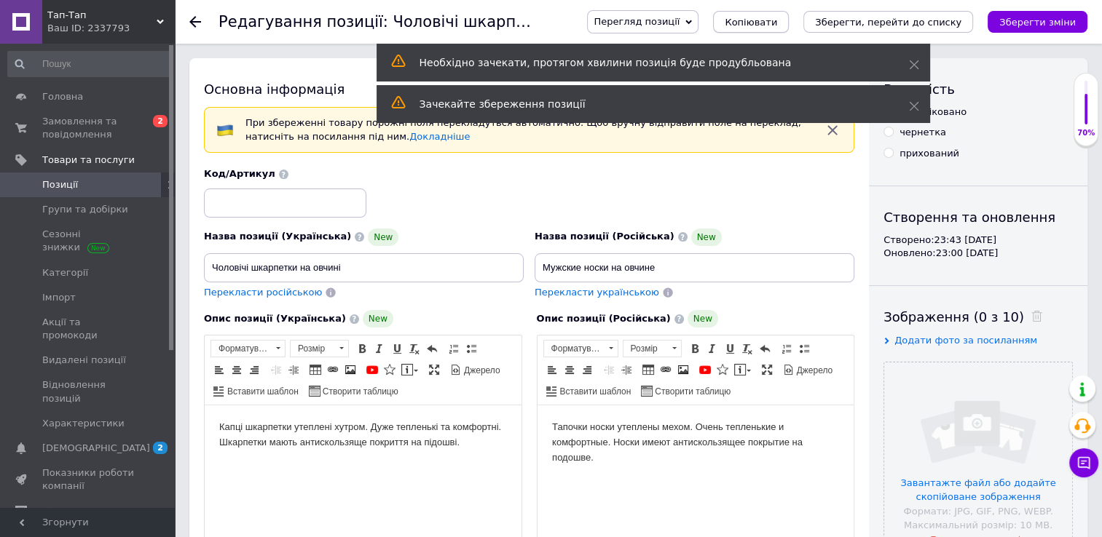
click at [777, 21] on span "Копіювати" at bounding box center [750, 22] width 52 height 11
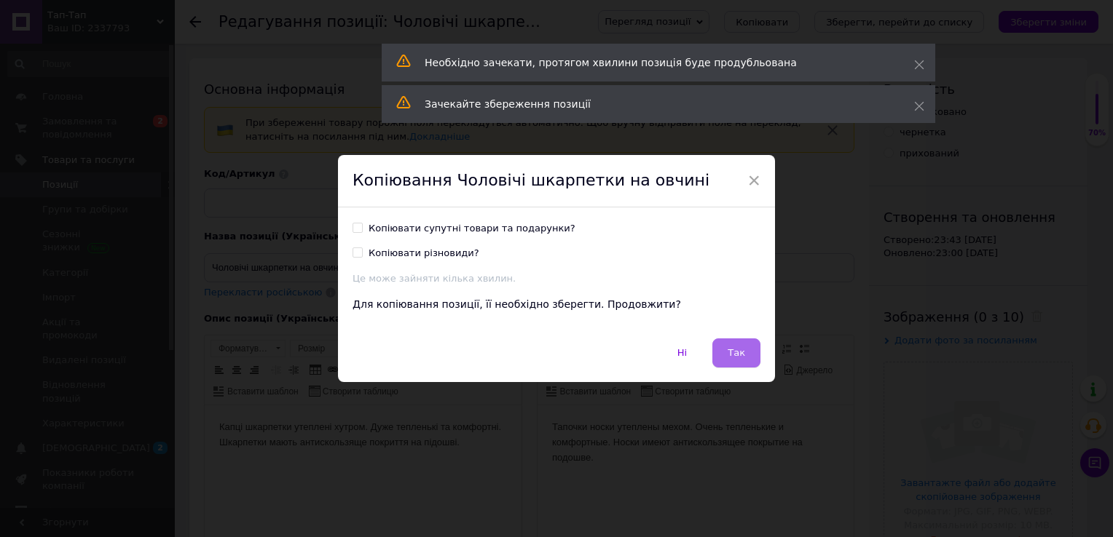
click at [732, 353] on span "Так" at bounding box center [735, 352] width 17 height 11
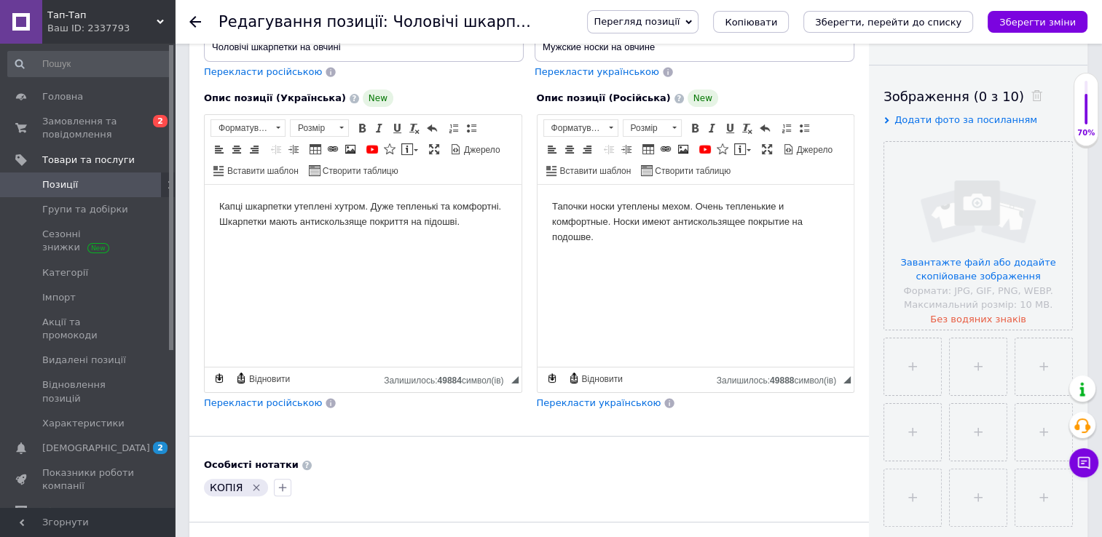
scroll to position [218, 0]
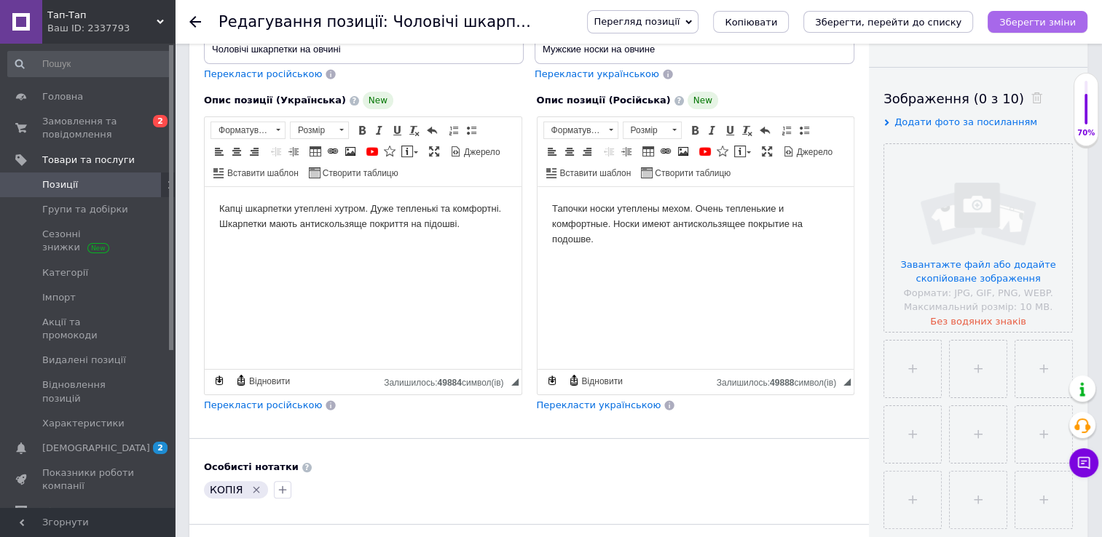
click at [1037, 23] on icon "Зберегти зміни" at bounding box center [1037, 22] width 76 height 11
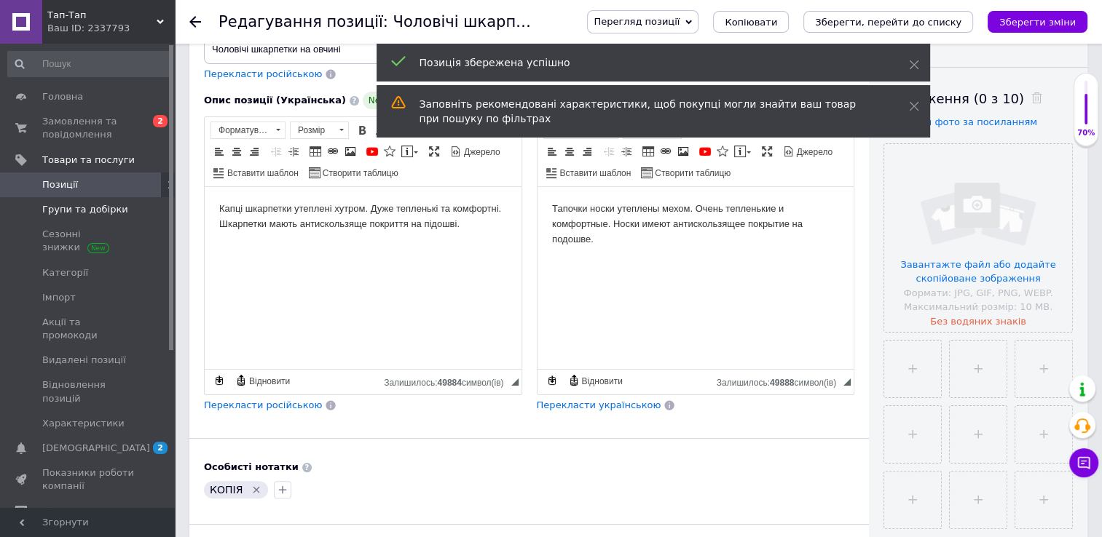
click at [71, 205] on span "Групи та добірки" at bounding box center [85, 209] width 86 height 13
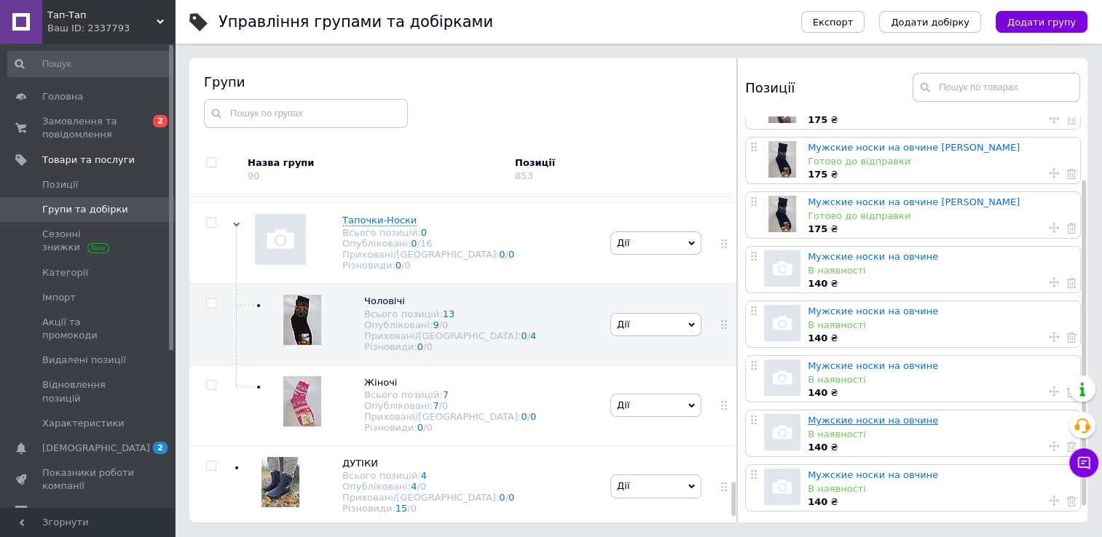
scroll to position [99, 0]
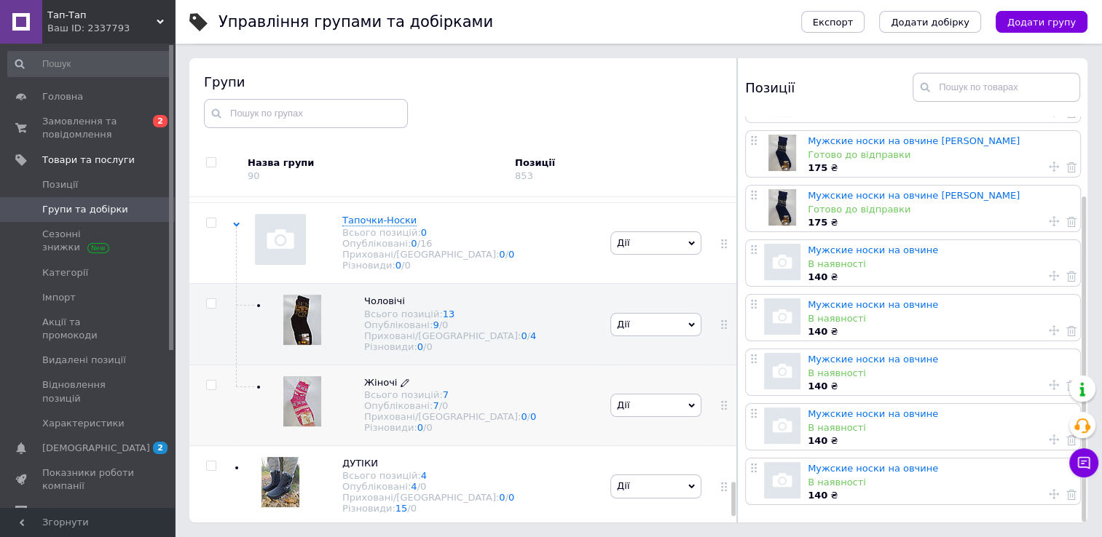
click at [384, 388] on span "Жіночі" at bounding box center [380, 382] width 33 height 11
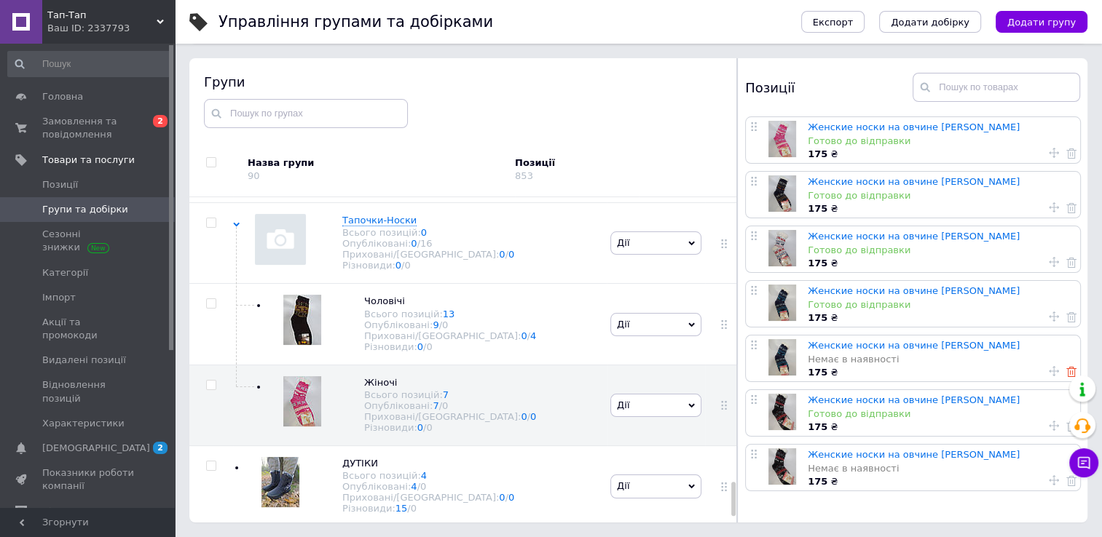
click at [1067, 373] on use at bounding box center [1071, 372] width 10 height 10
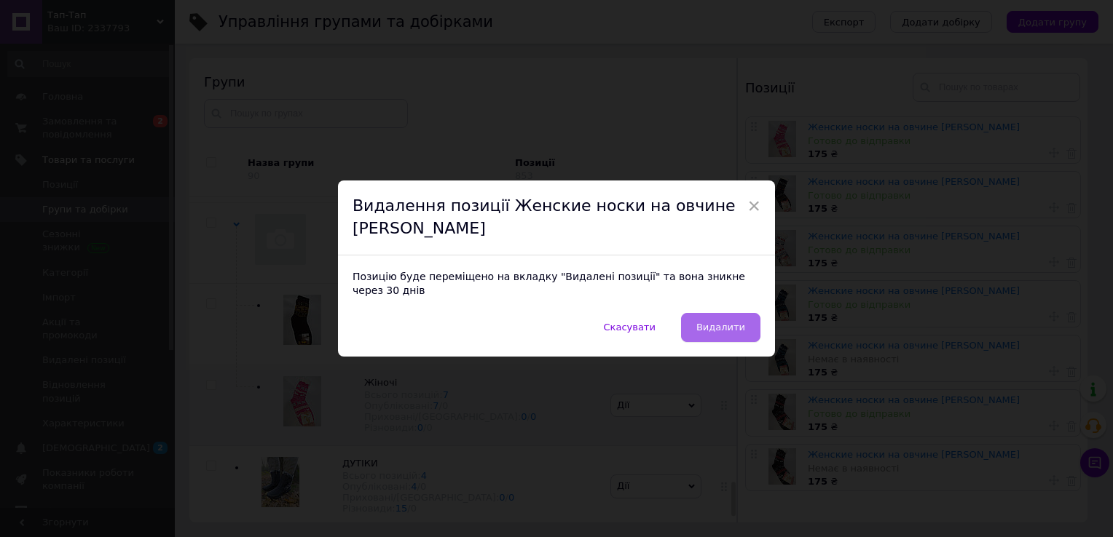
click at [745, 318] on button "Видалити" at bounding box center [720, 327] width 79 height 29
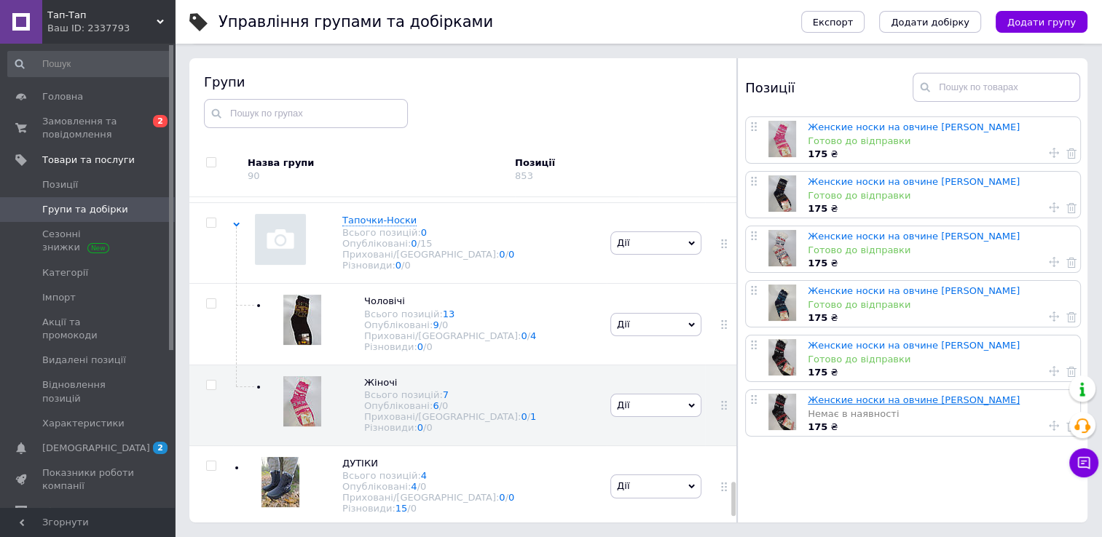
click at [884, 399] on link "Женские носки на овчине [PERSON_NAME]" at bounding box center [913, 400] width 212 height 11
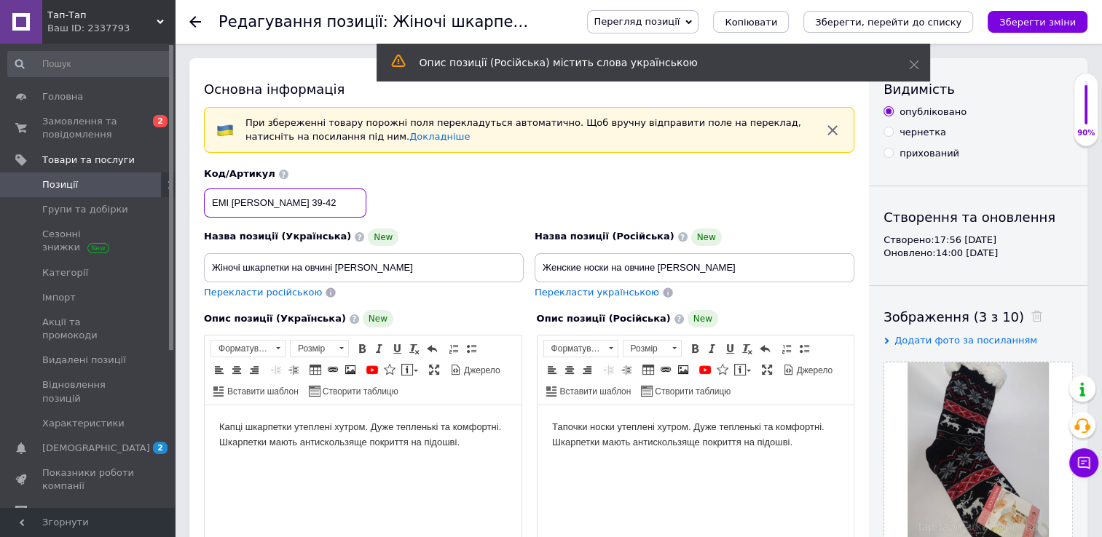
click at [295, 199] on input "EMI [PERSON_NAME] 39-42" at bounding box center [285, 203] width 162 height 29
type input "E"
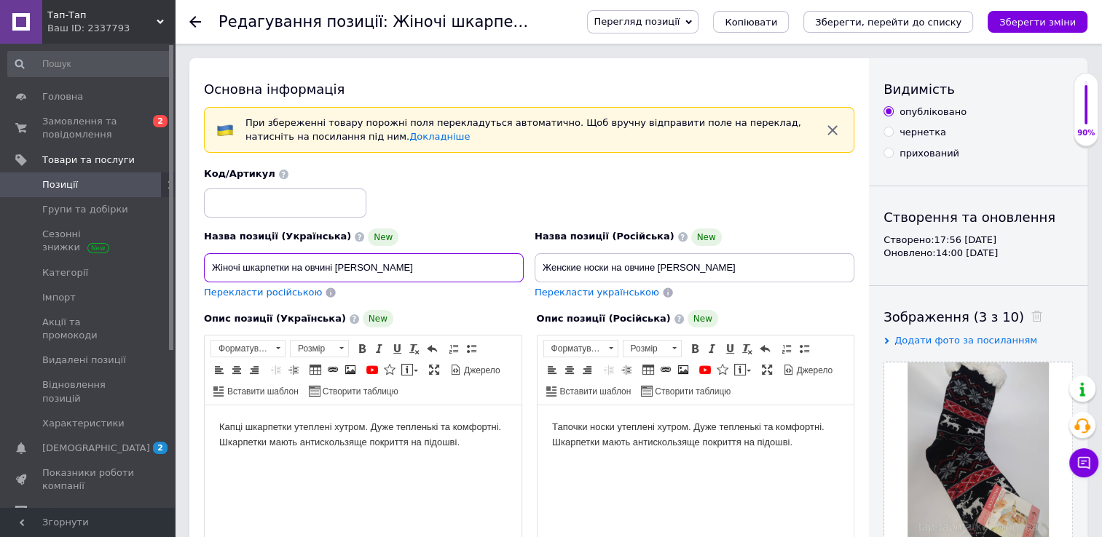
click at [391, 266] on input "Жіночі шкарпетки на овчині [PERSON_NAME]" at bounding box center [364, 267] width 320 height 29
type input "Жіночі шкарпетки на овчині"
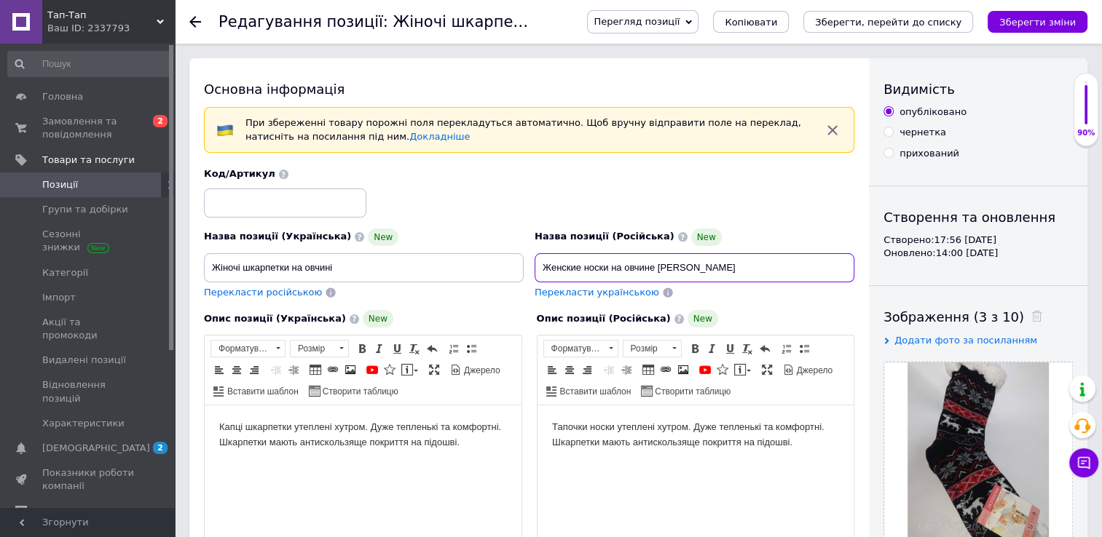
click at [708, 266] on input "Женские носки на овчине [PERSON_NAME]" at bounding box center [694, 267] width 320 height 29
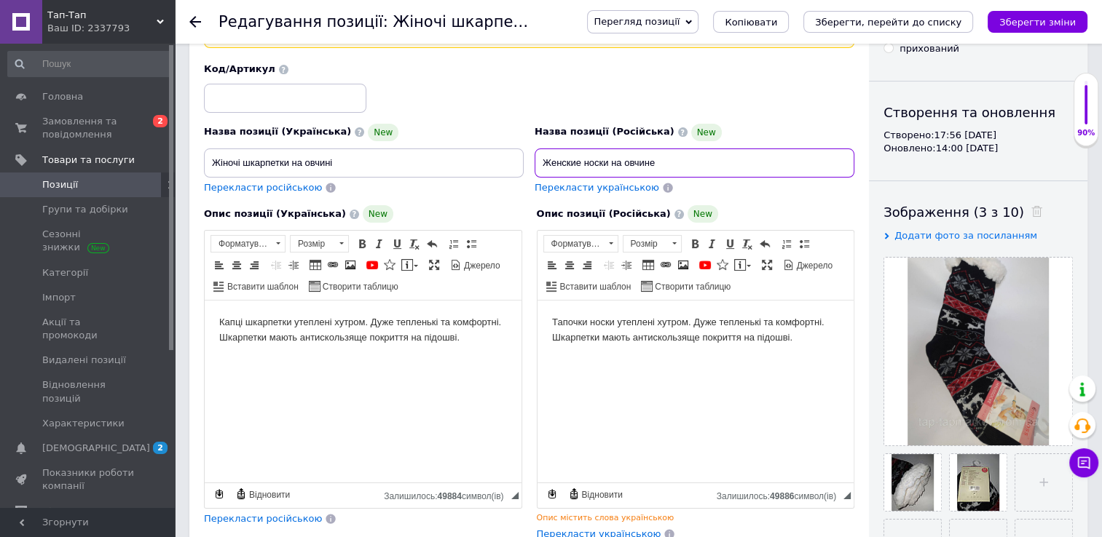
scroll to position [122, 0]
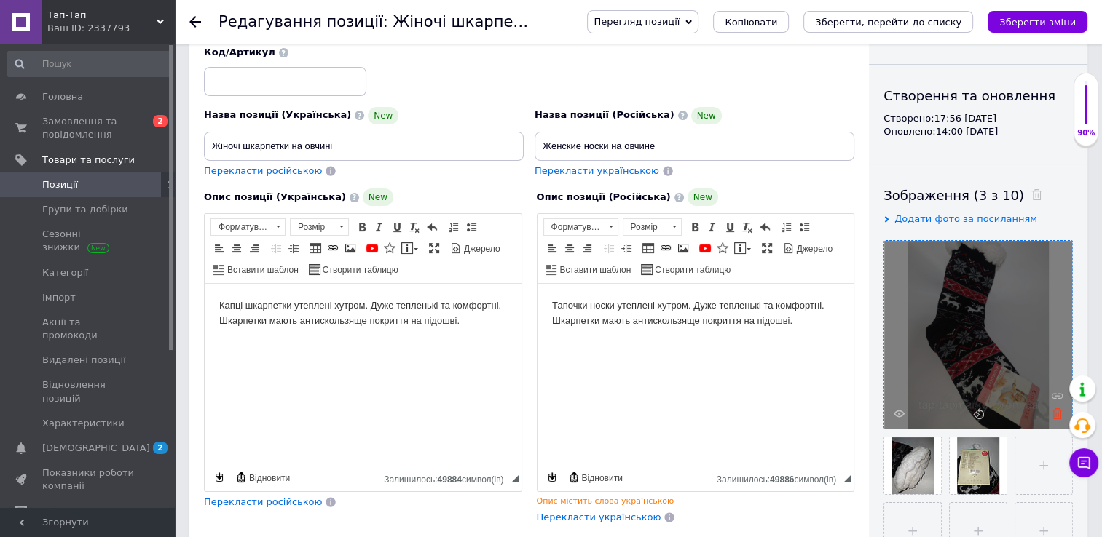
click at [1057, 414] on use at bounding box center [1056, 413] width 11 height 11
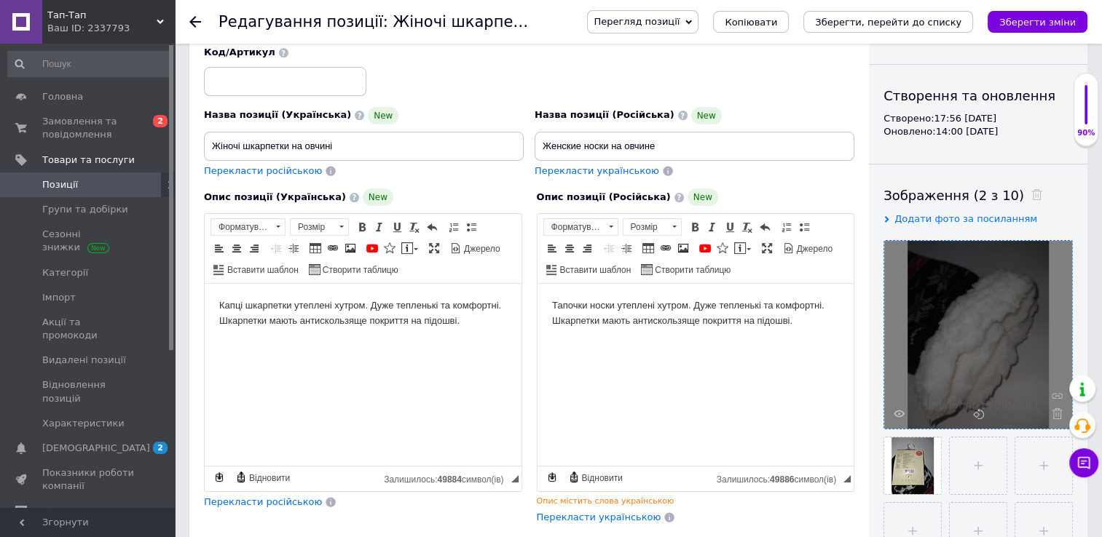
click at [1057, 414] on use at bounding box center [1056, 413] width 11 height 11
click at [1057, 414] on div at bounding box center [978, 335] width 188 height 188
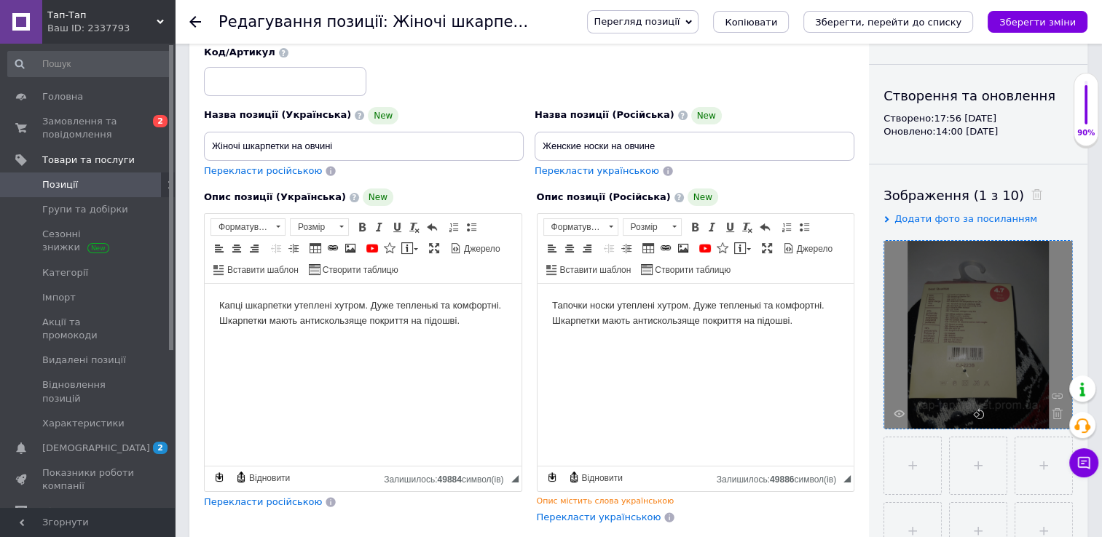
click at [1057, 414] on use at bounding box center [1056, 413] width 11 height 11
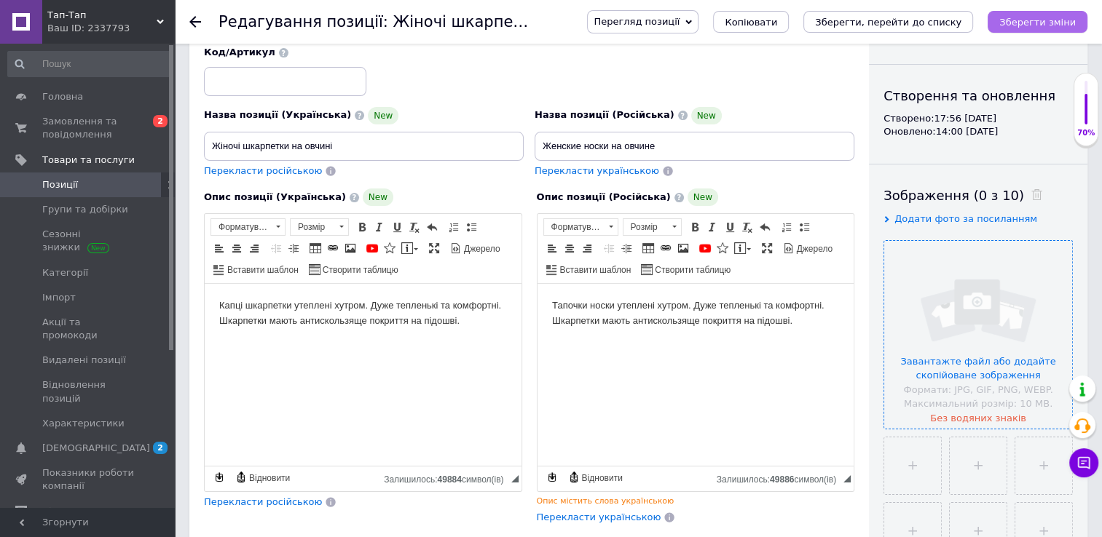
click at [1030, 21] on icon "Зберегти зміни" at bounding box center [1037, 22] width 76 height 11
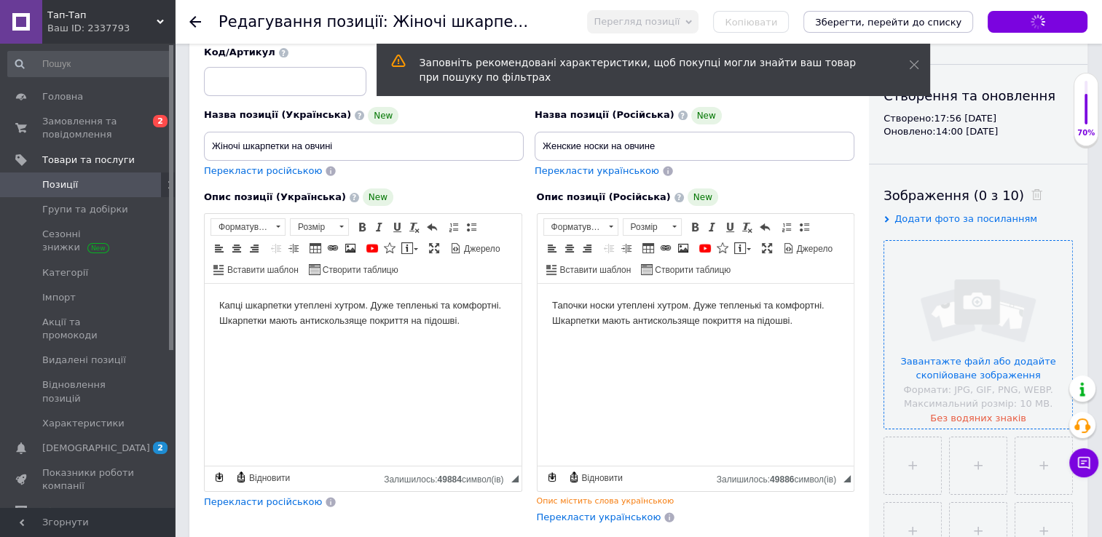
type input "Женские носки на овчине"
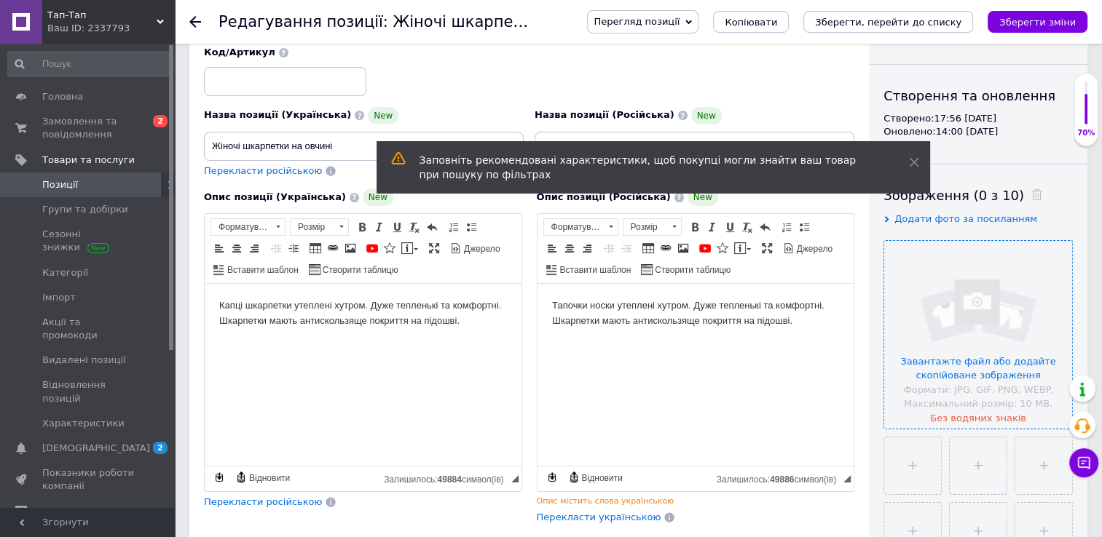
click at [798, 323] on body "Тапочки носки утеплені хутром. Дуже тепленькі та комфортні. Шкарпетки мають ант…" at bounding box center [695, 314] width 288 height 31
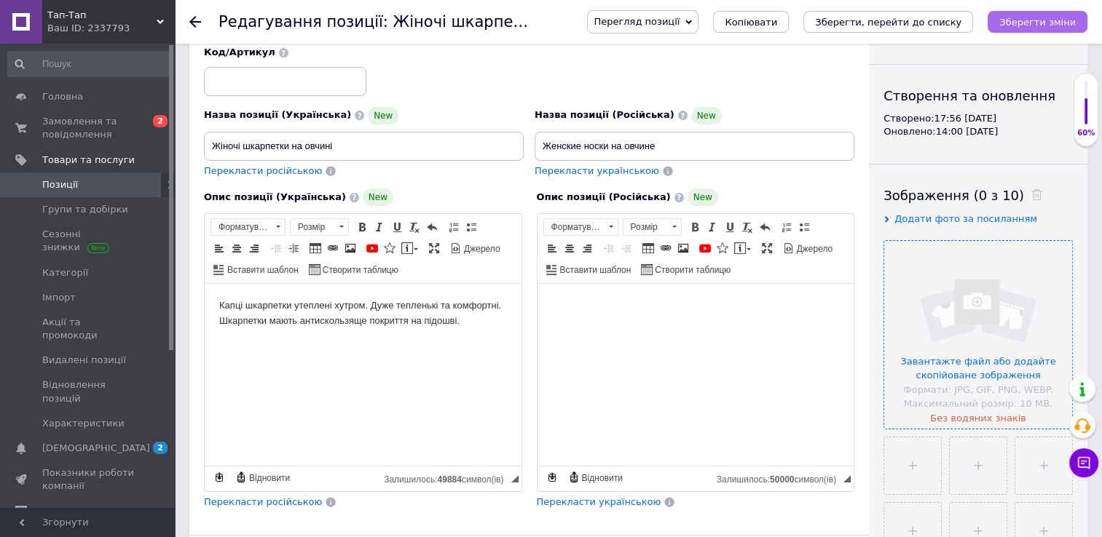
click at [1048, 23] on icon "Зберегти зміни" at bounding box center [1037, 22] width 76 height 11
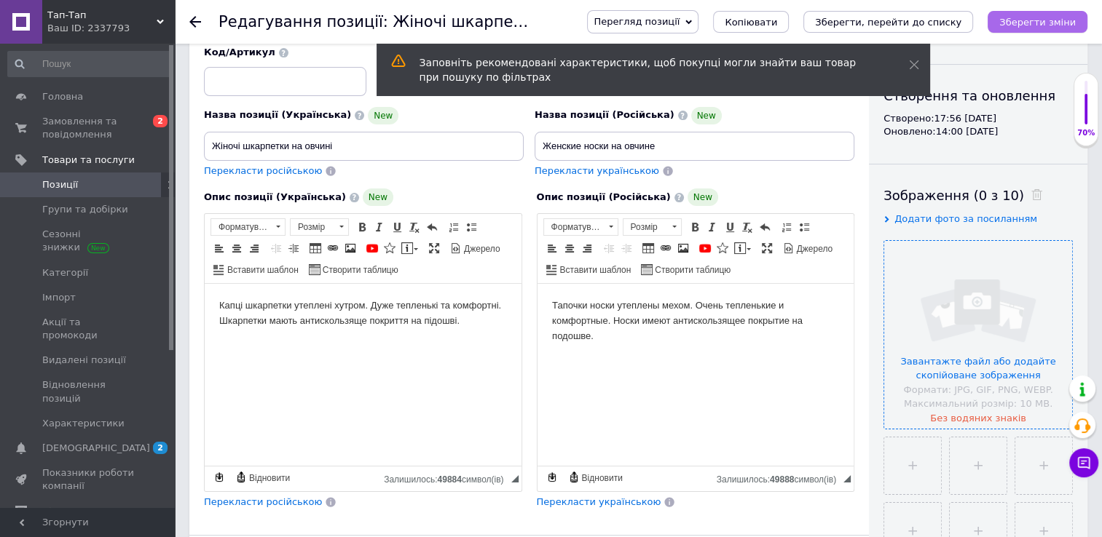
click at [1048, 23] on icon "Зберегти зміни" at bounding box center [1037, 22] width 76 height 11
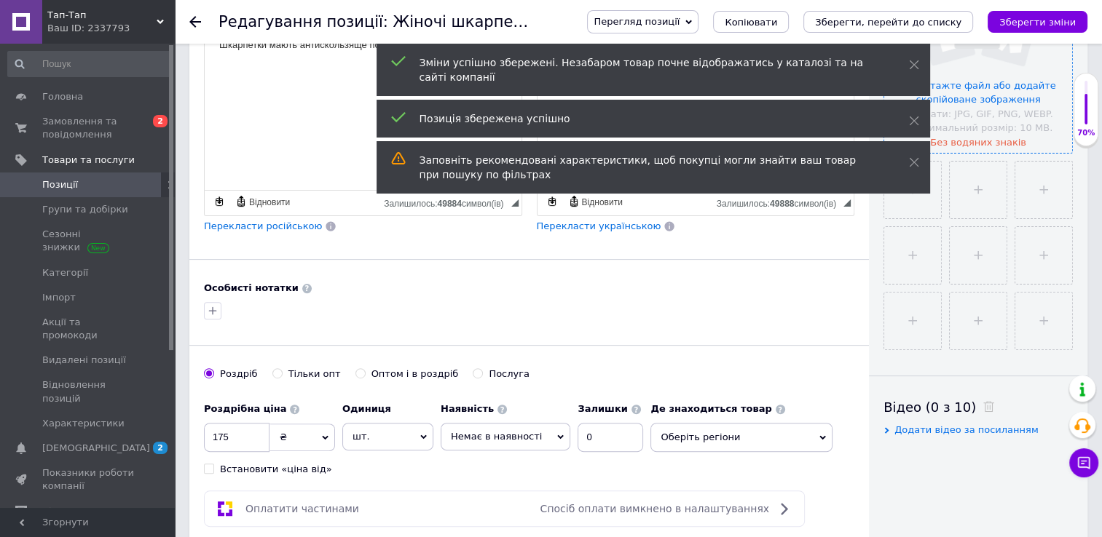
scroll to position [399, 0]
click at [583, 433] on input "0" at bounding box center [610, 436] width 66 height 29
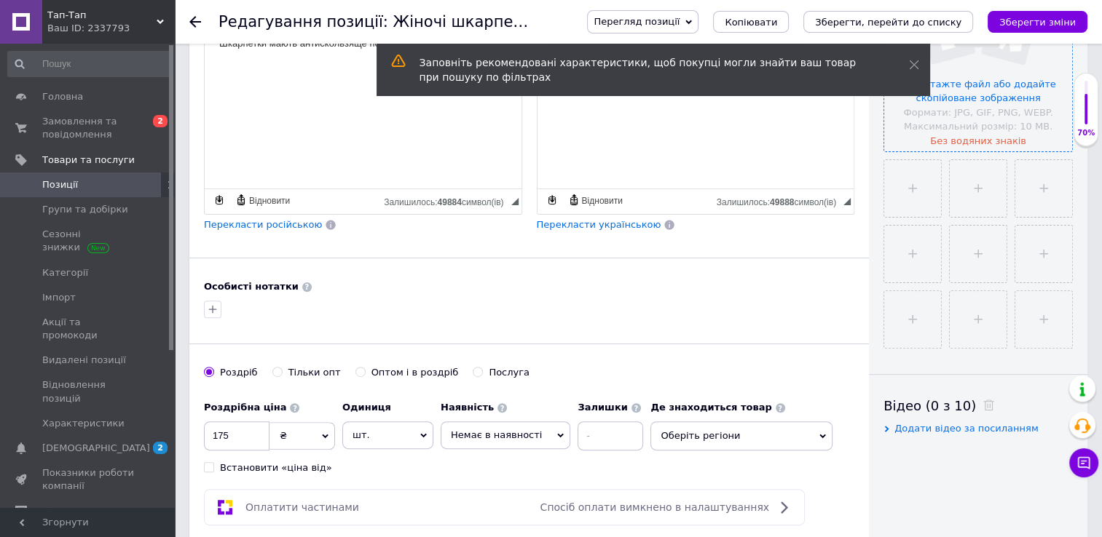
click at [526, 435] on span "Немає в наявності" at bounding box center [496, 435] width 91 height 11
click at [475, 456] on li "В наявності" at bounding box center [505, 465] width 128 height 20
click at [242, 430] on input "175" at bounding box center [237, 436] width 66 height 29
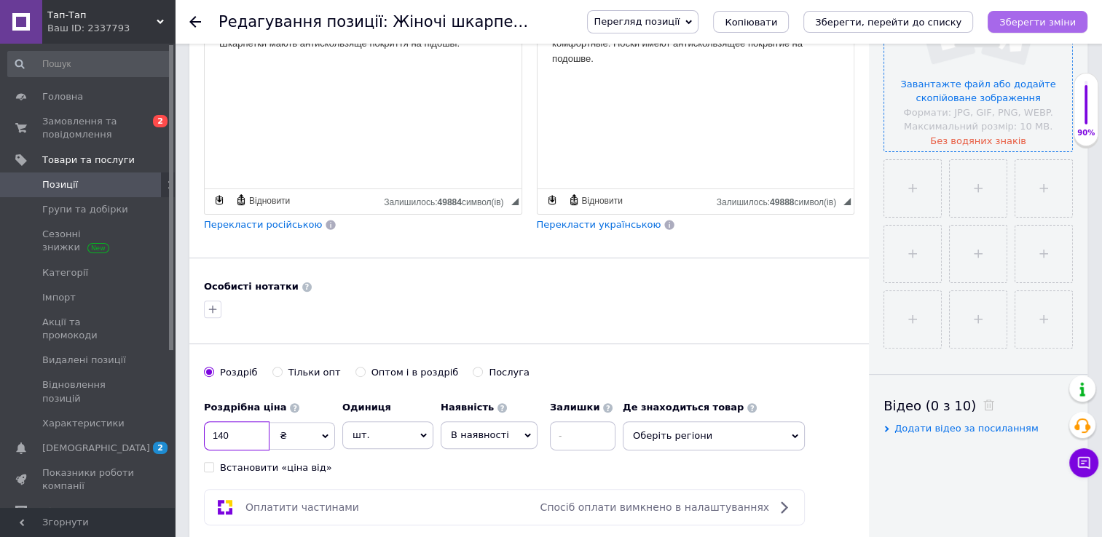
type input "140"
click at [1025, 22] on icon "Зберегти зміни" at bounding box center [1037, 22] width 76 height 11
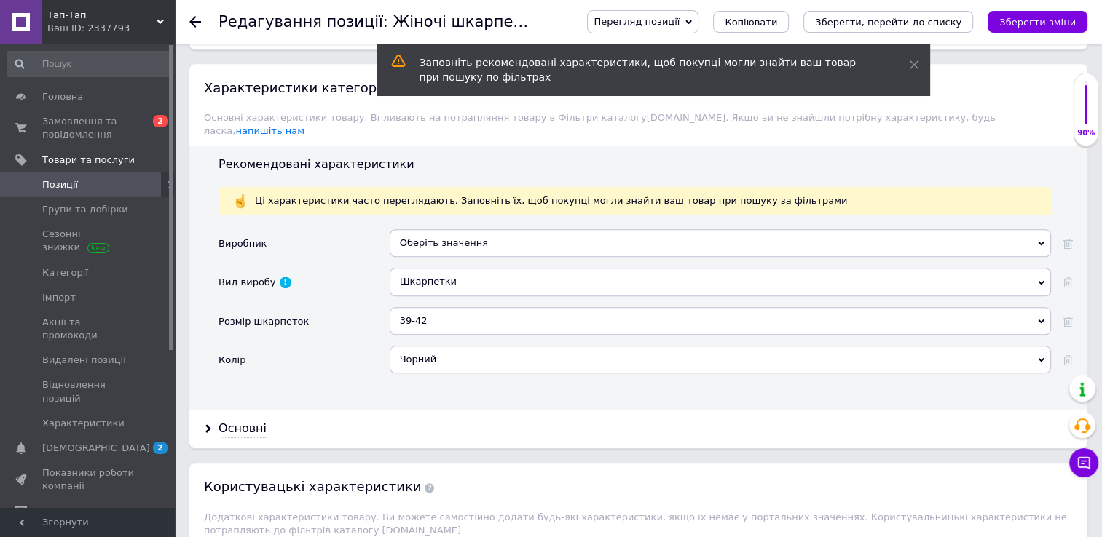
scroll to position [1314, 0]
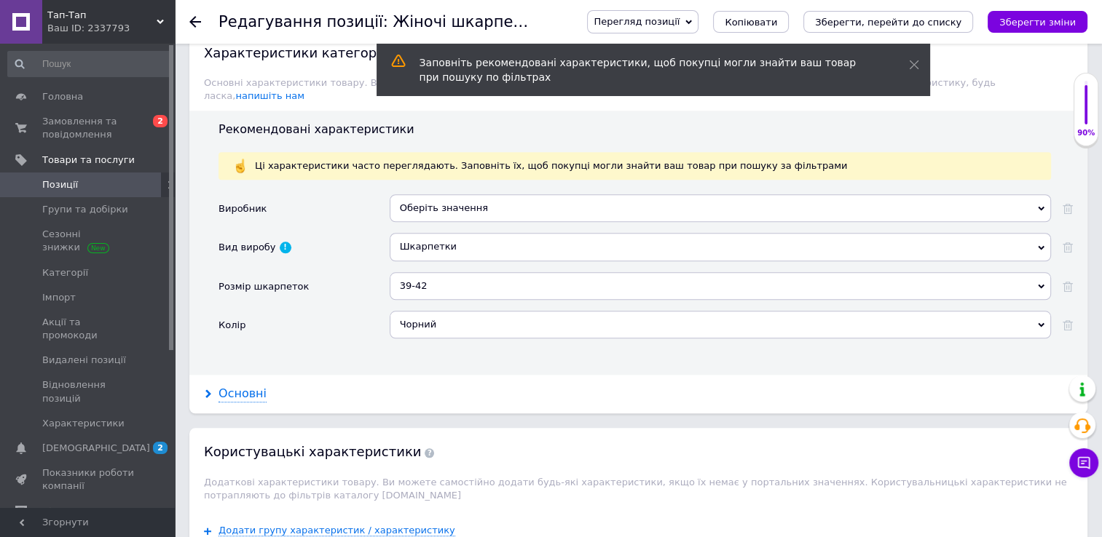
click at [228, 386] on div "Основні" at bounding box center [242, 394] width 48 height 17
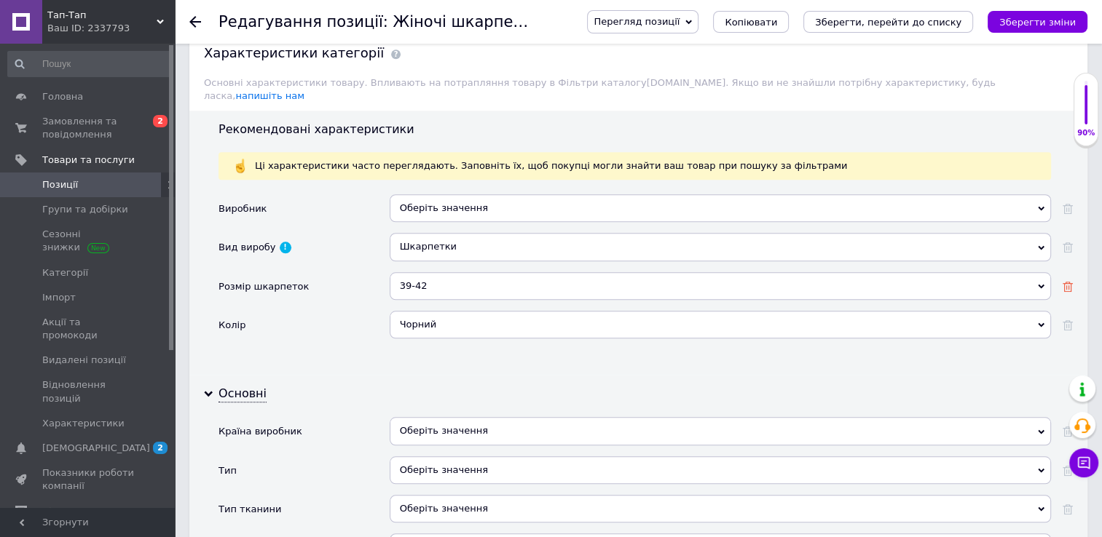
click at [1067, 282] on icon at bounding box center [1067, 287] width 10 height 10
click at [1064, 320] on use at bounding box center [1067, 325] width 10 height 10
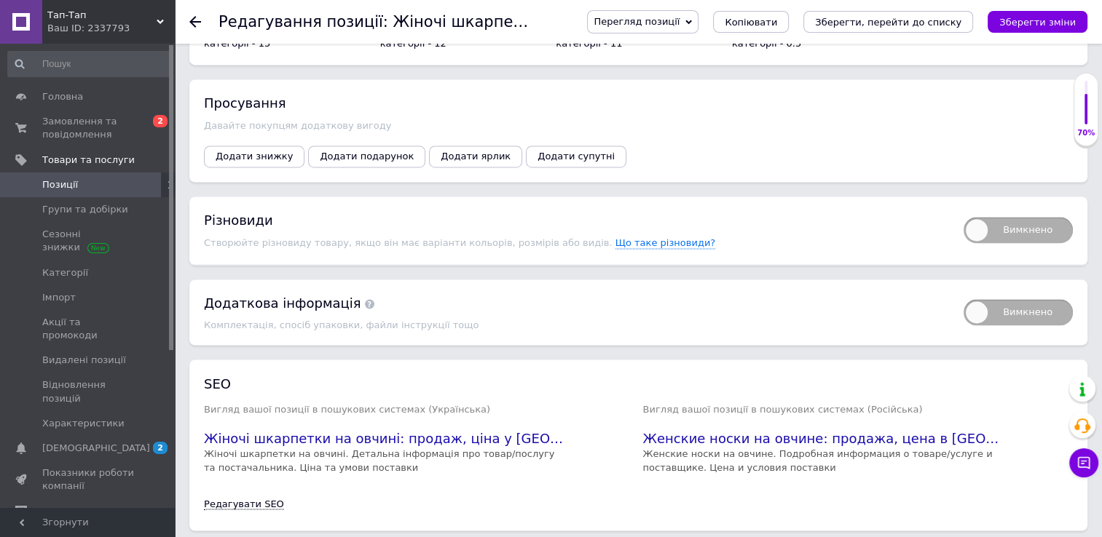
scroll to position [2442, 0]
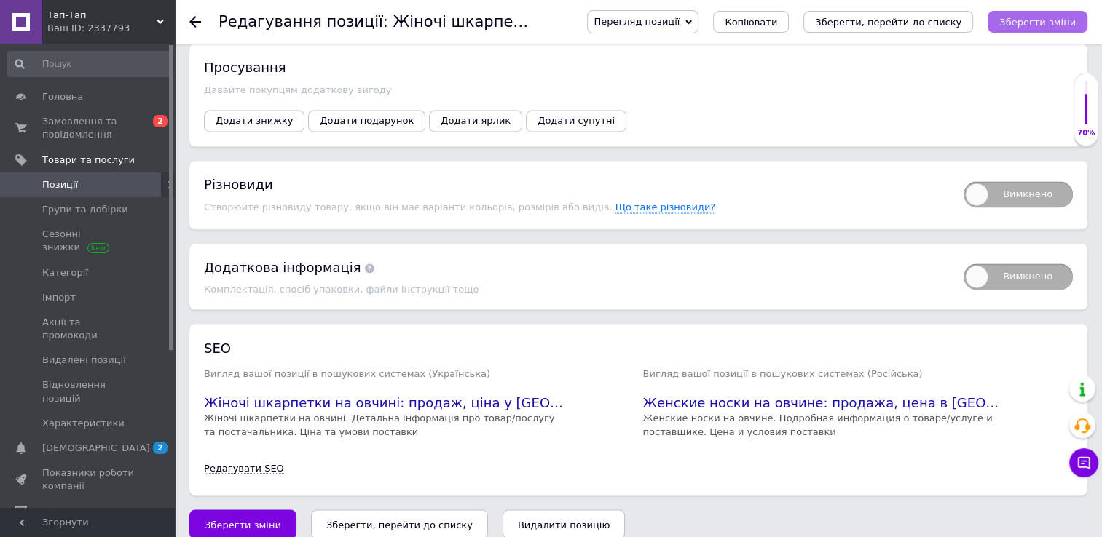
click at [1058, 13] on button "Зберегти зміни" at bounding box center [1037, 22] width 100 height 22
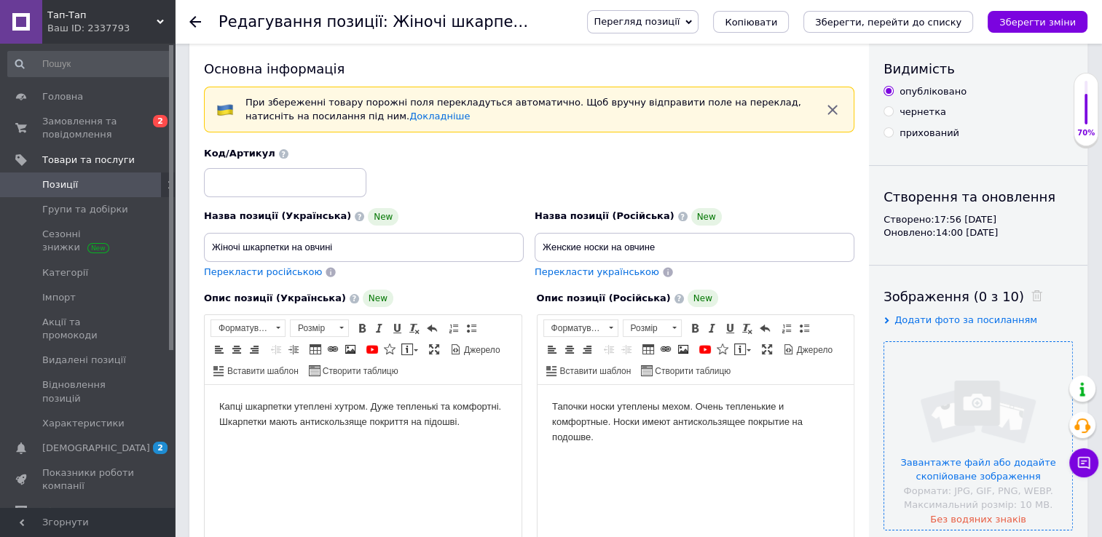
scroll to position [0, 0]
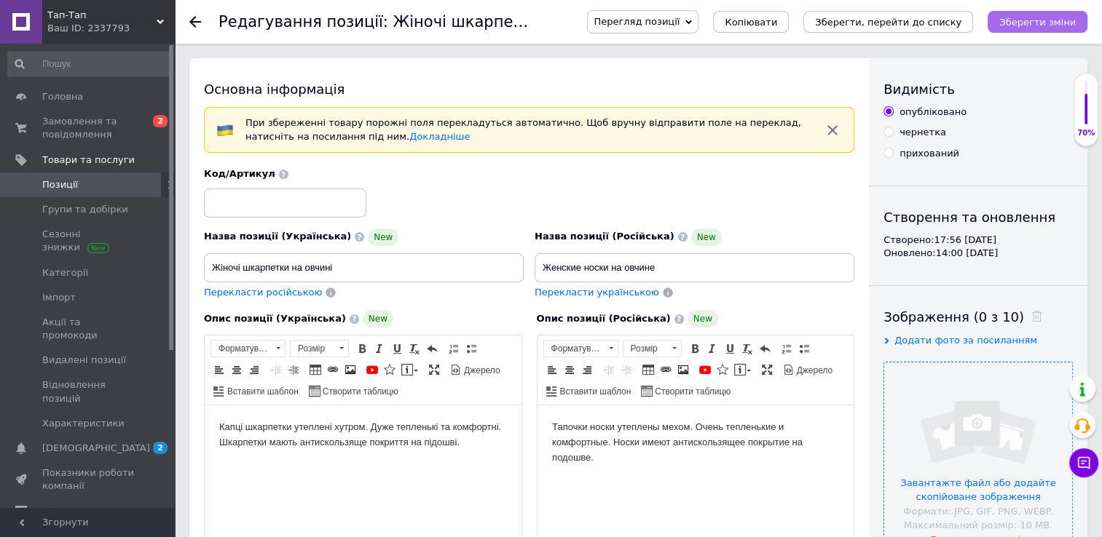
click at [1030, 17] on icon "Зберегти зміни" at bounding box center [1037, 22] width 76 height 11
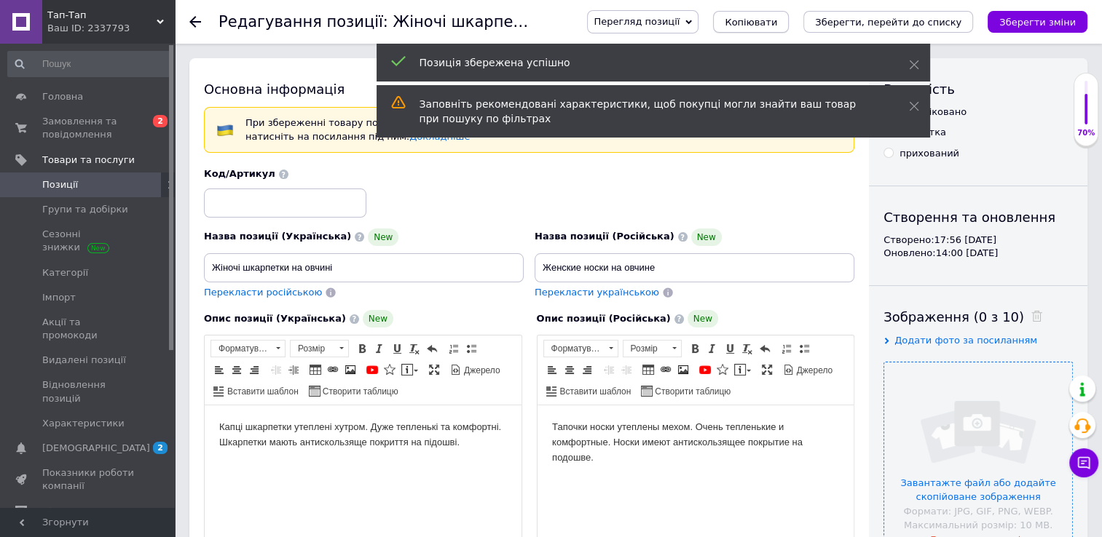
click at [777, 20] on span "Копіювати" at bounding box center [750, 22] width 52 height 11
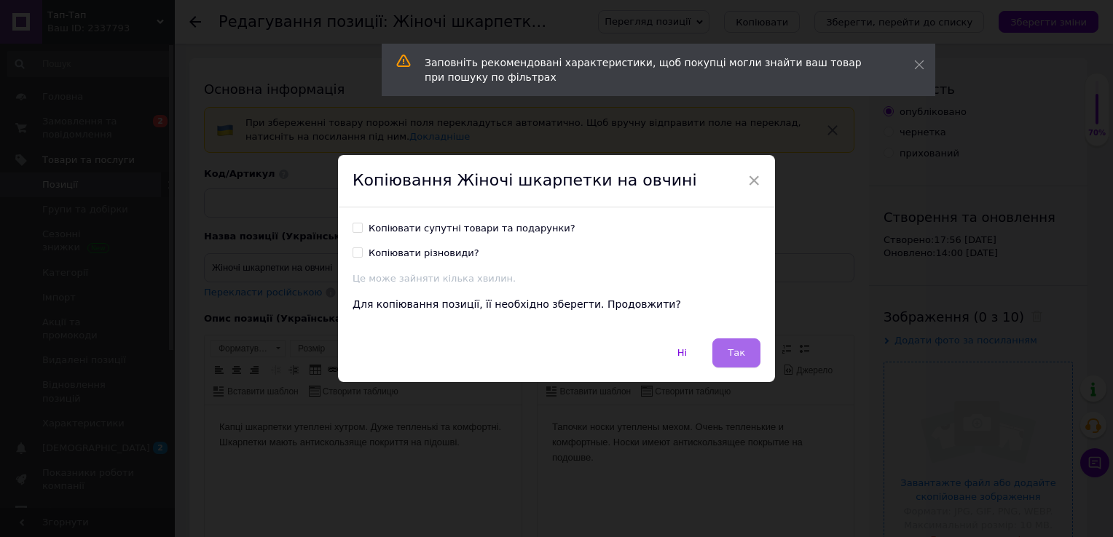
click at [733, 354] on span "Так" at bounding box center [735, 352] width 17 height 11
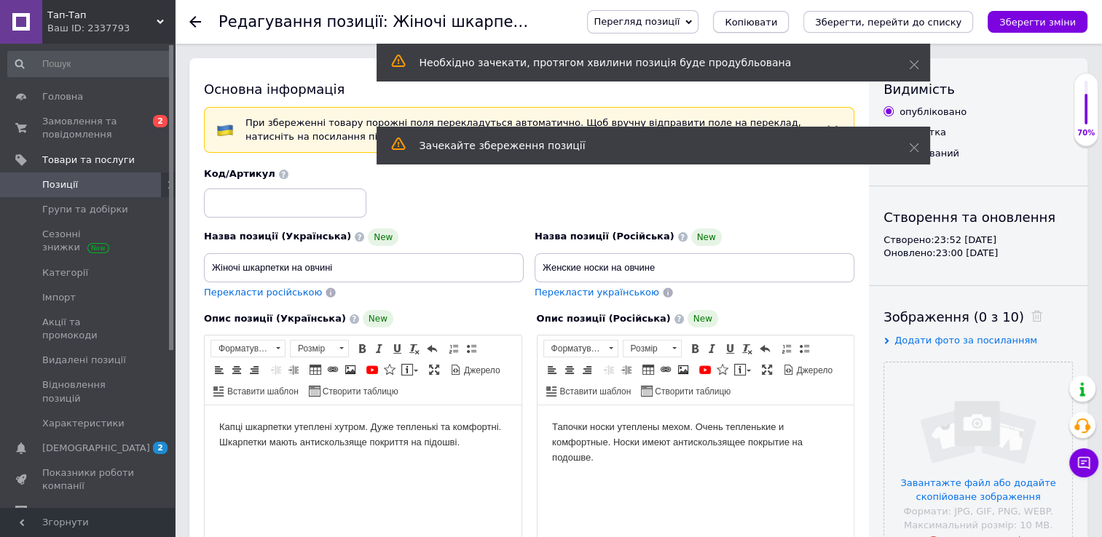
click at [777, 17] on span "Копіювати" at bounding box center [750, 22] width 52 height 11
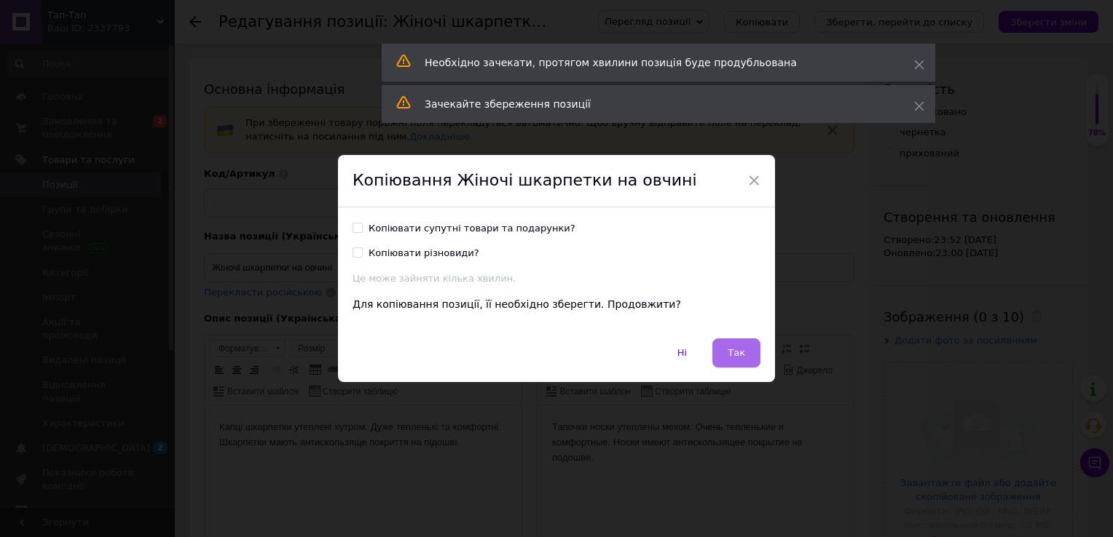
click at [732, 350] on span "Так" at bounding box center [735, 352] width 17 height 11
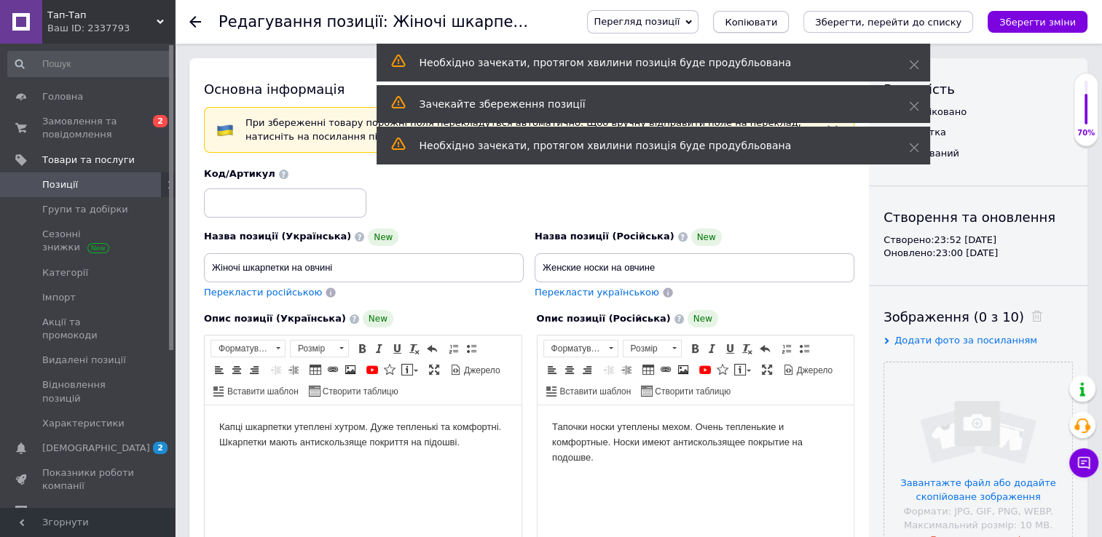
click at [777, 22] on span "Копіювати" at bounding box center [750, 22] width 52 height 11
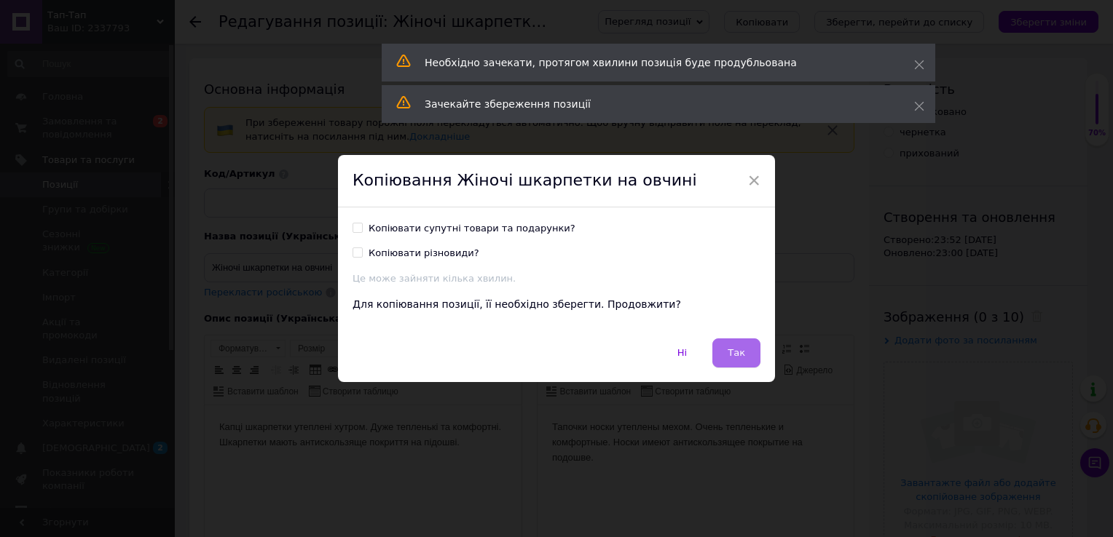
click at [734, 357] on span "Так" at bounding box center [735, 352] width 17 height 11
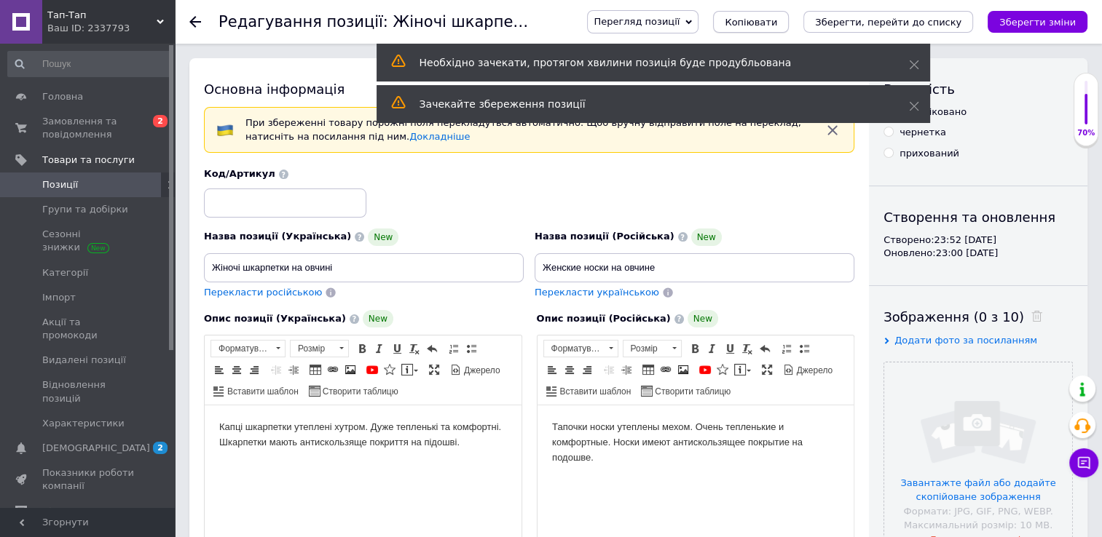
click at [777, 23] on span "Копіювати" at bounding box center [750, 22] width 52 height 11
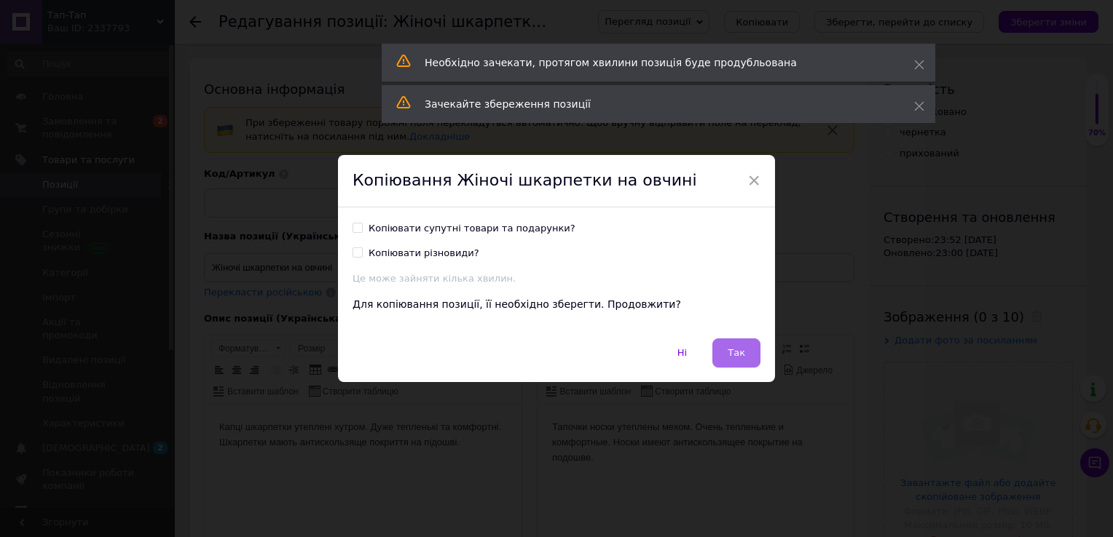
click at [749, 342] on button "Так" at bounding box center [736, 353] width 48 height 29
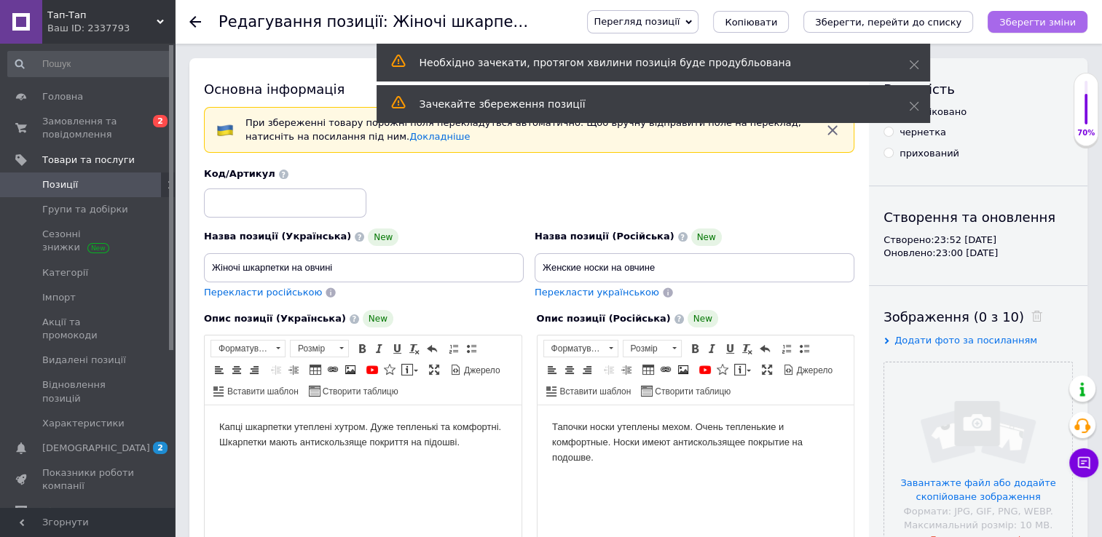
click at [1031, 18] on icon "Зберегти зміни" at bounding box center [1037, 22] width 76 height 11
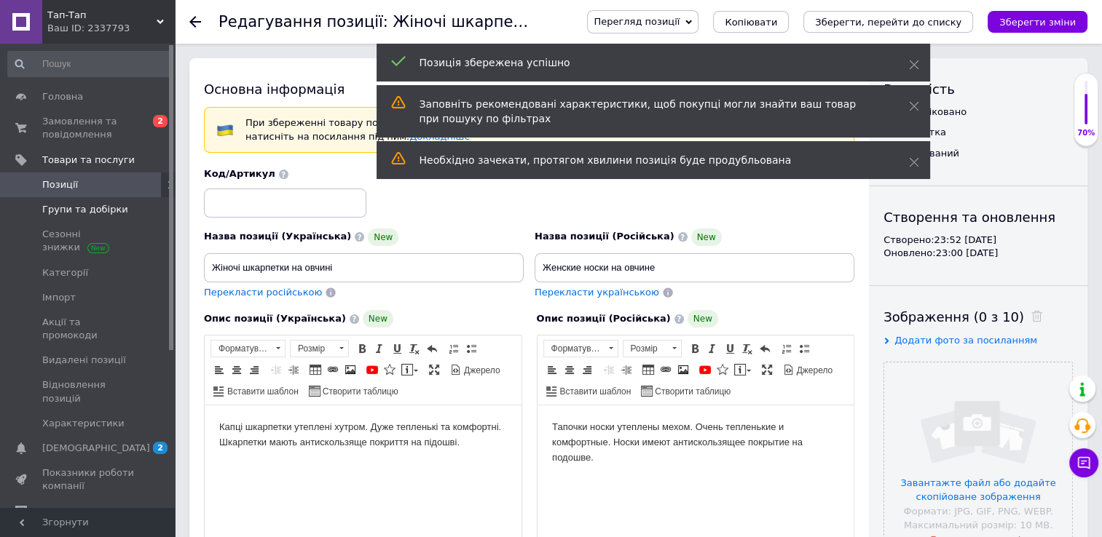
click at [66, 208] on span "Групи та добірки" at bounding box center [85, 209] width 86 height 13
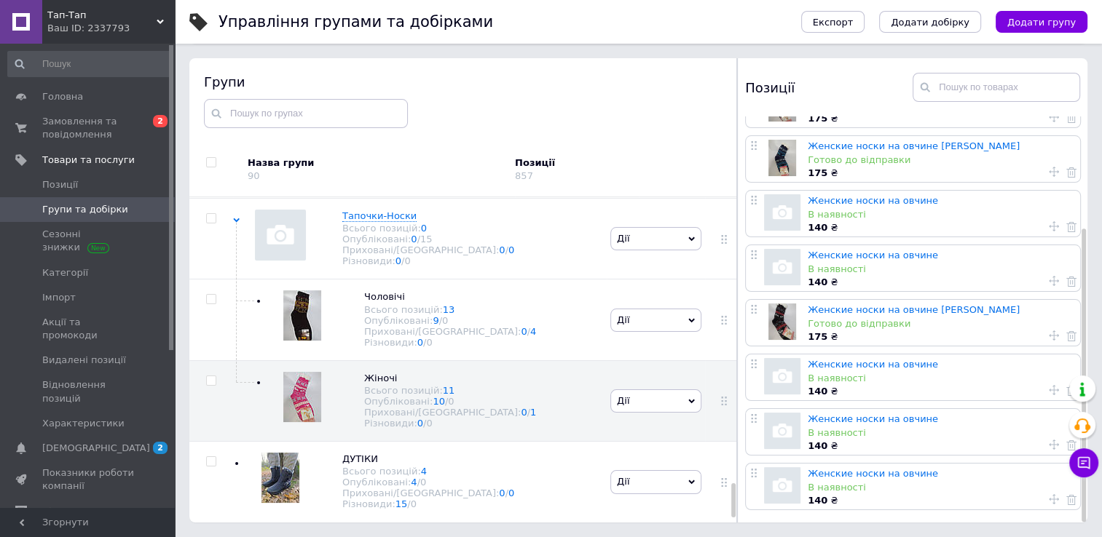
scroll to position [154, 0]
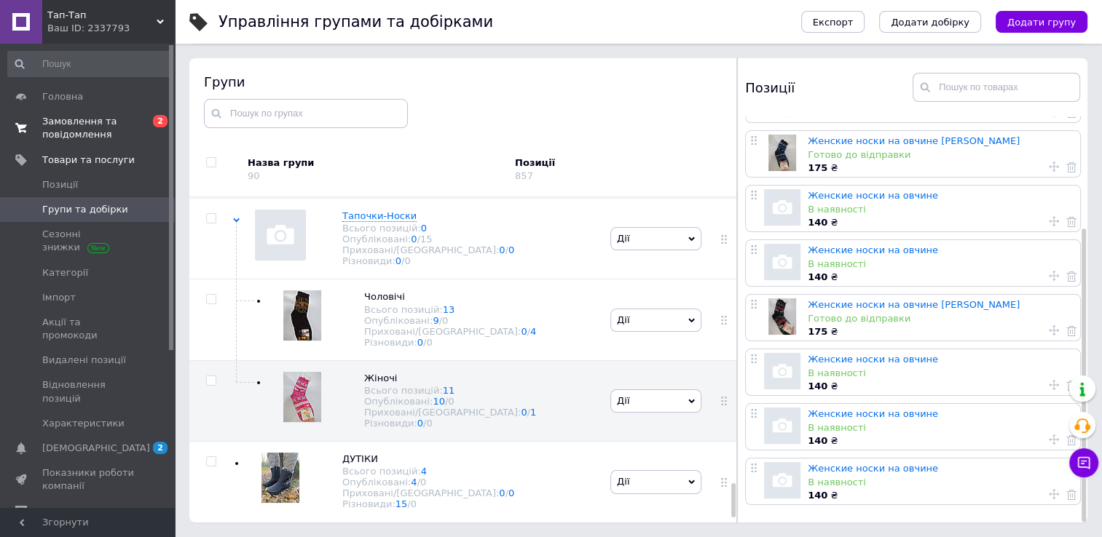
click at [62, 121] on span "Замовлення та повідомлення" at bounding box center [88, 128] width 92 height 26
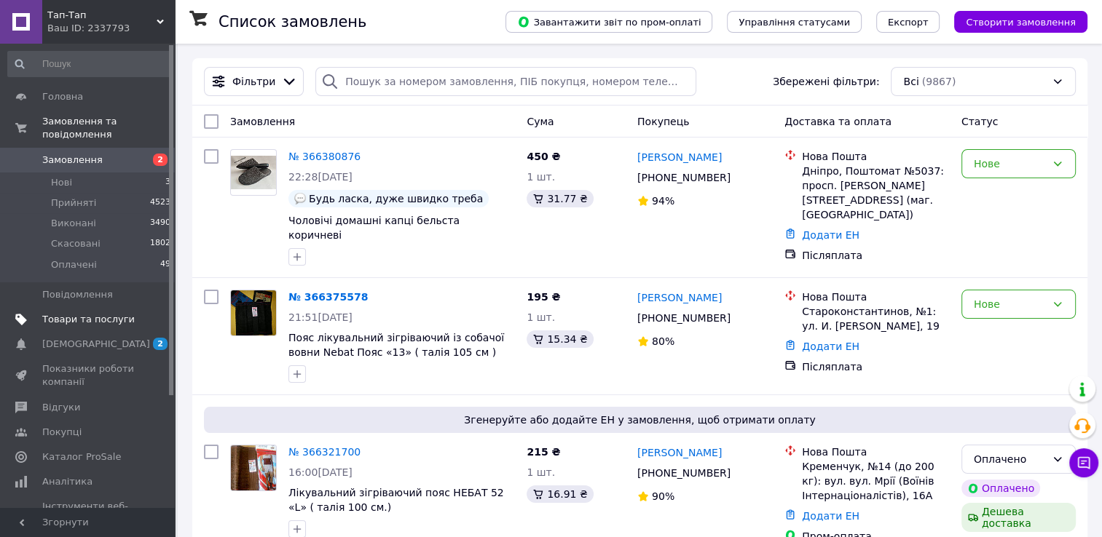
click at [86, 313] on span "Товари та послуги" at bounding box center [88, 319] width 92 height 13
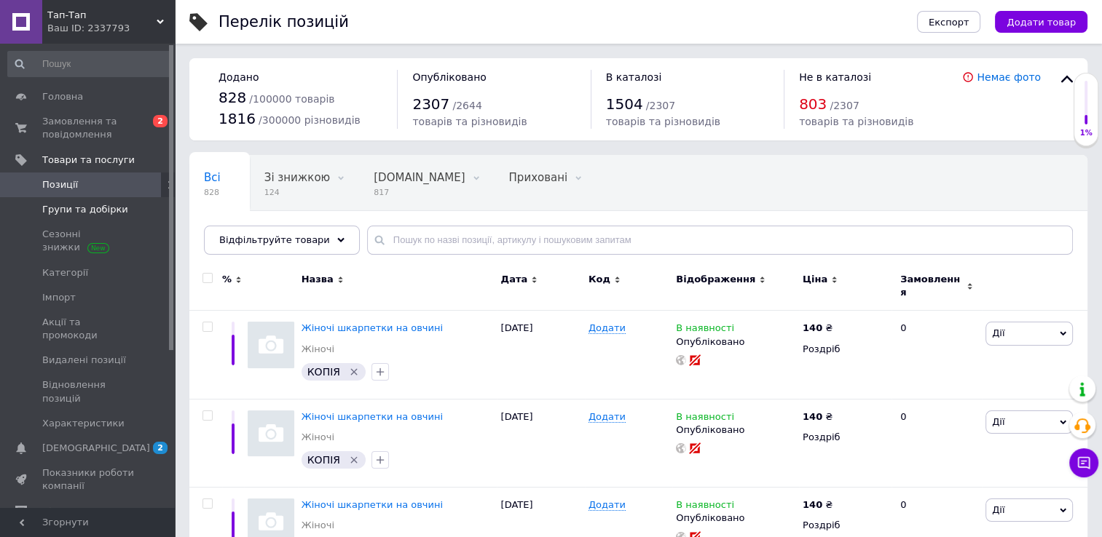
click at [58, 213] on span "Групи та добірки" at bounding box center [85, 209] width 86 height 13
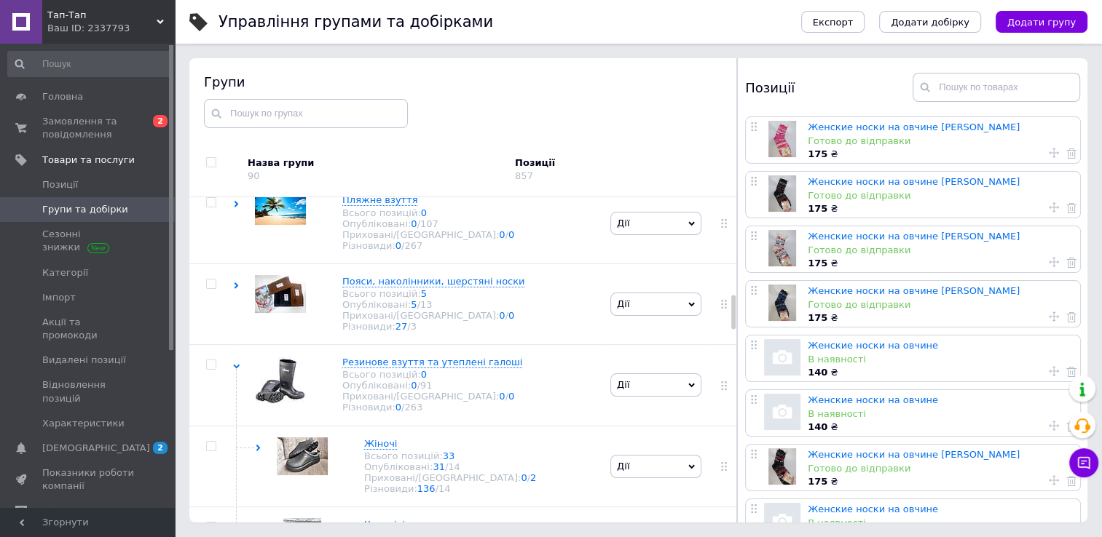
scroll to position [983, 0]
click at [376, 285] on span "Пояси, наколінники, шерстяні носки" at bounding box center [433, 280] width 182 height 11
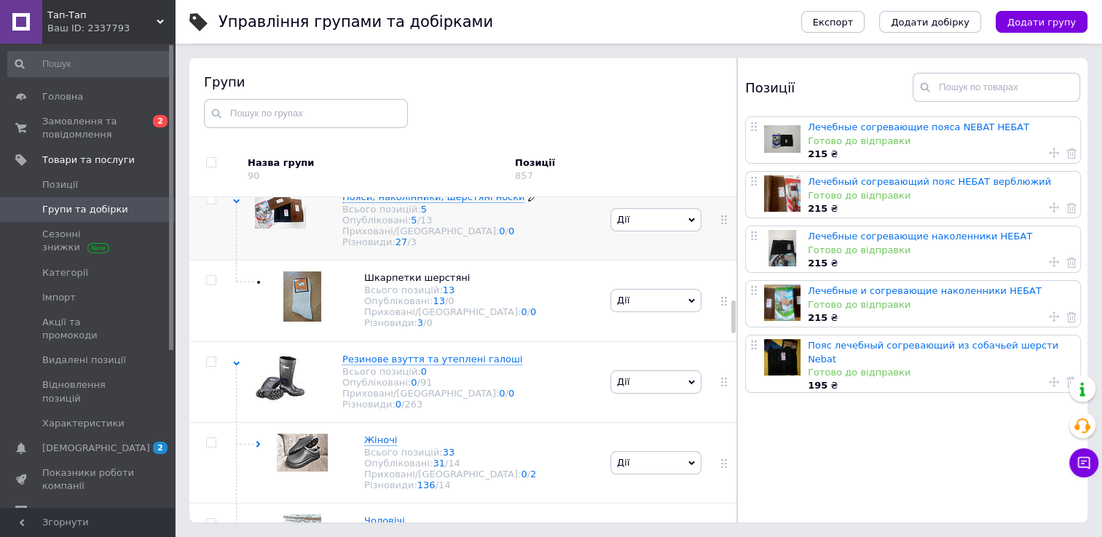
scroll to position [1085, 0]
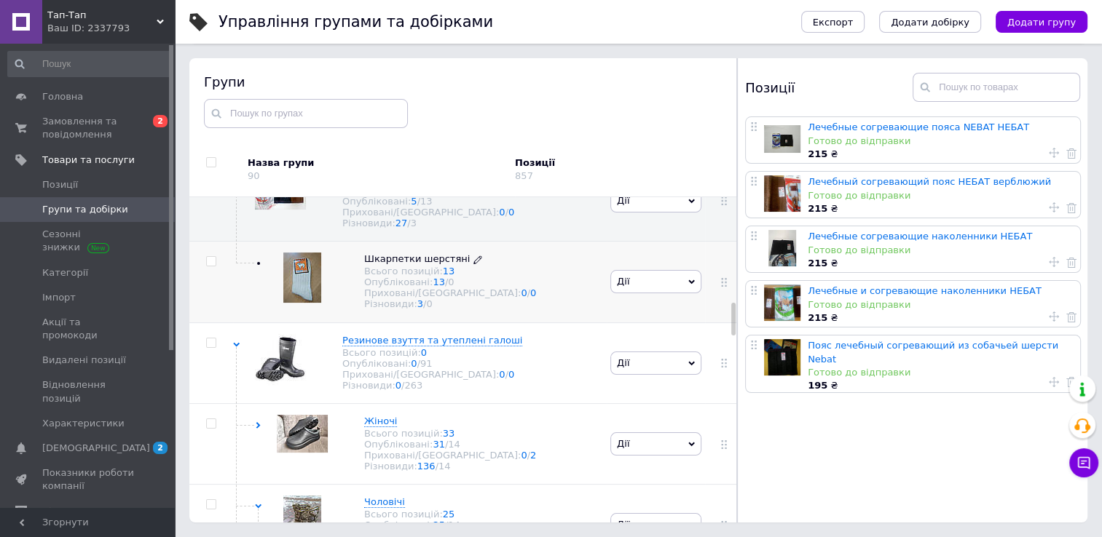
click at [390, 264] on span "Шкарпетки шерстяні" at bounding box center [417, 258] width 106 height 11
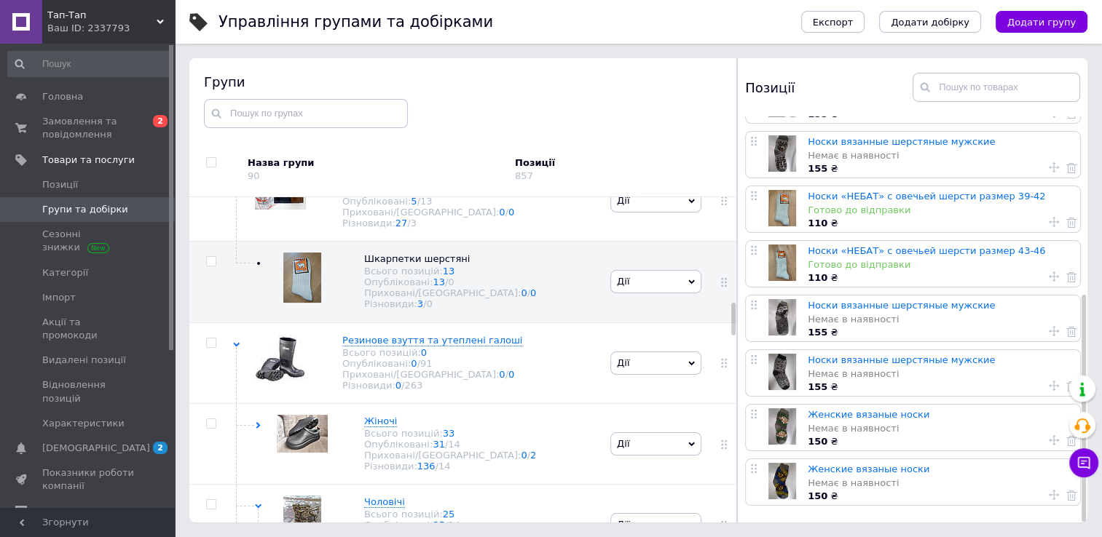
scroll to position [317, 0]
click at [1066, 383] on icon at bounding box center [1071, 386] width 10 height 10
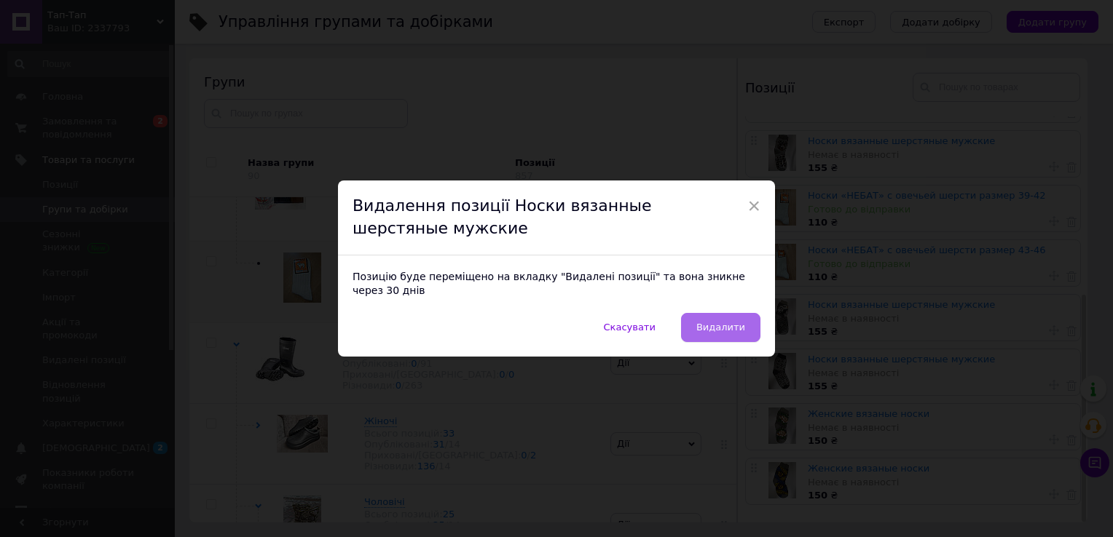
click at [744, 324] on button "Видалити" at bounding box center [720, 327] width 79 height 29
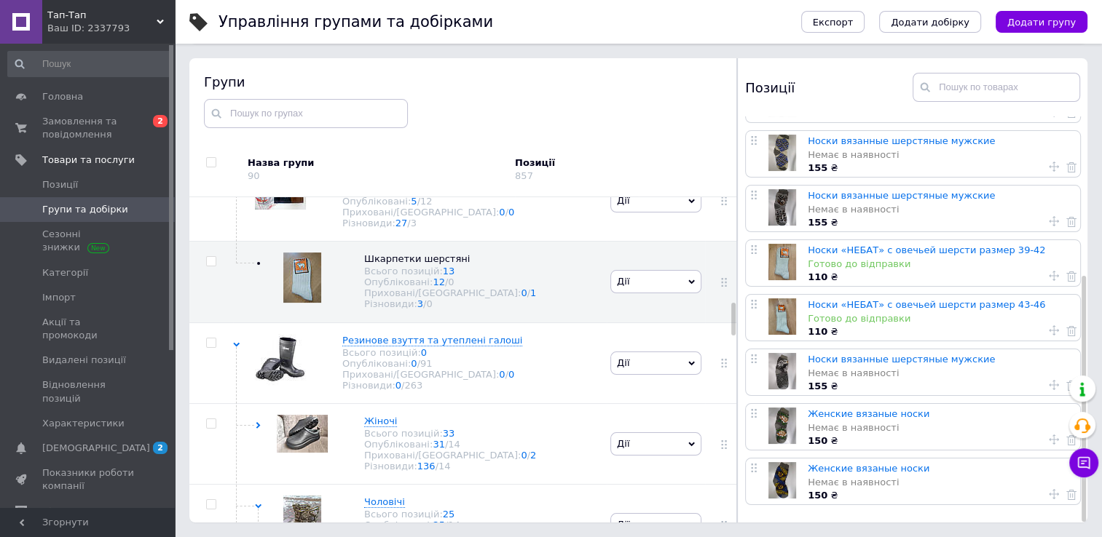
scroll to position [262, 0]
click at [1067, 441] on icon at bounding box center [1071, 440] width 10 height 10
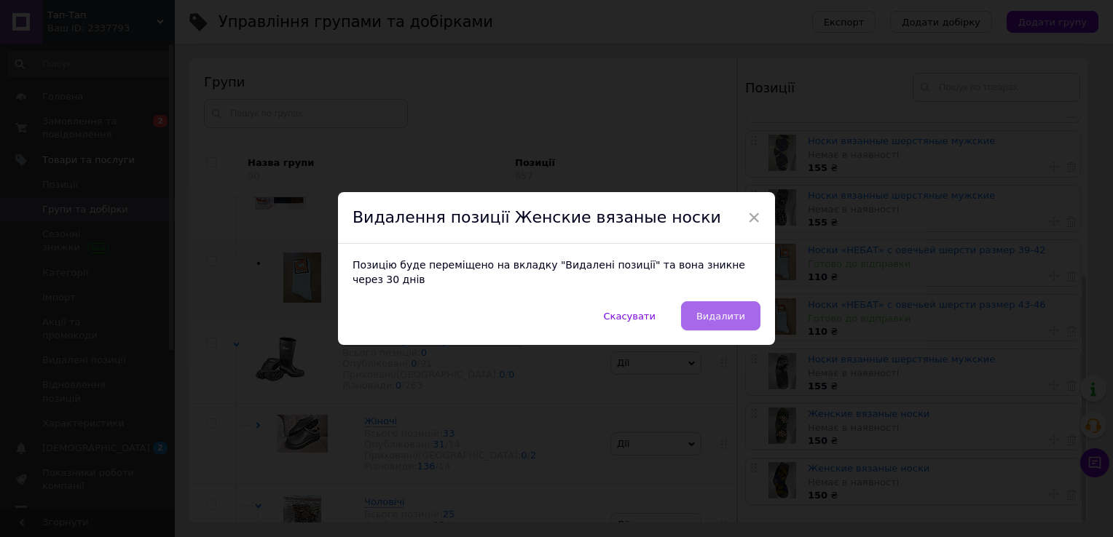
click at [738, 314] on span "Видалити" at bounding box center [720, 316] width 49 height 11
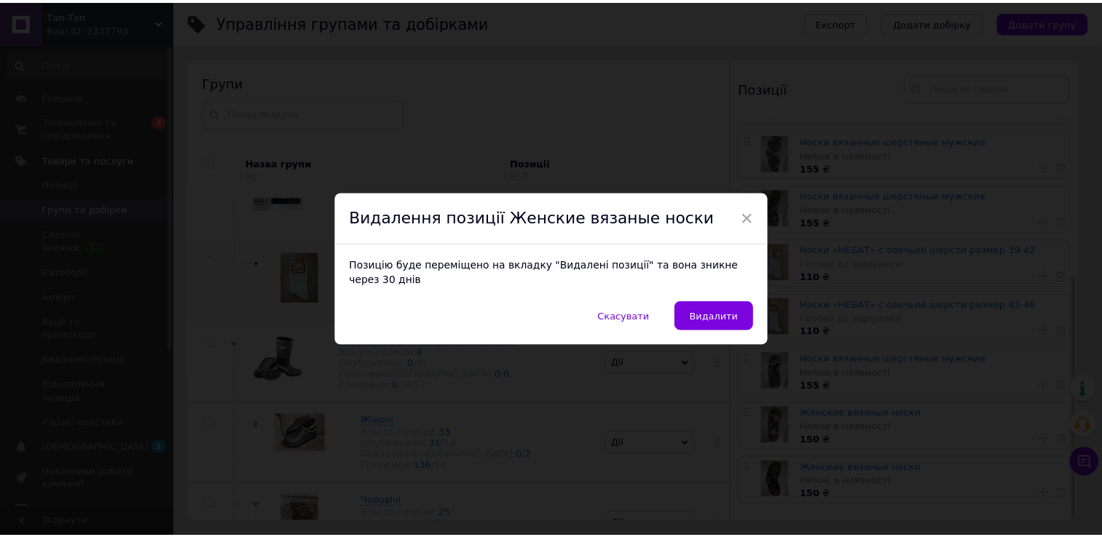
scroll to position [208, 0]
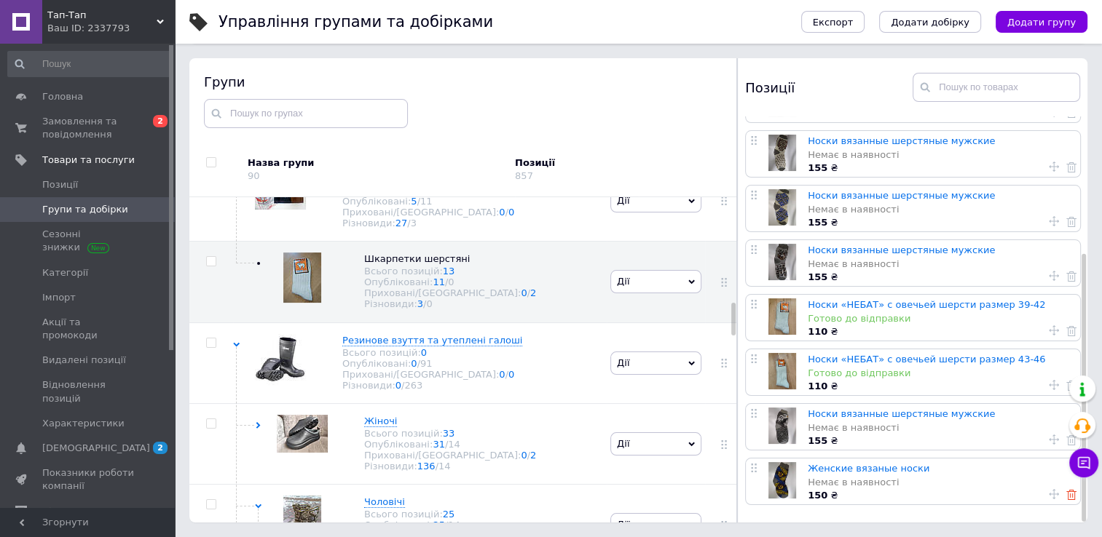
click at [1066, 491] on icon at bounding box center [1071, 495] width 10 height 10
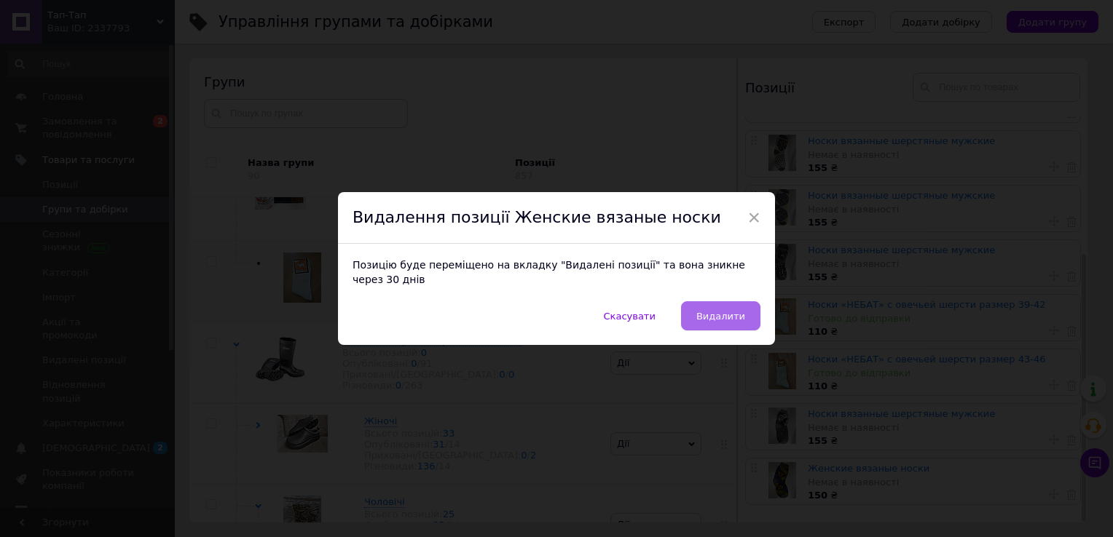
click at [717, 313] on span "Видалити" at bounding box center [720, 316] width 49 height 11
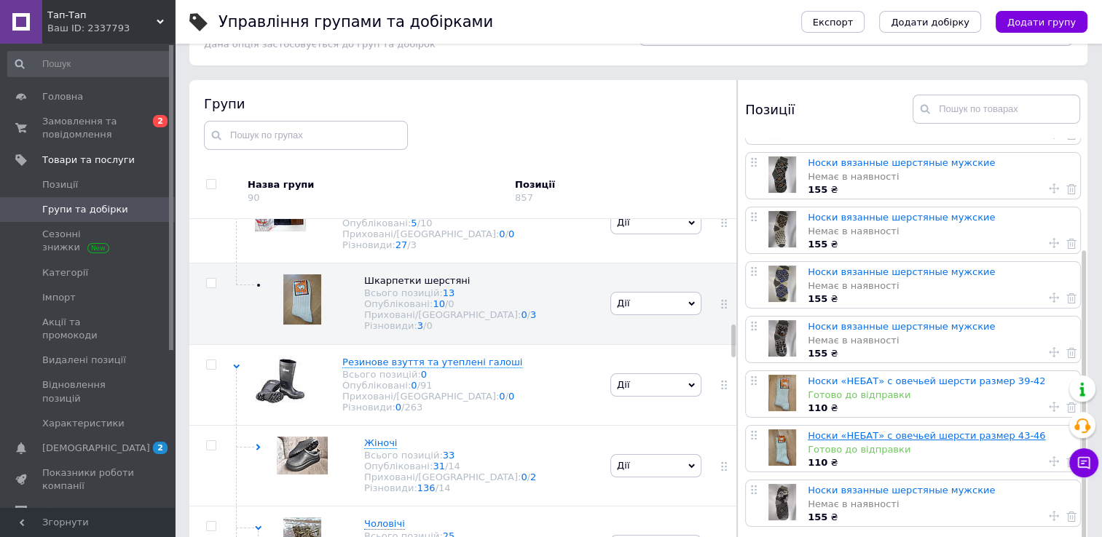
scroll to position [55, 0]
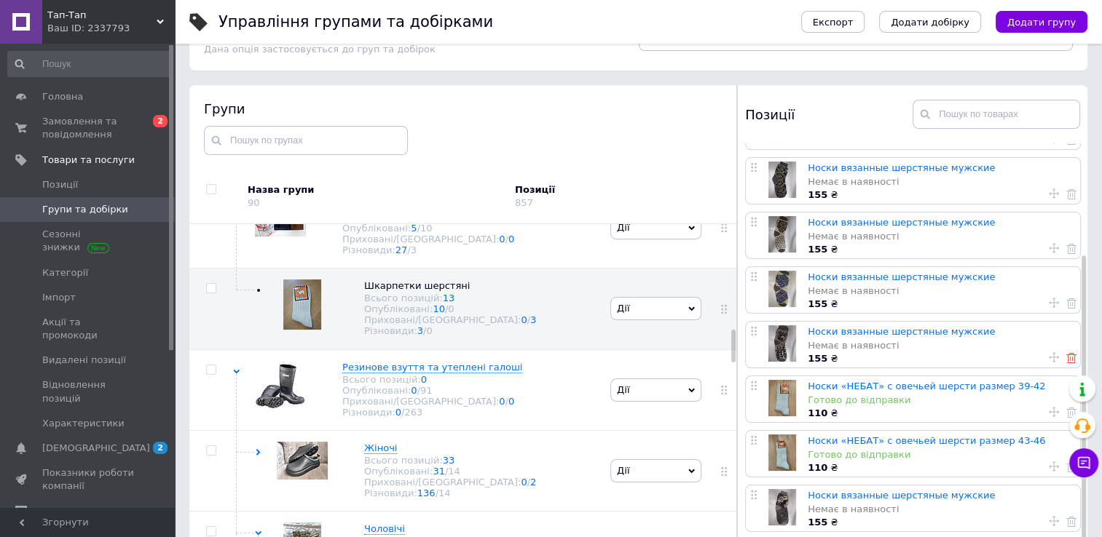
click at [1066, 353] on use at bounding box center [1071, 358] width 10 height 10
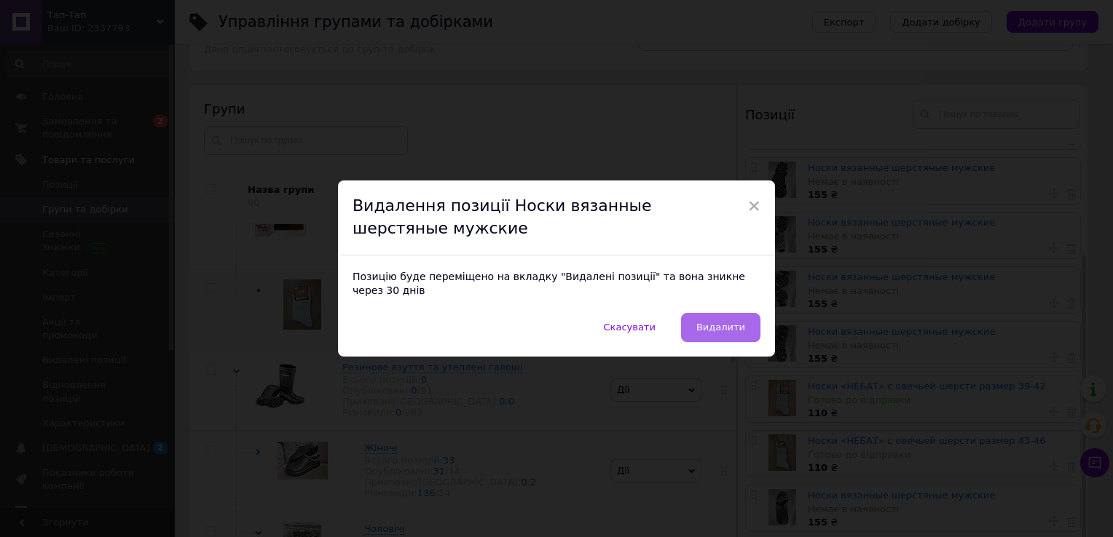
click at [716, 322] on span "Видалити" at bounding box center [720, 327] width 49 height 11
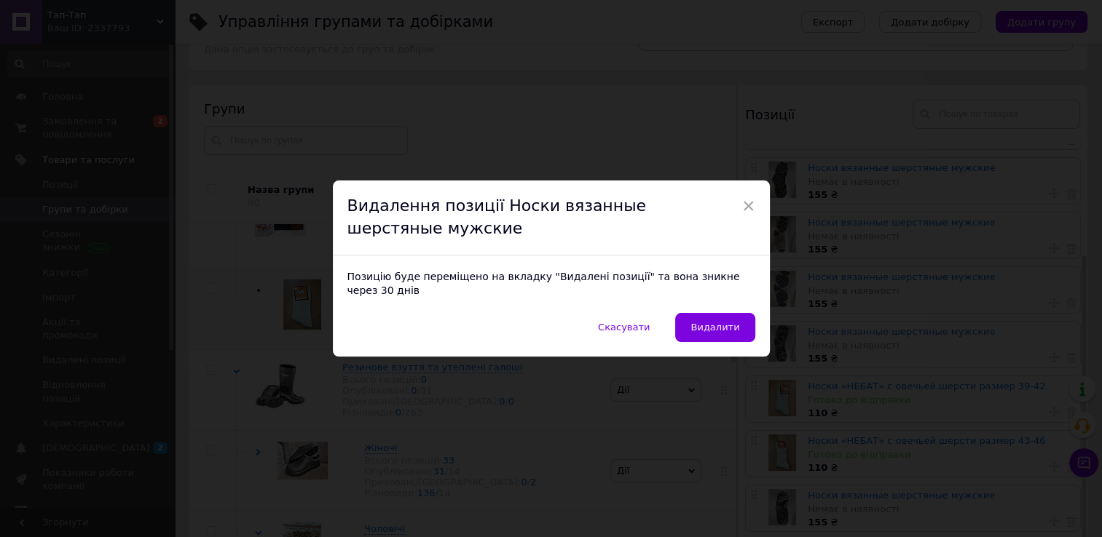
scroll to position [99, 0]
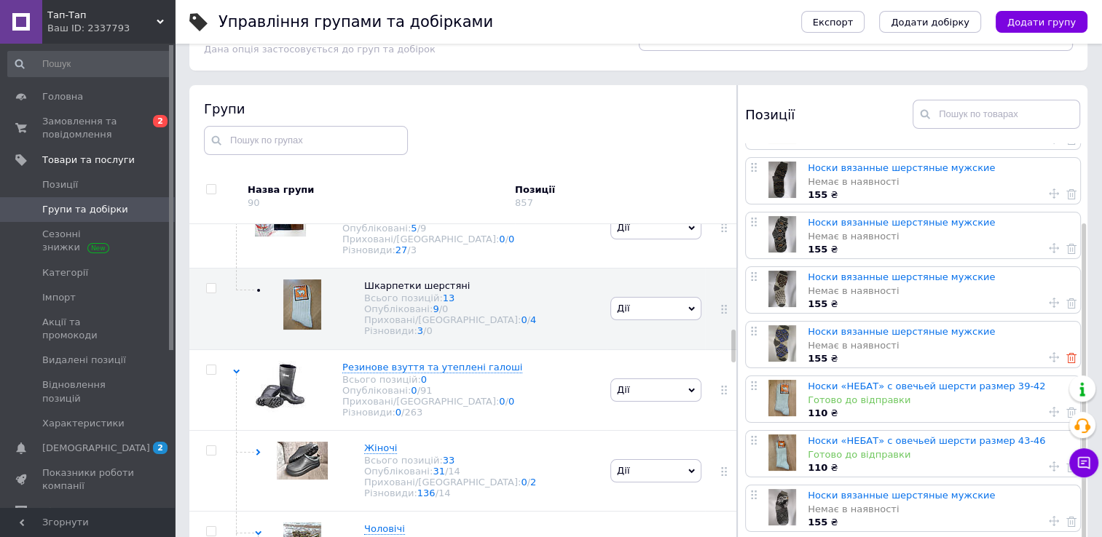
click at [1067, 353] on use at bounding box center [1071, 358] width 10 height 10
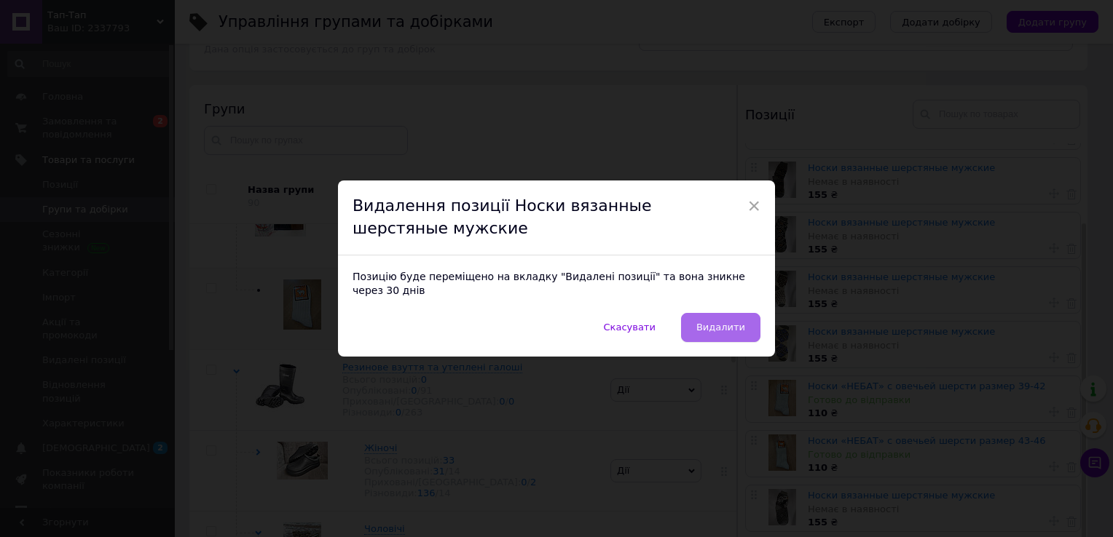
click at [716, 322] on span "Видалити" at bounding box center [720, 327] width 49 height 11
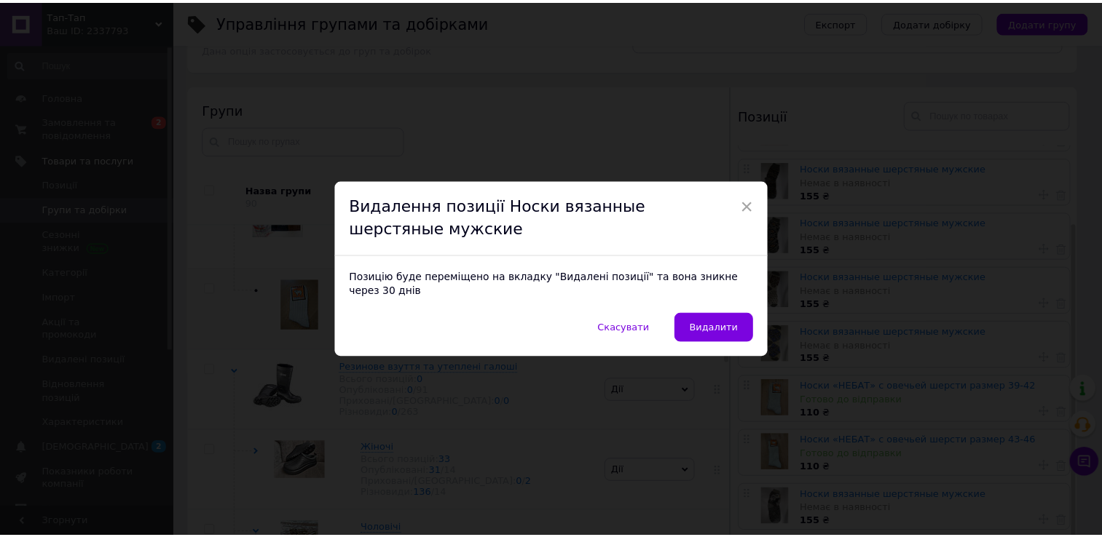
scroll to position [44, 0]
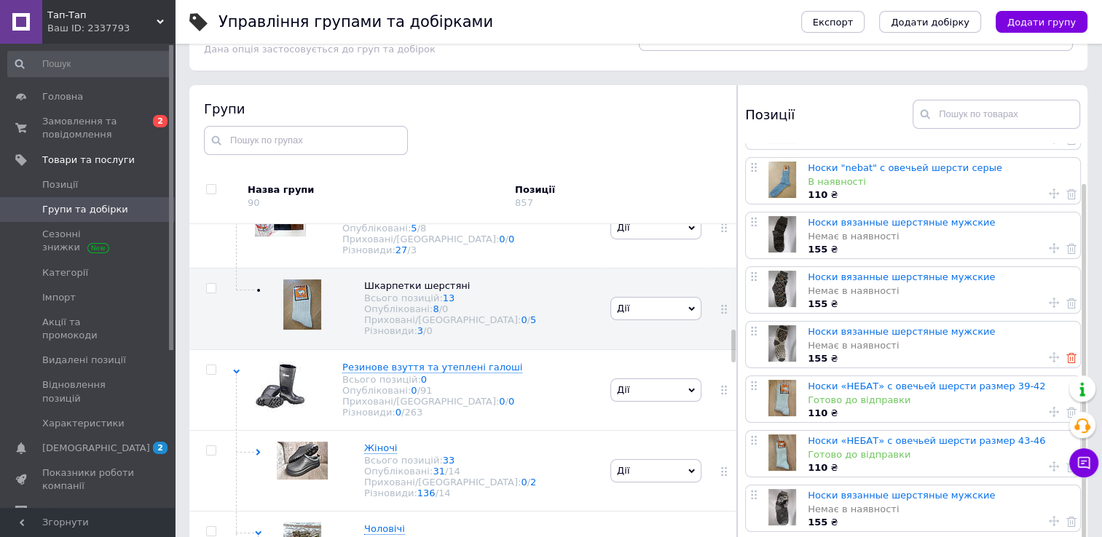
click at [1066, 356] on icon at bounding box center [1071, 358] width 10 height 10
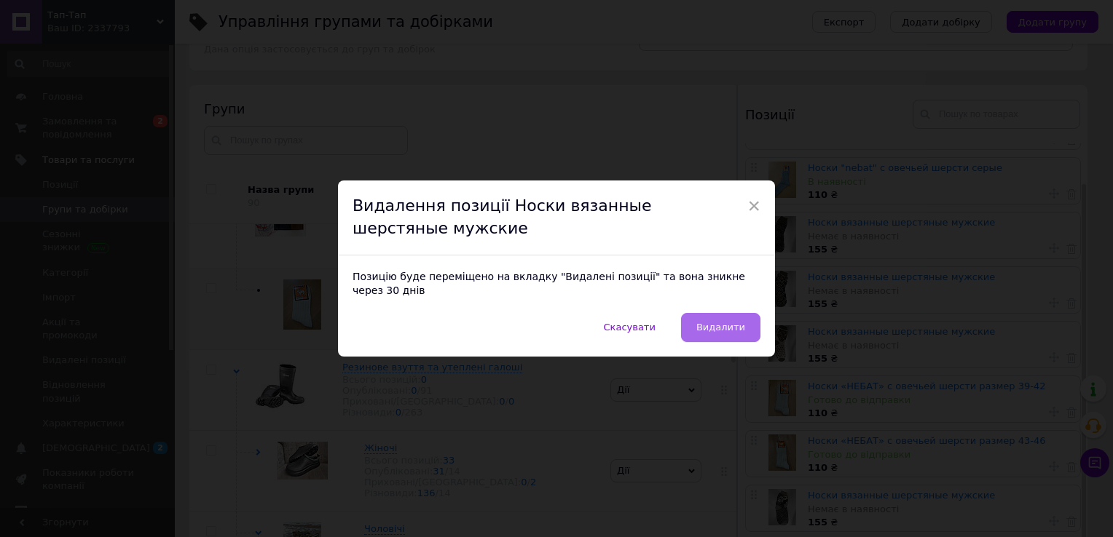
click at [734, 322] on span "Видалити" at bounding box center [720, 327] width 49 height 11
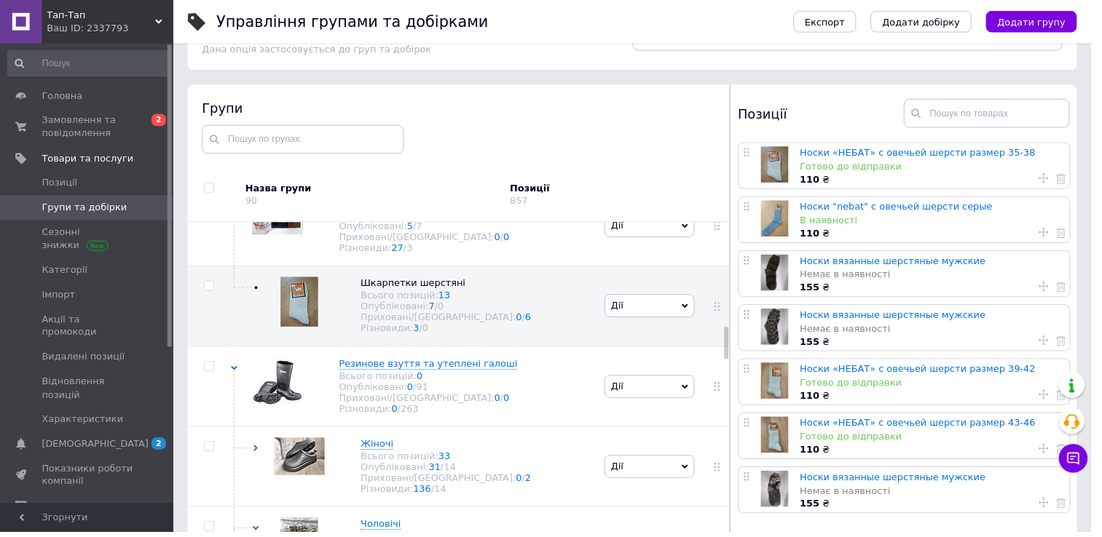
scroll to position [0, 0]
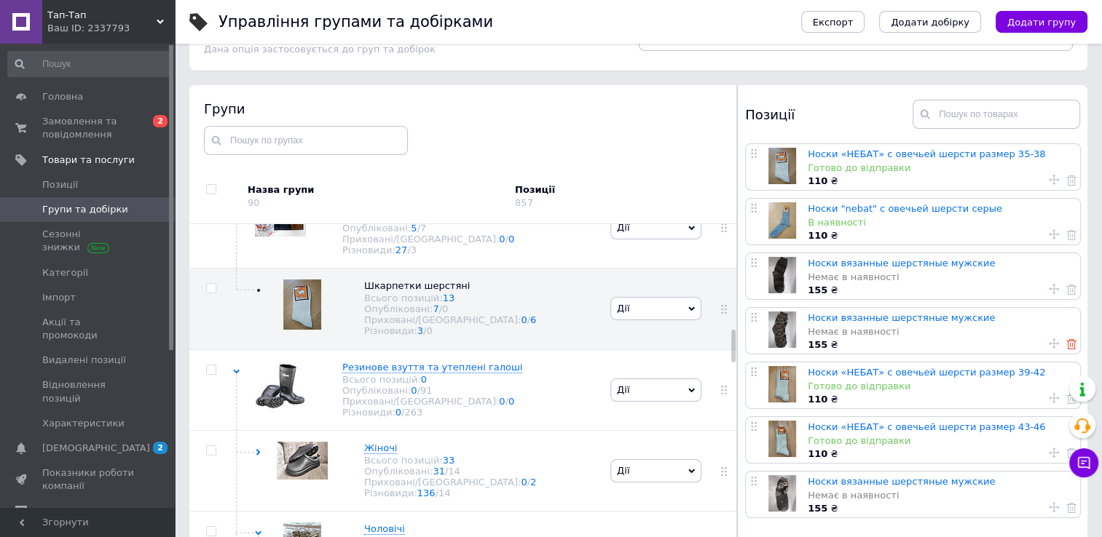
click at [1066, 341] on use at bounding box center [1071, 344] width 10 height 10
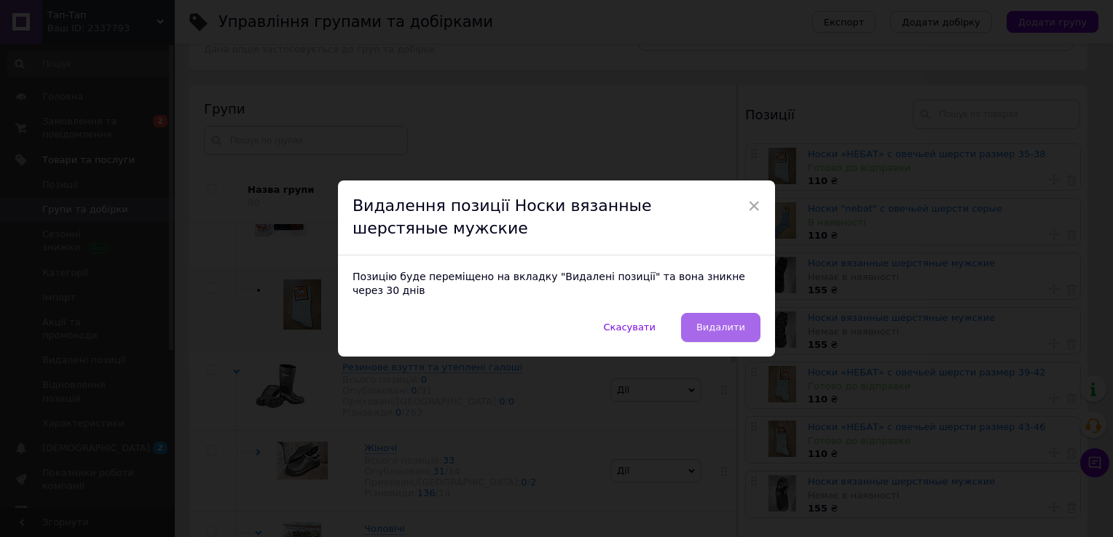
click at [724, 322] on span "Видалити" at bounding box center [720, 327] width 49 height 11
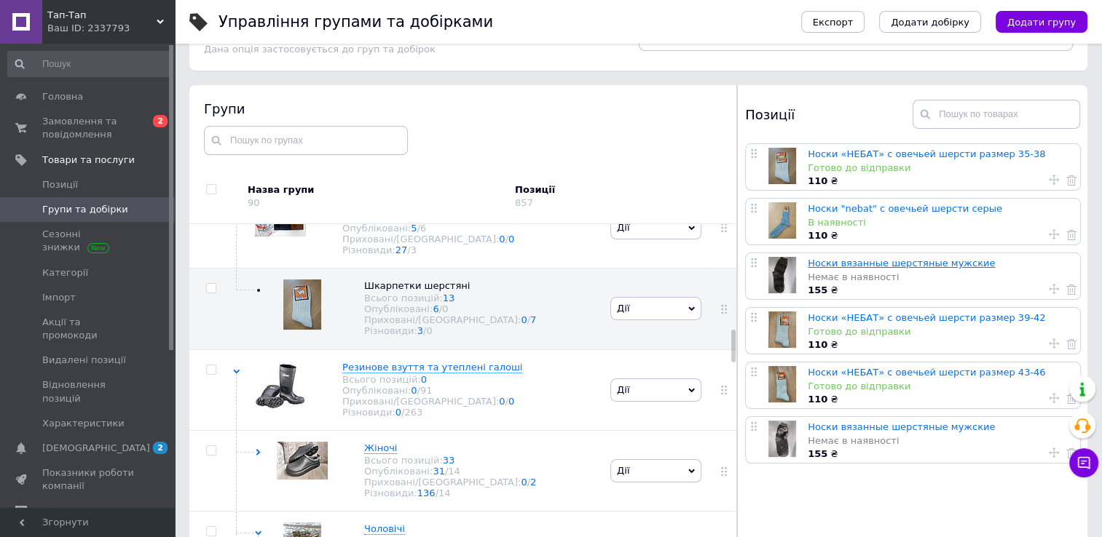
click at [873, 258] on link "Носки вязанные шерстяные мужские" at bounding box center [900, 263] width 187 height 11
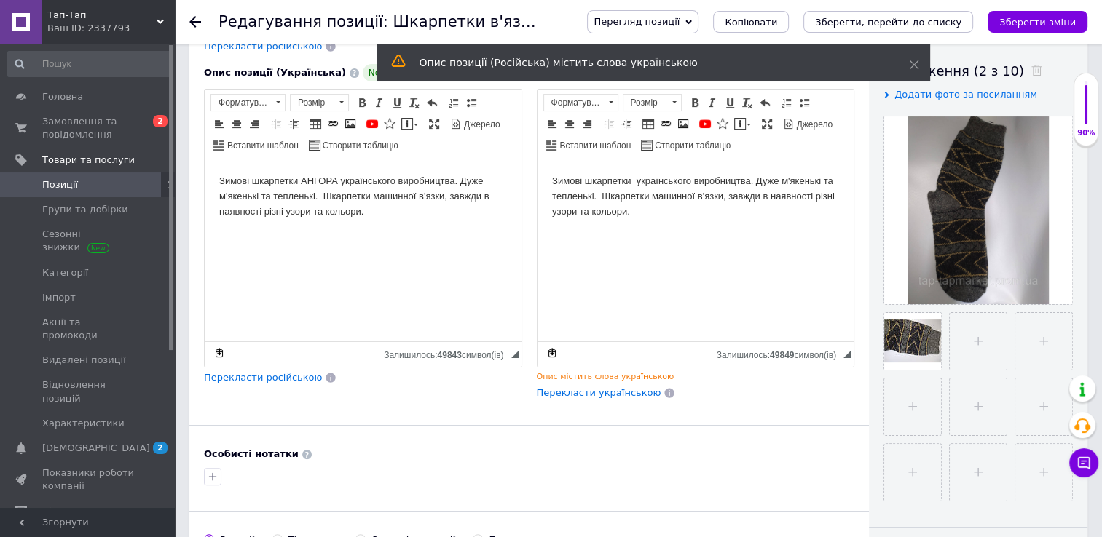
scroll to position [248, 0]
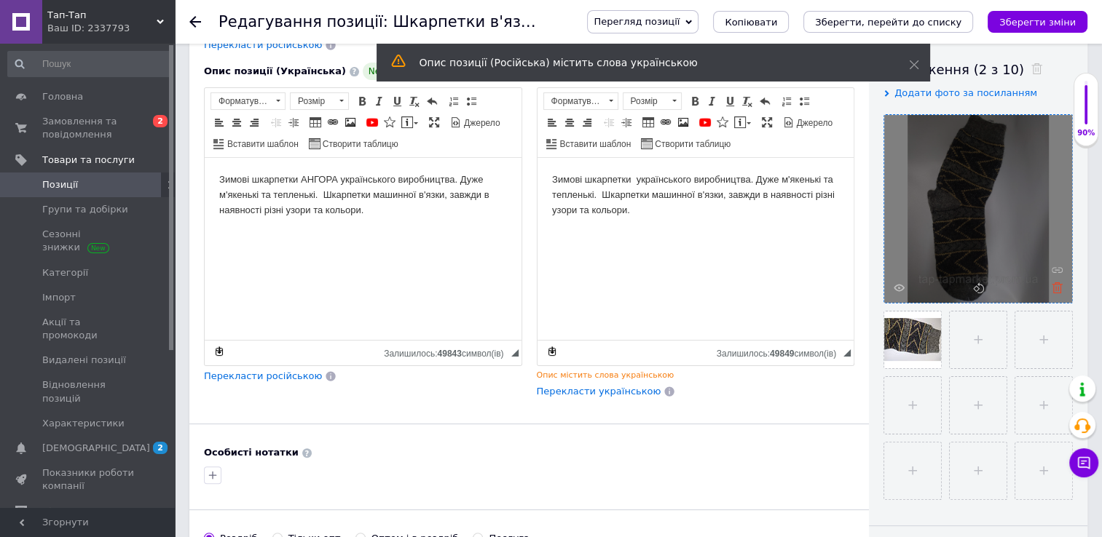
click at [1057, 290] on icon at bounding box center [1056, 288] width 11 height 11
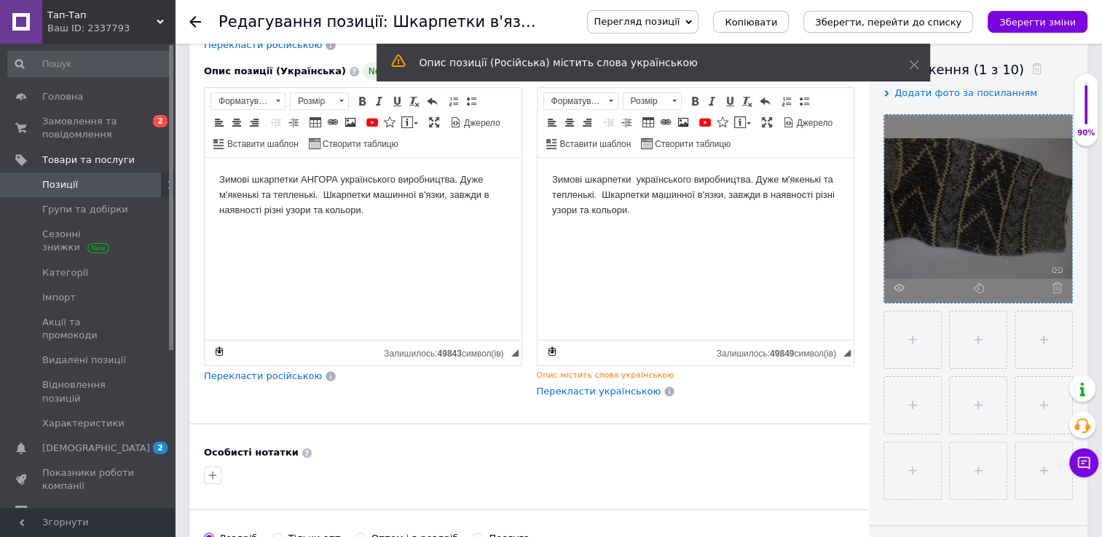
click at [1057, 290] on icon at bounding box center [1056, 288] width 11 height 11
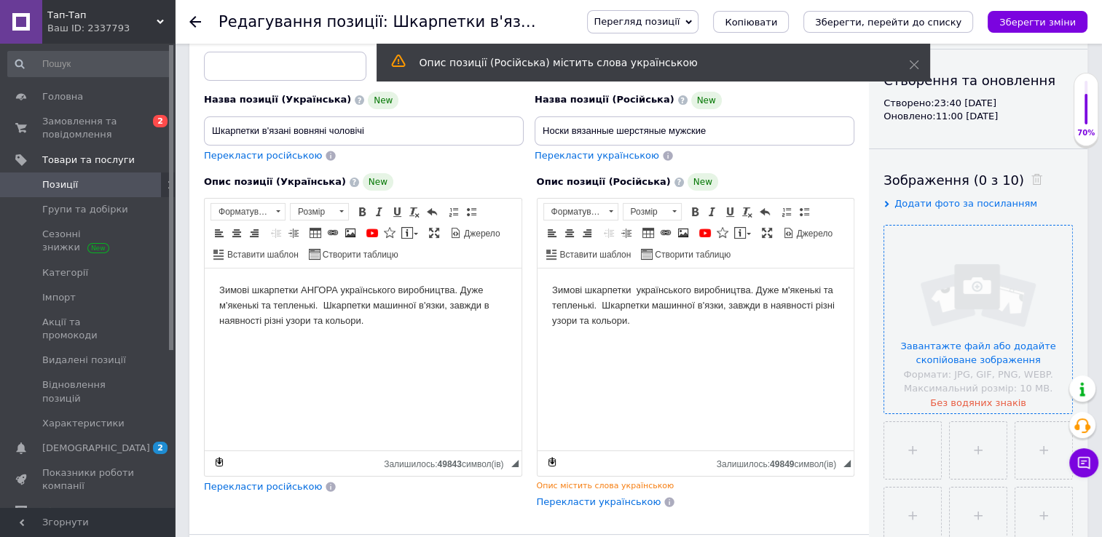
scroll to position [137, 0]
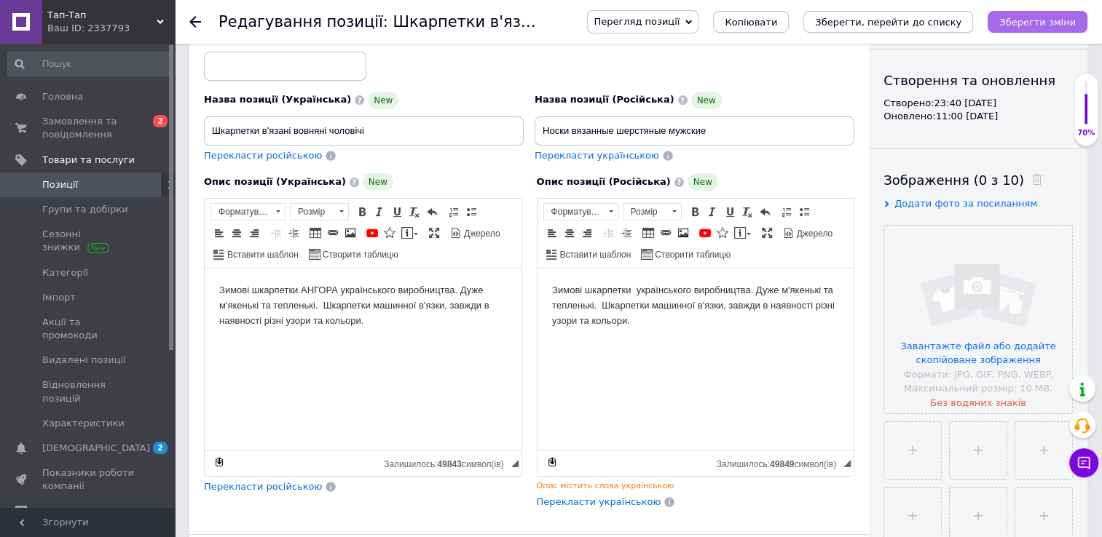
click at [1040, 23] on icon "Зберегти зміни" at bounding box center [1037, 22] width 76 height 11
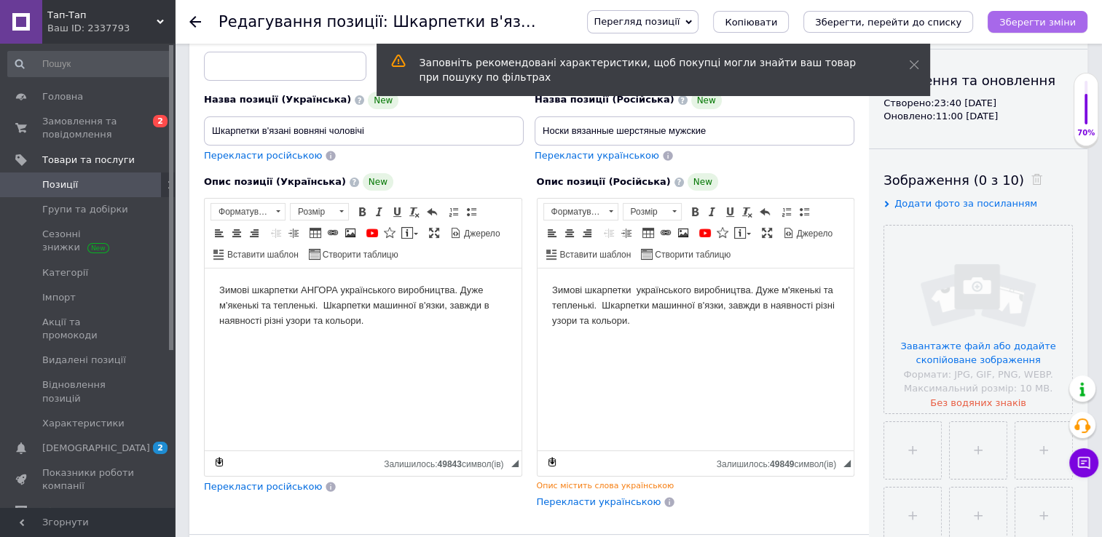
click at [1025, 24] on icon "Зберегти зміни" at bounding box center [1037, 22] width 76 height 11
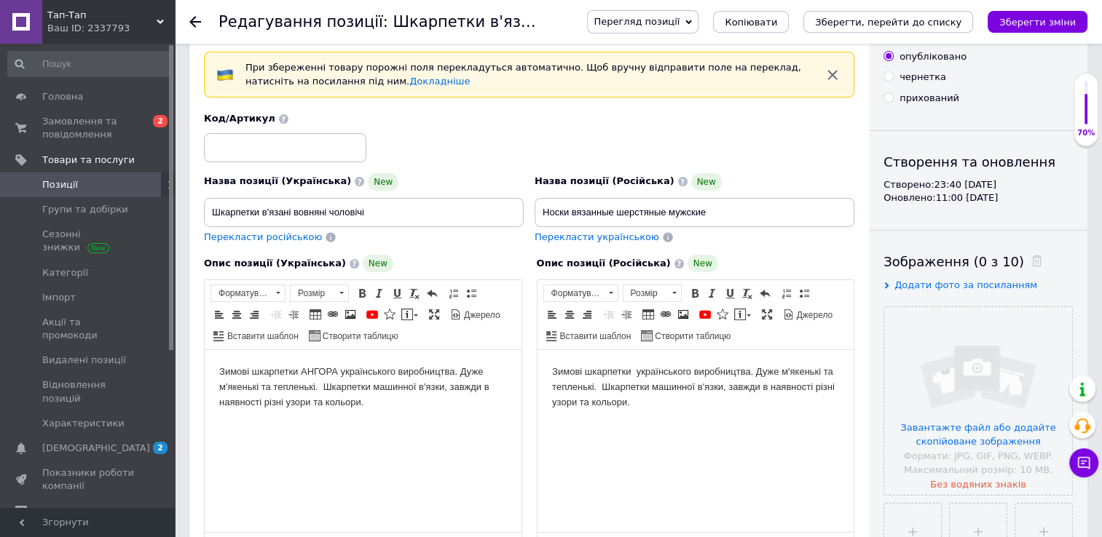
scroll to position [44, 0]
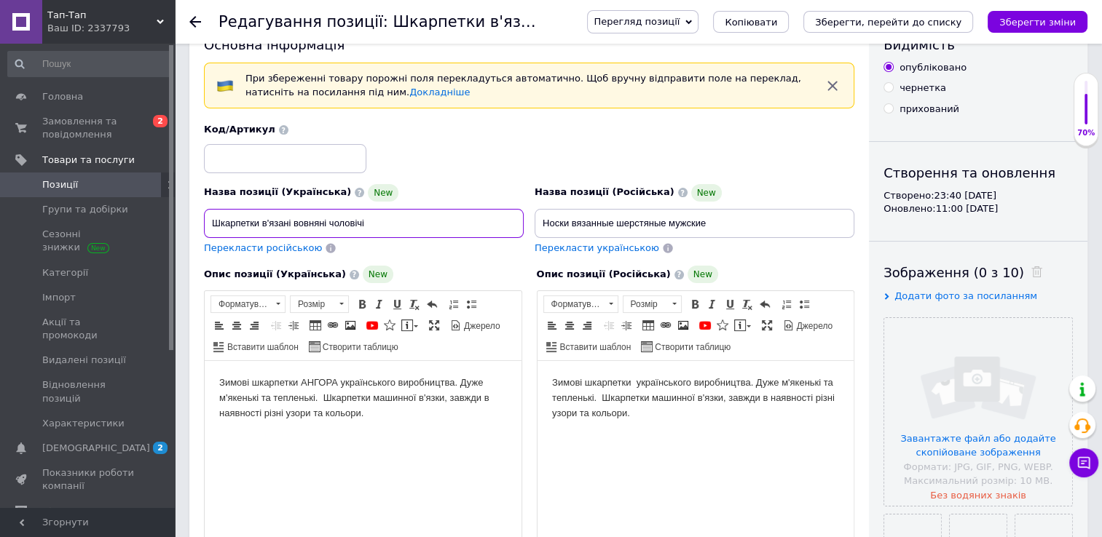
click at [375, 226] on input "Шкарпетки в'язані вовняні чоловічі" at bounding box center [364, 223] width 320 height 29
type input "Шкарпетки в'язані вовняні чоловічі Ангора"
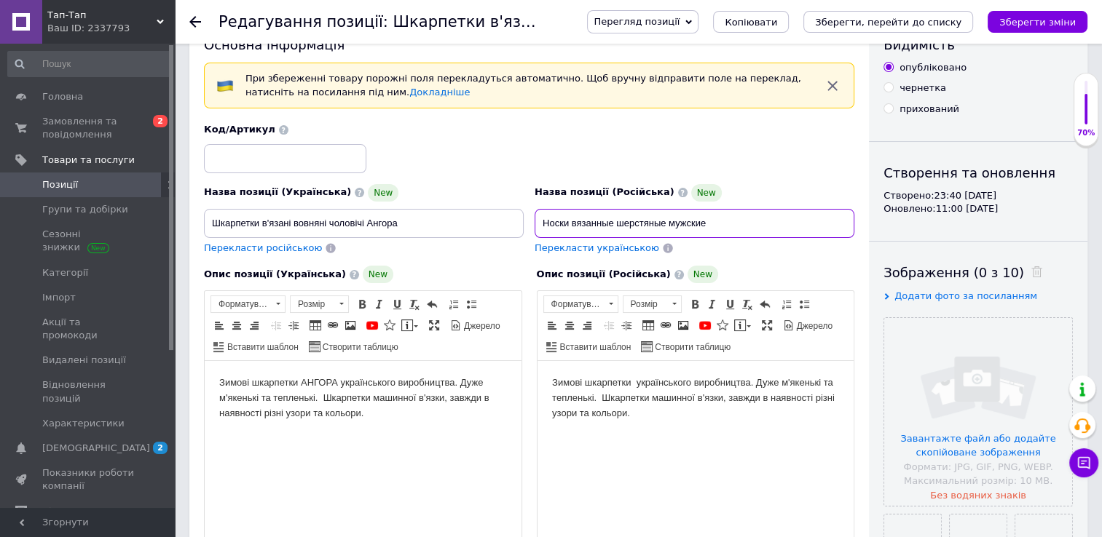
click at [714, 221] on input "Носки вязанные шерстяные мужские" at bounding box center [694, 223] width 320 height 29
type input "Носки вязанные шерстяные мужские [PERSON_NAME]"
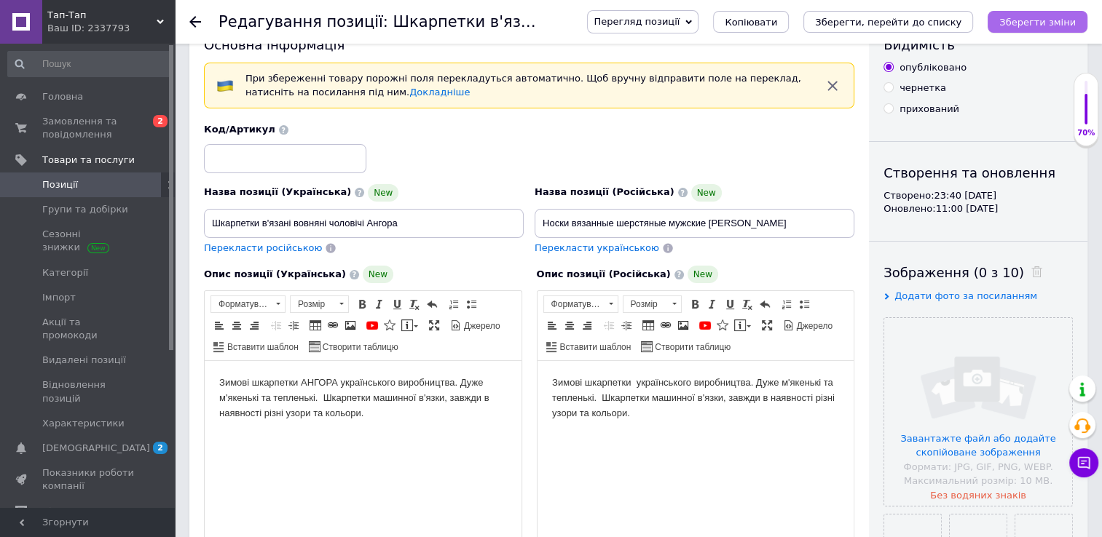
click at [1030, 17] on icon "Зберегти зміни" at bounding box center [1037, 22] width 76 height 11
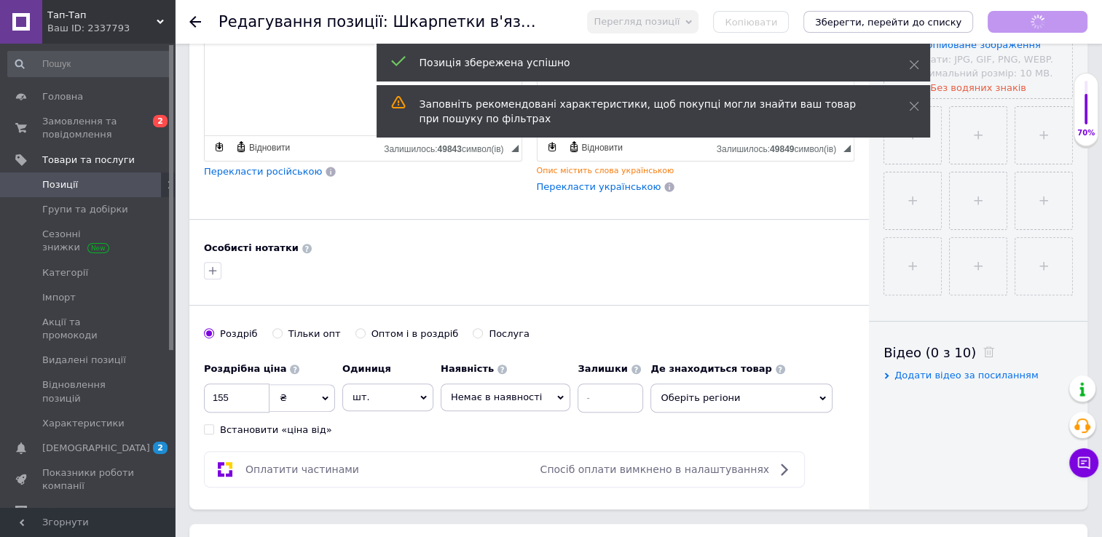
scroll to position [454, 0]
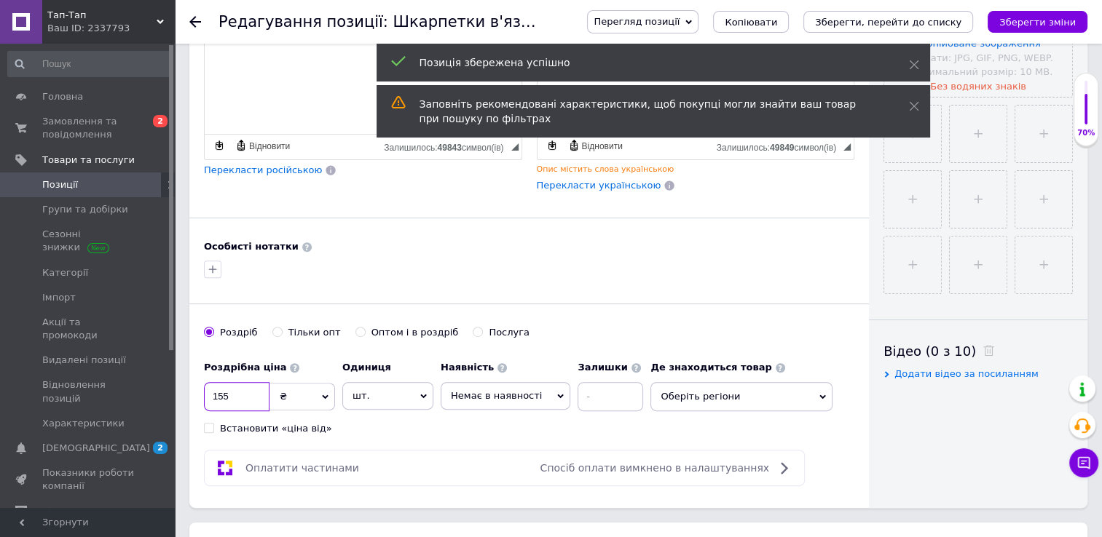
click at [236, 391] on input "155" at bounding box center [237, 396] width 66 height 29
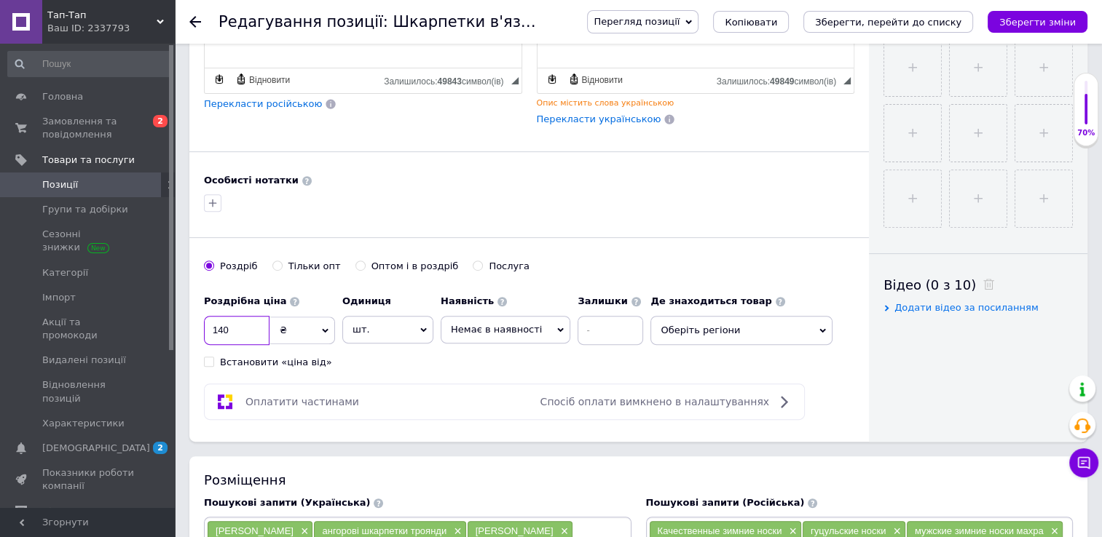
scroll to position [521, 0]
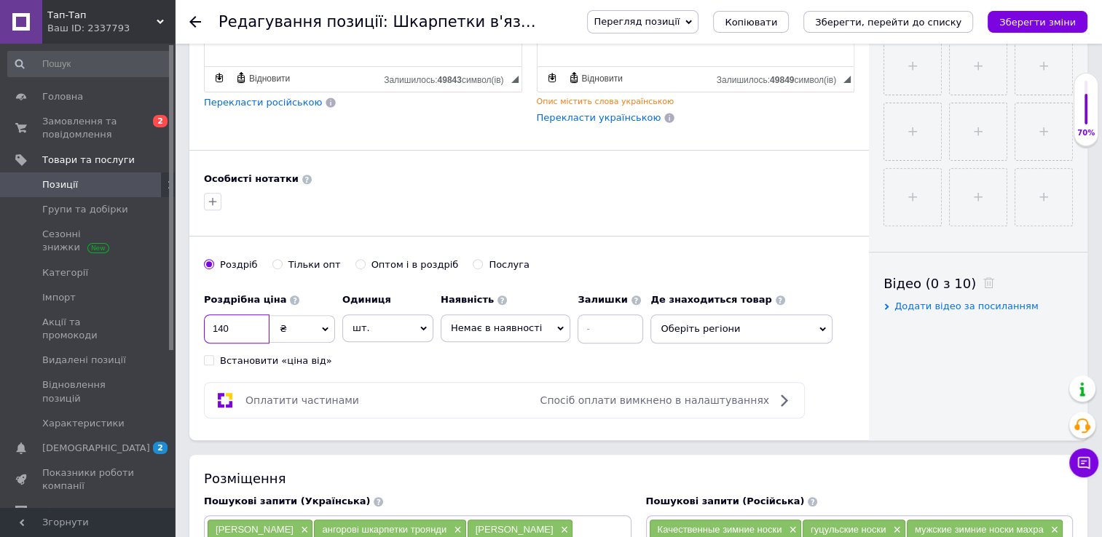
type input "140"
click at [539, 323] on span "Немає в наявності" at bounding box center [506, 329] width 130 height 28
click at [469, 375] on li "Під замовлення" at bounding box center [505, 378] width 128 height 20
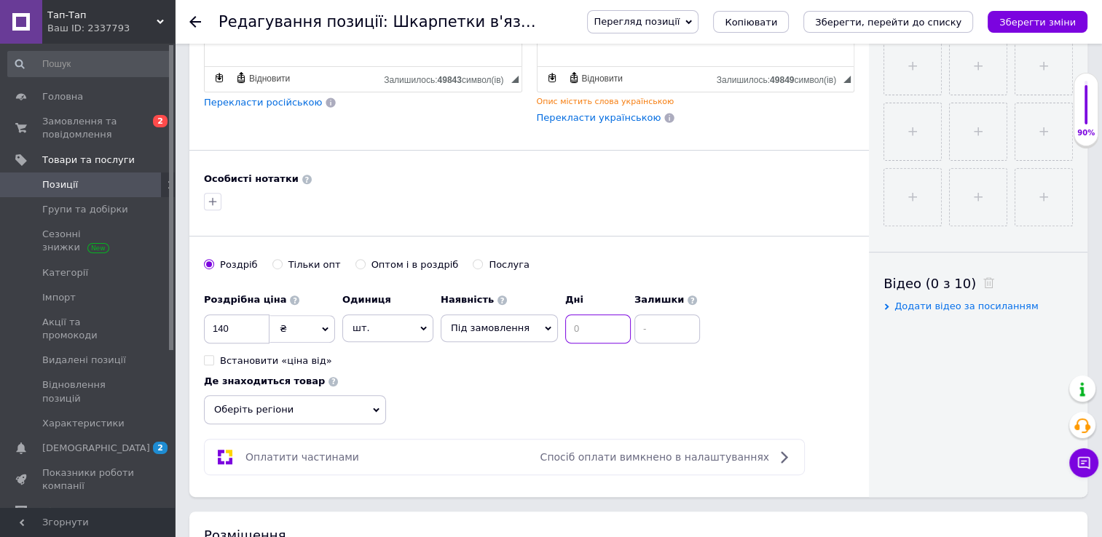
click at [575, 331] on input at bounding box center [598, 329] width 66 height 29
type input "4"
click at [1037, 22] on icon "Зберегти зміни" at bounding box center [1037, 22] width 76 height 11
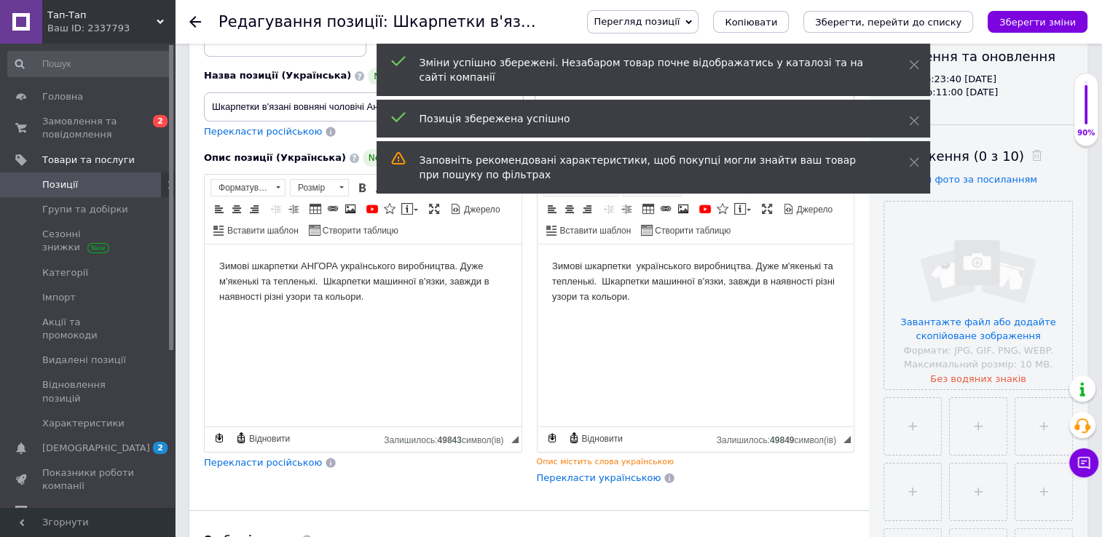
scroll to position [160, 0]
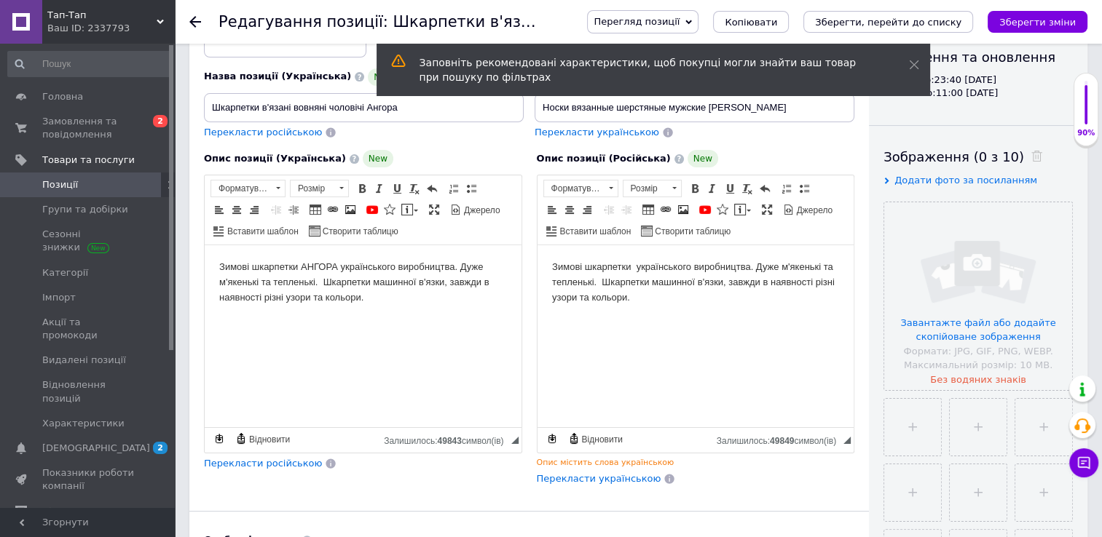
click at [637, 311] on html "Зимові шкарпетки українського виробництва. Дуже м'якенькі та тепленькі. Шкарпет…" at bounding box center [695, 282] width 317 height 74
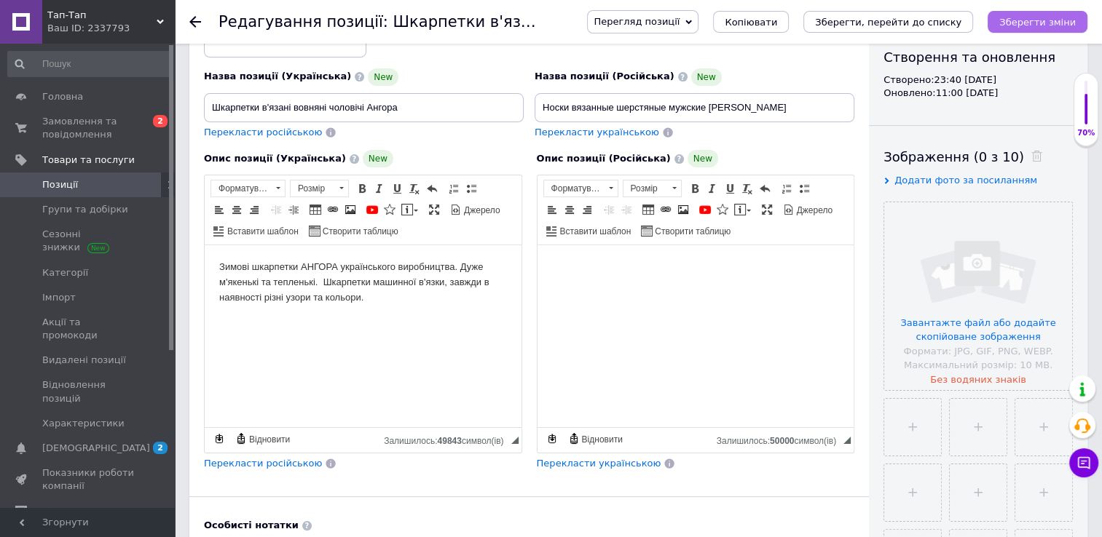
click at [1030, 22] on icon "Зберегти зміни" at bounding box center [1037, 22] width 76 height 11
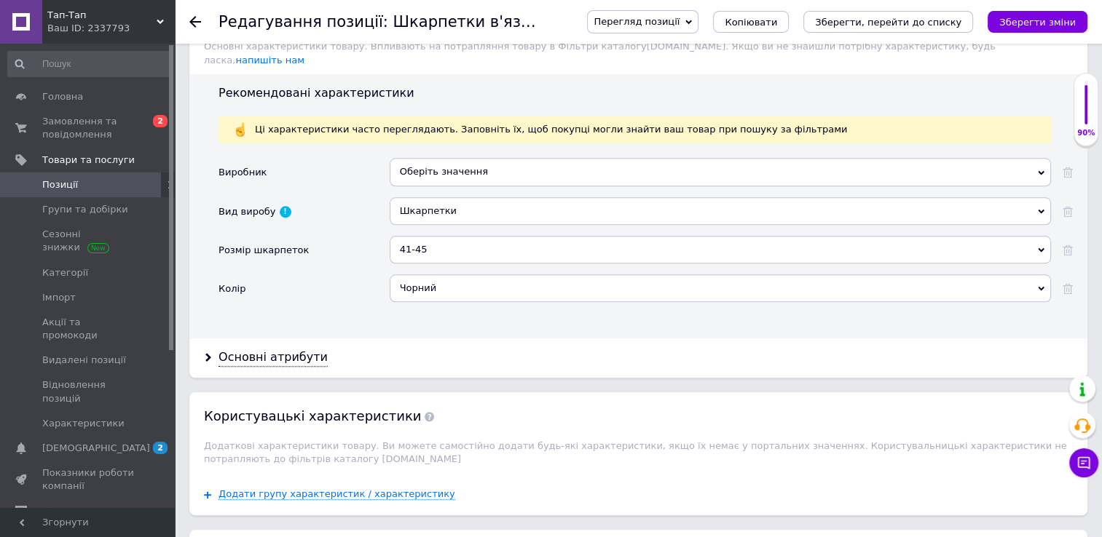
scroll to position [1407, 0]
click at [237, 349] on div "Основні атрибути" at bounding box center [272, 357] width 109 height 17
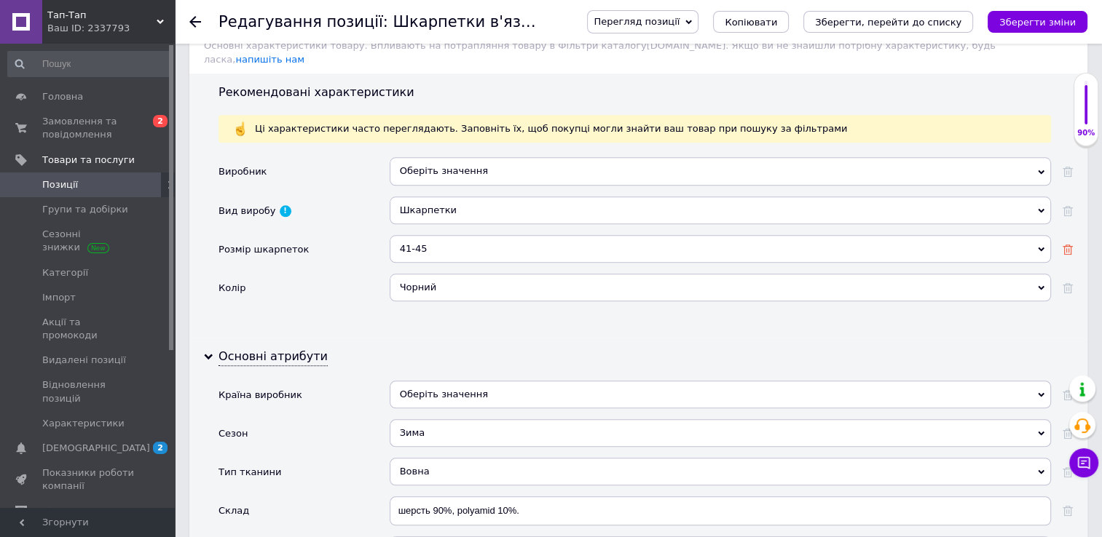
click at [1065, 245] on use at bounding box center [1067, 250] width 10 height 10
click at [1069, 283] on icon at bounding box center [1067, 288] width 10 height 10
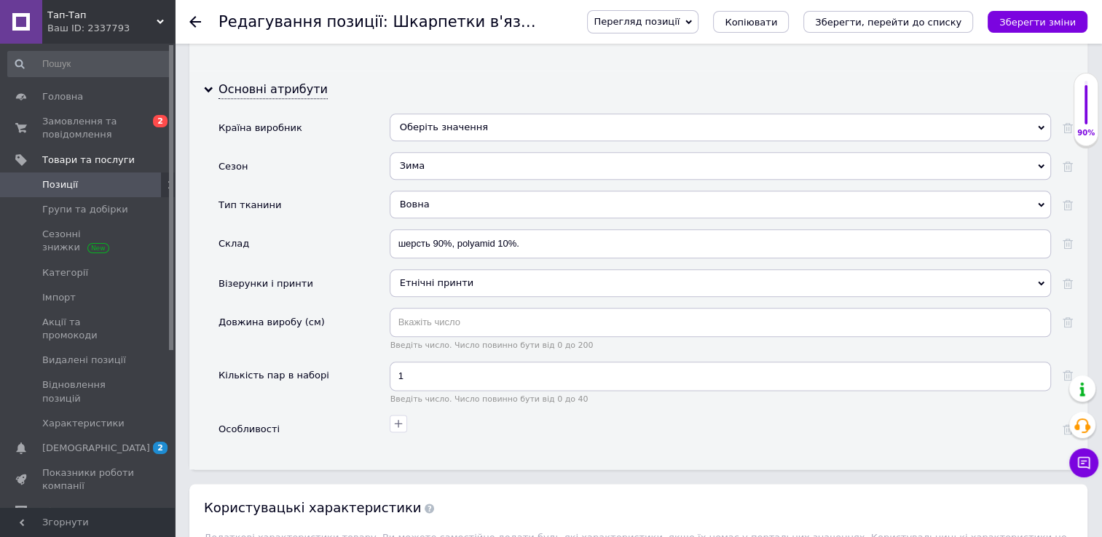
scroll to position [1675, 0]
click at [1067, 278] on icon at bounding box center [1067, 283] width 10 height 10
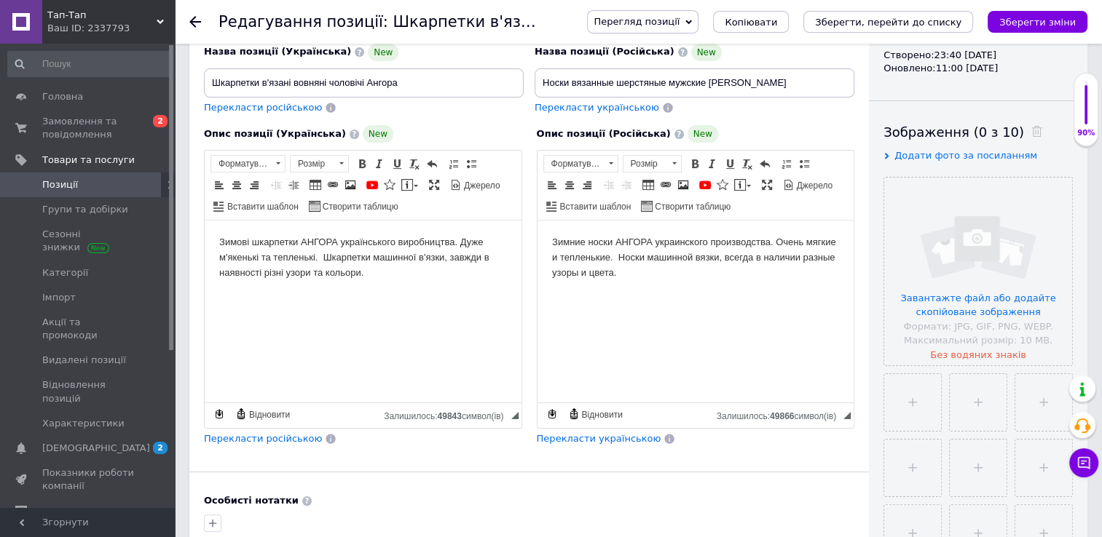
scroll to position [0, 0]
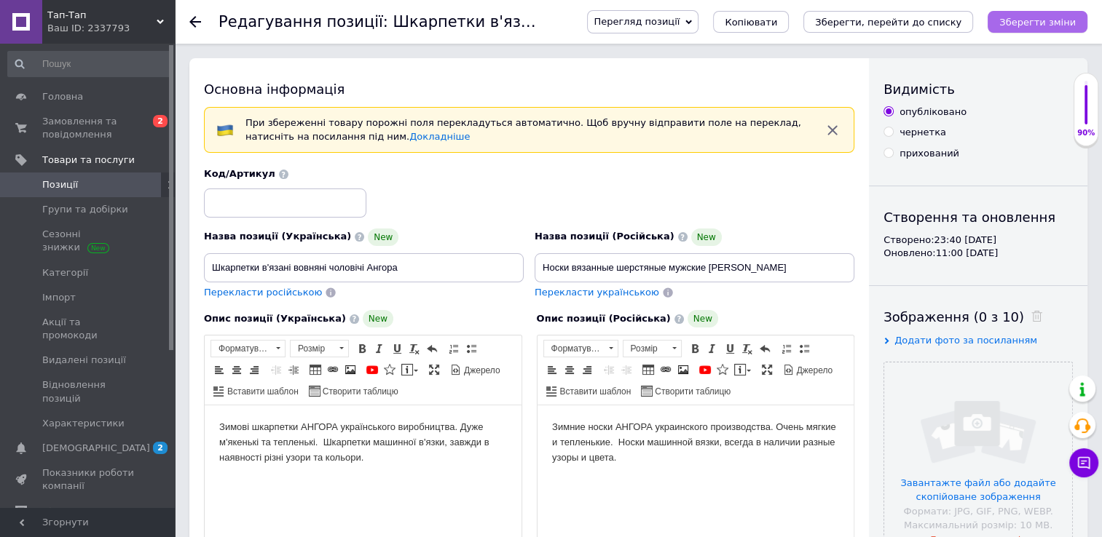
click at [1048, 23] on icon "Зберегти зміни" at bounding box center [1037, 22] width 76 height 11
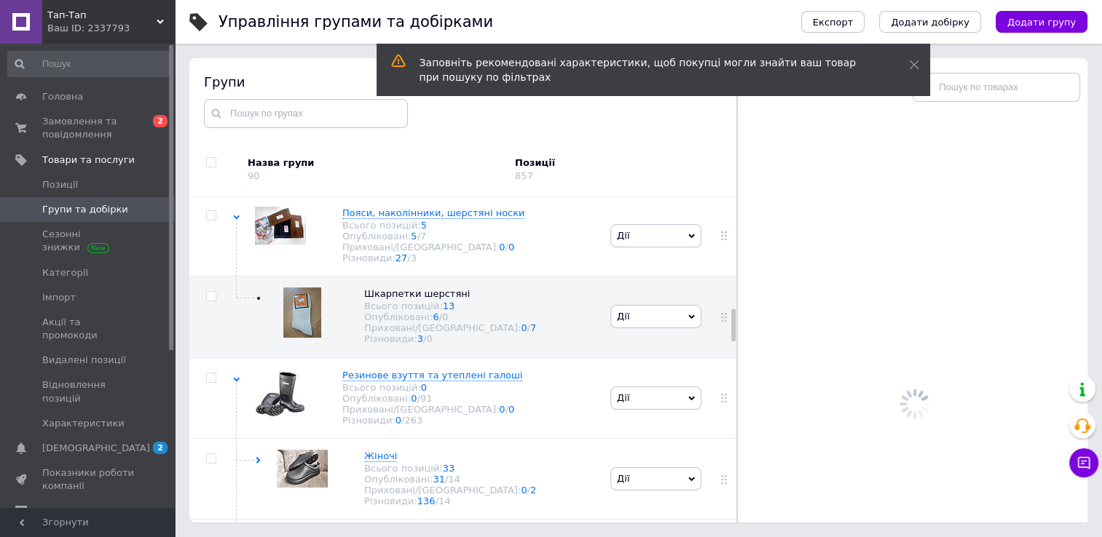
scroll to position [1102, 0]
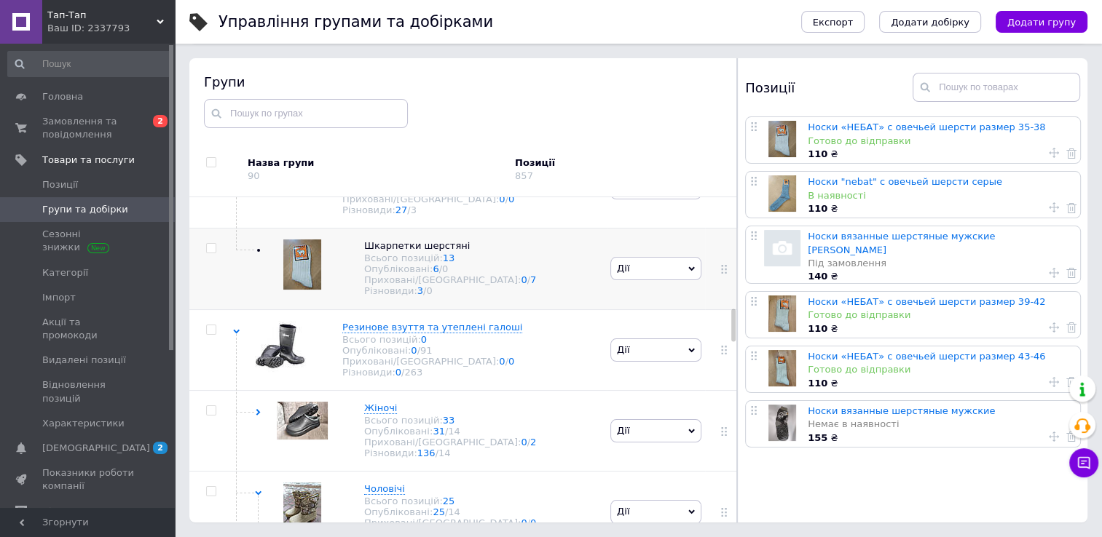
click at [638, 280] on span "Дії" at bounding box center [655, 268] width 91 height 23
click at [635, 387] on li "Додати підгрупу" at bounding box center [656, 370] width 90 height 33
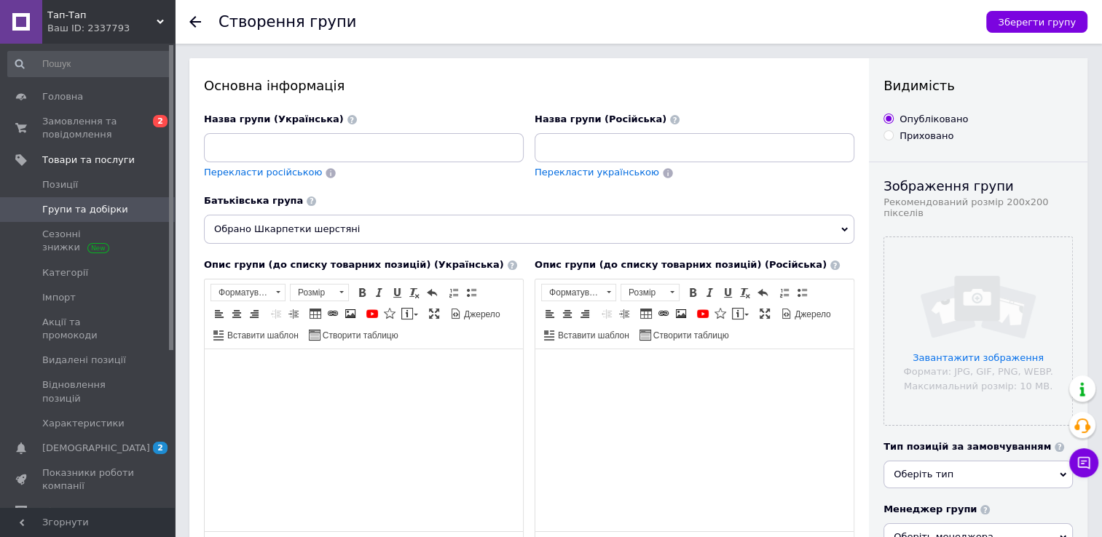
click at [230, 130] on div "Назва групи (Українська)" at bounding box center [364, 138] width 320 height 50
click at [231, 132] on div "Назва групи (Українська)" at bounding box center [364, 138] width 320 height 50
click at [234, 147] on input at bounding box center [364, 147] width 320 height 29
type input "Чоловічі"
click at [575, 156] on input at bounding box center [694, 147] width 320 height 29
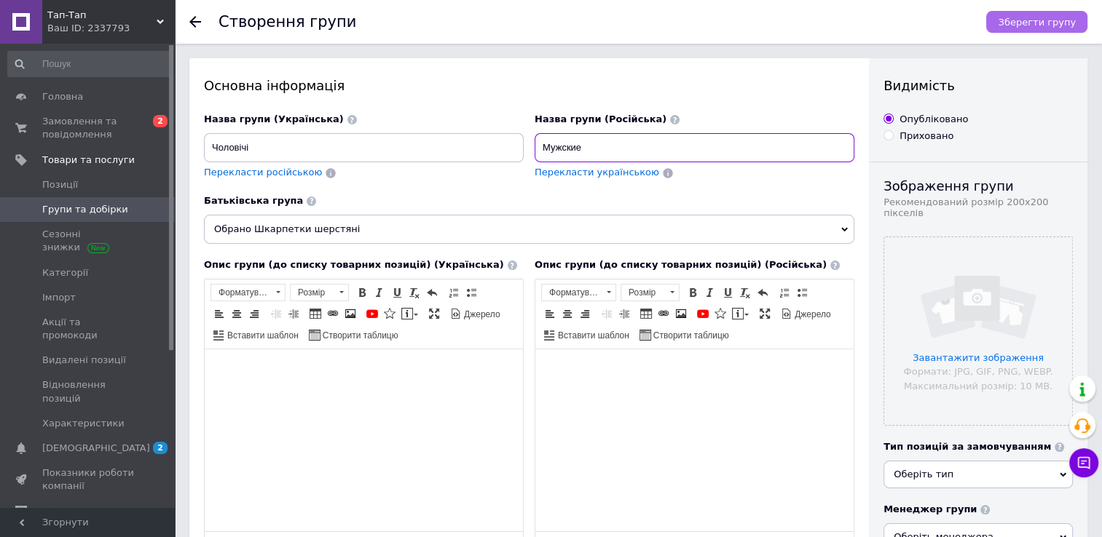
type input "Мужские"
click at [1046, 23] on span "Зберегти групу" at bounding box center [1037, 22] width 78 height 11
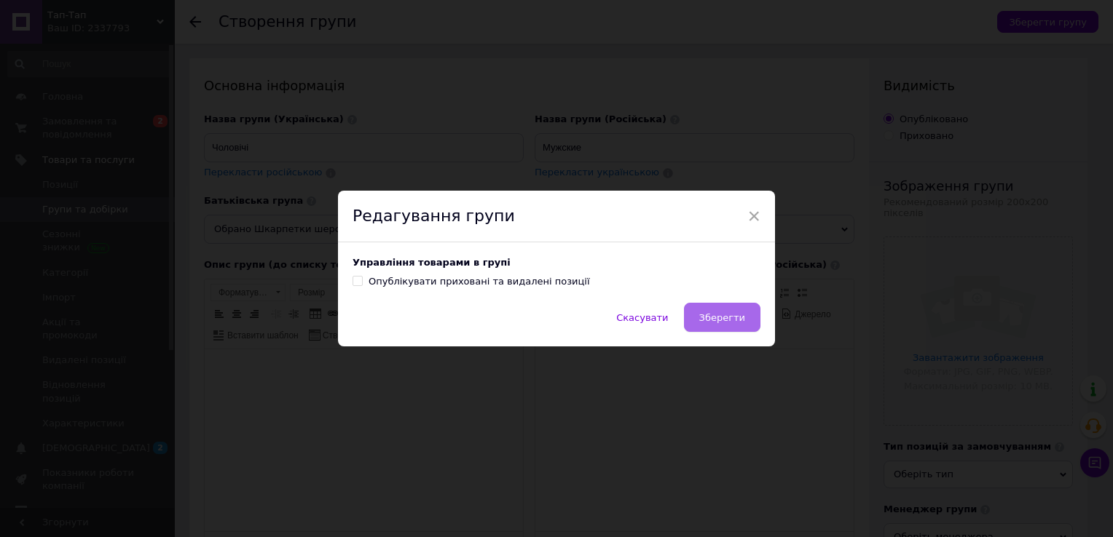
click at [713, 316] on span "Зберегти" at bounding box center [722, 317] width 46 height 11
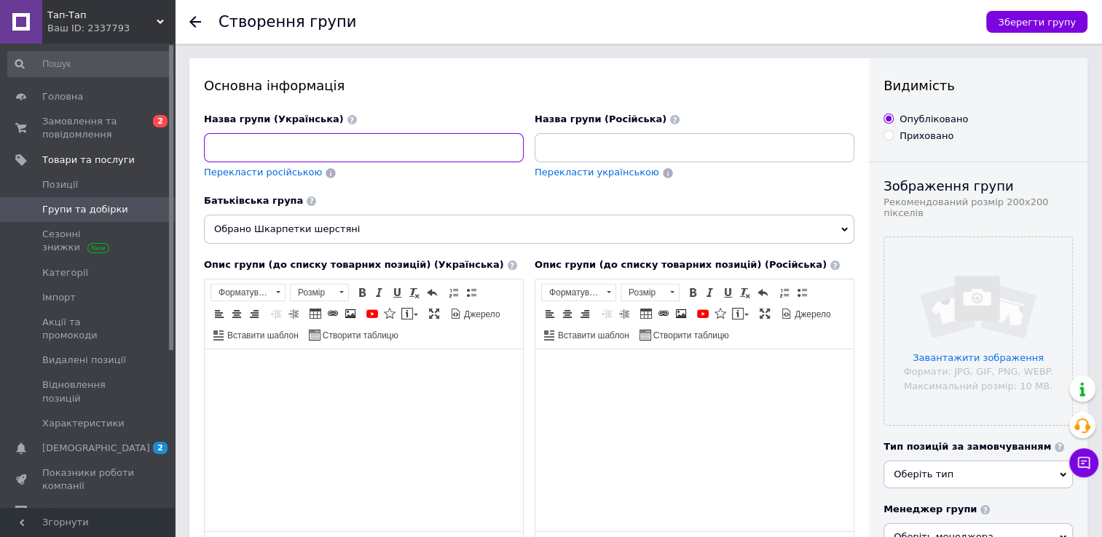
click at [224, 155] on input at bounding box center [364, 147] width 320 height 29
type input "Жіночі"
click at [591, 146] on input at bounding box center [694, 147] width 320 height 29
type input "Женские"
click at [1043, 22] on span "Зберегти групу" at bounding box center [1037, 22] width 78 height 11
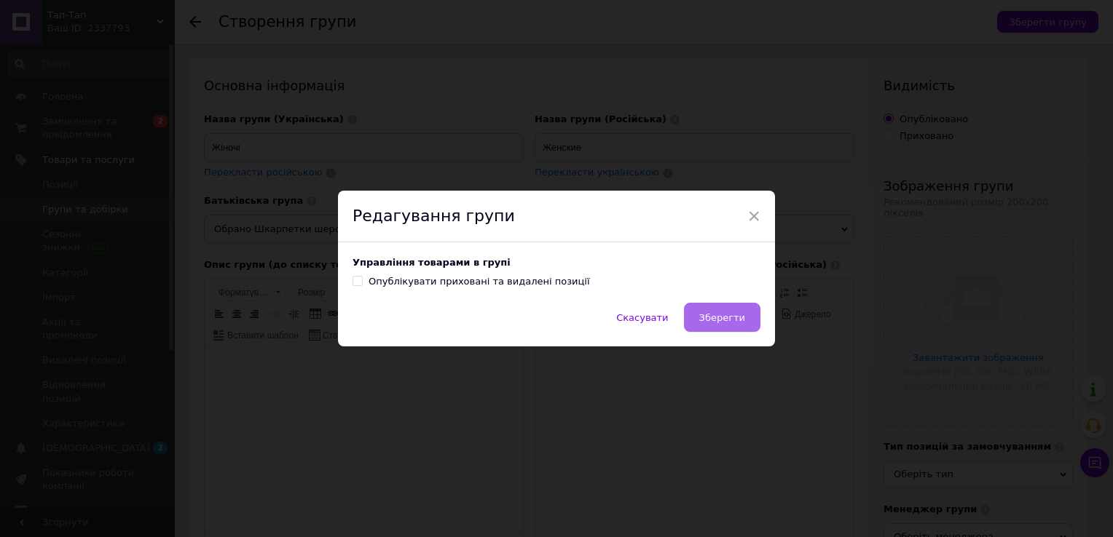
click at [712, 313] on span "Зберегти" at bounding box center [722, 317] width 46 height 11
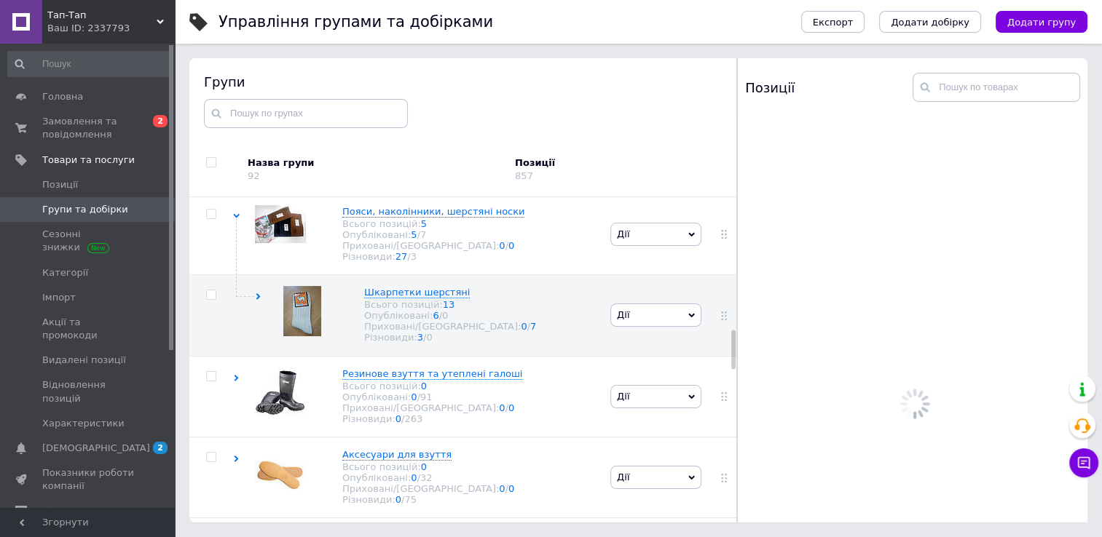
scroll to position [1102, 0]
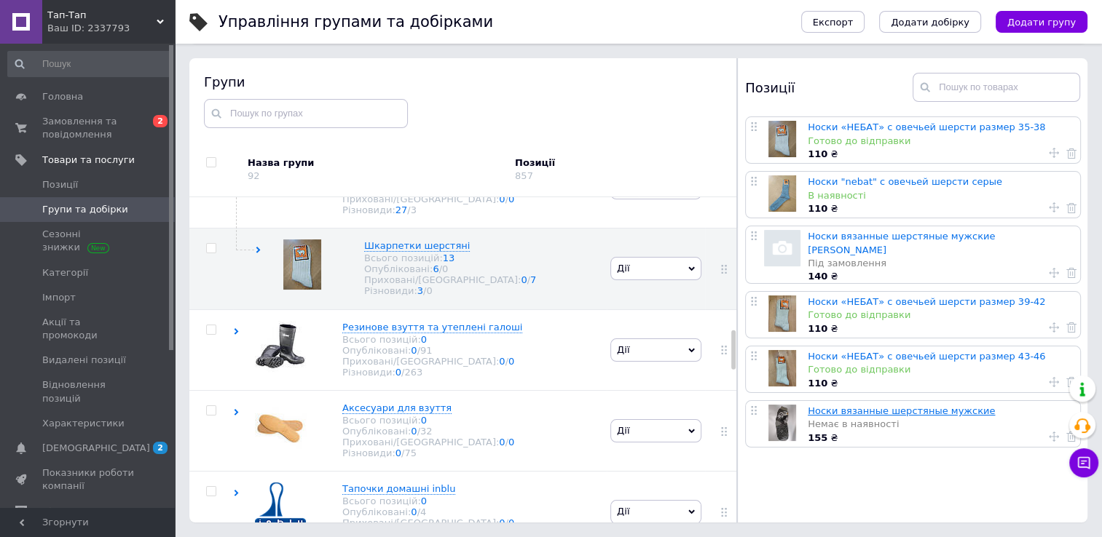
click at [859, 406] on link "Носки вязанные шерстяные мужские" at bounding box center [900, 411] width 187 height 11
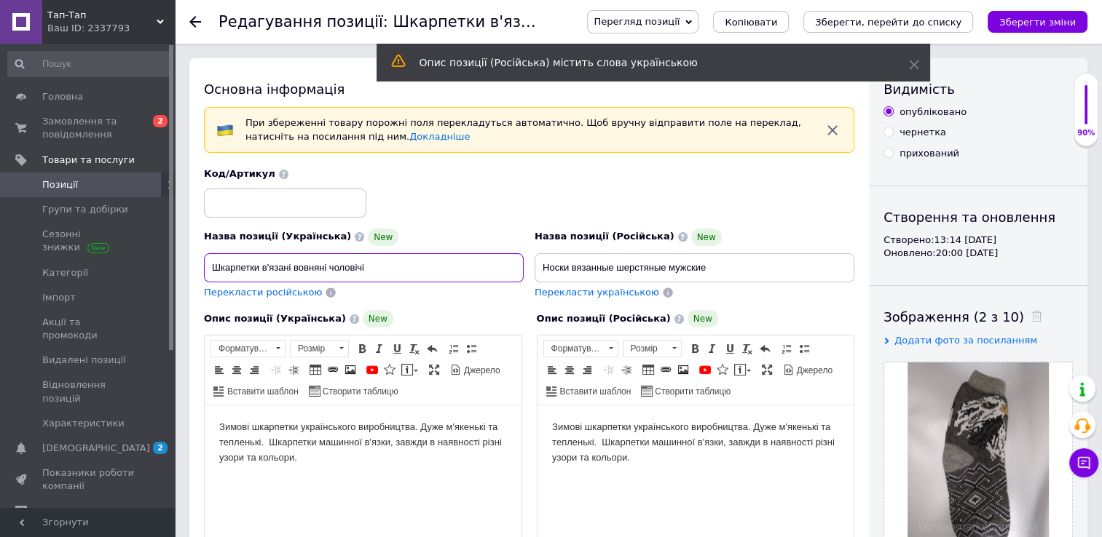
click at [368, 272] on input "Шкарпетки в'язані вовняні чоловічі" at bounding box center [364, 267] width 320 height 29
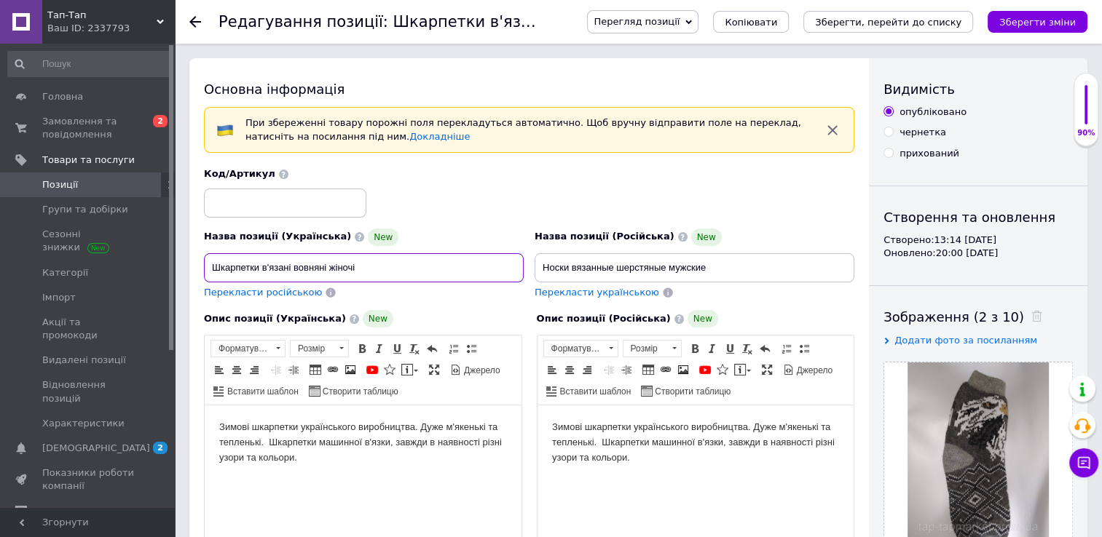
type input "Шкарпетки в'язані вовняні жіночі"
click at [719, 266] on input "Носки вязанные шерстяные мужские" at bounding box center [694, 267] width 320 height 29
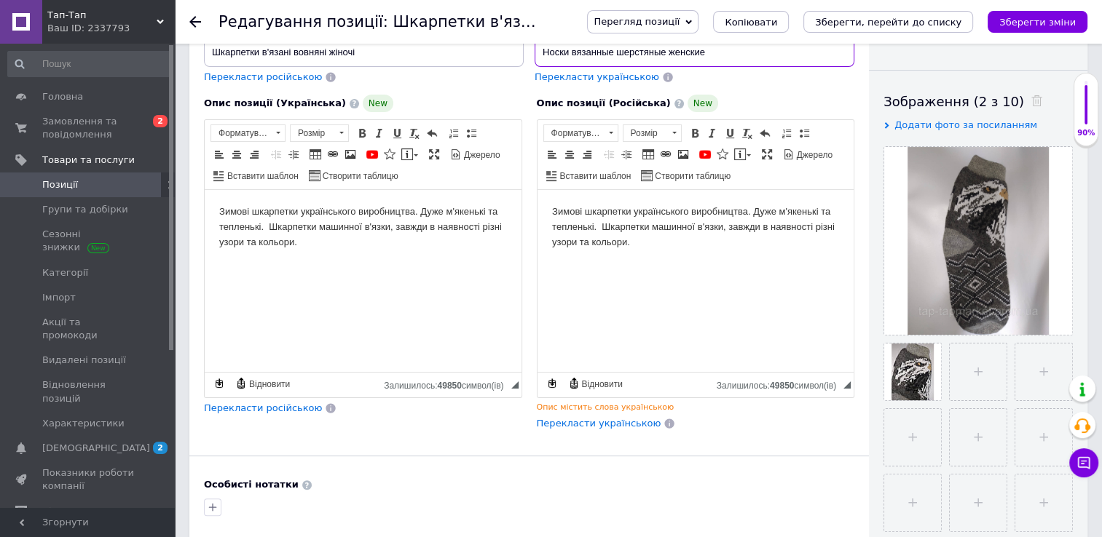
scroll to position [221, 0]
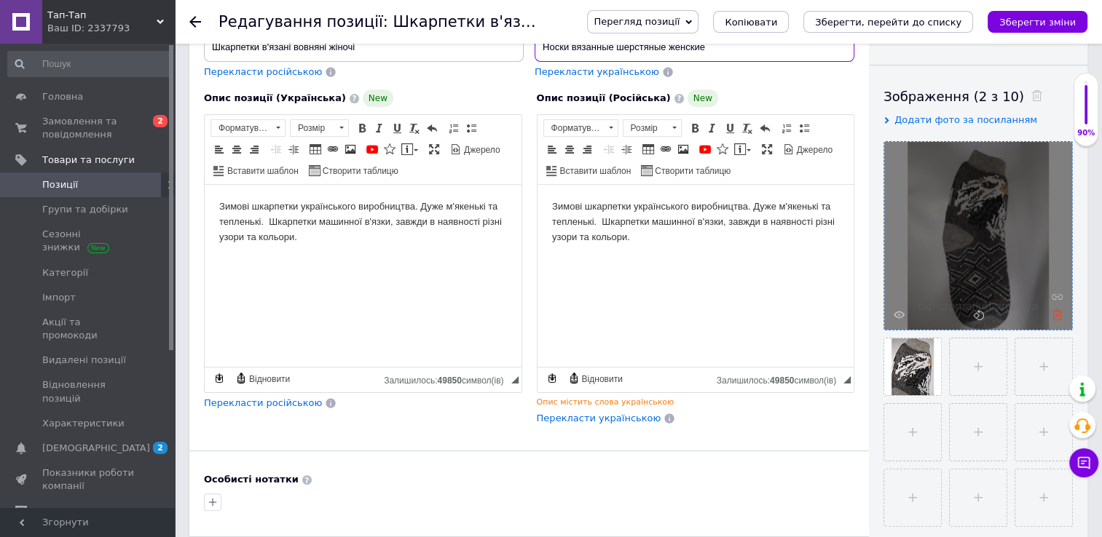
type input "Носки вязанные шерстяные женские"
click at [1055, 314] on use at bounding box center [1056, 314] width 11 height 11
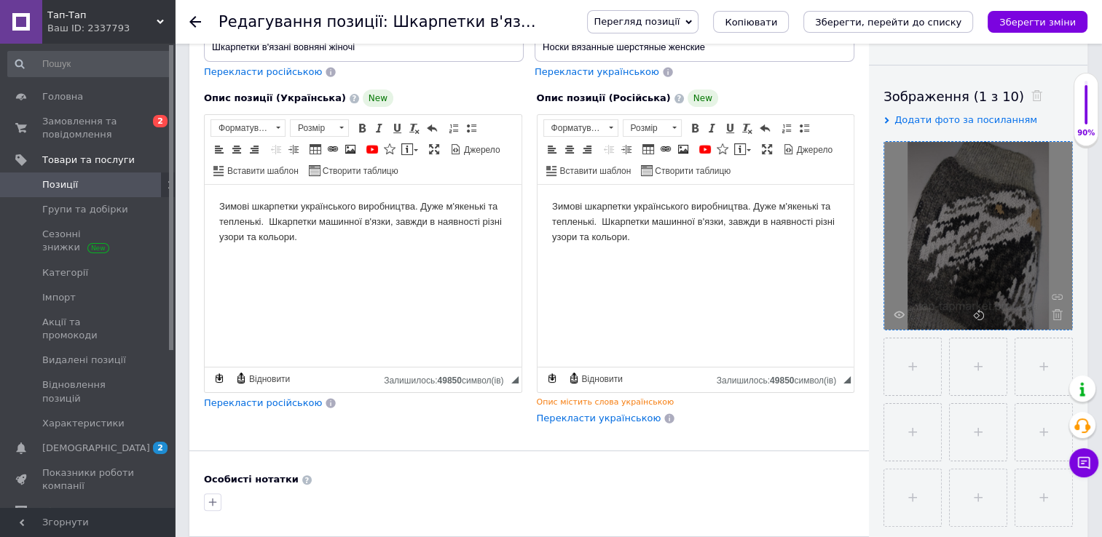
click at [1055, 314] on use at bounding box center [1056, 314] width 11 height 11
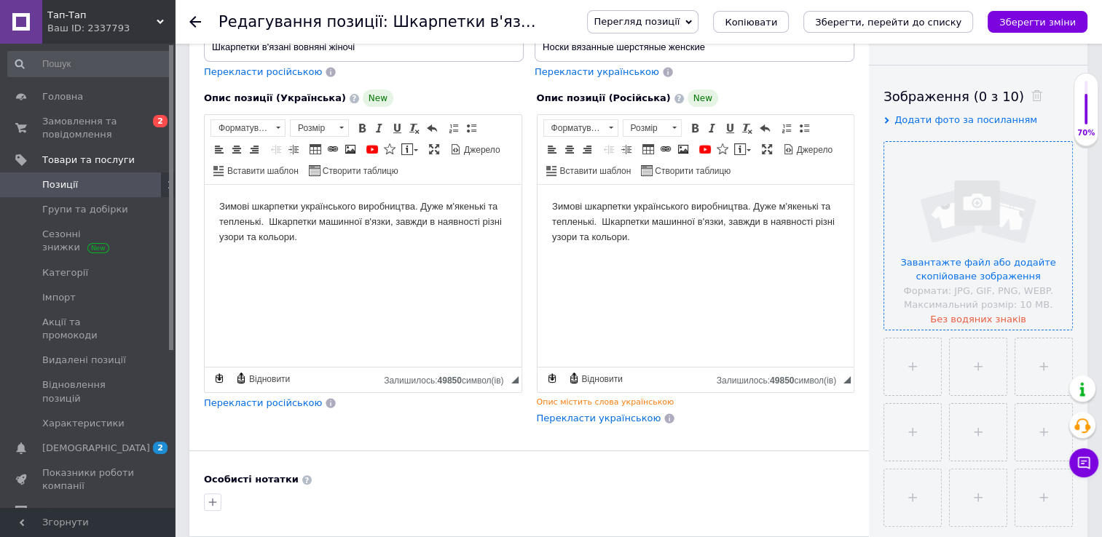
click at [1055, 314] on input "file" at bounding box center [978, 236] width 188 height 188
click at [1046, 27] on icon "Зберегти зміни" at bounding box center [1037, 22] width 76 height 11
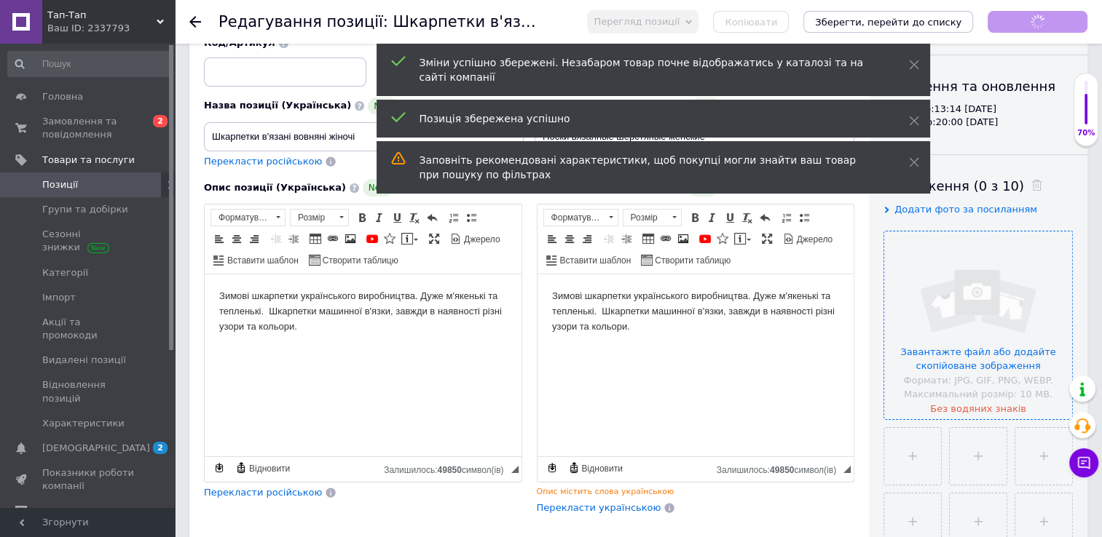
scroll to position [130, 0]
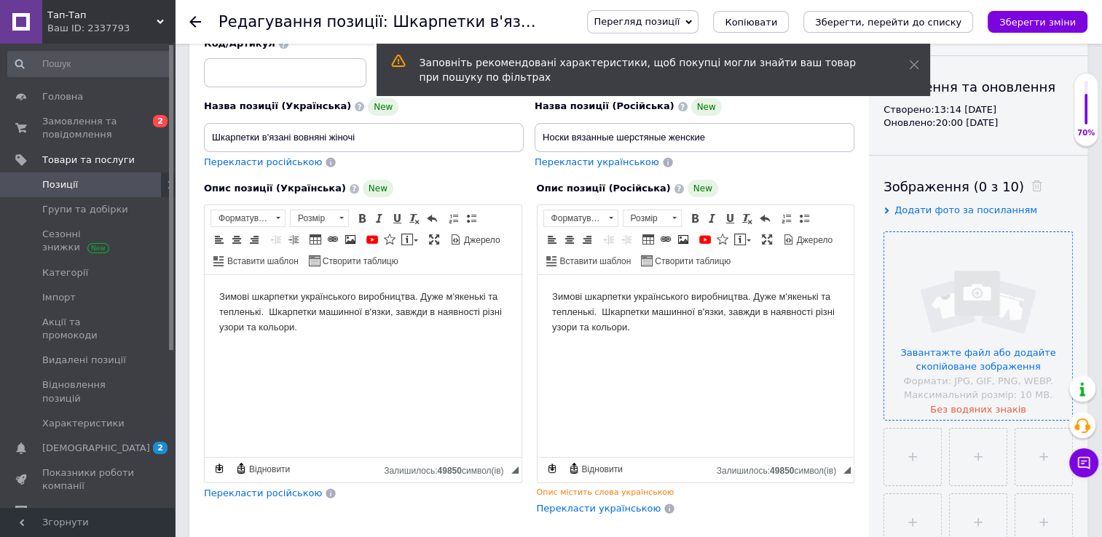
click at [640, 328] on body "Зимові шкарпетки українського виробництва. Дуже м'якенькі та тепленькі. Шкарпет…" at bounding box center [695, 312] width 288 height 45
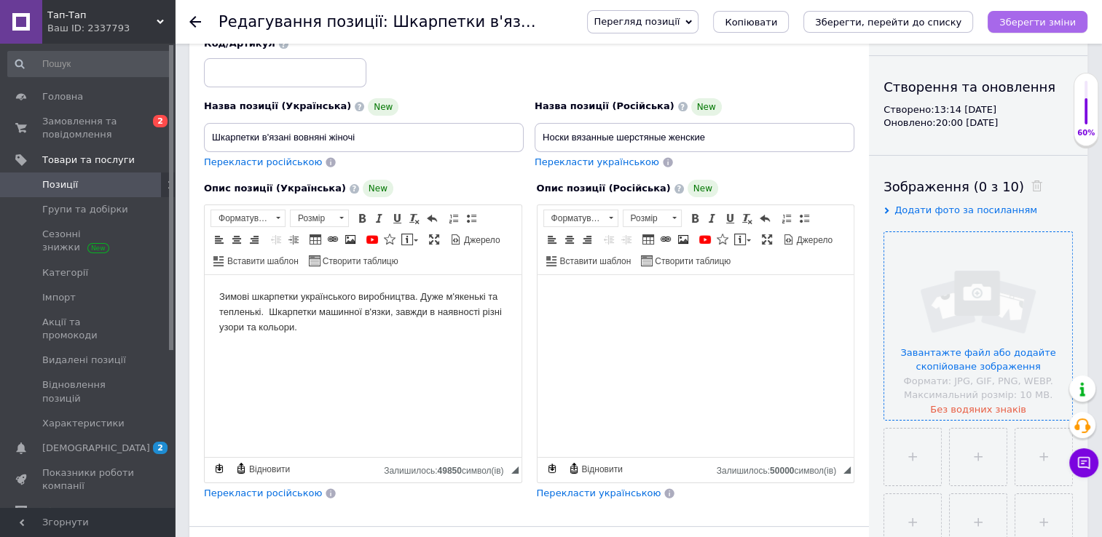
click at [1053, 19] on icon "Зберегти зміни" at bounding box center [1037, 22] width 76 height 11
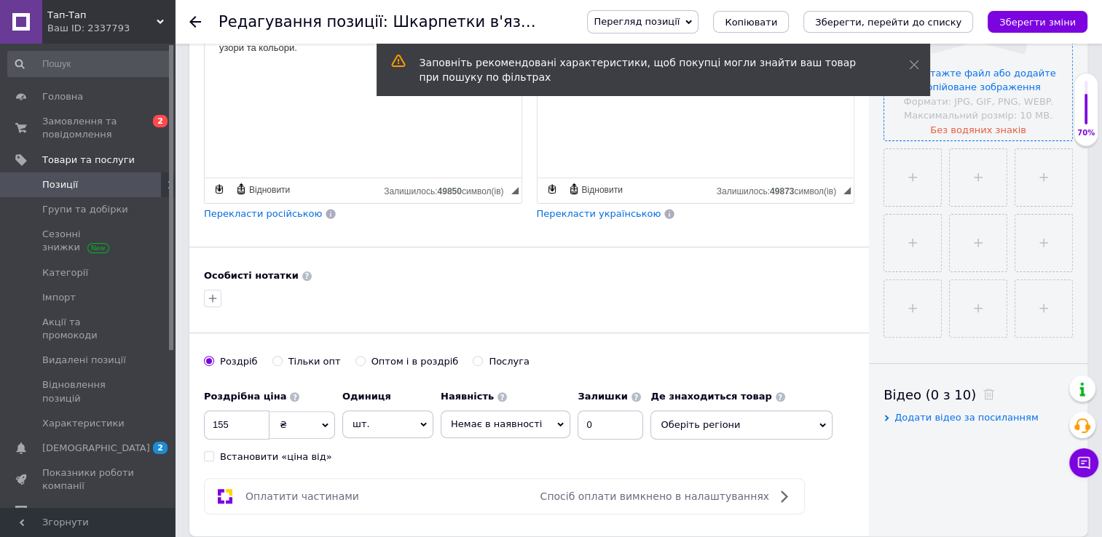
scroll to position [415, 0]
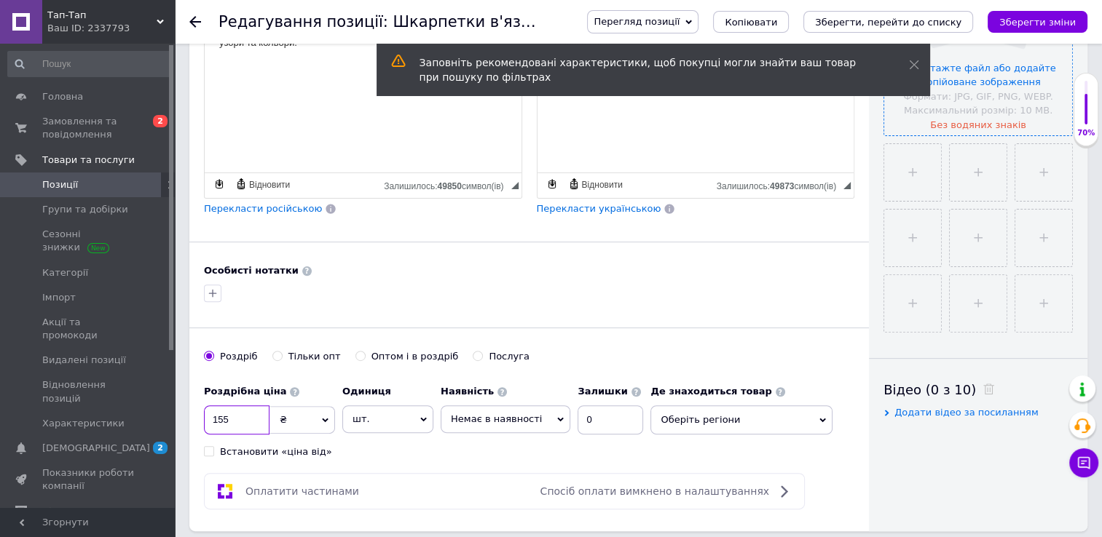
click at [247, 418] on input "155" at bounding box center [237, 420] width 66 height 29
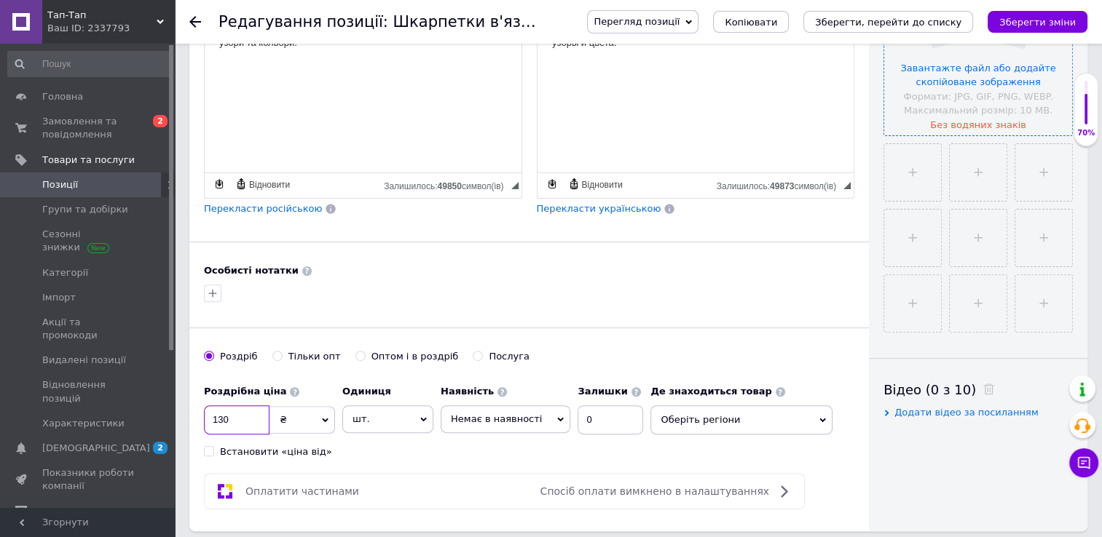
type input "130"
click at [593, 426] on input "0" at bounding box center [610, 420] width 66 height 29
click at [521, 414] on span "Немає в наявності" at bounding box center [496, 419] width 91 height 11
click at [473, 467] on li "Під замовлення" at bounding box center [505, 470] width 128 height 20
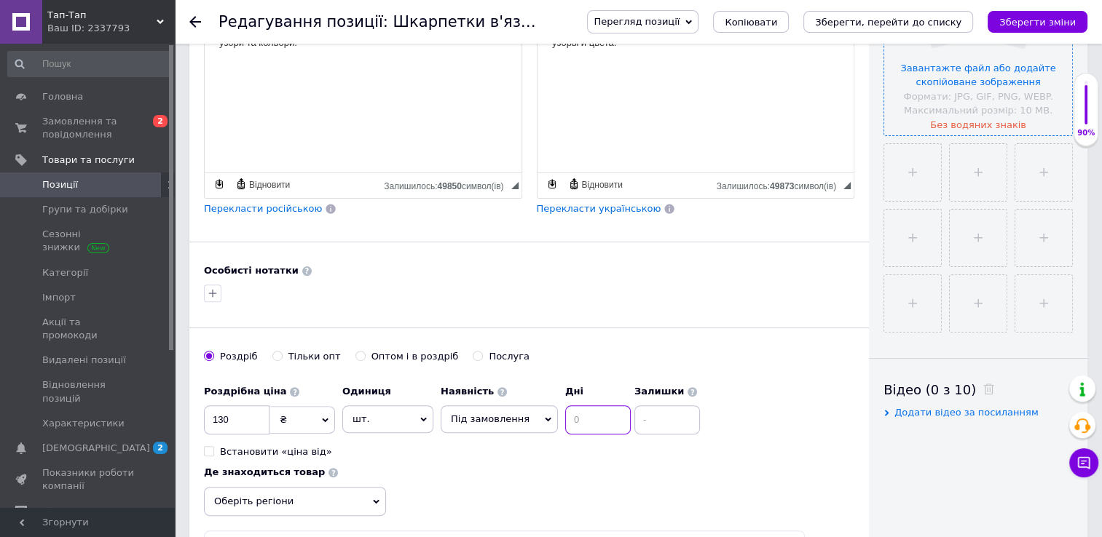
click at [576, 416] on input at bounding box center [598, 420] width 66 height 29
type input "4"
click at [1034, 22] on icon "Зберегти зміни" at bounding box center [1037, 22] width 76 height 11
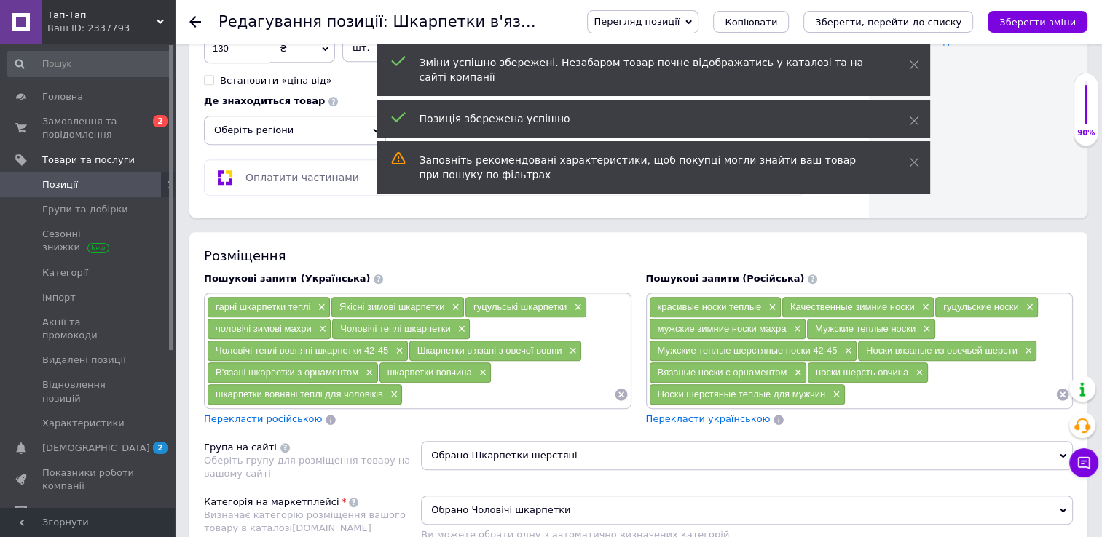
scroll to position [791, 0]
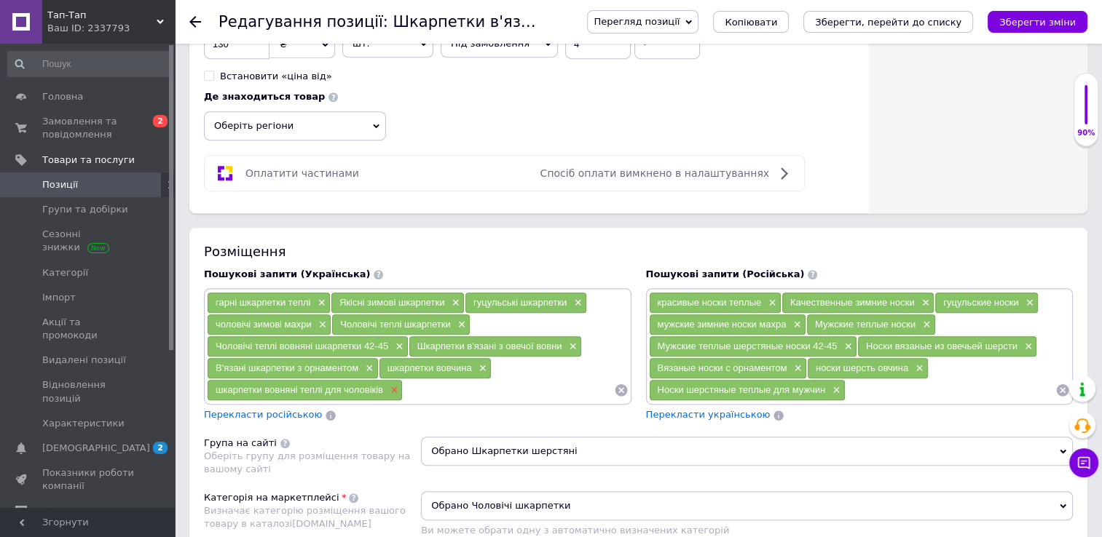
click at [389, 385] on span "×" at bounding box center [393, 390] width 12 height 12
click at [403, 340] on div "Чоловічі теплі вовняні шкарпетки 42-45 ×" at bounding box center [308, 346] width 200 height 20
click at [400, 341] on span "×" at bounding box center [398, 347] width 12 height 12
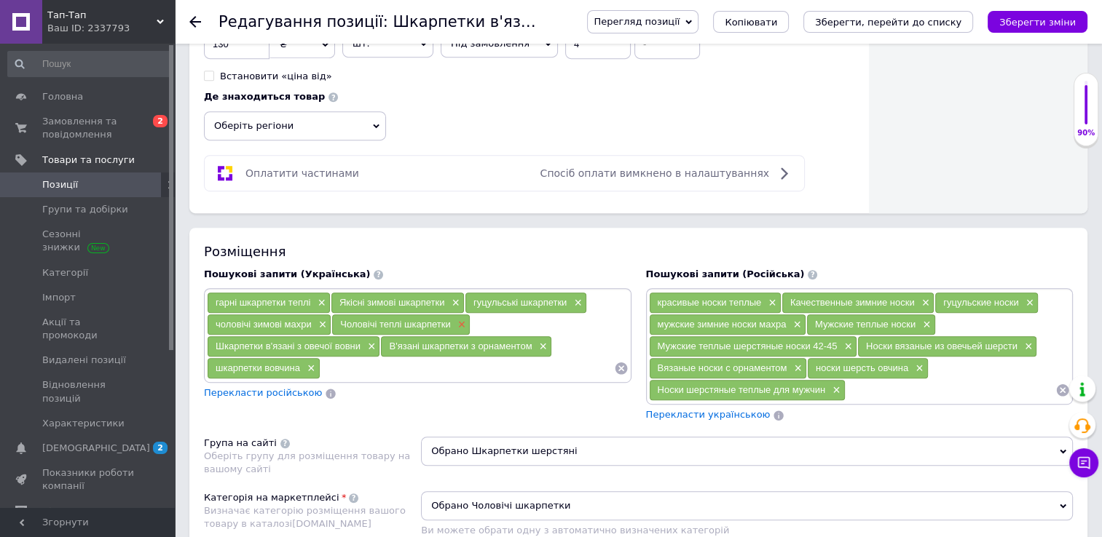
click at [459, 319] on span "×" at bounding box center [460, 325] width 12 height 12
click at [318, 319] on span "×" at bounding box center [321, 325] width 12 height 12
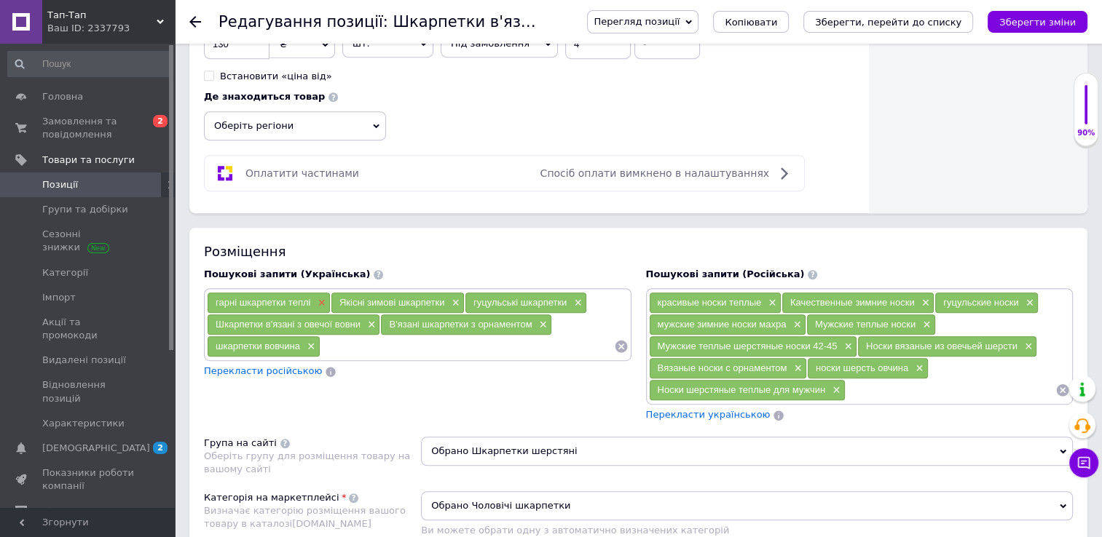
click at [320, 299] on span "×" at bounding box center [320, 303] width 12 height 12
click at [353, 336] on input at bounding box center [466, 347] width 293 height 22
type input "ж"
click at [925, 319] on span "×" at bounding box center [925, 325] width 12 height 12
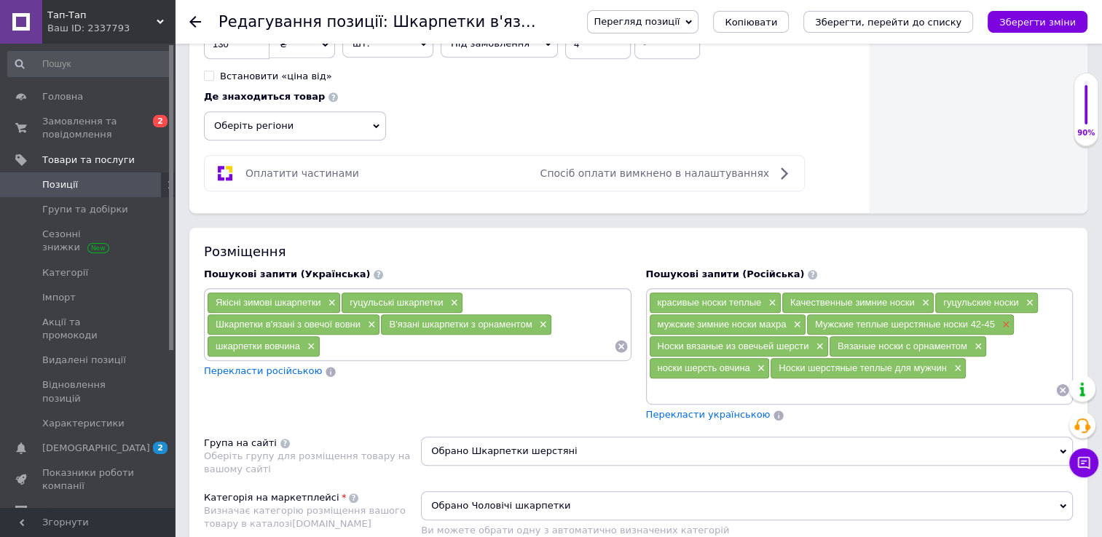
click at [1008, 319] on span "×" at bounding box center [1004, 325] width 12 height 12
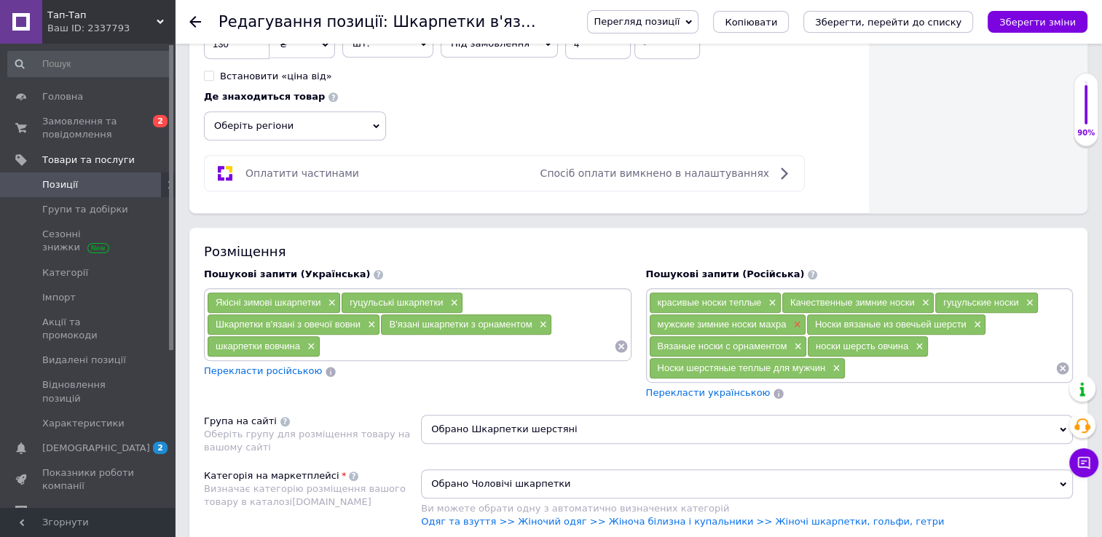
click at [794, 319] on span "×" at bounding box center [795, 325] width 12 height 12
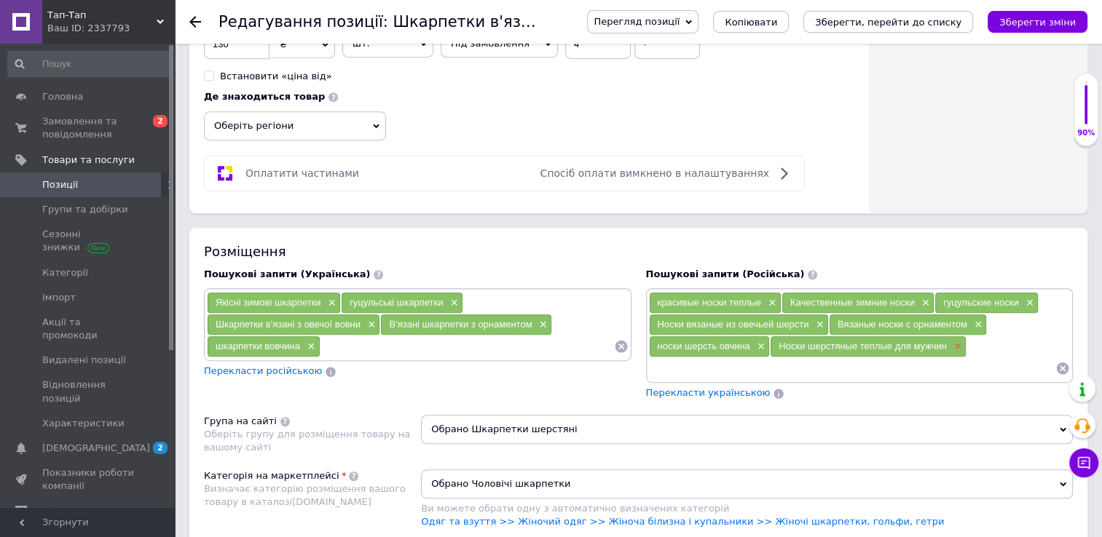
click at [952, 342] on span "×" at bounding box center [956, 347] width 12 height 12
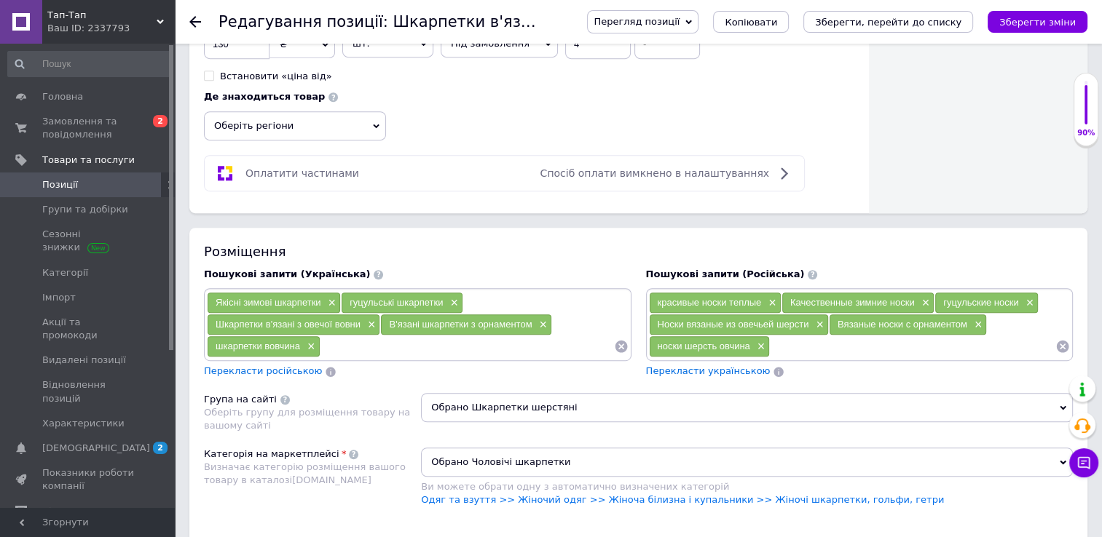
click at [786, 341] on input at bounding box center [912, 347] width 285 height 22
type input "н"
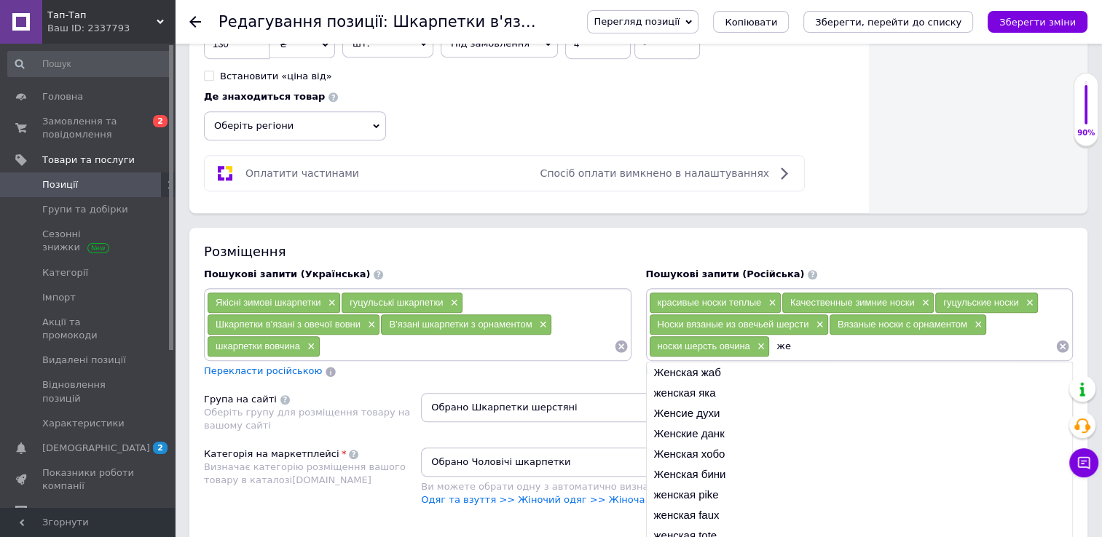
type input "ж"
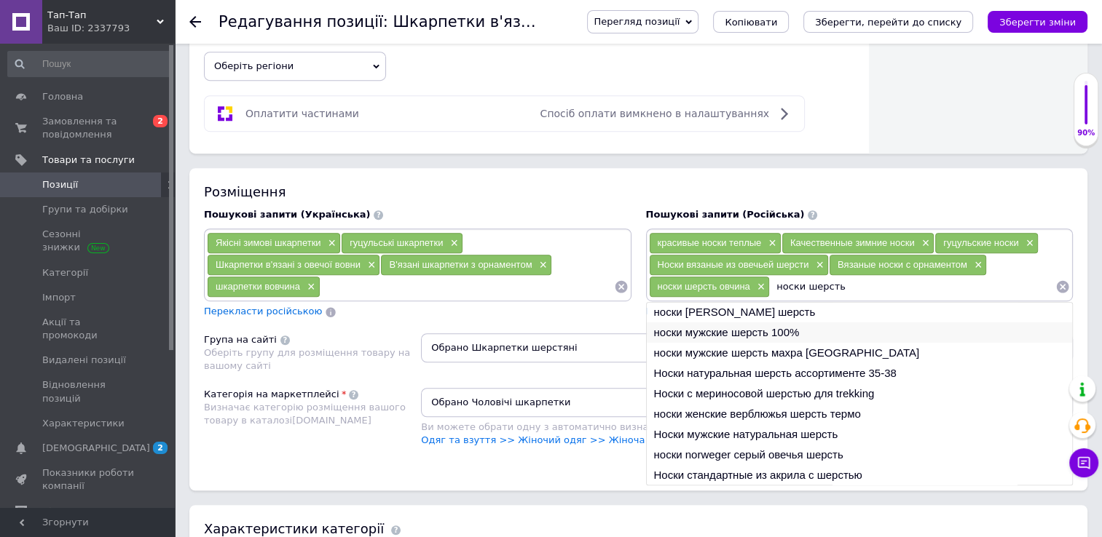
scroll to position [853, 0]
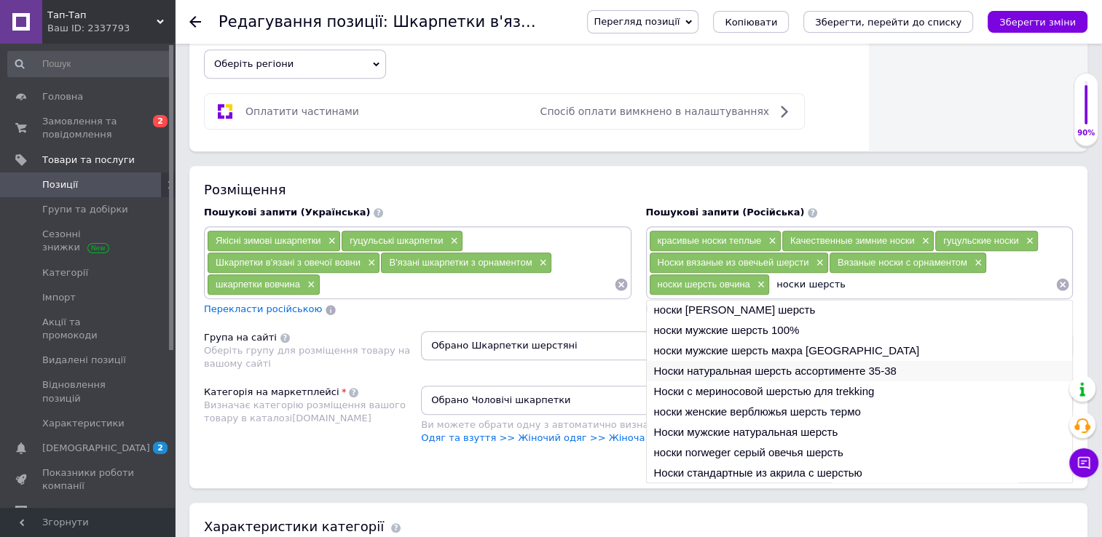
type input "носки шерсть"
click at [738, 369] on li "Носки натуральная шерсть ассортименте 35-38" at bounding box center [860, 371] width 426 height 20
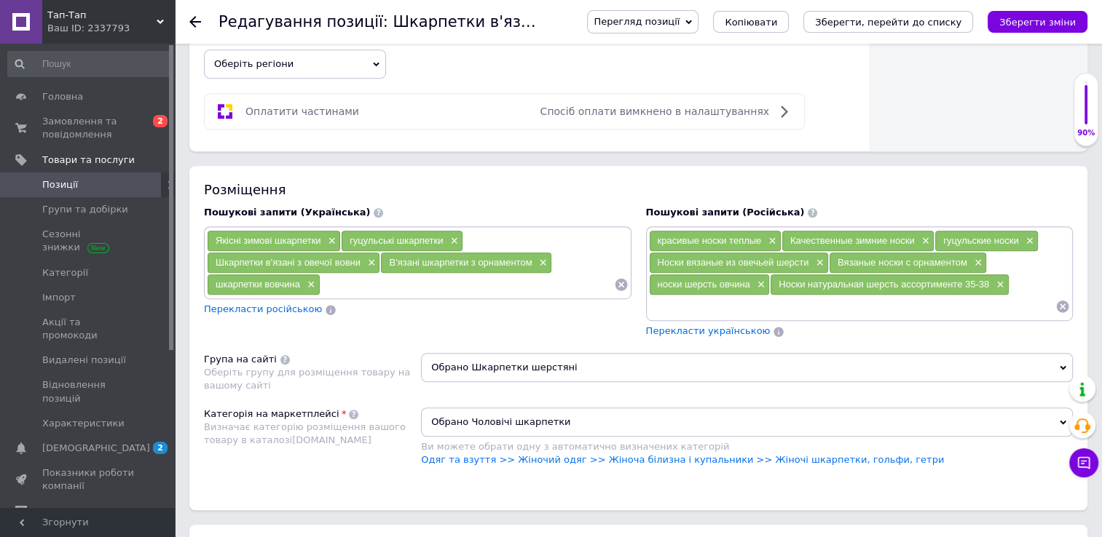
click at [704, 303] on input at bounding box center [852, 307] width 407 height 22
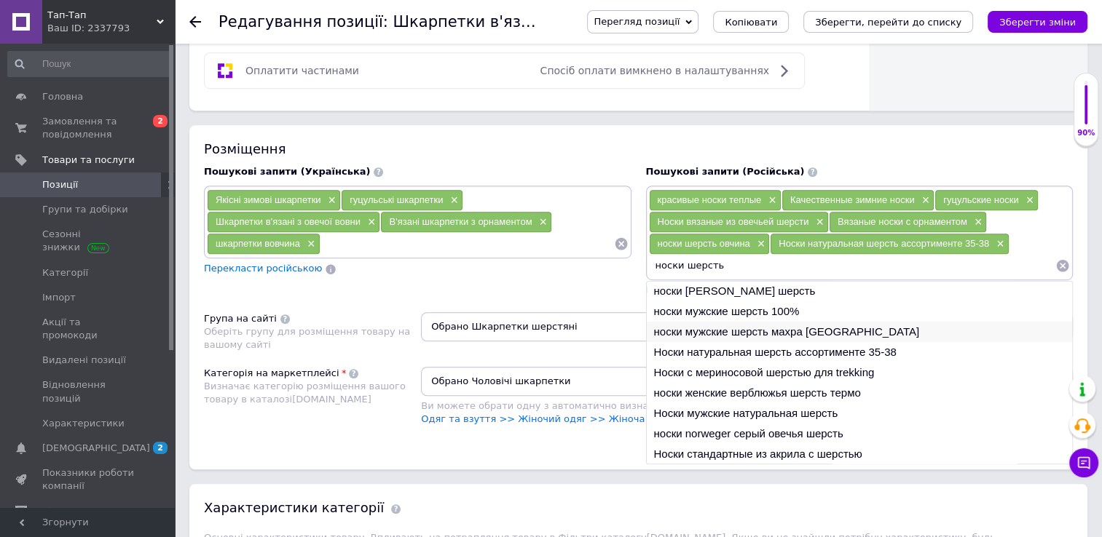
scroll to position [0, 0]
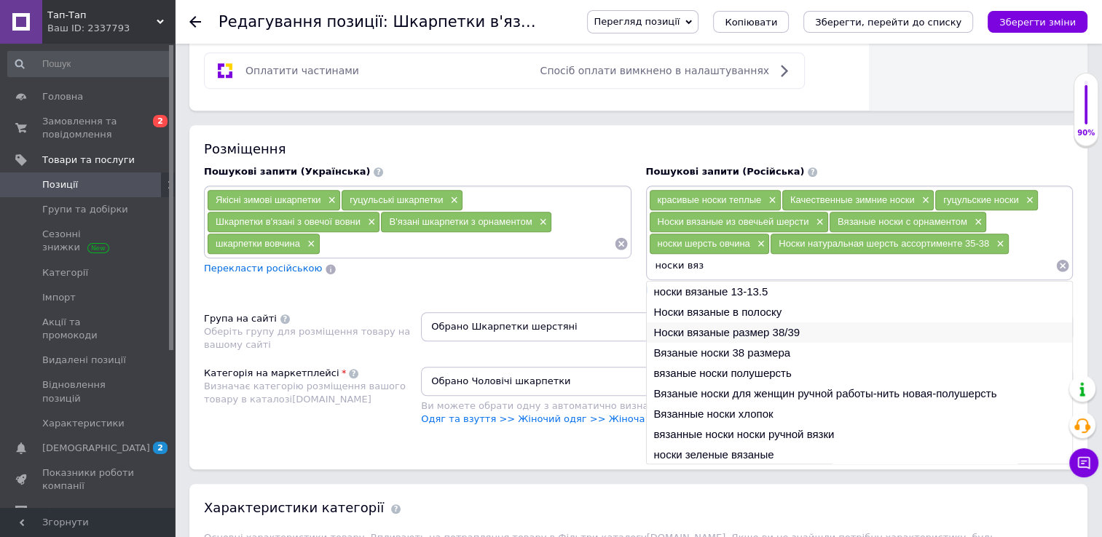
type input "носки вяз"
click at [729, 327] on li "Носки вязаные размер 38/39" at bounding box center [860, 333] width 426 height 20
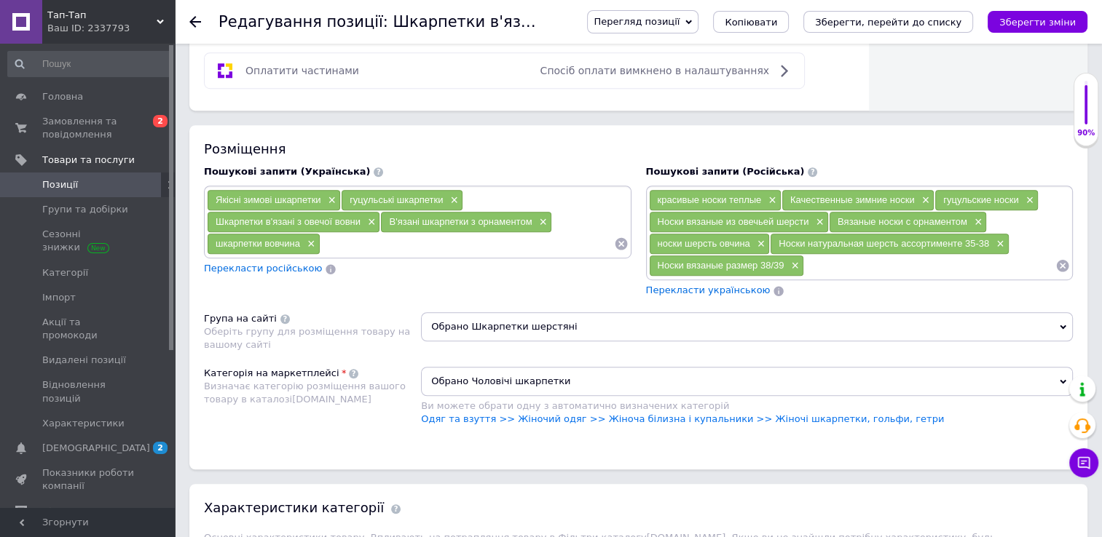
click at [815, 258] on input at bounding box center [929, 266] width 251 height 22
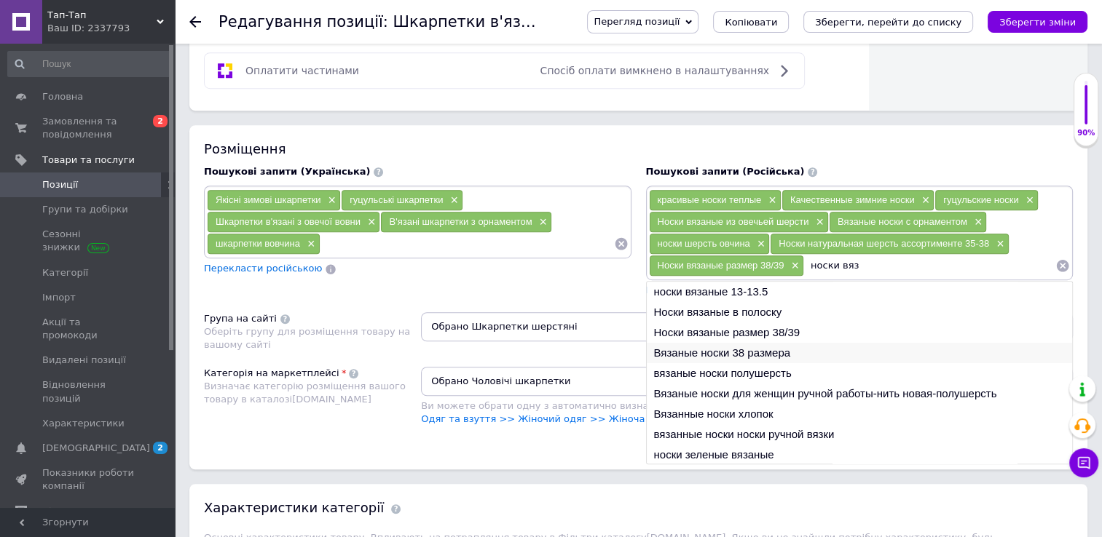
scroll to position [21, 0]
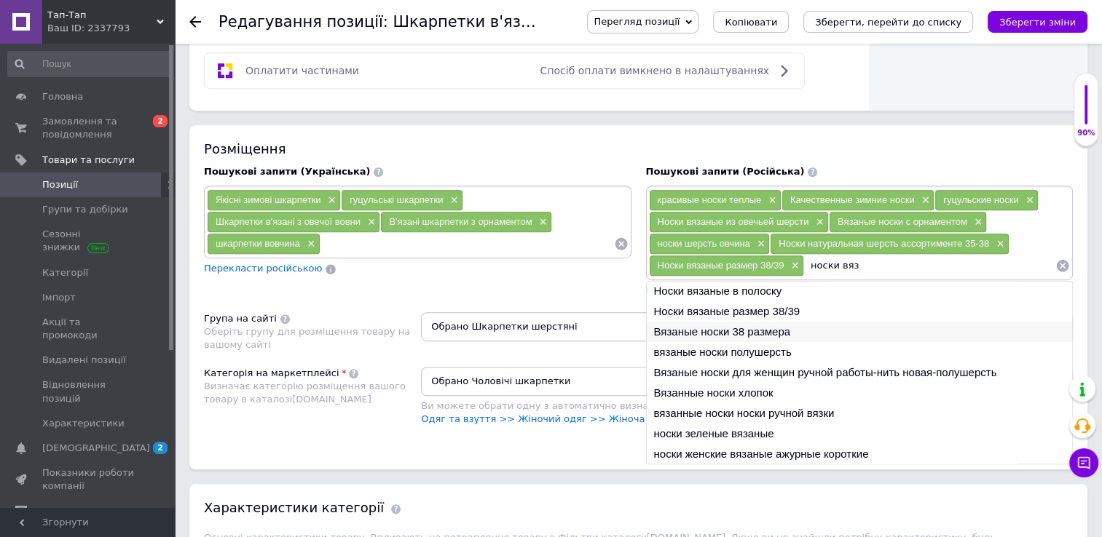
type input "носки вяз"
click at [753, 327] on li "Вязаные носки 38 размера" at bounding box center [860, 332] width 426 height 20
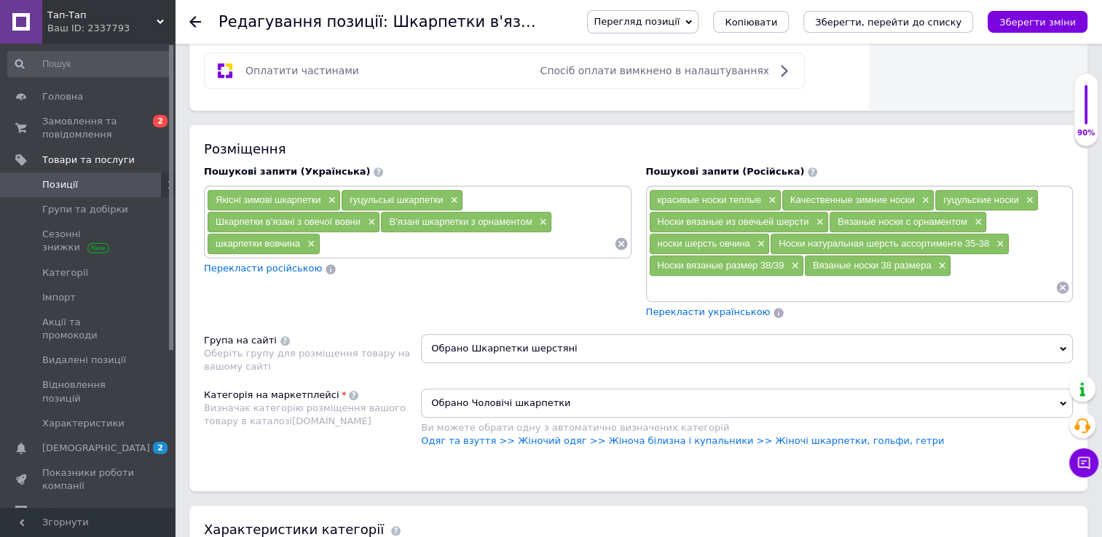
click at [703, 283] on input at bounding box center [852, 288] width 407 height 22
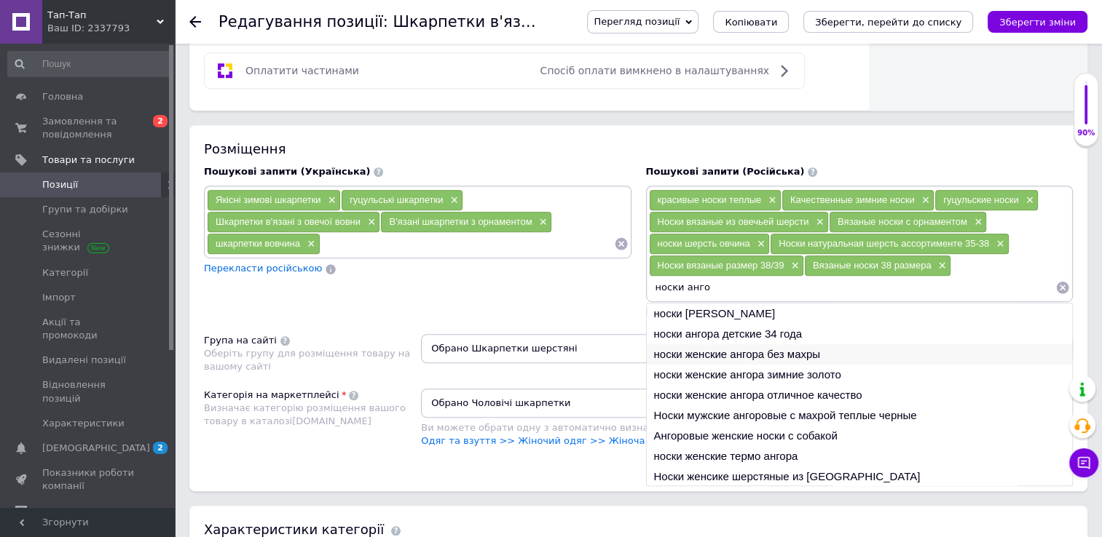
type input "носки анго"
click at [708, 344] on li "носки женские ангора без махры" at bounding box center [860, 354] width 426 height 20
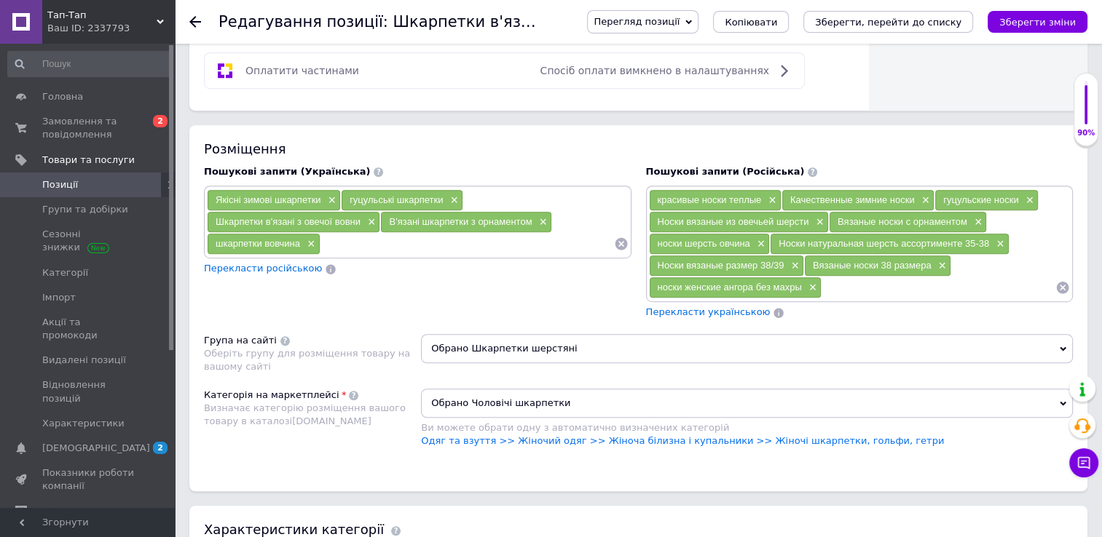
click at [840, 284] on input at bounding box center [938, 288] width 234 height 22
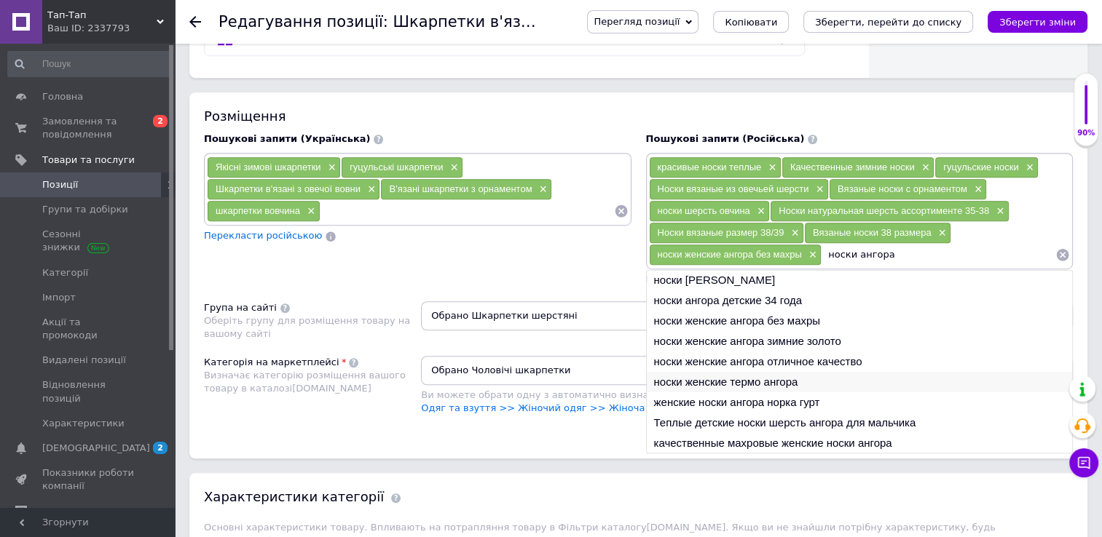
scroll to position [933, 0]
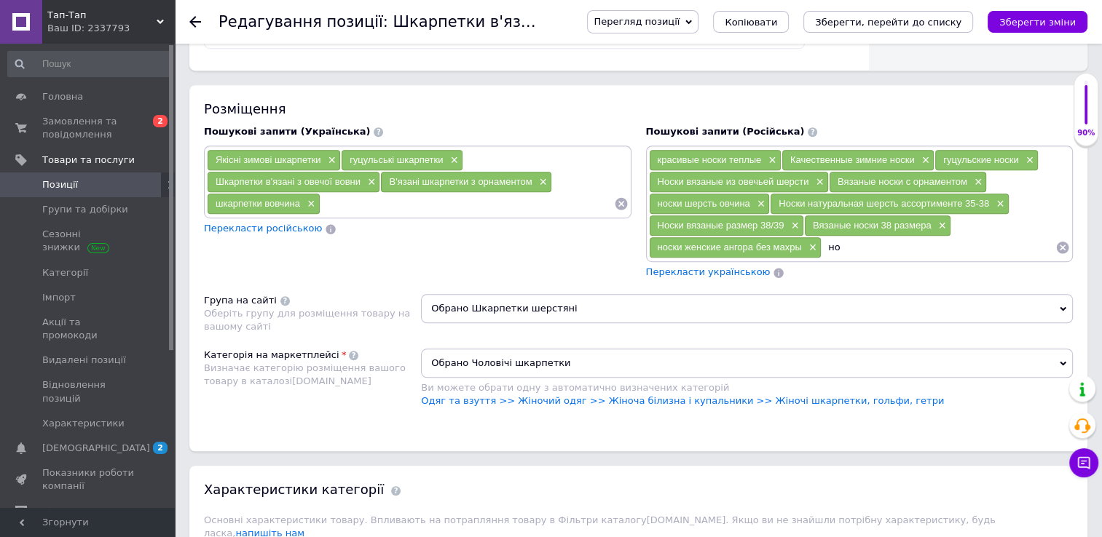
type input "н"
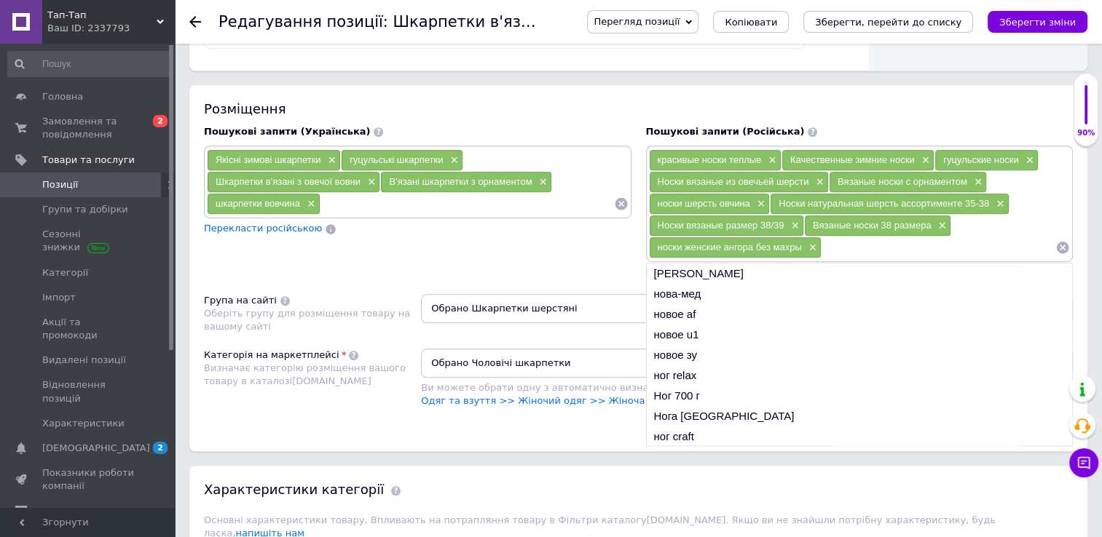
scroll to position [21, 0]
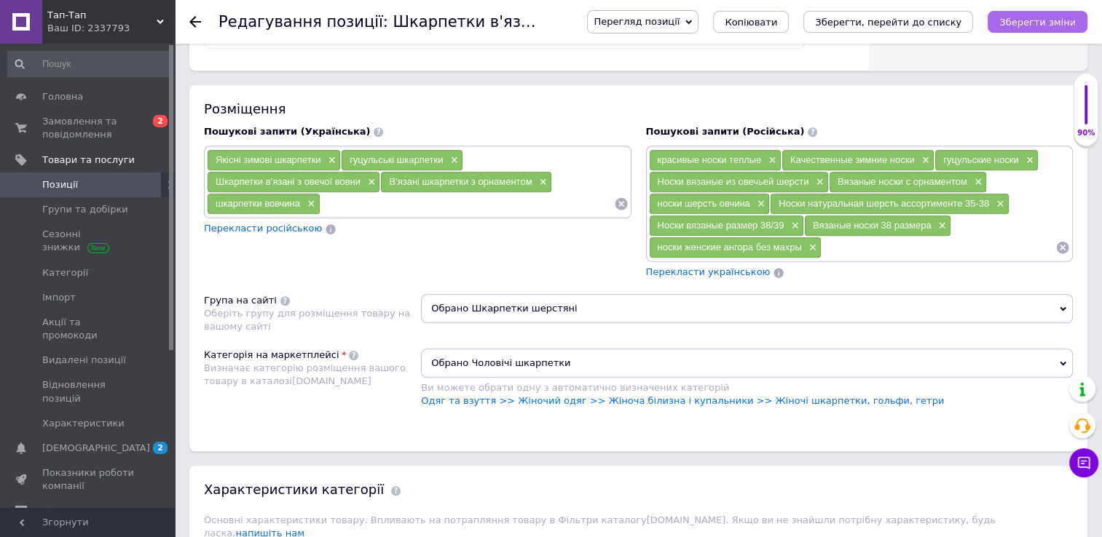
click at [1022, 20] on icon "Зберегти зміни" at bounding box center [1037, 22] width 76 height 11
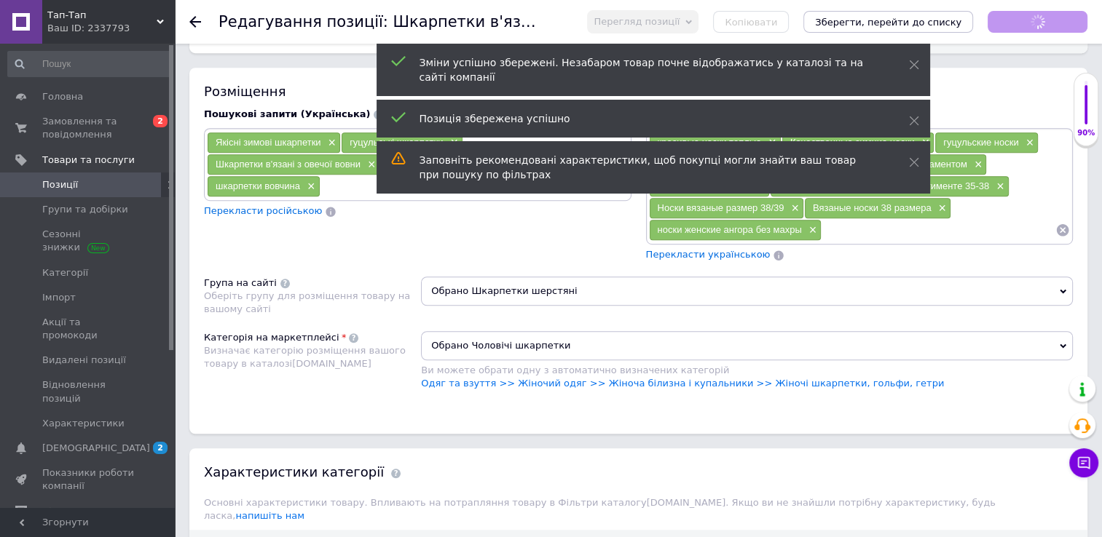
scroll to position [955, 0]
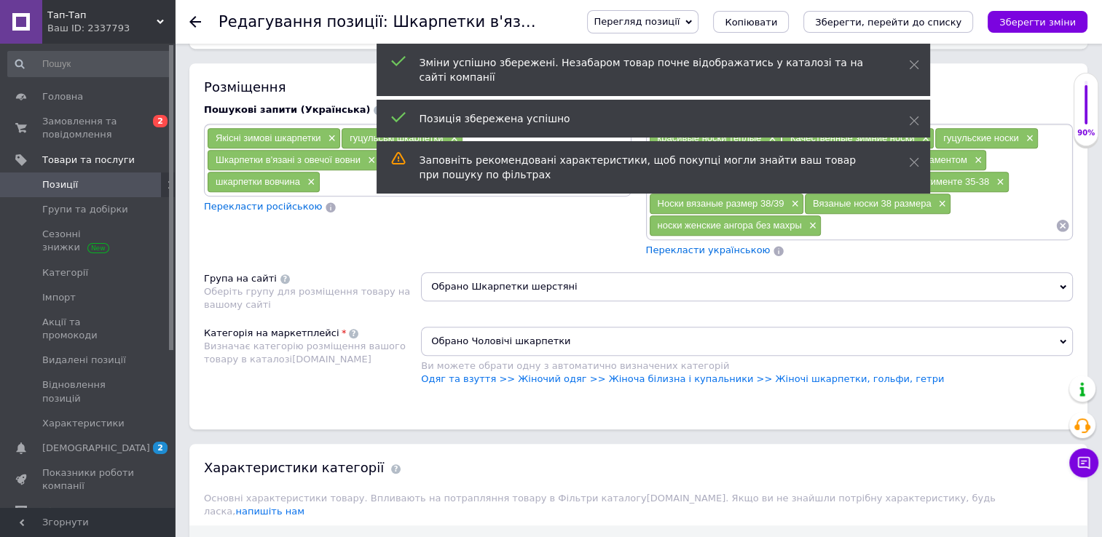
click at [568, 333] on span "Обрано Чоловічі шкарпетки" at bounding box center [747, 341] width 652 height 29
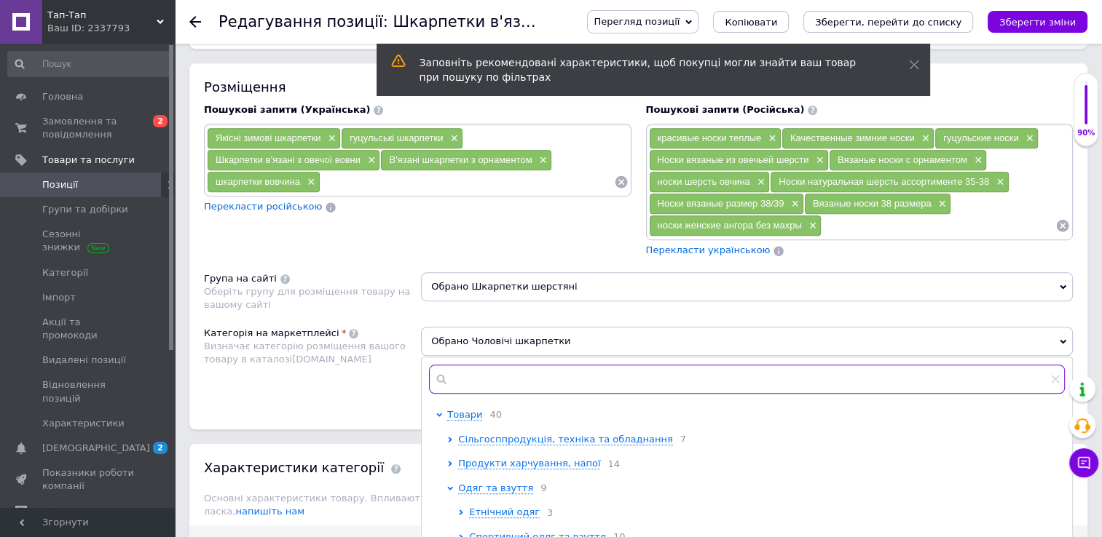
click at [507, 368] on input "text" at bounding box center [747, 379] width 636 height 29
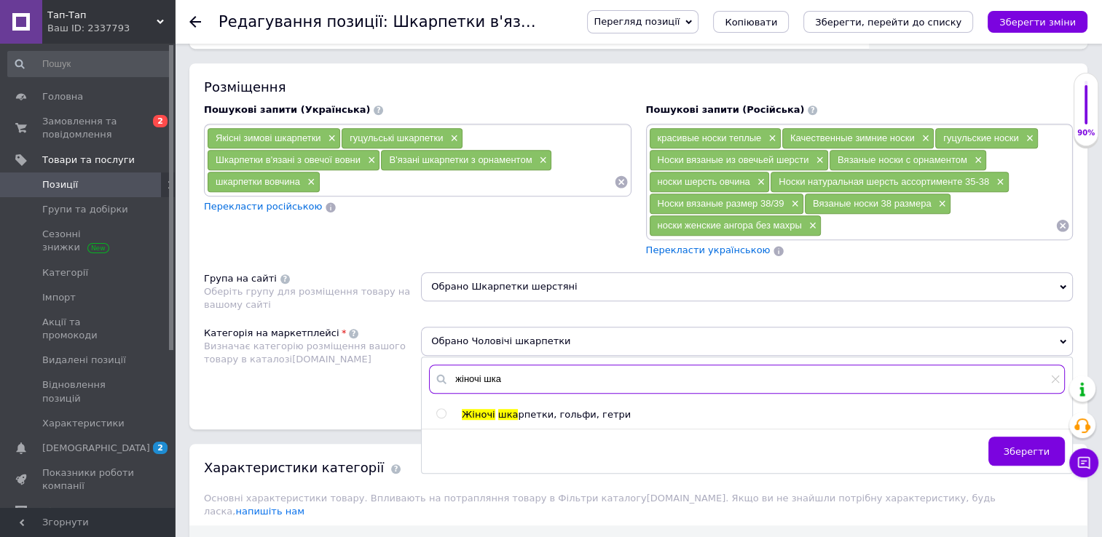
type input "жіночі шка"
click at [440, 408] on span at bounding box center [441, 413] width 10 height 10
click at [440, 409] on input "radio" at bounding box center [440, 413] width 9 height 9
radio input "true"
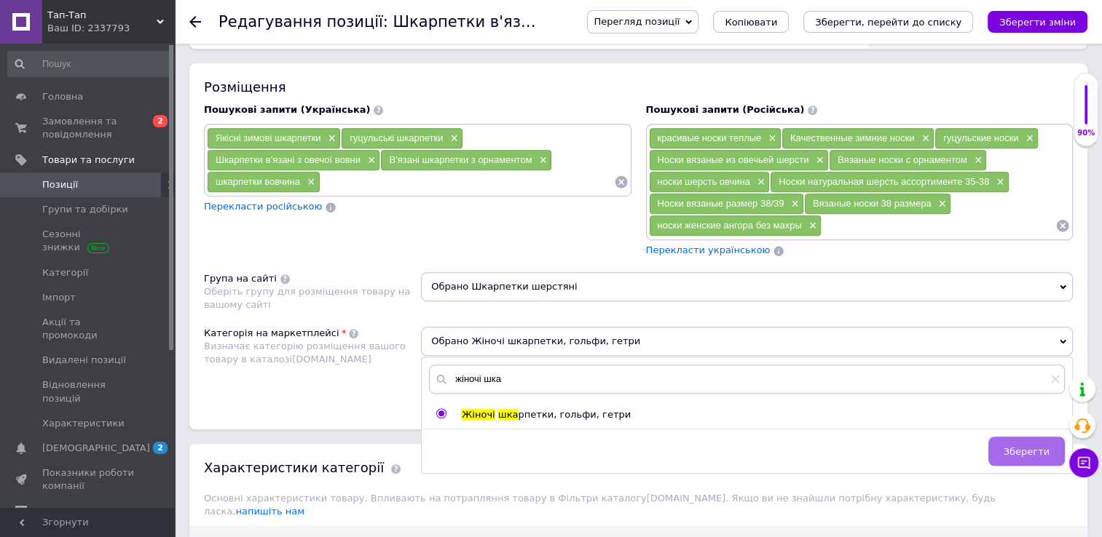
click at [1027, 446] on span "Зберегти" at bounding box center [1026, 451] width 46 height 11
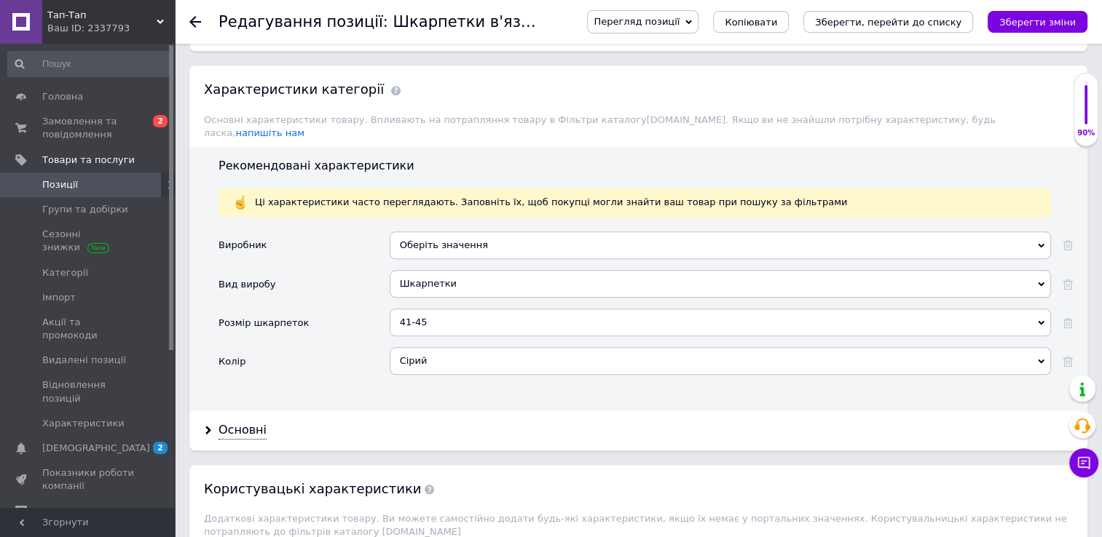
scroll to position [1339, 0]
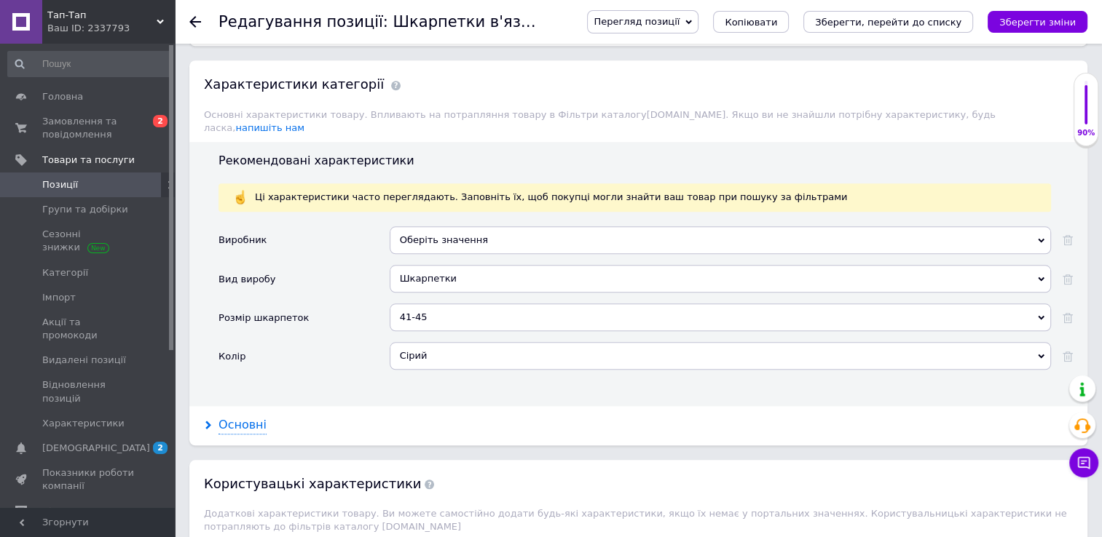
click at [232, 417] on div "Основні" at bounding box center [242, 425] width 48 height 17
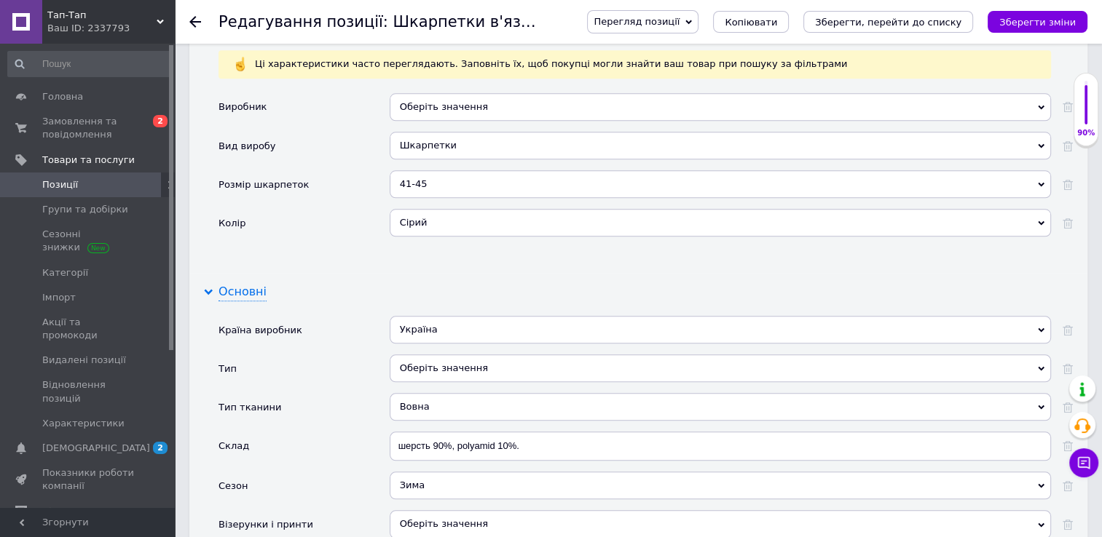
scroll to position [1480, 0]
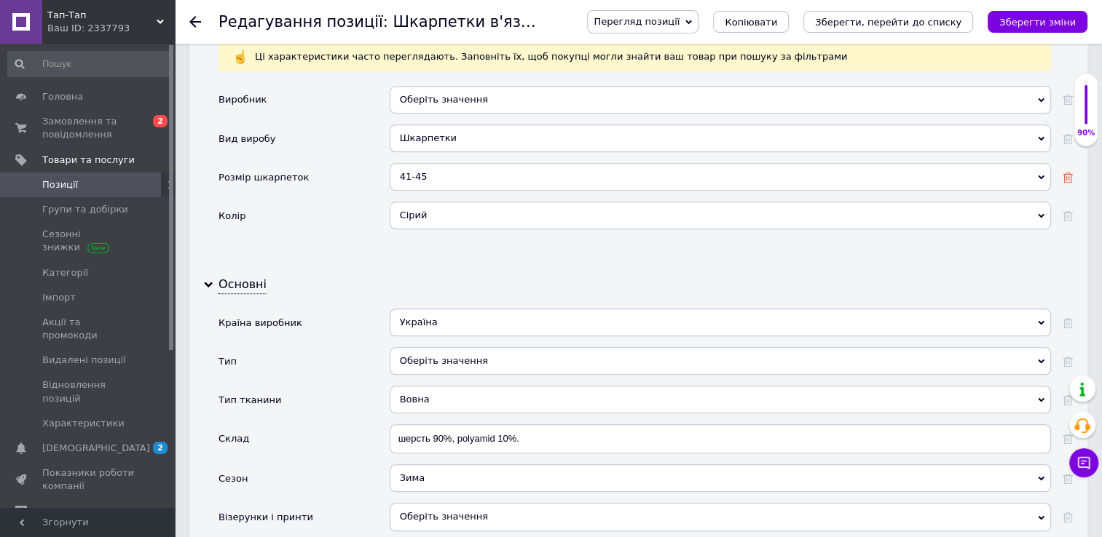
click at [1066, 173] on use at bounding box center [1067, 178] width 10 height 10
click at [1067, 211] on icon at bounding box center [1067, 216] width 10 height 10
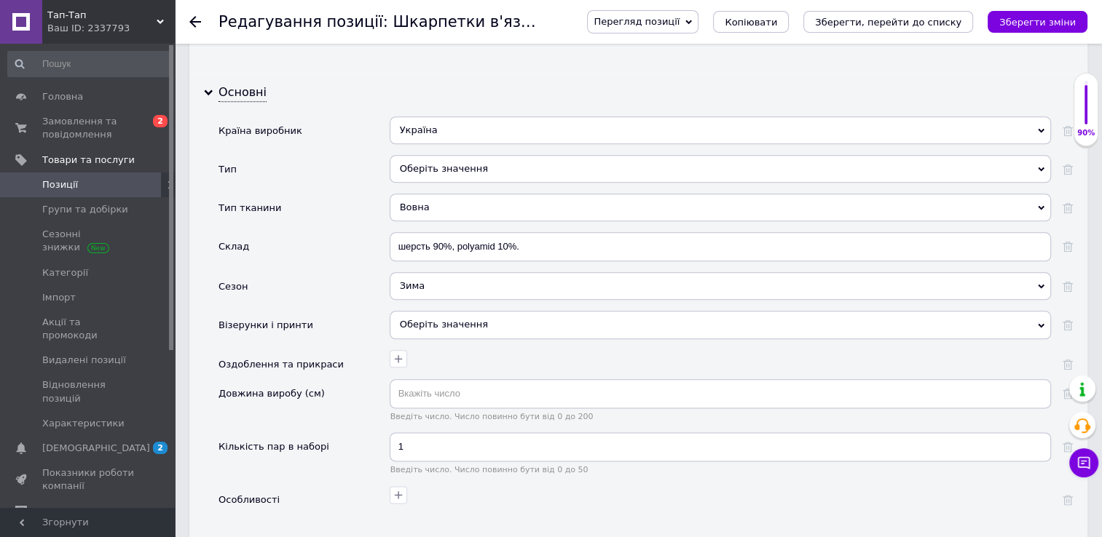
scroll to position [1691, 0]
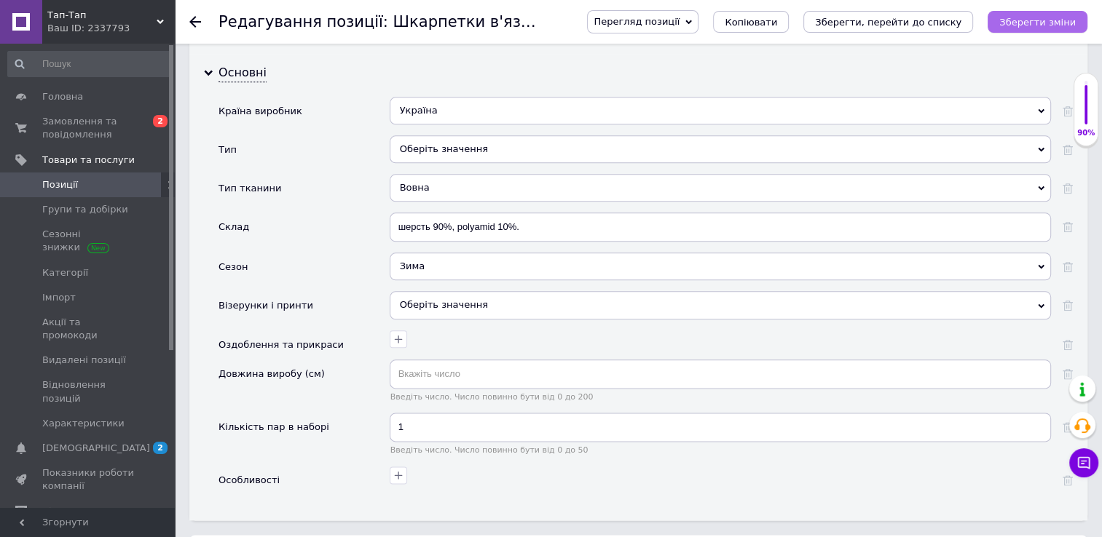
click at [1025, 20] on icon "Зберегти зміни" at bounding box center [1037, 22] width 76 height 11
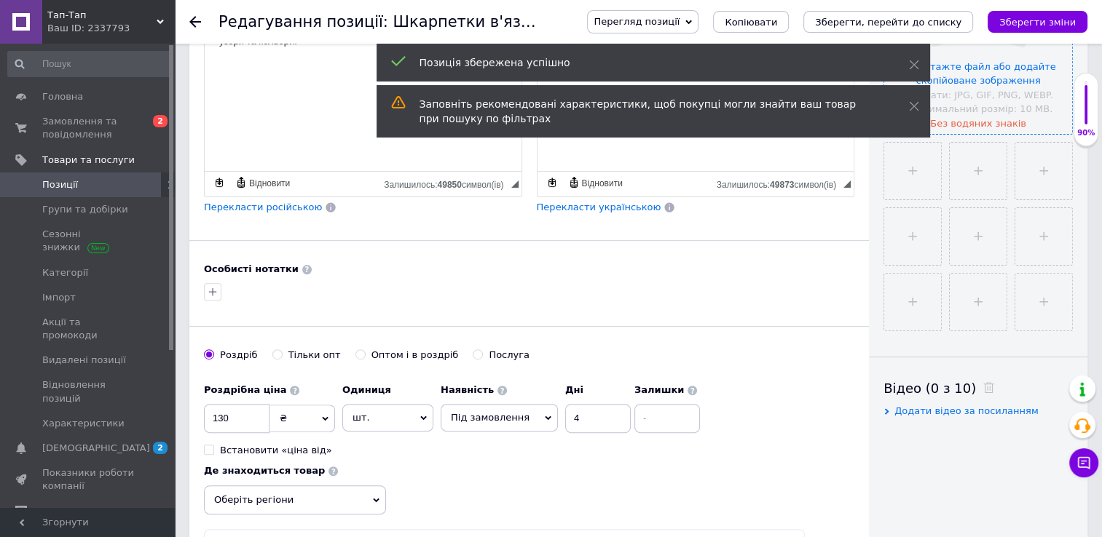
scroll to position [418, 0]
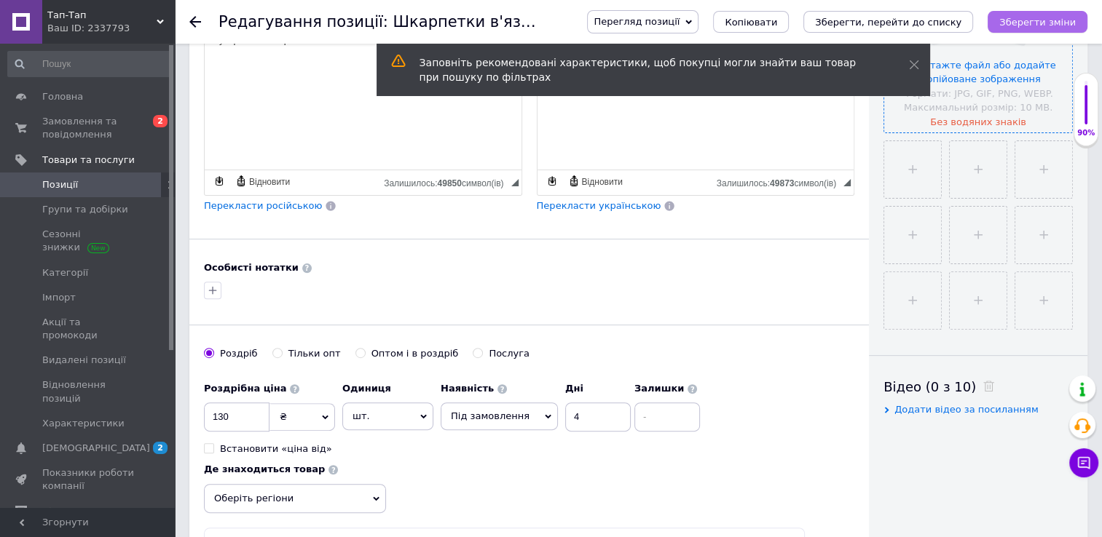
click at [1044, 19] on icon "Зберегти зміни" at bounding box center [1037, 22] width 76 height 11
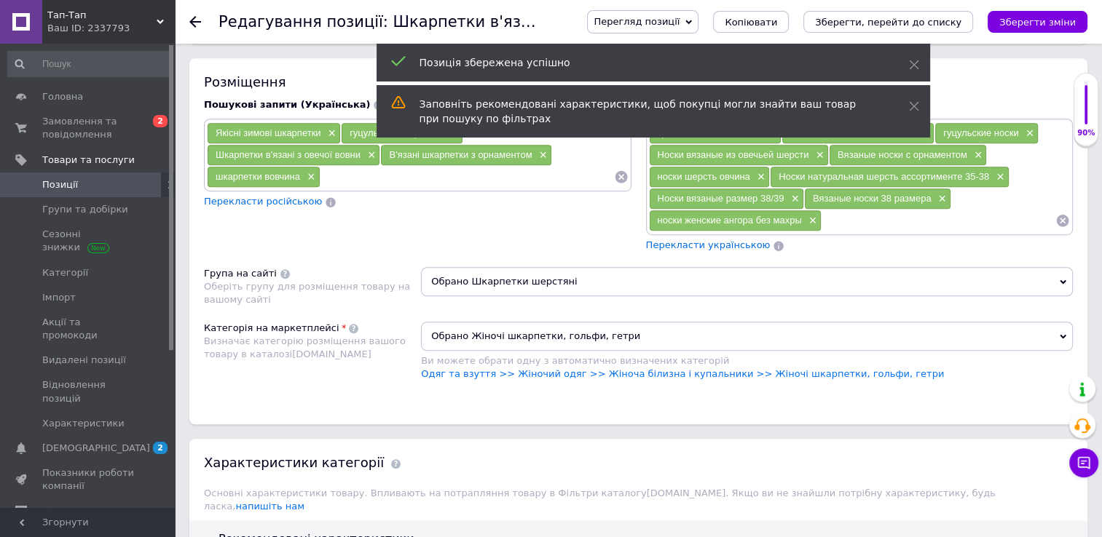
scroll to position [969, 0]
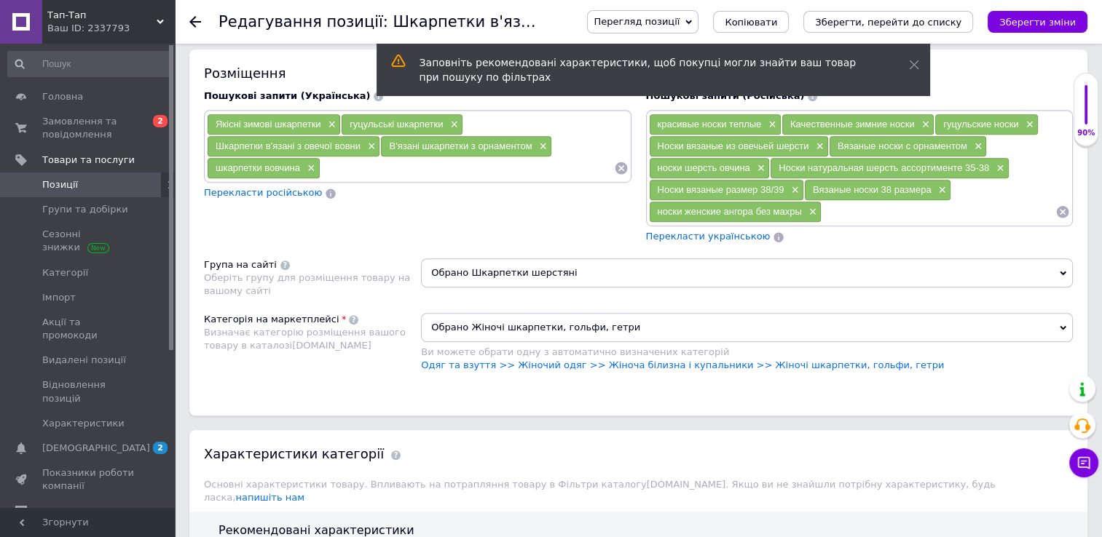
click at [576, 264] on span "Обрано Шкарпетки шерстяні" at bounding box center [747, 272] width 652 height 29
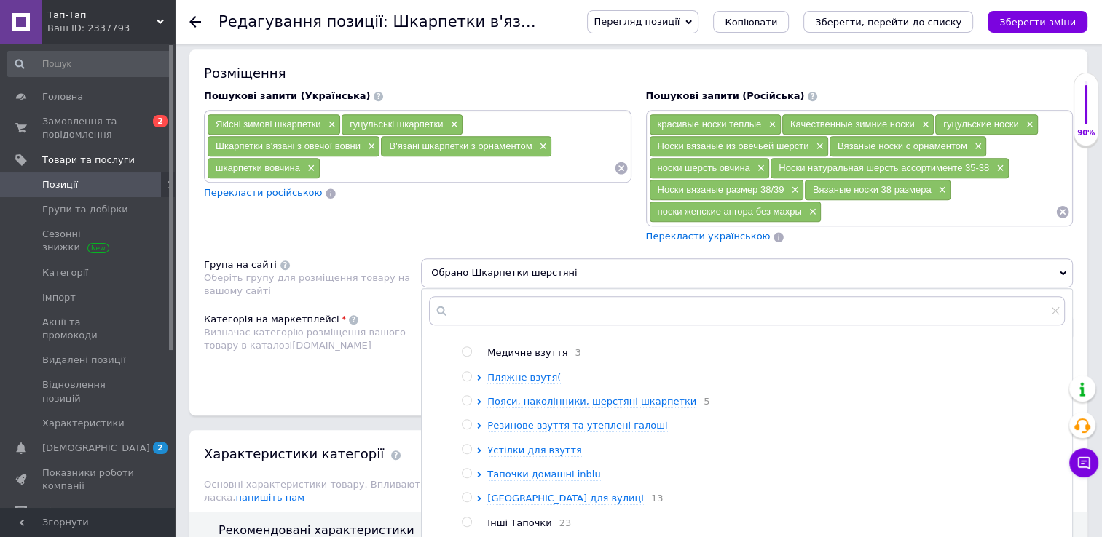
scroll to position [93, 0]
click at [532, 393] on span "Пояси, наколінники, шерстяні шкарпетки" at bounding box center [591, 398] width 209 height 11
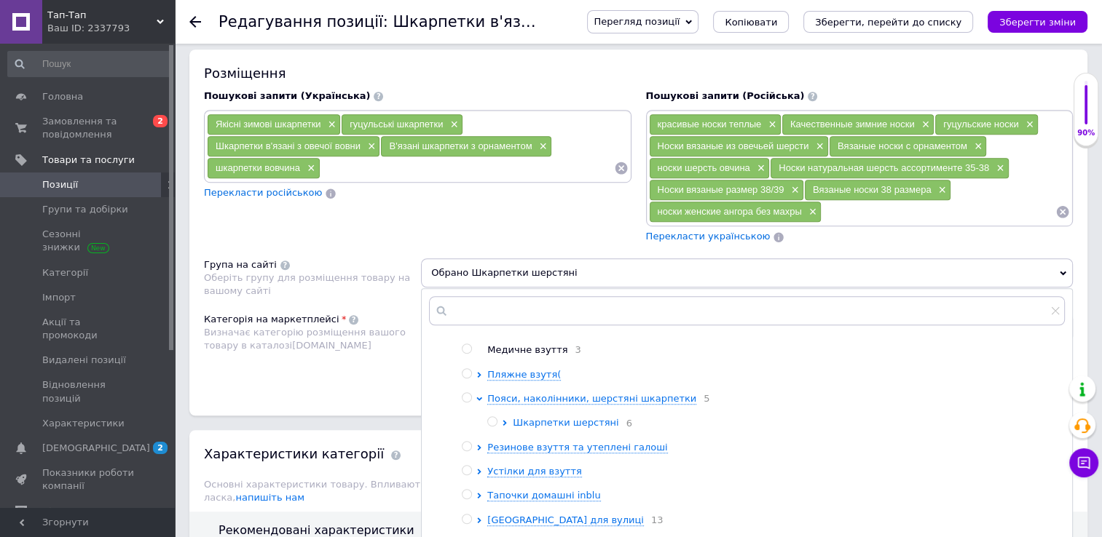
click at [539, 417] on span "Шкарпетки шерстяні" at bounding box center [566, 422] width 106 height 11
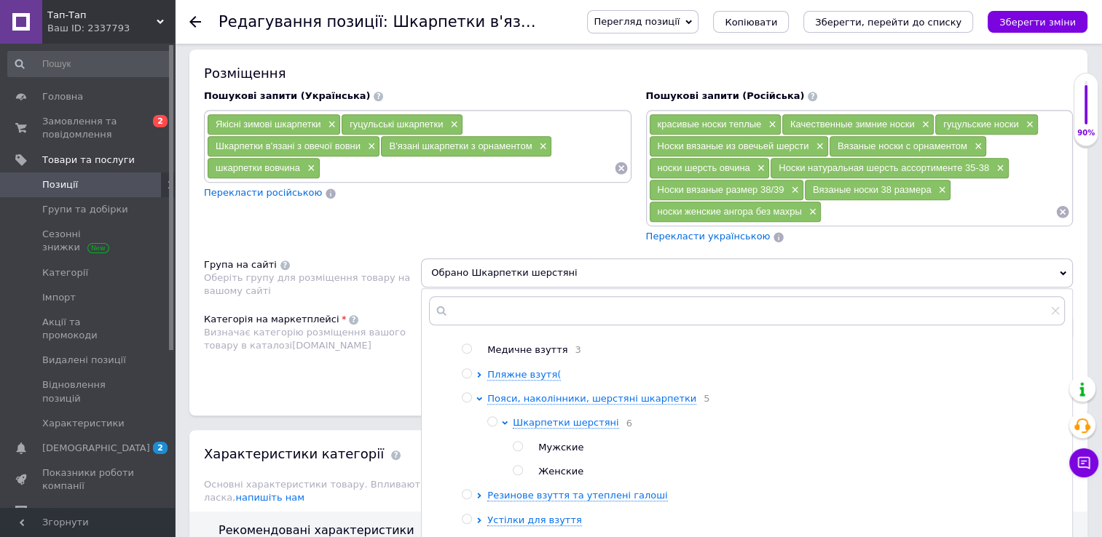
click at [518, 467] on input "radio" at bounding box center [517, 470] width 9 height 9
radio input "true"
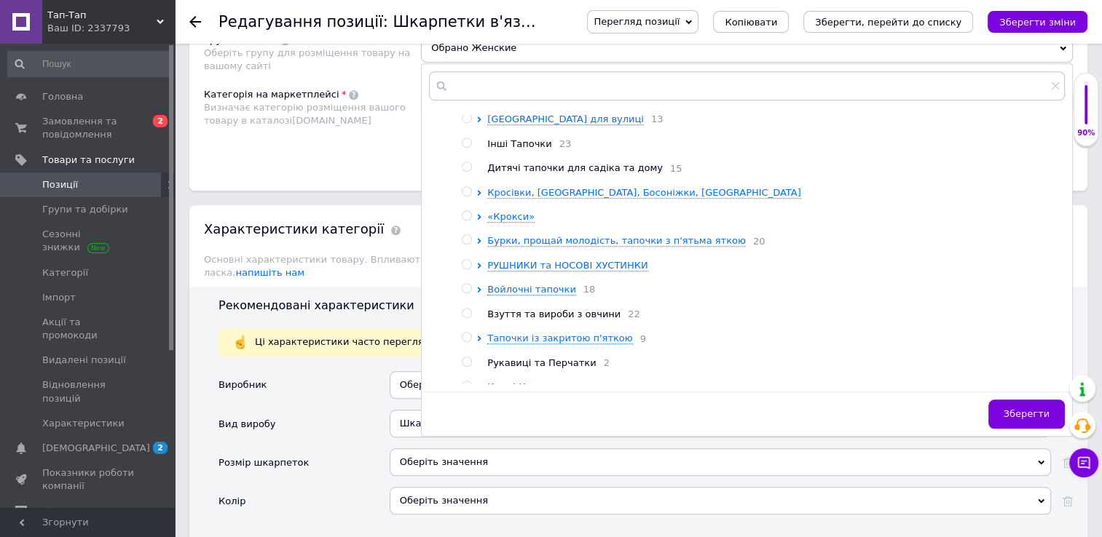
scroll to position [1197, 0]
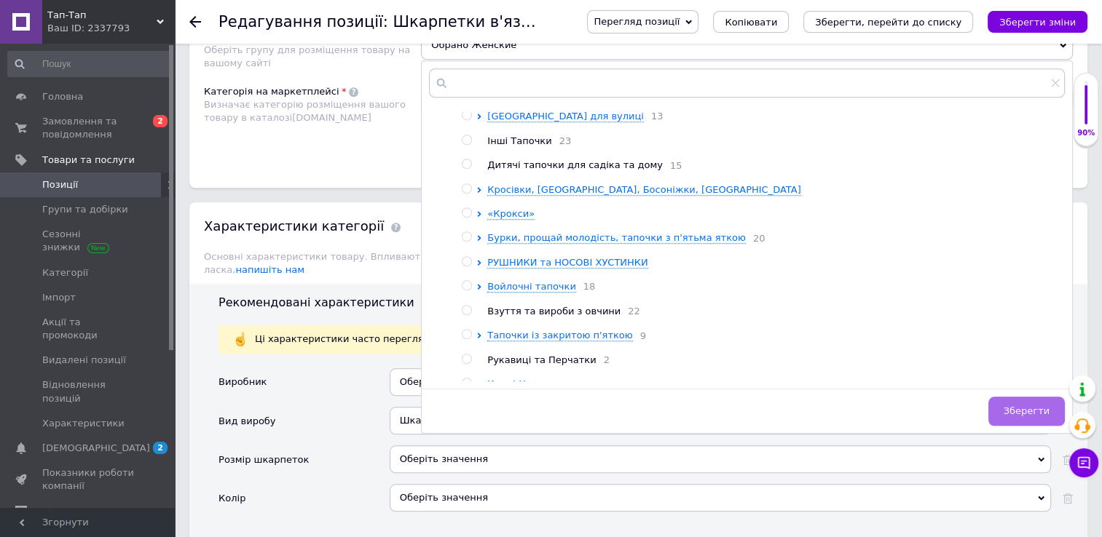
click at [1031, 406] on span "Зберегти" at bounding box center [1026, 411] width 46 height 11
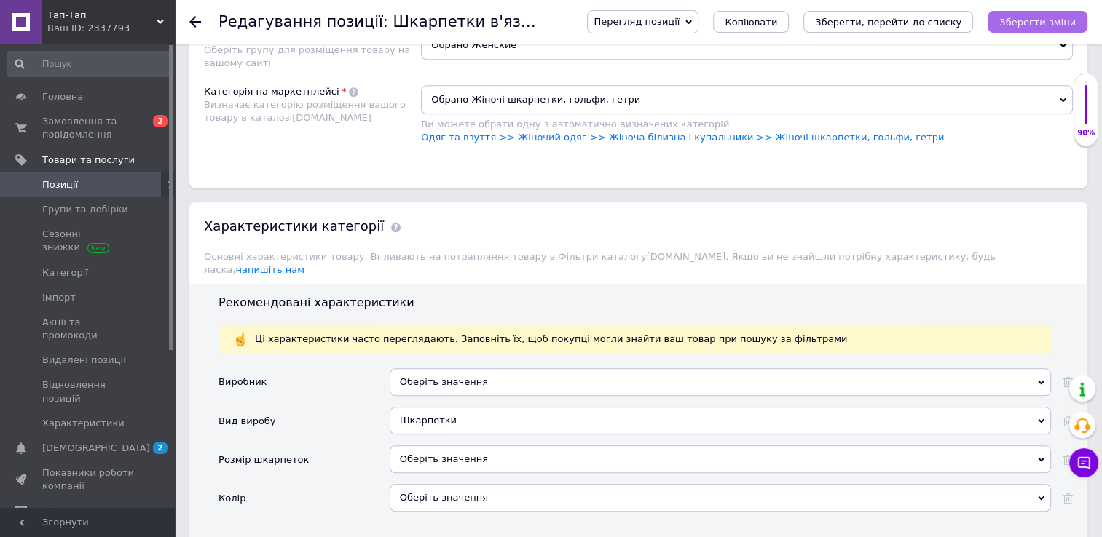
click at [1032, 17] on icon "Зберегти зміни" at bounding box center [1037, 22] width 76 height 11
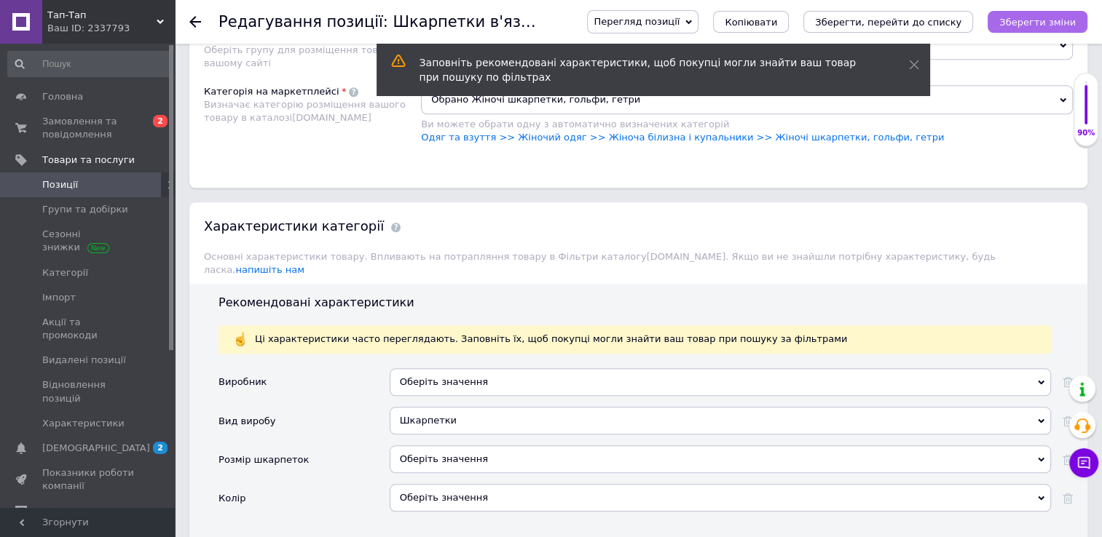
click at [1032, 17] on icon "Зберегти зміни" at bounding box center [1037, 22] width 76 height 11
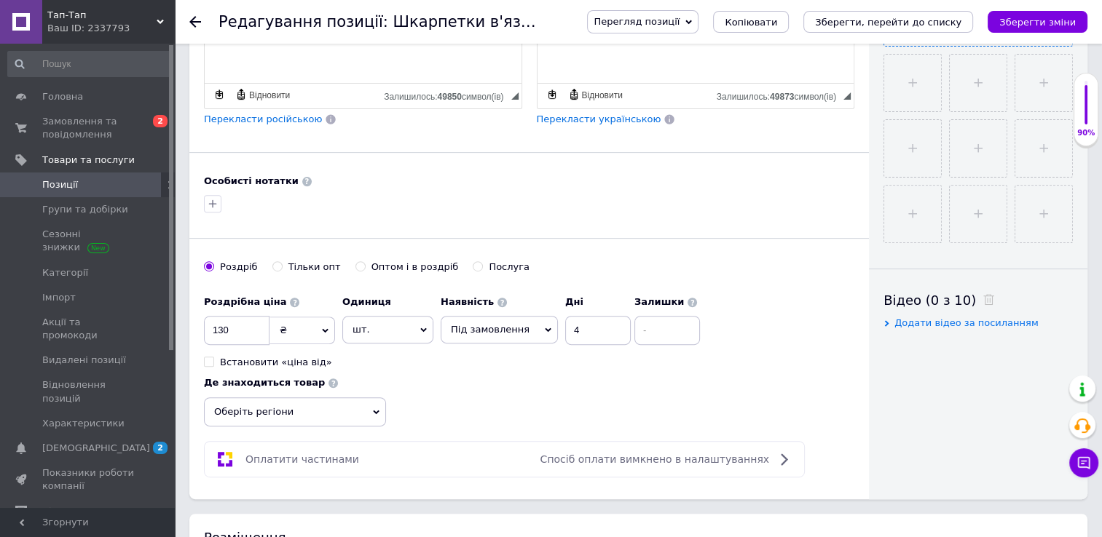
scroll to position [471, 0]
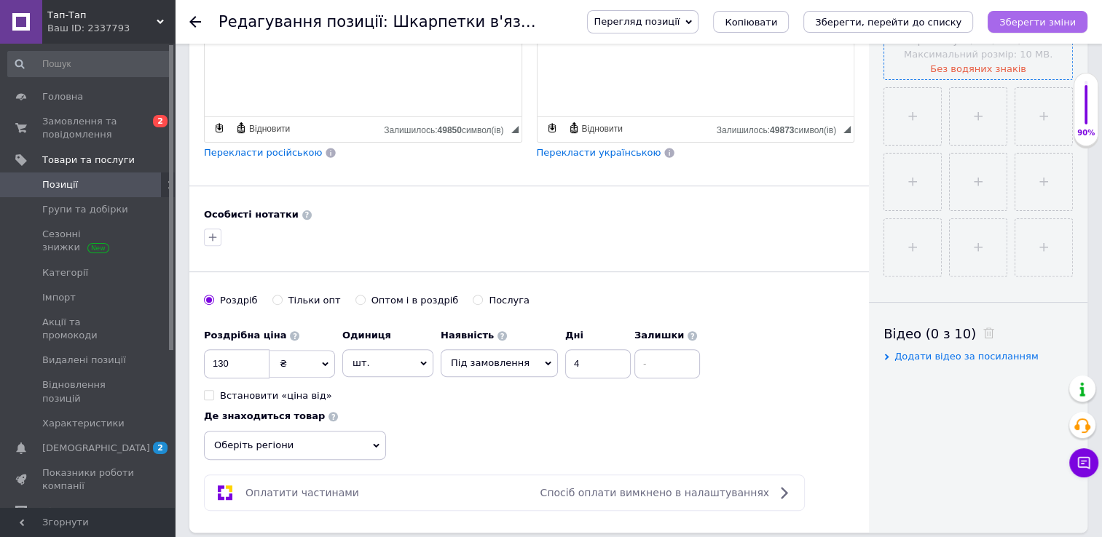
click at [1035, 26] on icon "Зберегти зміни" at bounding box center [1037, 22] width 76 height 11
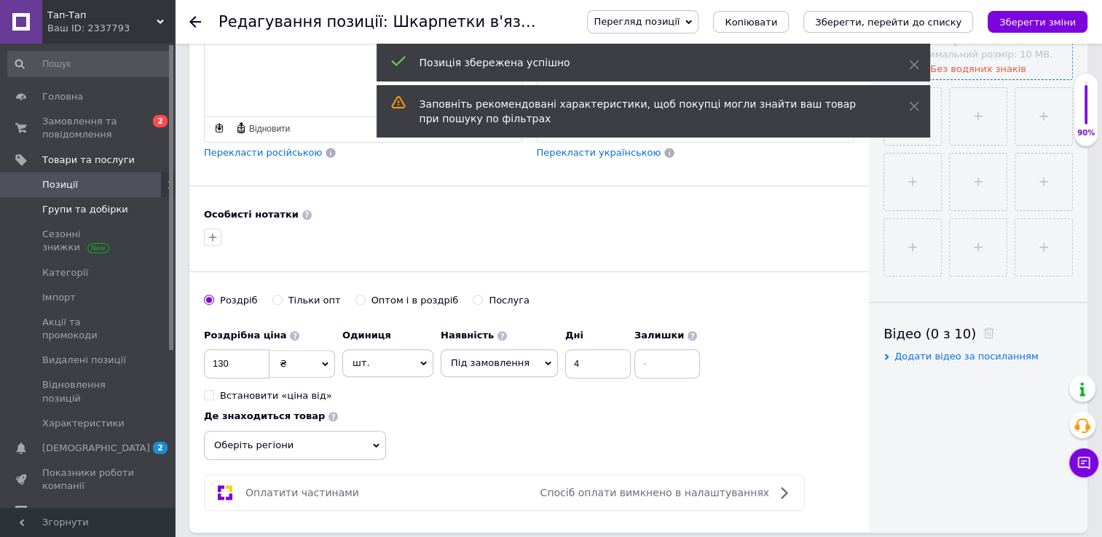
click at [58, 209] on span "Групи та добірки" at bounding box center [85, 209] width 86 height 13
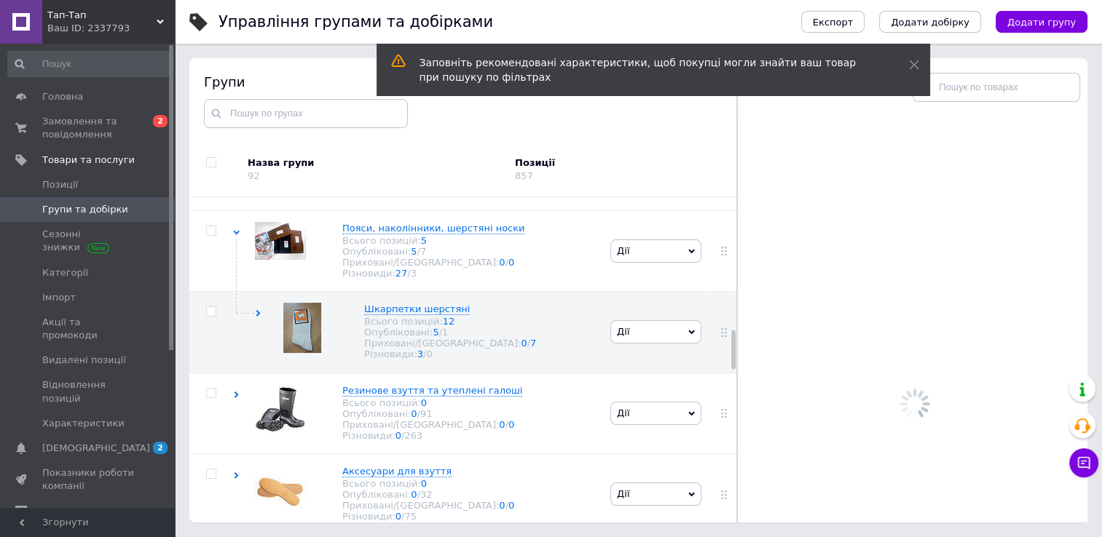
scroll to position [1102, 0]
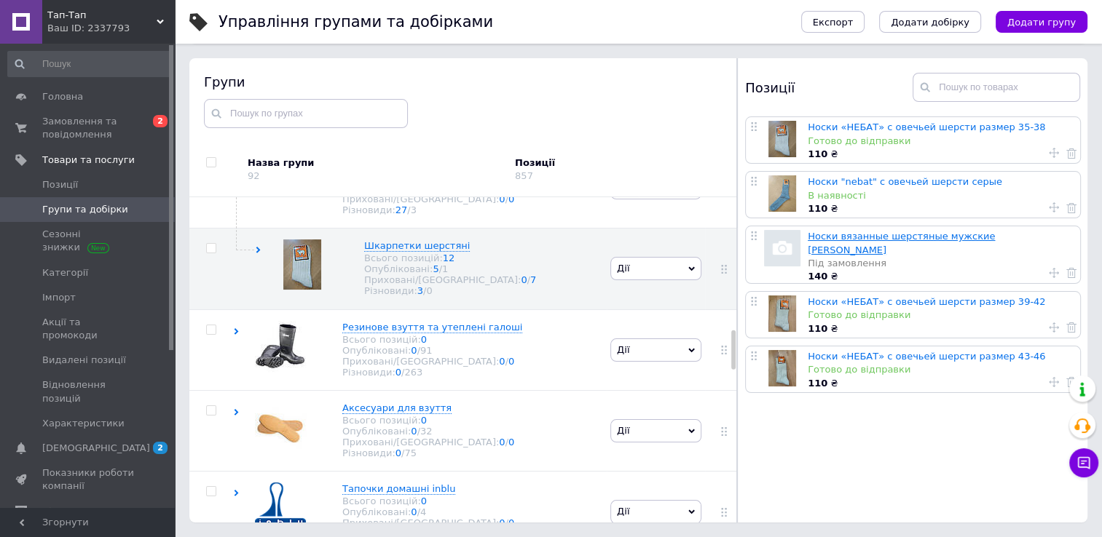
click at [846, 237] on link "Носки вязанные шерстяные мужские [PERSON_NAME]" at bounding box center [900, 243] width 187 height 24
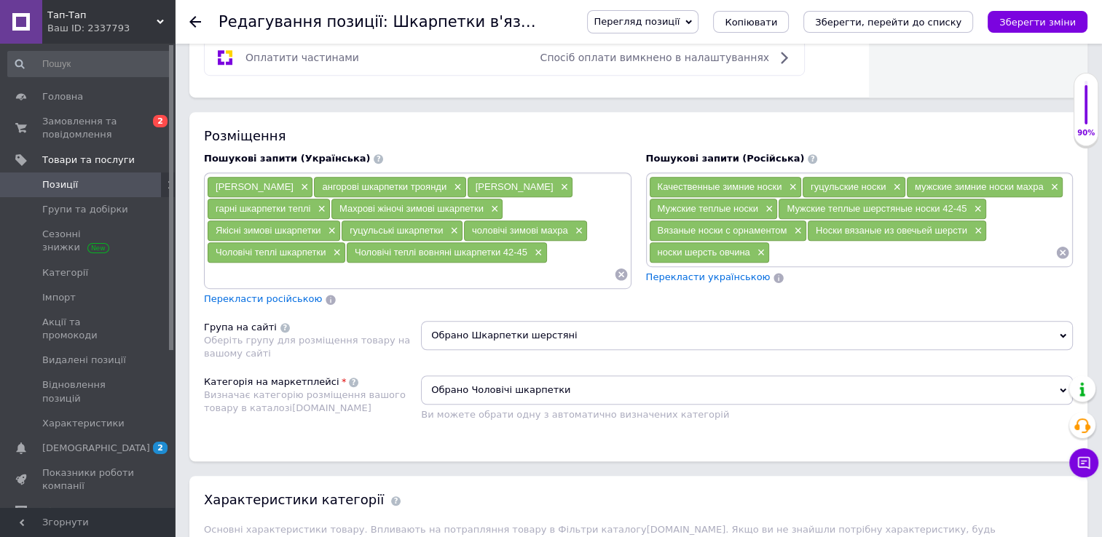
scroll to position [875, 0]
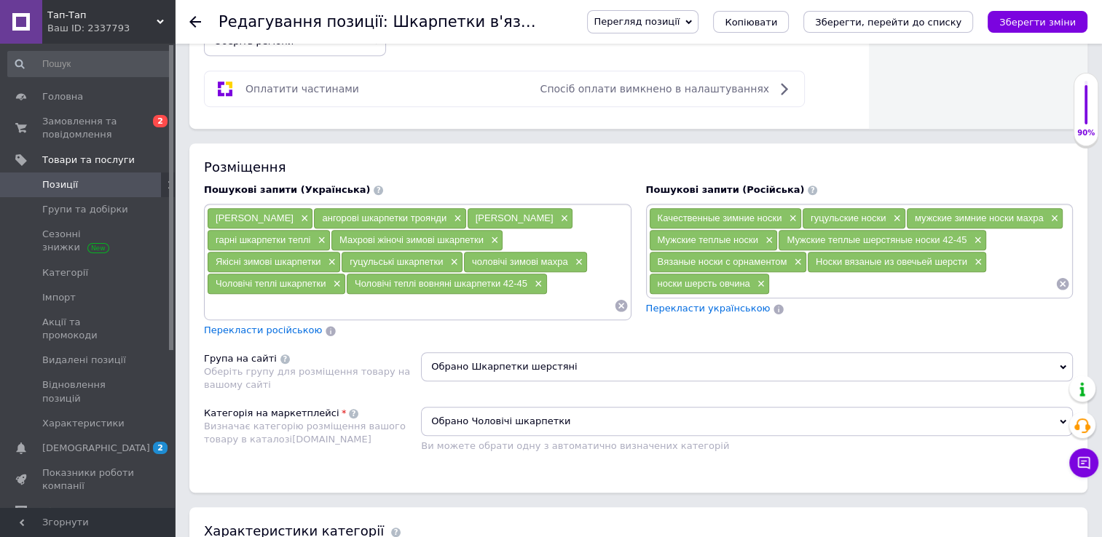
click at [534, 360] on span "Обрано Шкарпетки шерстяні" at bounding box center [747, 366] width 652 height 29
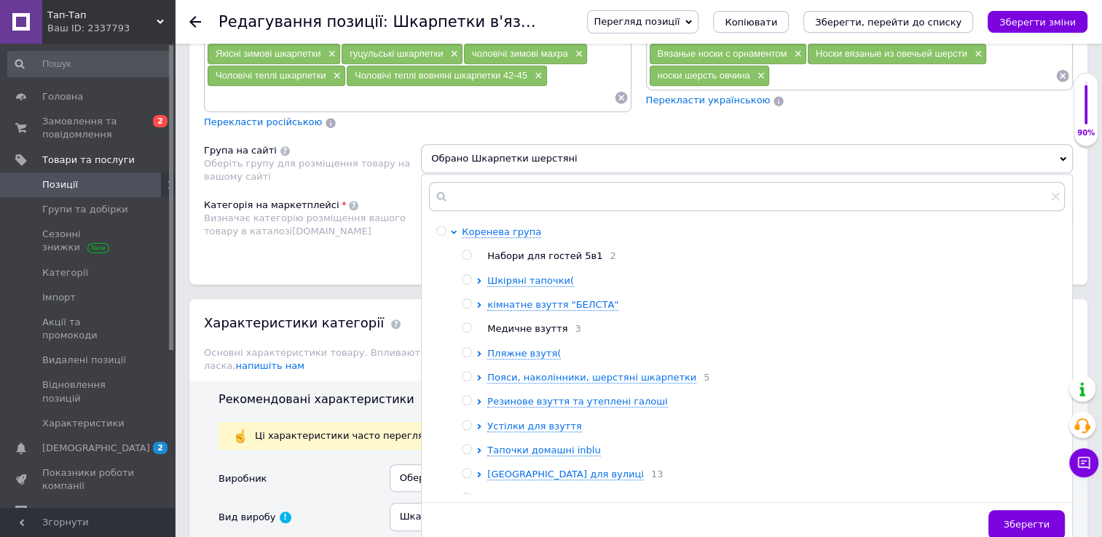
scroll to position [1084, 0]
click at [526, 372] on span "Пояси, наколінники, шерстяні шкарпетки" at bounding box center [591, 376] width 209 height 11
click at [537, 403] on span "Шкарпетки шерстяні" at bounding box center [566, 400] width 106 height 11
click at [516, 422] on input "radio" at bounding box center [517, 424] width 9 height 9
radio input "true"
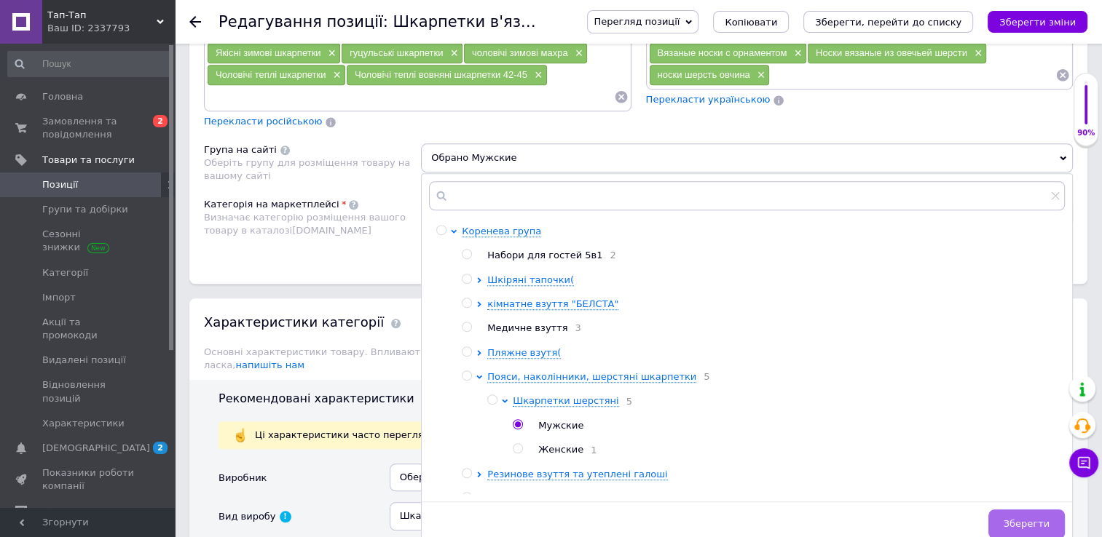
click at [1035, 518] on span "Зберегти" at bounding box center [1026, 523] width 46 height 11
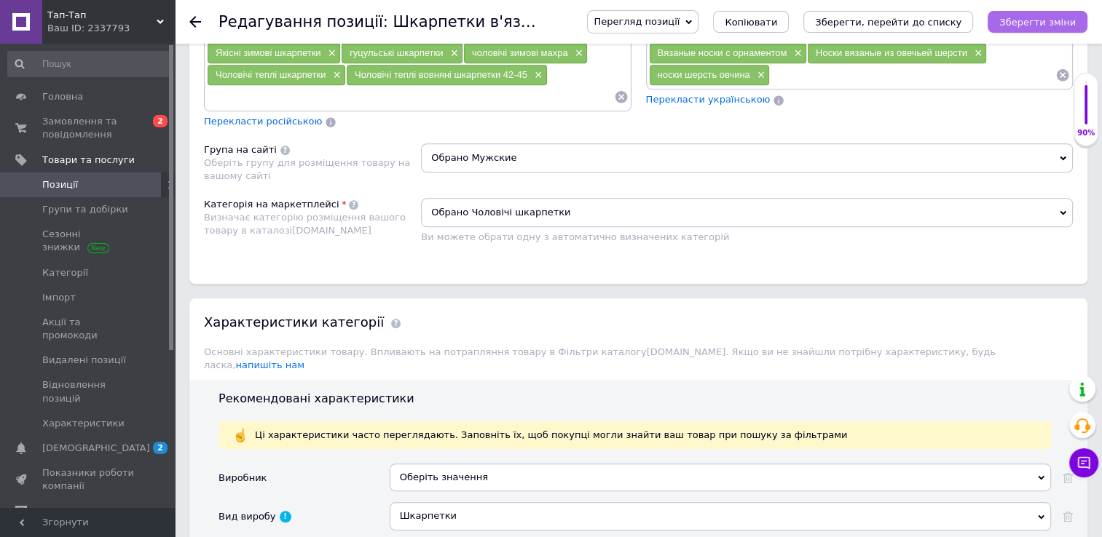
click at [1047, 19] on icon "Зберегти зміни" at bounding box center [1037, 22] width 76 height 11
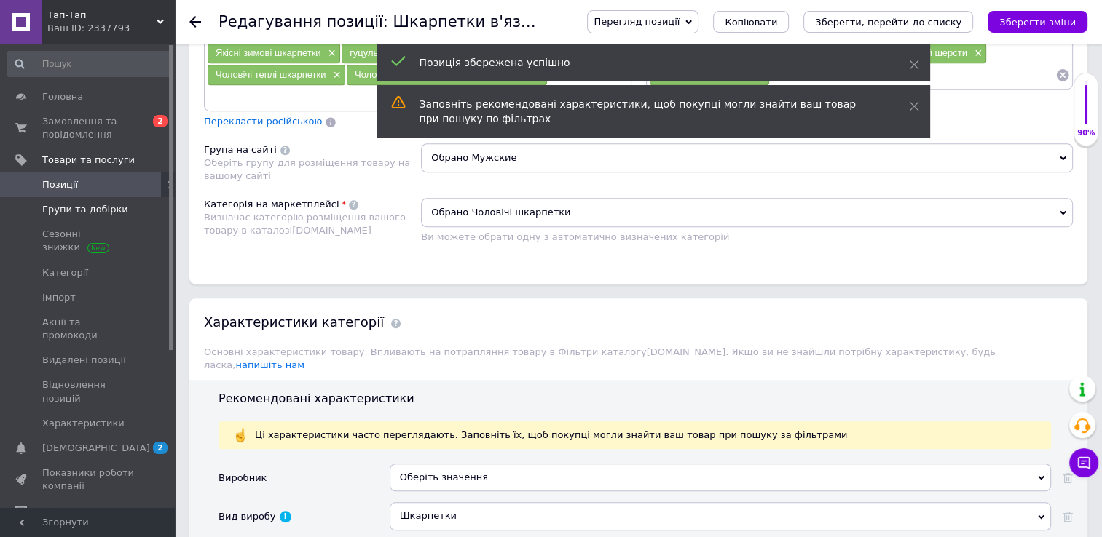
click at [56, 211] on span "Групи та добірки" at bounding box center [85, 209] width 86 height 13
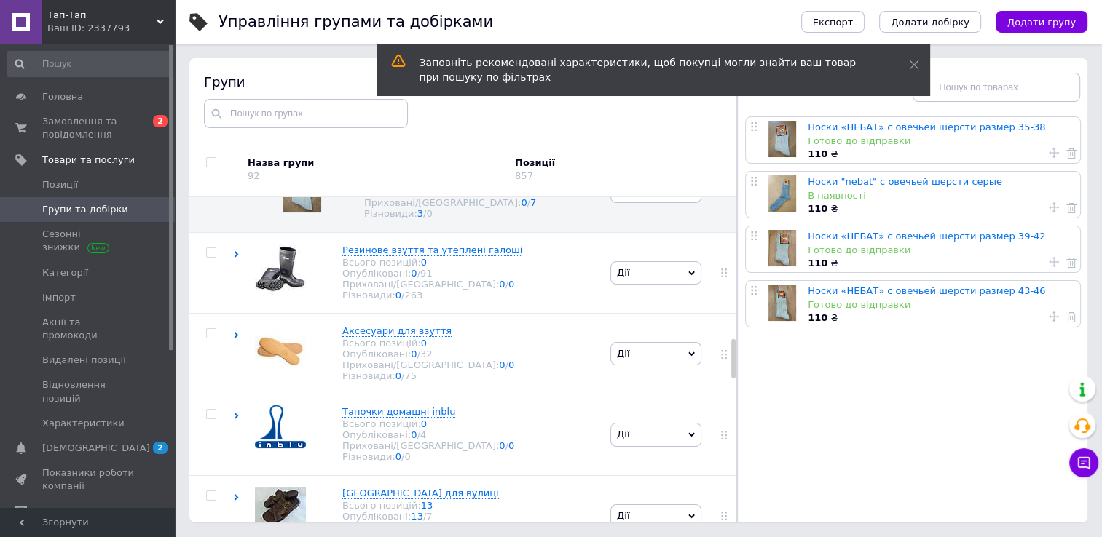
scroll to position [1185, 0]
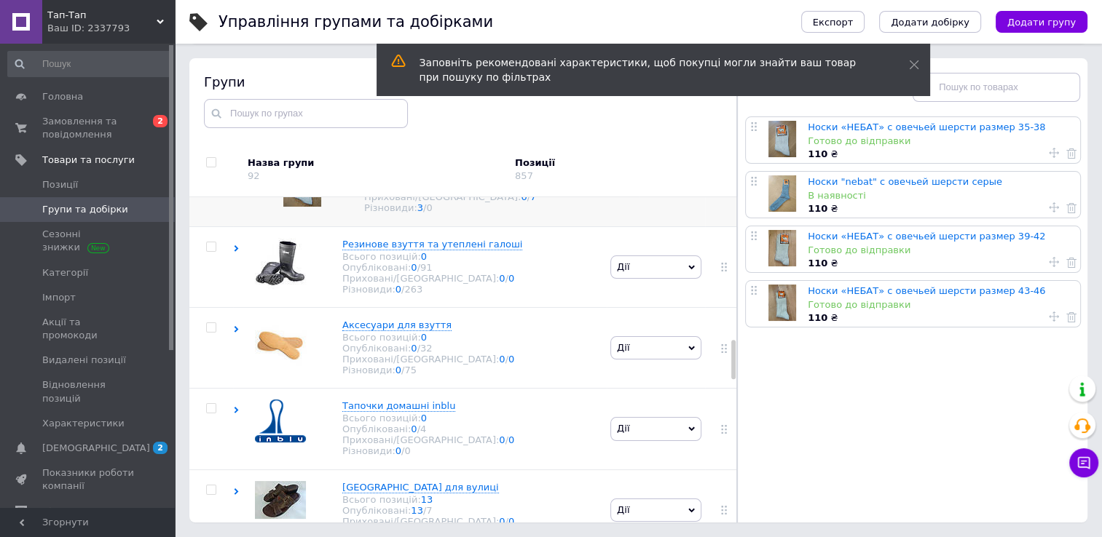
click at [396, 168] on span "Шкарпетки шерстяні" at bounding box center [417, 162] width 106 height 11
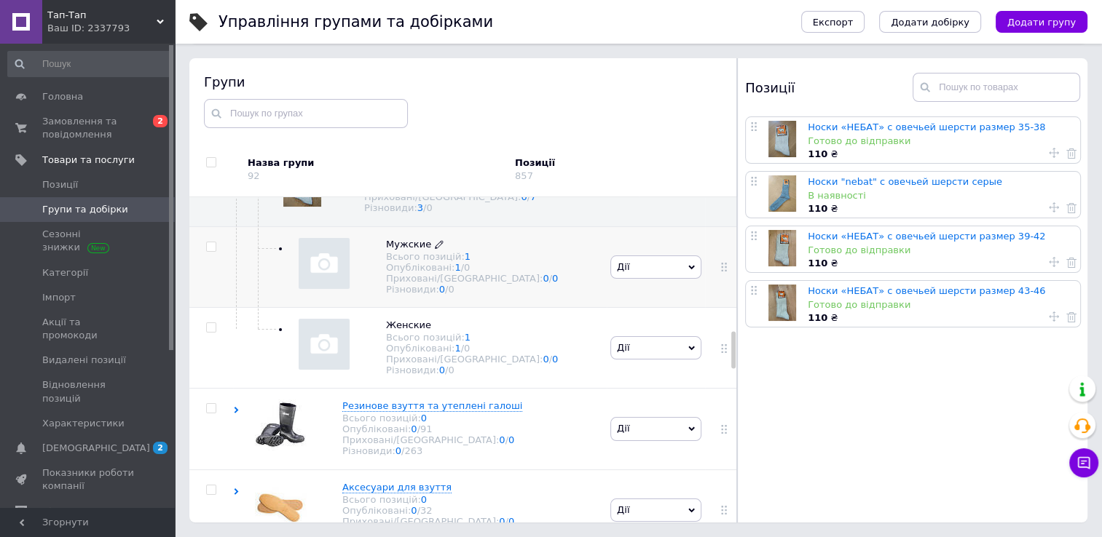
click at [394, 250] on span "Мужские" at bounding box center [408, 244] width 45 height 11
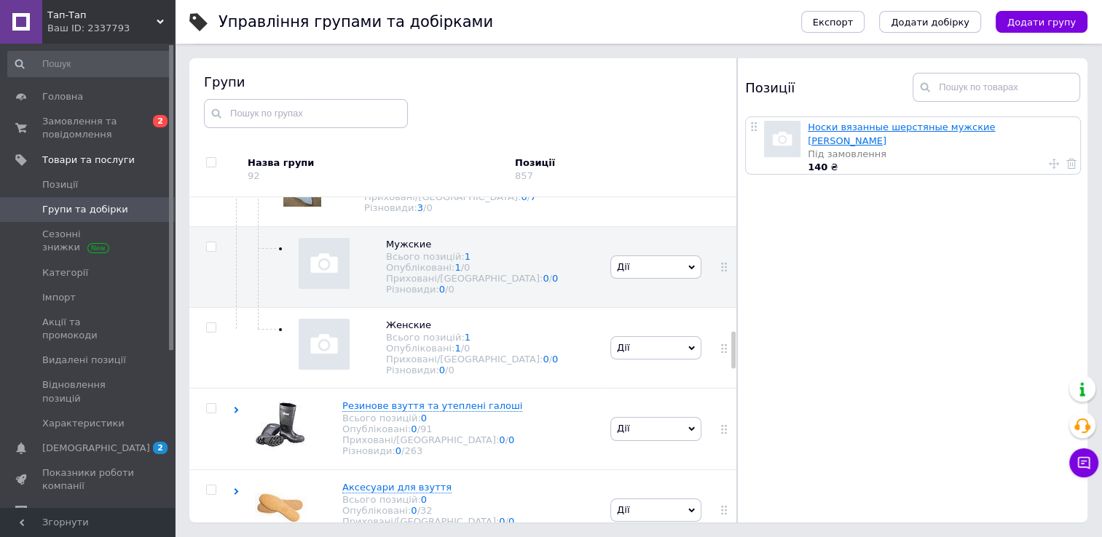
click at [841, 127] on link "Носки вязанные шерстяные мужские [PERSON_NAME]" at bounding box center [900, 134] width 187 height 24
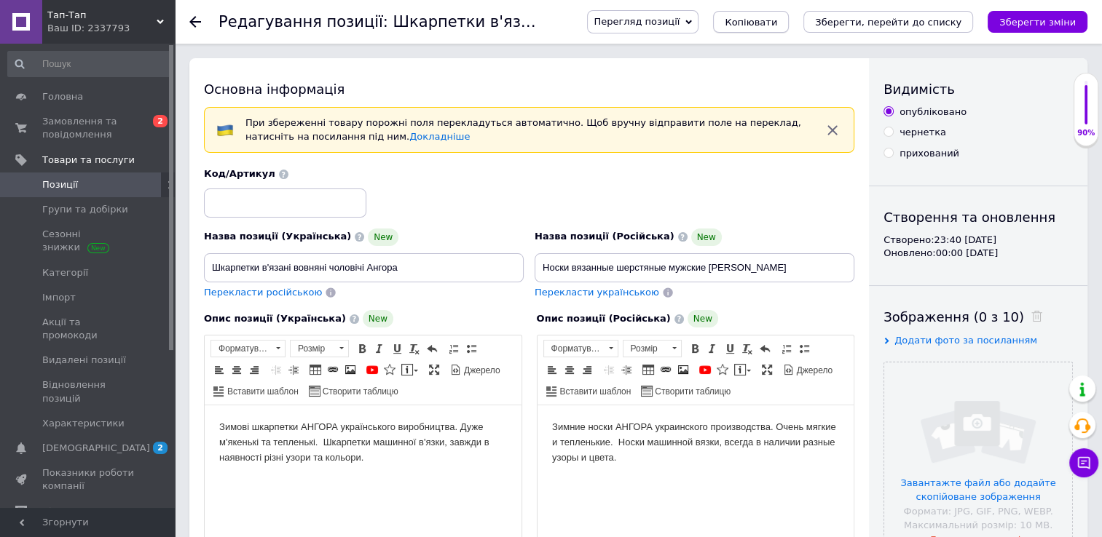
click at [777, 19] on span "Копіювати" at bounding box center [750, 22] width 52 height 11
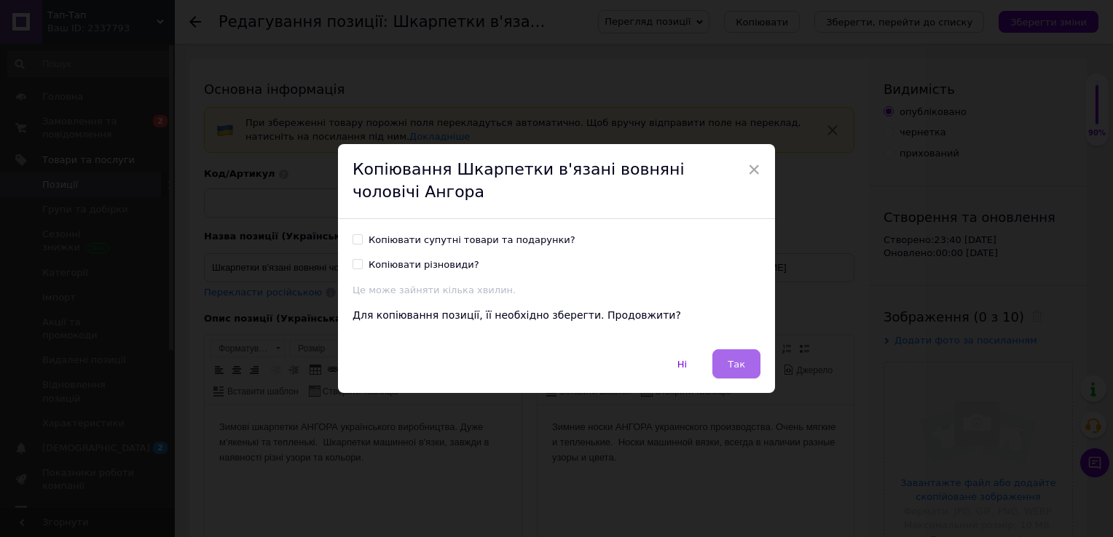
click at [734, 371] on button "Так" at bounding box center [736, 363] width 48 height 29
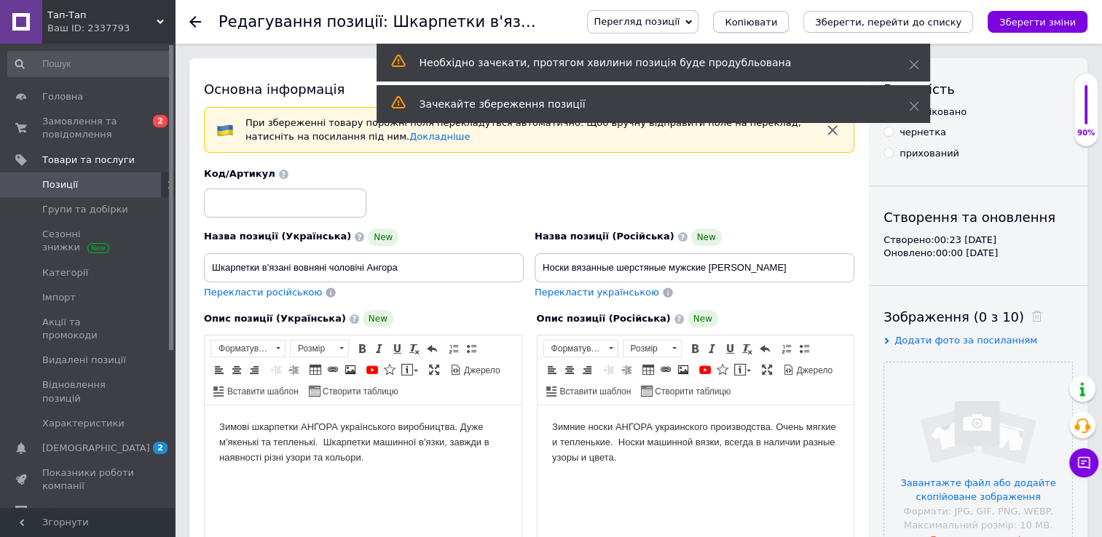
click at [777, 20] on span "Копіювати" at bounding box center [750, 22] width 52 height 11
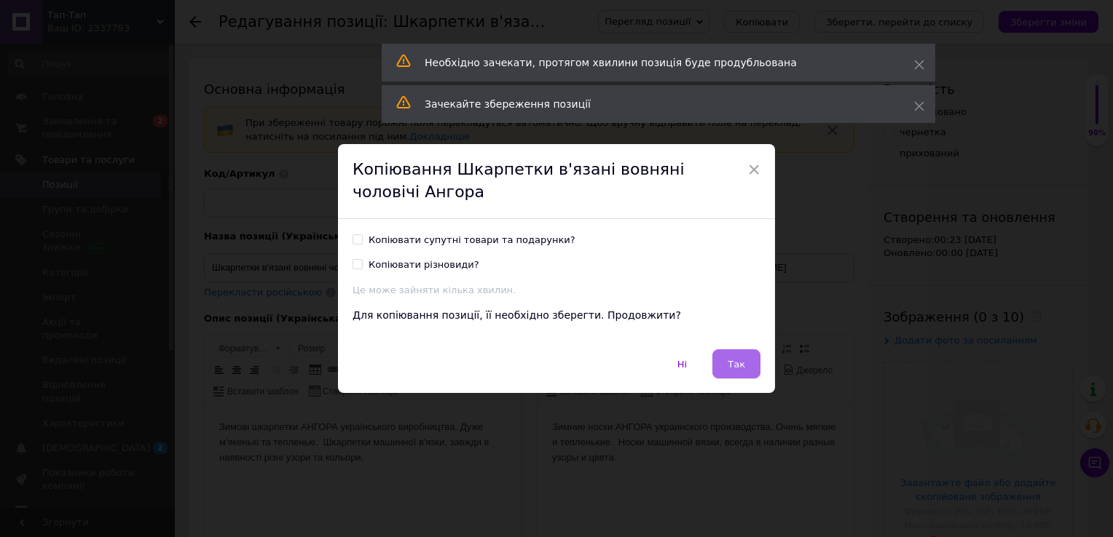
click at [732, 366] on span "Так" at bounding box center [735, 364] width 17 height 11
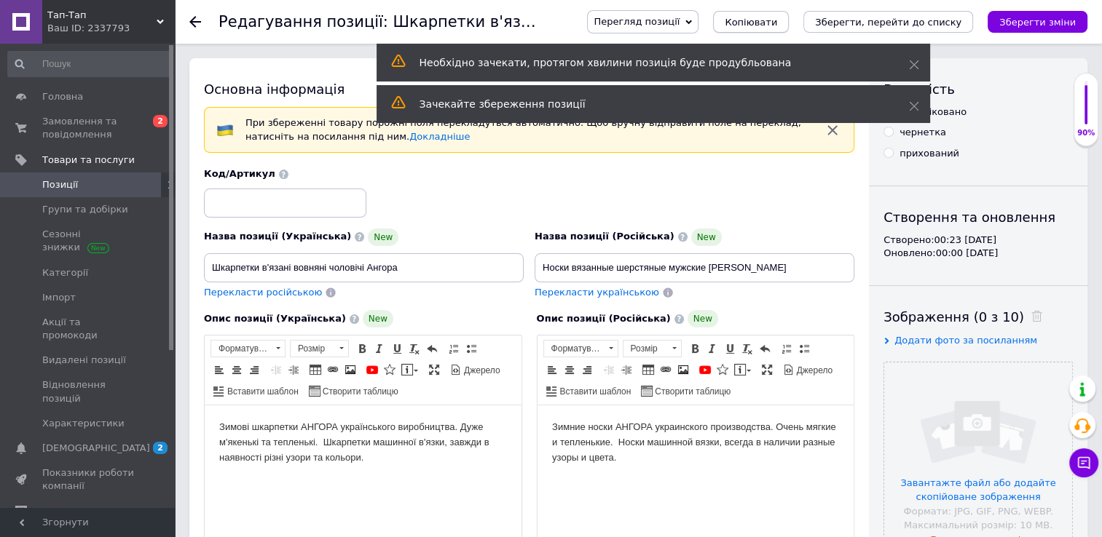
click at [777, 17] on span "Копіювати" at bounding box center [750, 22] width 52 height 11
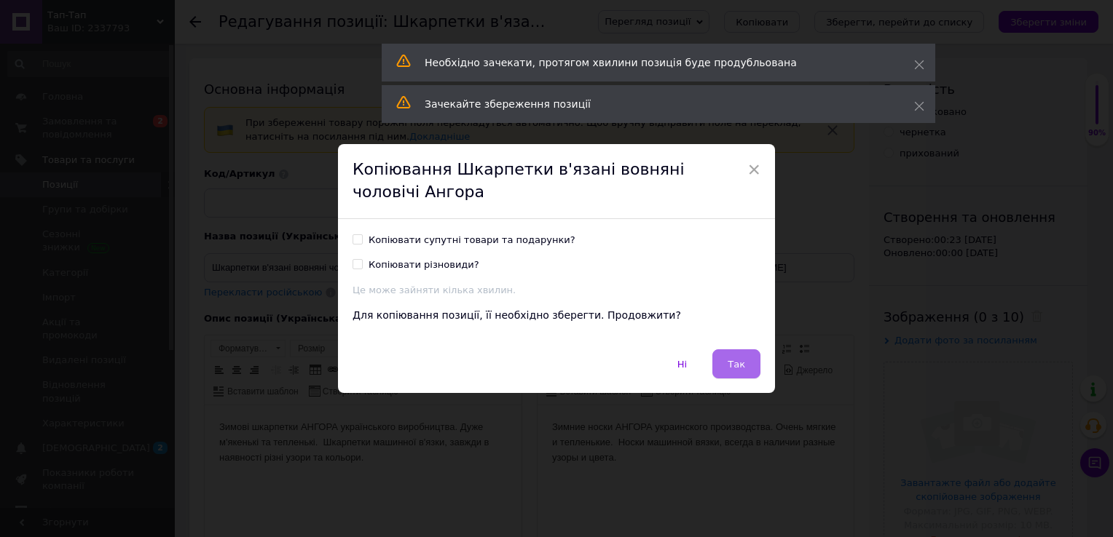
click at [732, 363] on span "Так" at bounding box center [735, 364] width 17 height 11
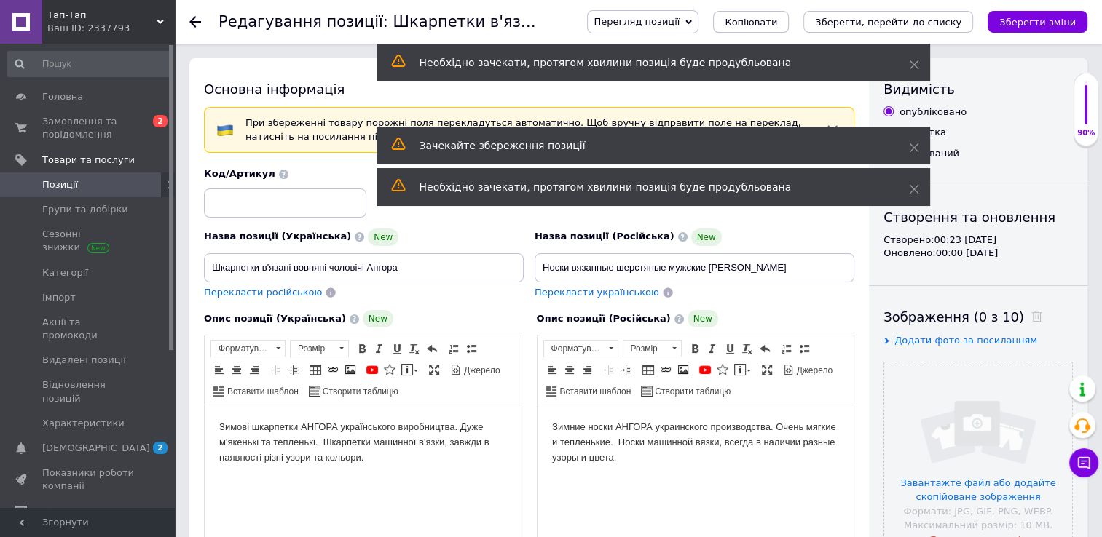
click at [777, 17] on span "Копіювати" at bounding box center [750, 22] width 52 height 11
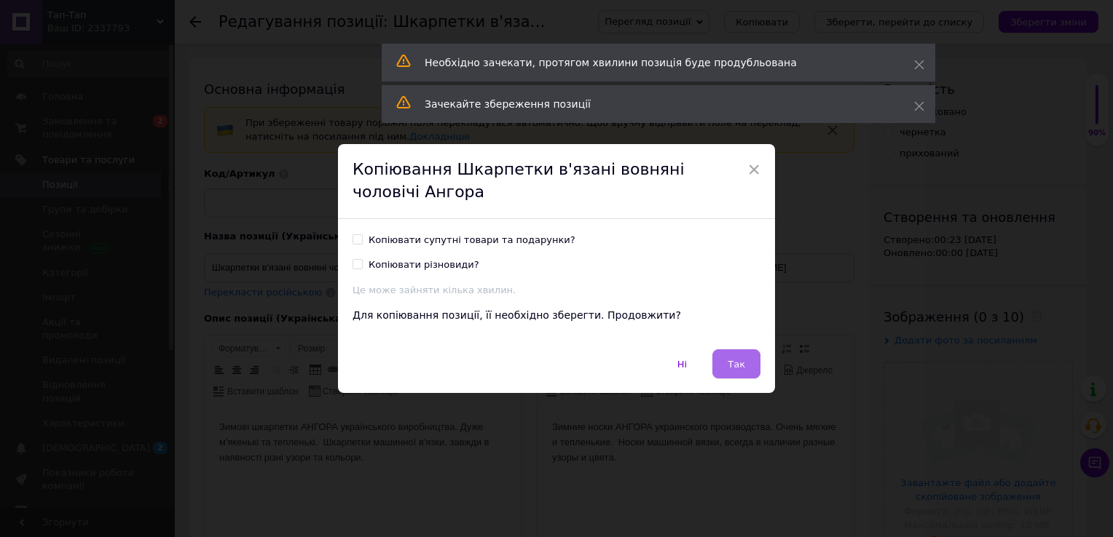
click at [731, 360] on span "Так" at bounding box center [735, 364] width 17 height 11
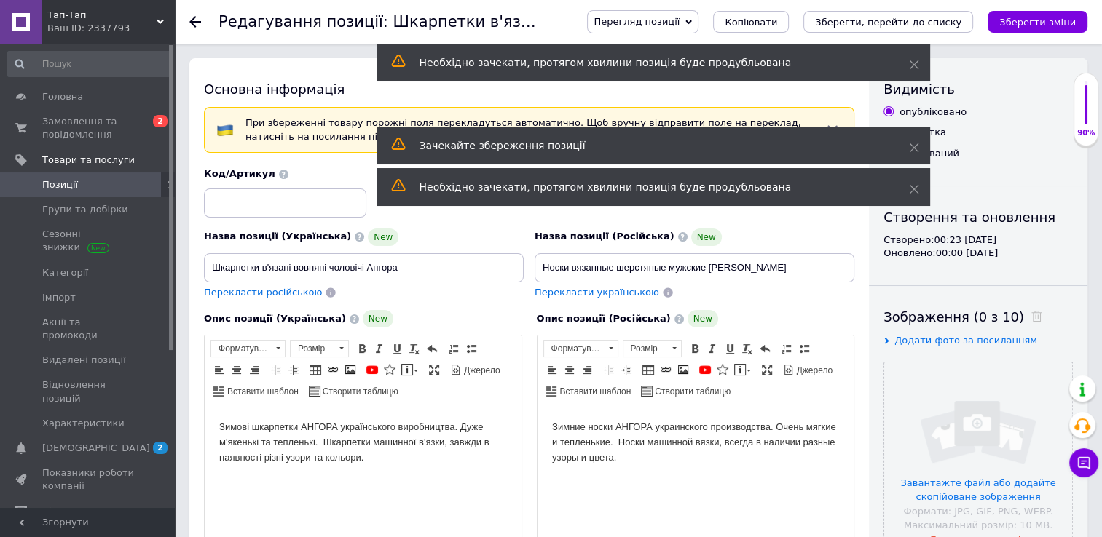
click at [777, 25] on span "Копіювати" at bounding box center [750, 22] width 52 height 11
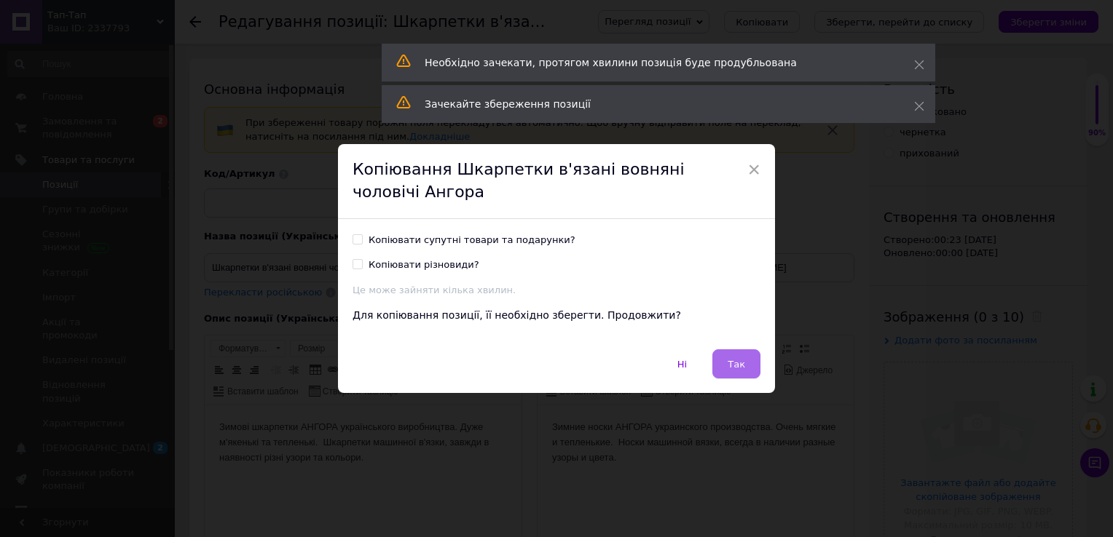
click at [741, 371] on button "Так" at bounding box center [736, 363] width 48 height 29
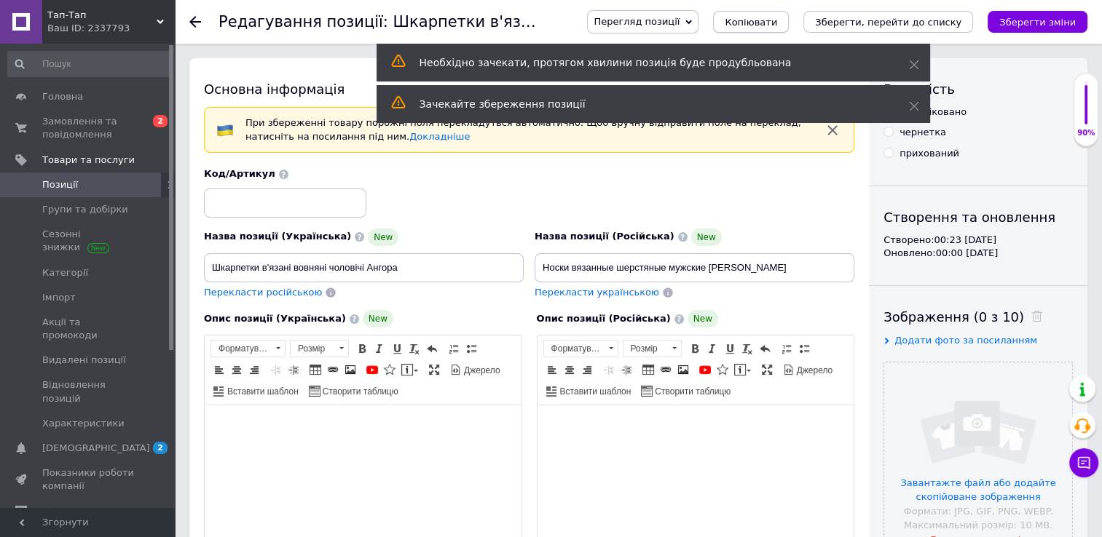
click at [777, 21] on span "Копіювати" at bounding box center [750, 22] width 52 height 11
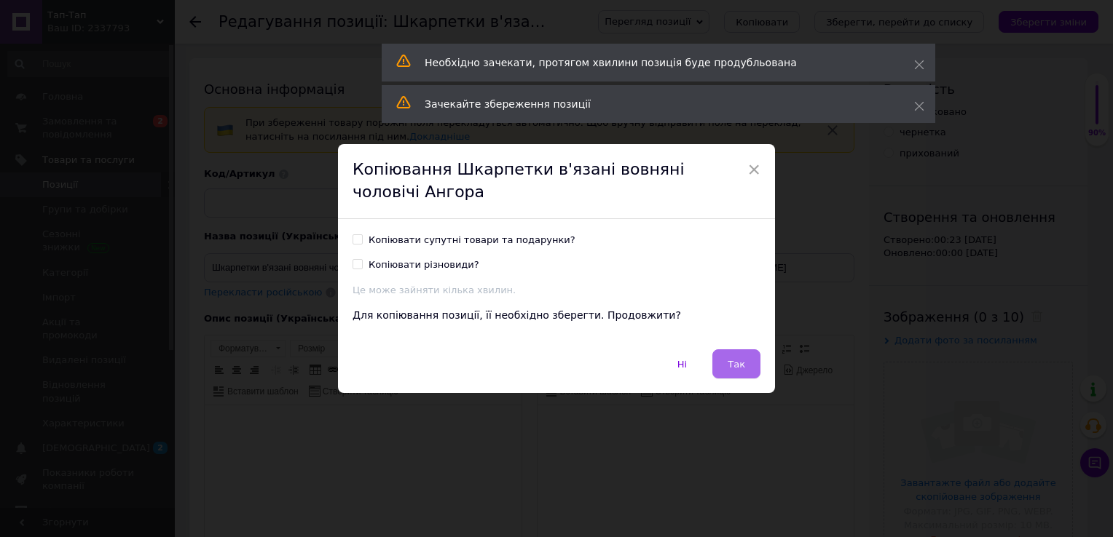
click at [730, 363] on span "Так" at bounding box center [735, 364] width 17 height 11
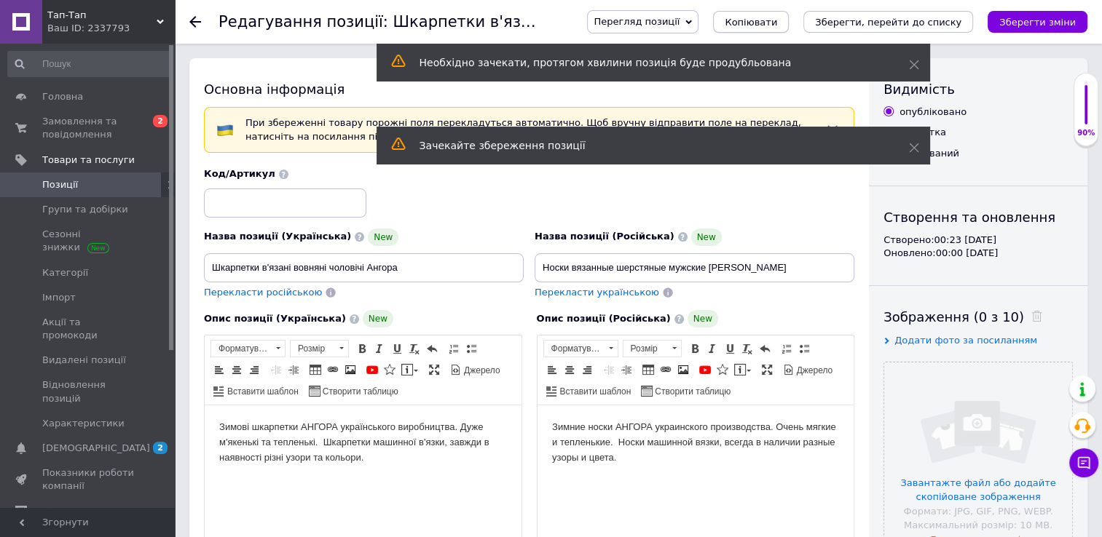
click at [777, 20] on span "Копіювати" at bounding box center [750, 22] width 52 height 11
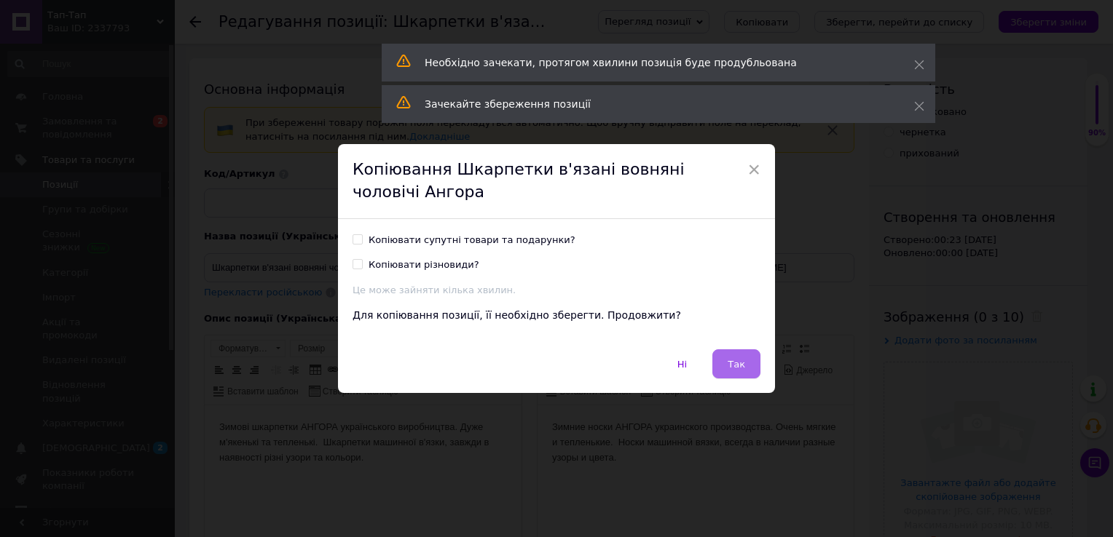
click at [730, 363] on span "Так" at bounding box center [735, 364] width 17 height 11
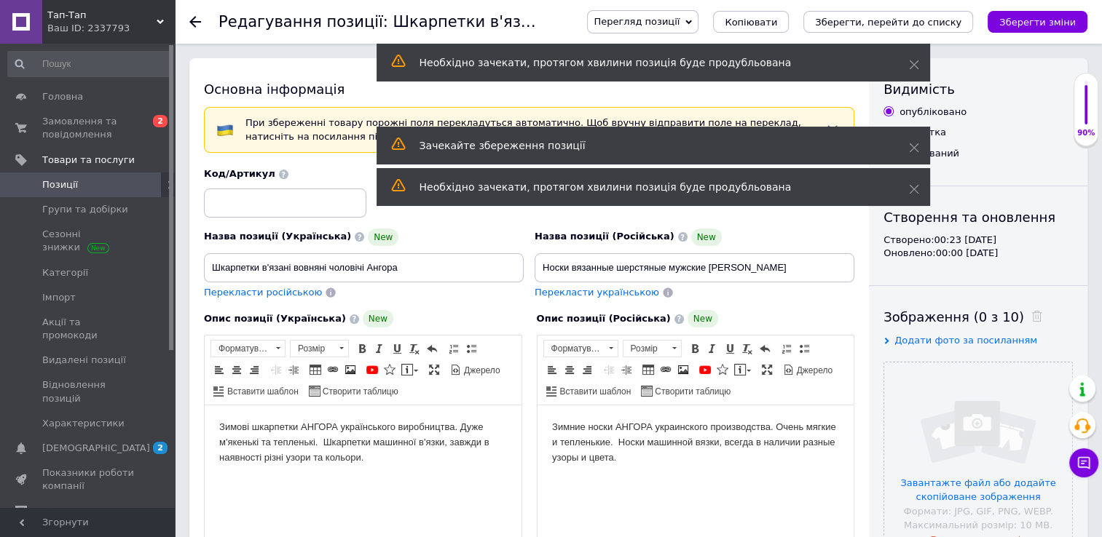
click at [777, 22] on span "Копіювати" at bounding box center [750, 22] width 52 height 11
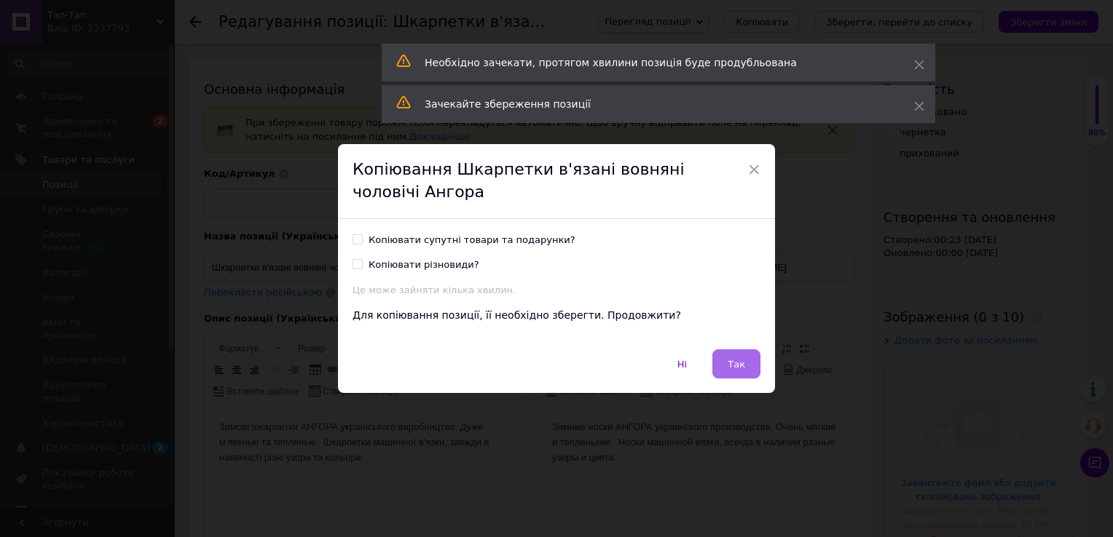
click at [734, 372] on button "Так" at bounding box center [736, 363] width 48 height 29
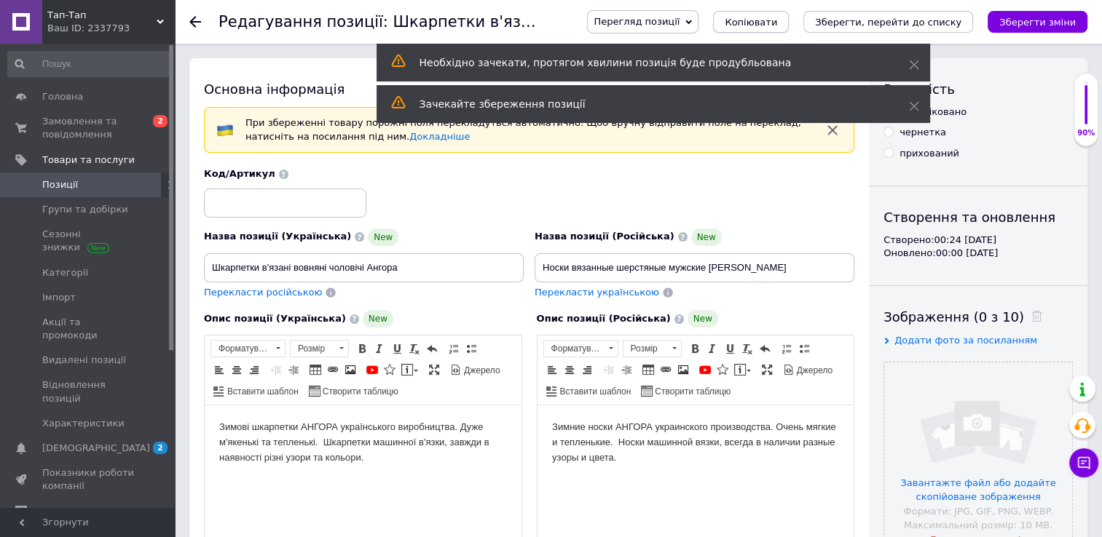
click at [777, 19] on span "Копіювати" at bounding box center [750, 22] width 52 height 11
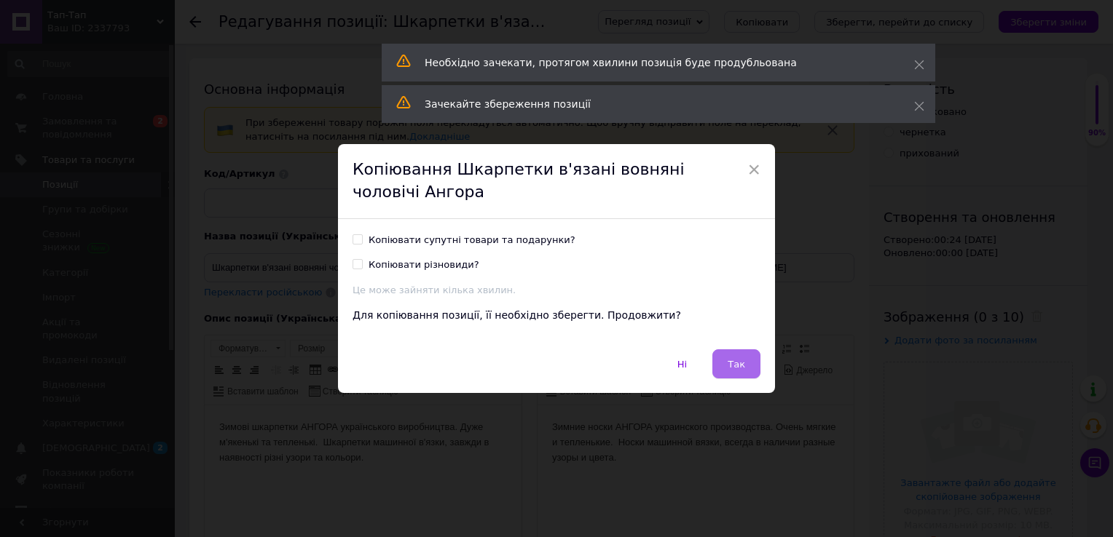
click at [728, 360] on span "Так" at bounding box center [735, 364] width 17 height 11
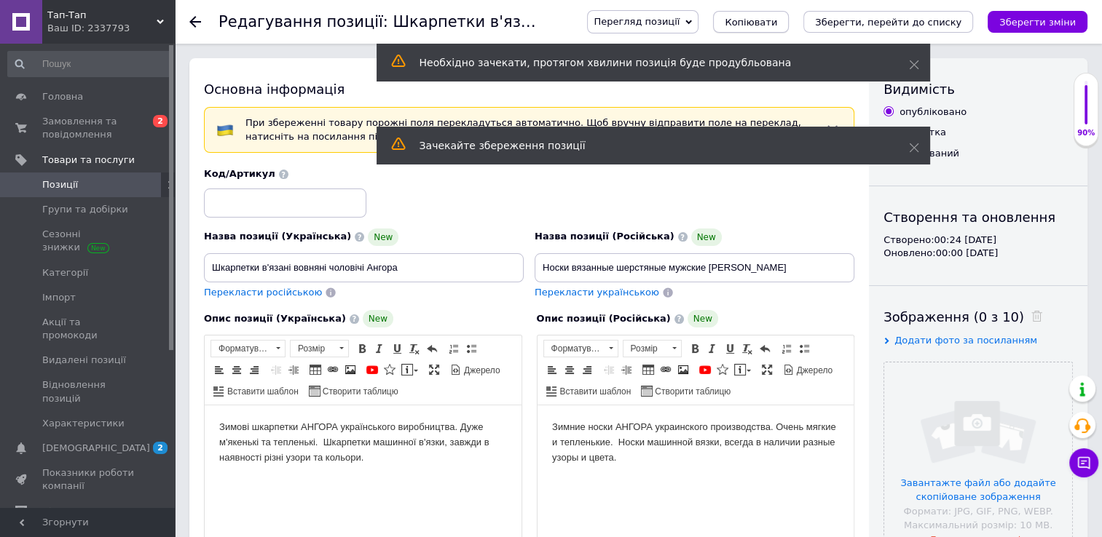
click at [777, 25] on span "Копіювати" at bounding box center [750, 22] width 52 height 11
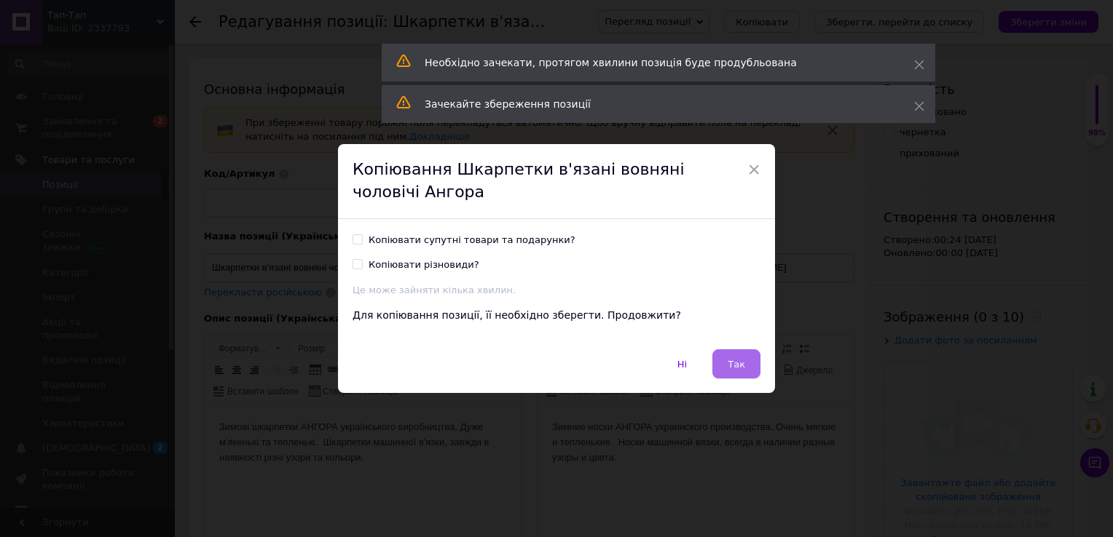
click at [735, 362] on span "Так" at bounding box center [735, 364] width 17 height 11
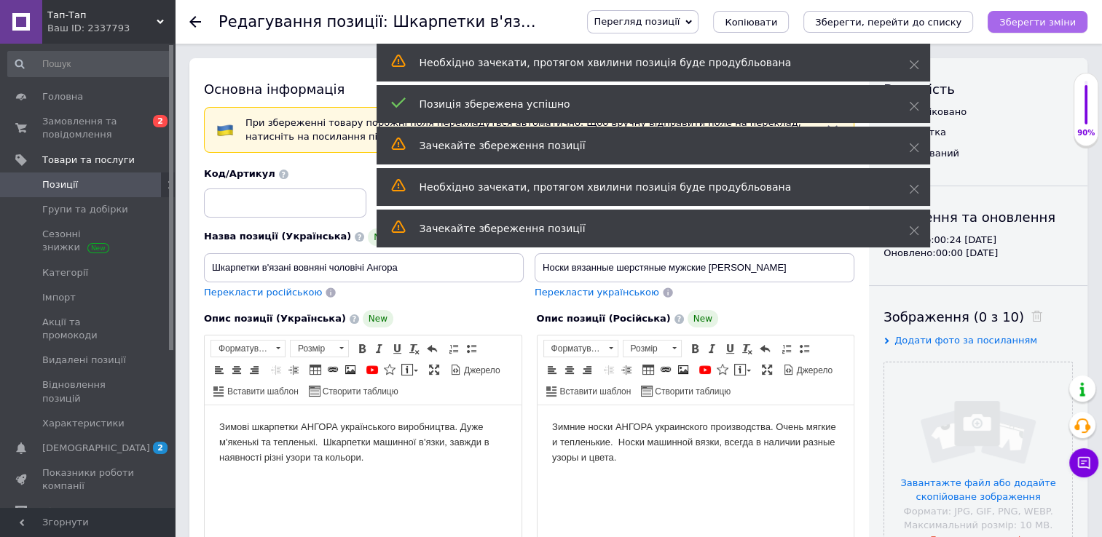
click at [1043, 20] on icon "Зберегти зміни" at bounding box center [1037, 22] width 76 height 11
